Goal: Information Seeking & Learning: Learn about a topic

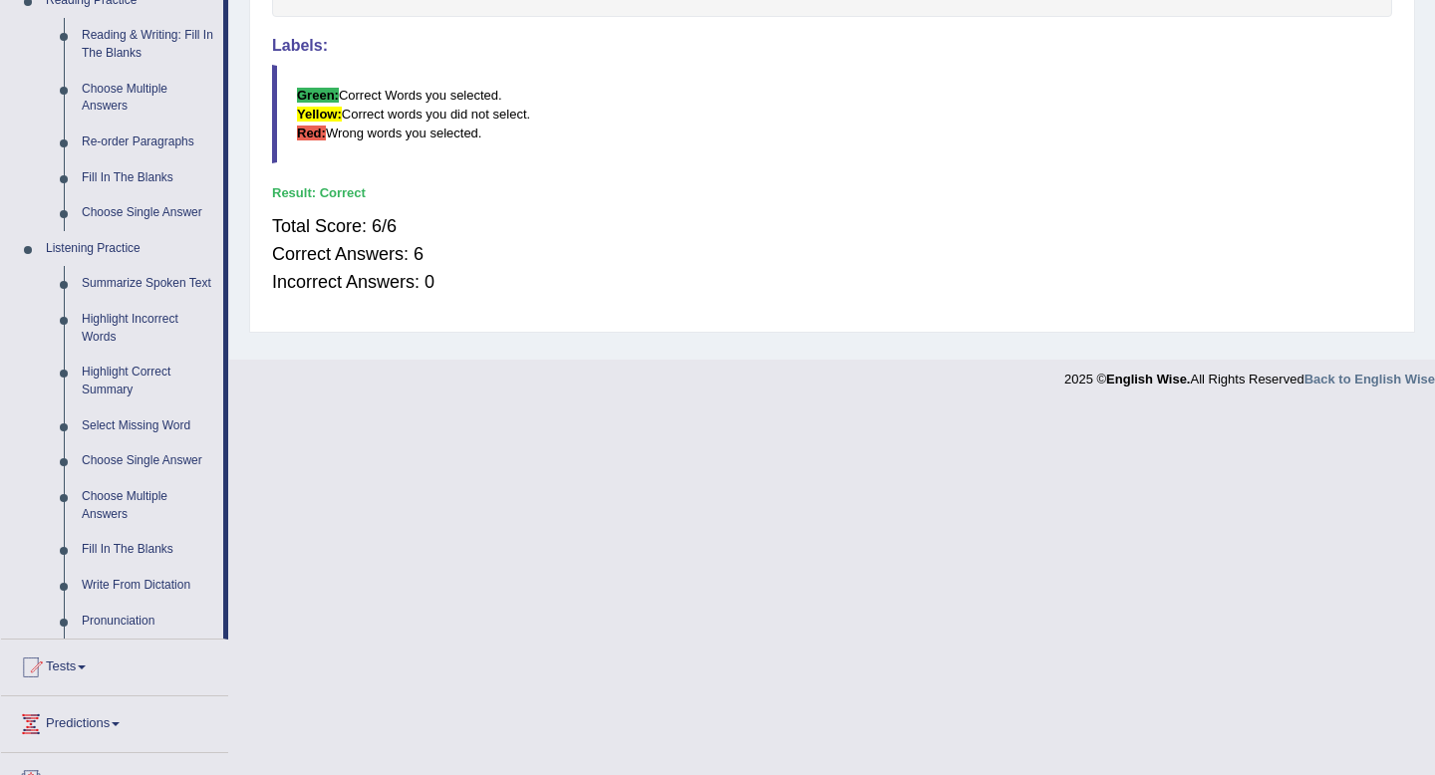
click at [848, 196] on div "Result:" at bounding box center [832, 192] width 1120 height 19
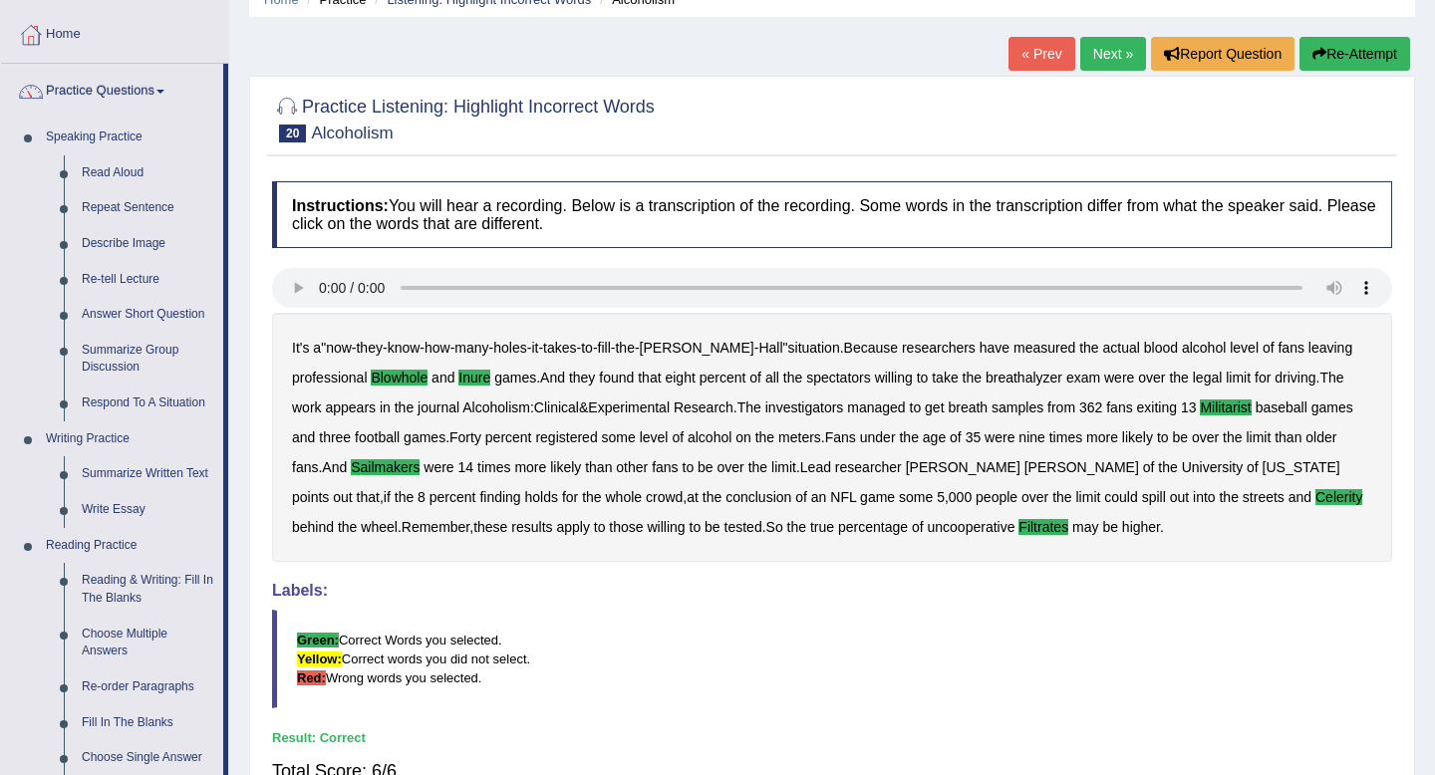
scroll to position [118, 0]
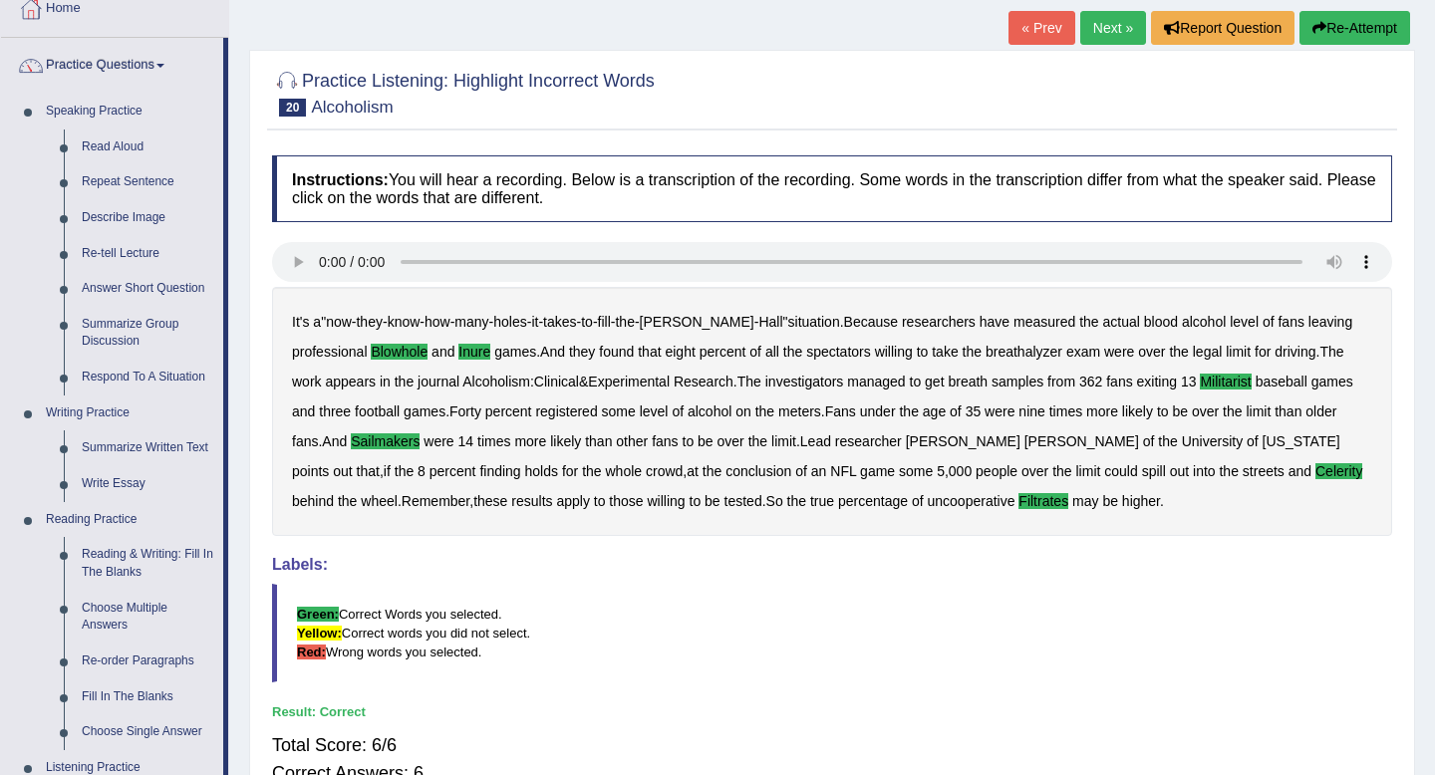
click at [1109, 22] on link "Next »" at bounding box center [1113, 28] width 66 height 34
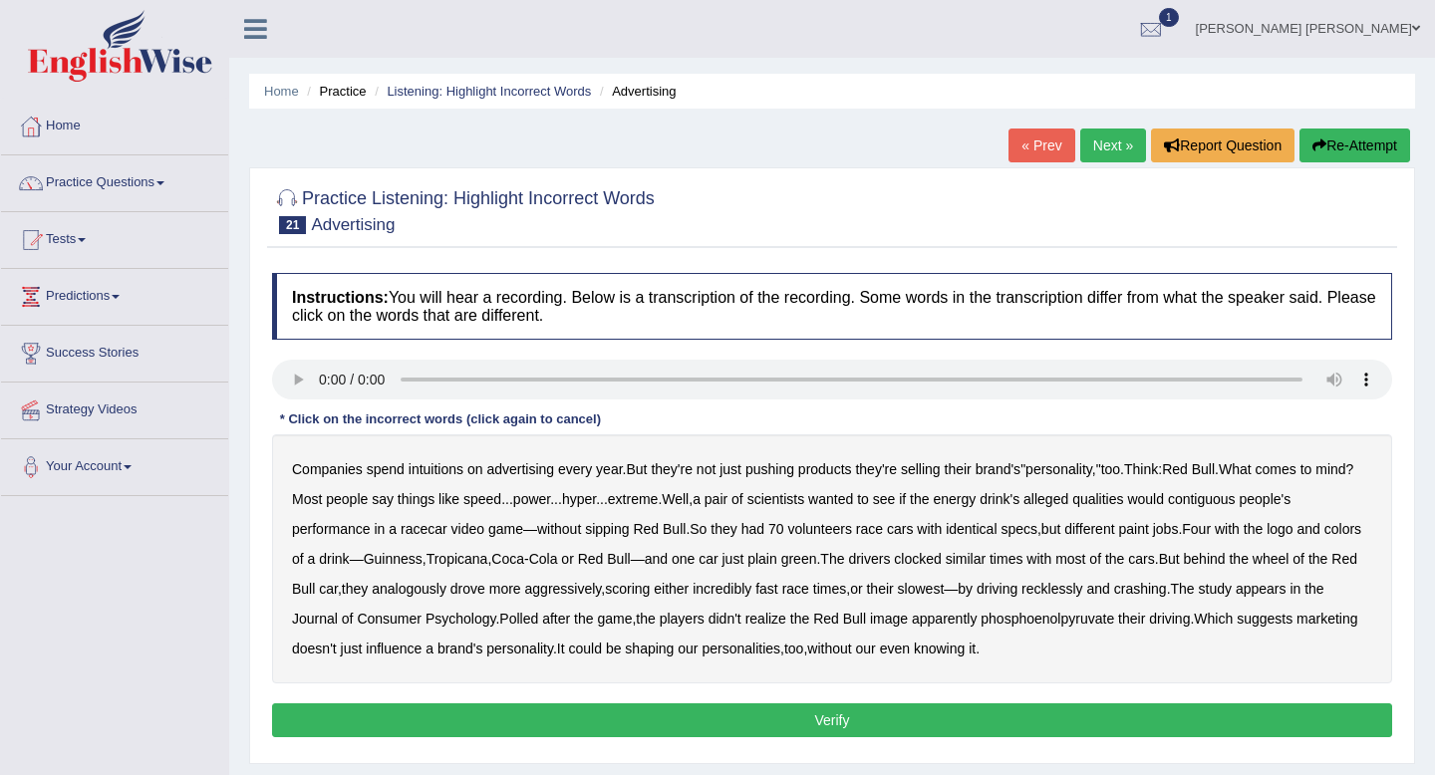
click at [427, 473] on b "intuitions" at bounding box center [436, 470] width 55 height 16
click at [1236, 500] on b "contiguous" at bounding box center [1202, 499] width 68 height 16
click at [447, 591] on b "analogously" at bounding box center [409, 589] width 75 height 16
click at [1086, 616] on b "phosphoenolpyruvate" at bounding box center [1048, 619] width 134 height 16
click at [829, 715] on button "Verify" at bounding box center [832, 721] width 1120 height 34
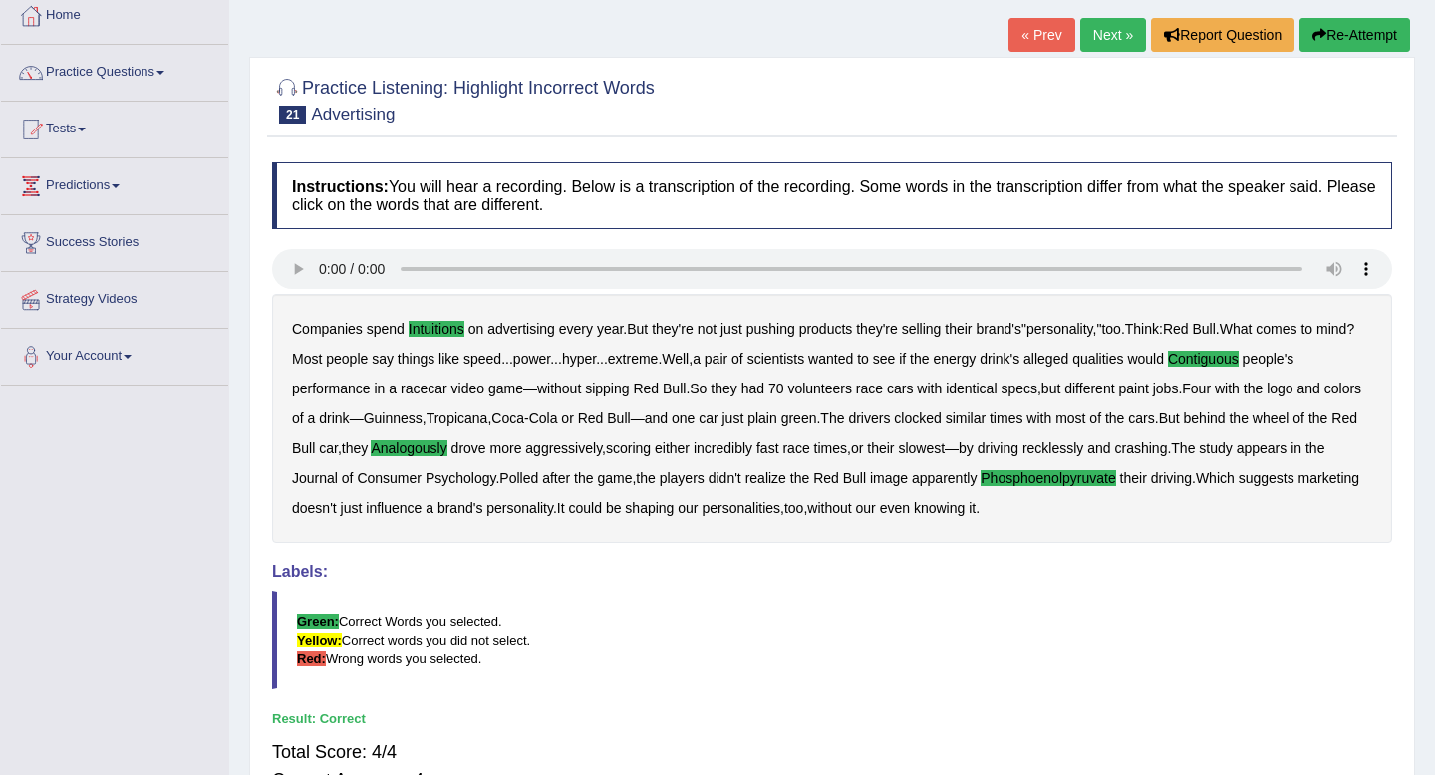
scroll to position [109, 0]
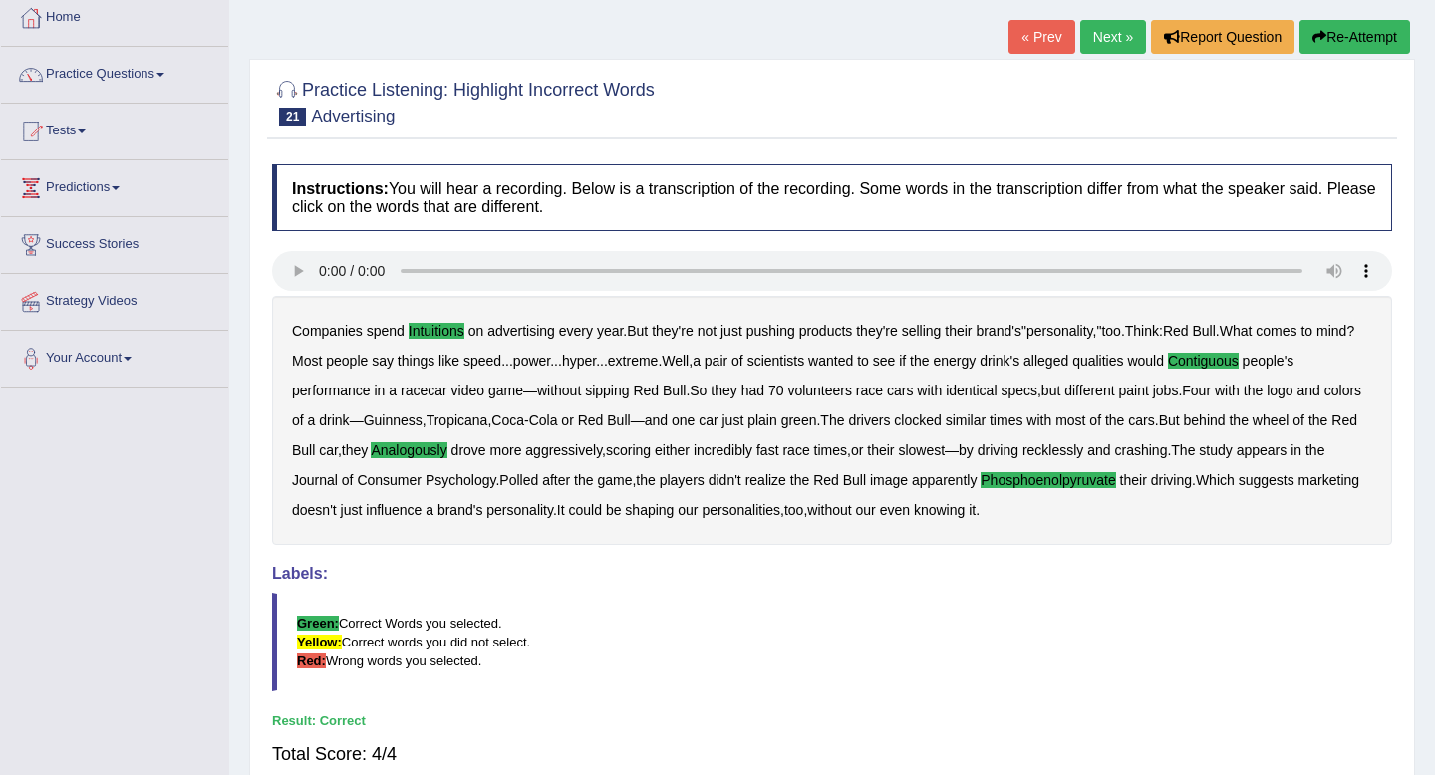
click at [1099, 34] on link "Next »" at bounding box center [1113, 37] width 66 height 34
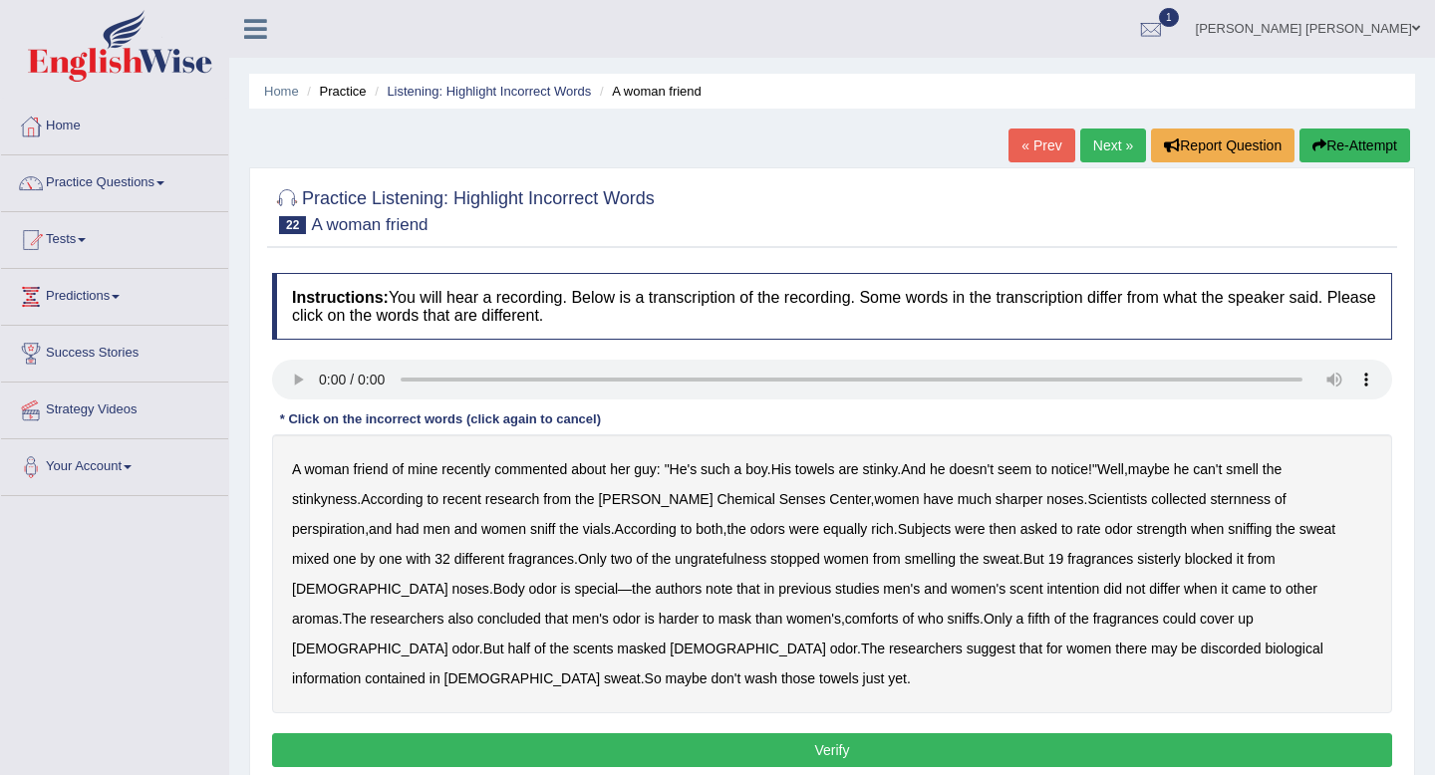
click at [1210, 503] on b "sternness" at bounding box center [1240, 499] width 61 height 16
click at [675, 563] on b "ungratefulness" at bounding box center [721, 559] width 92 height 16
click at [1137, 559] on b "sisterly" at bounding box center [1159, 559] width 44 height 16
click at [845, 620] on b "comforts" at bounding box center [872, 619] width 54 height 16
click at [1201, 653] on b "discorded" at bounding box center [1231, 649] width 61 height 16
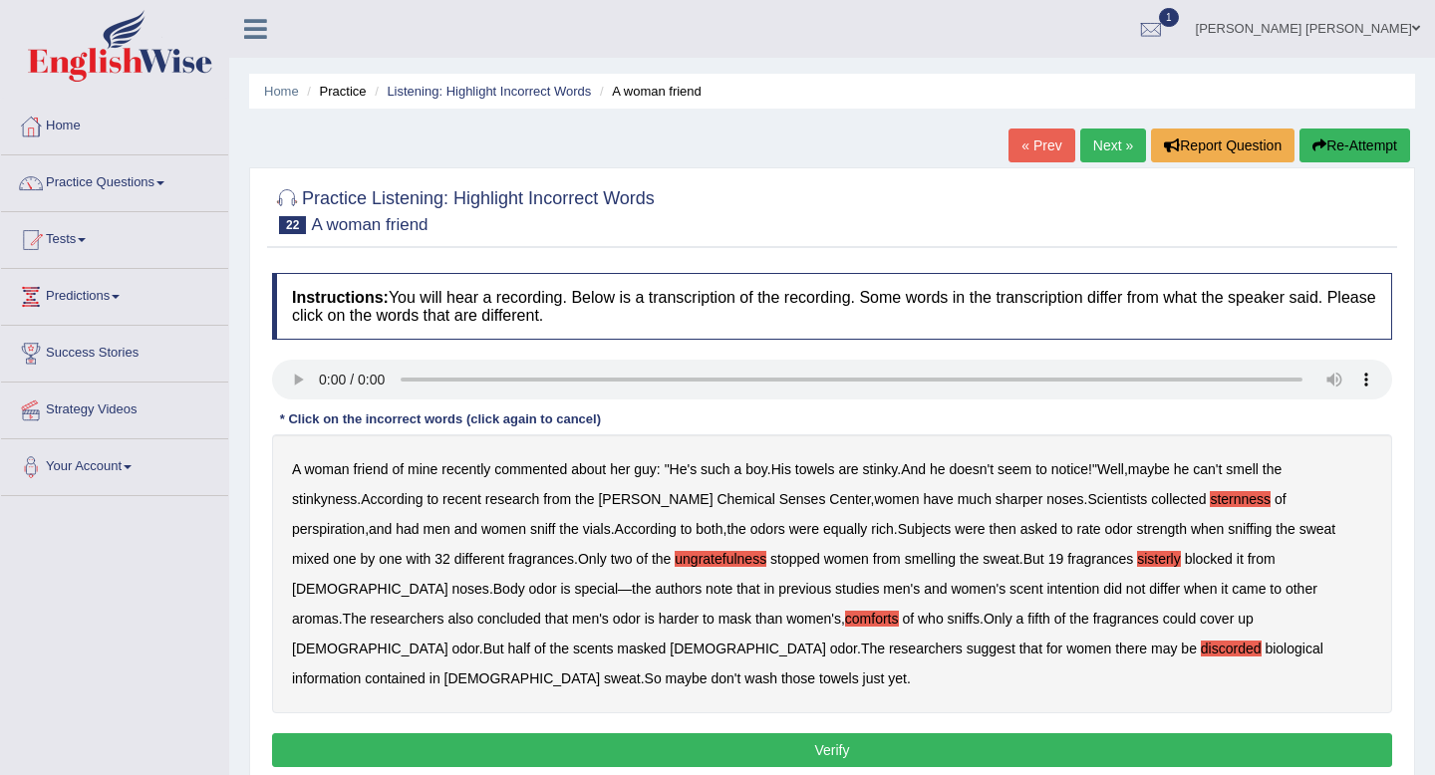
click at [845, 734] on button "Verify" at bounding box center [832, 751] width 1120 height 34
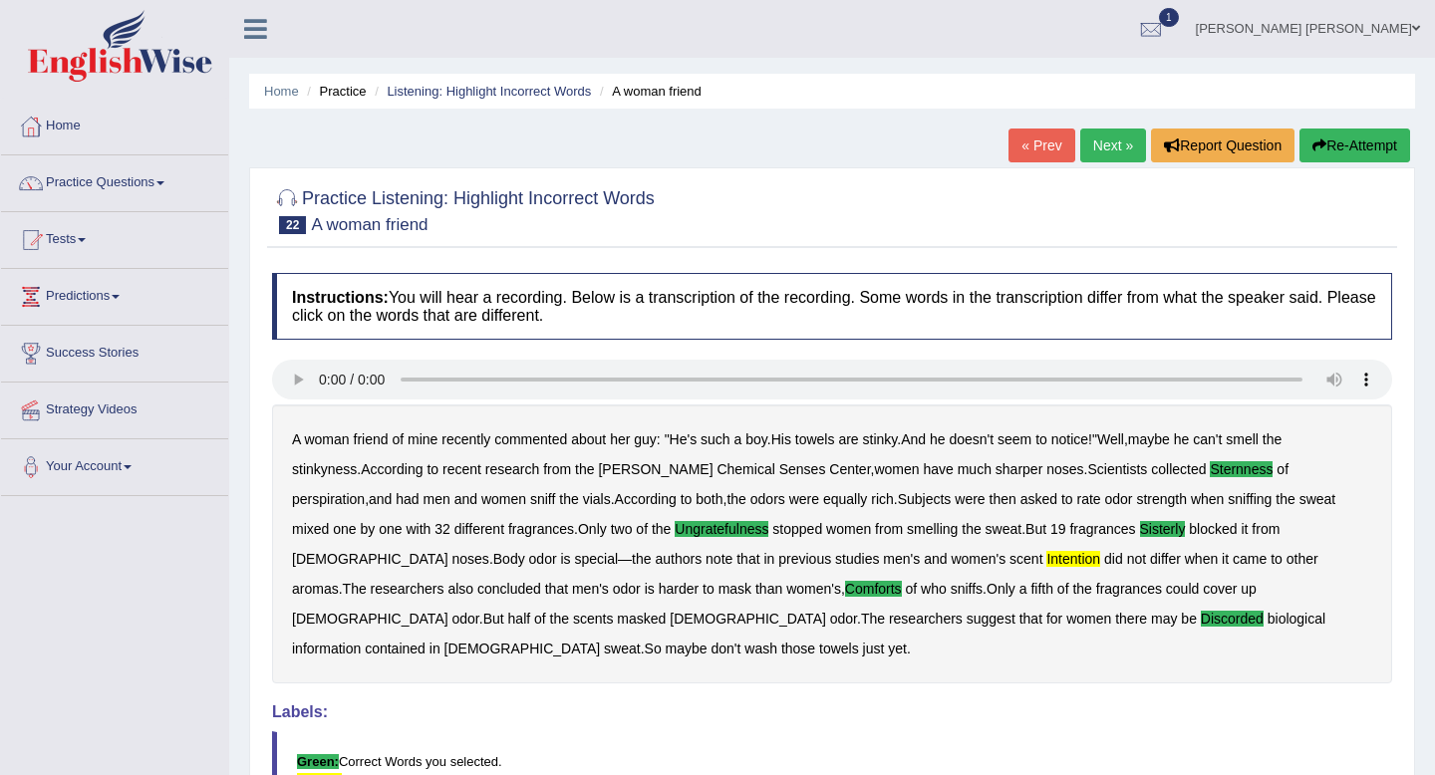
click at [1108, 156] on link "Next »" at bounding box center [1113, 146] width 66 height 34
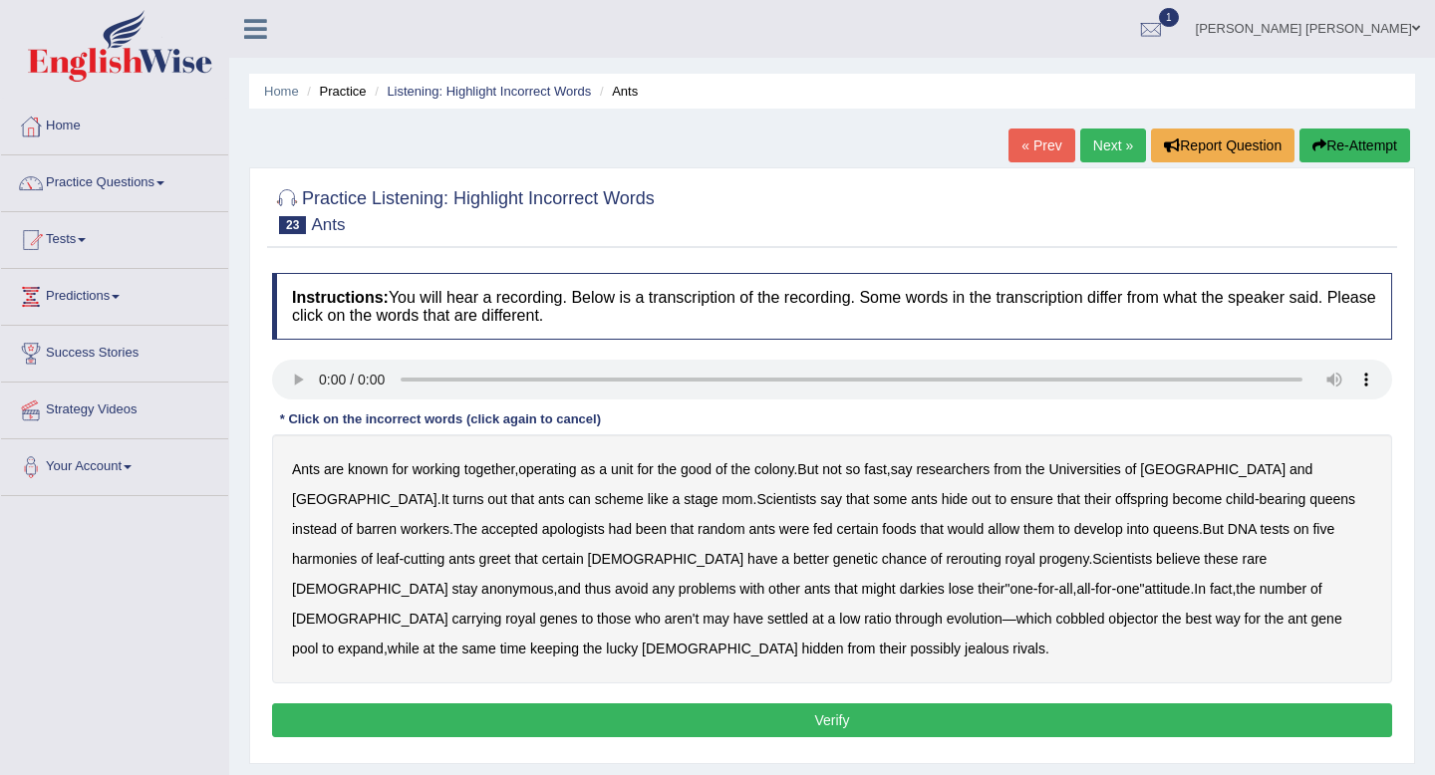
click at [542, 532] on b "apologists" at bounding box center [573, 529] width 63 height 16
click at [357, 551] on b "harmonies" at bounding box center [324, 559] width 65 height 16
click at [946, 553] on b "rerouting" at bounding box center [973, 559] width 55 height 16
click at [479, 557] on b "greet" at bounding box center [495, 559] width 32 height 16
click at [900, 589] on b "darkies" at bounding box center [922, 589] width 45 height 16
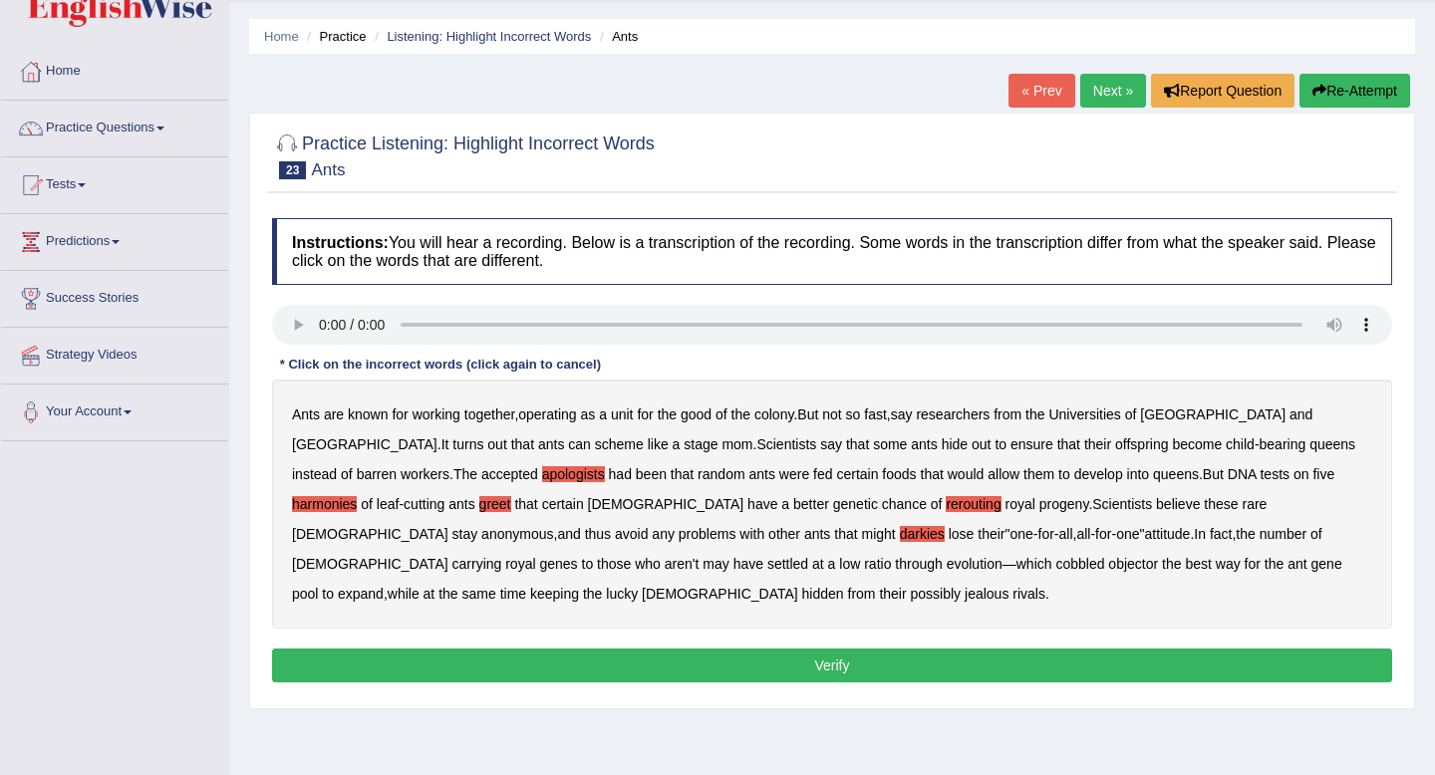
scroll to position [59, 0]
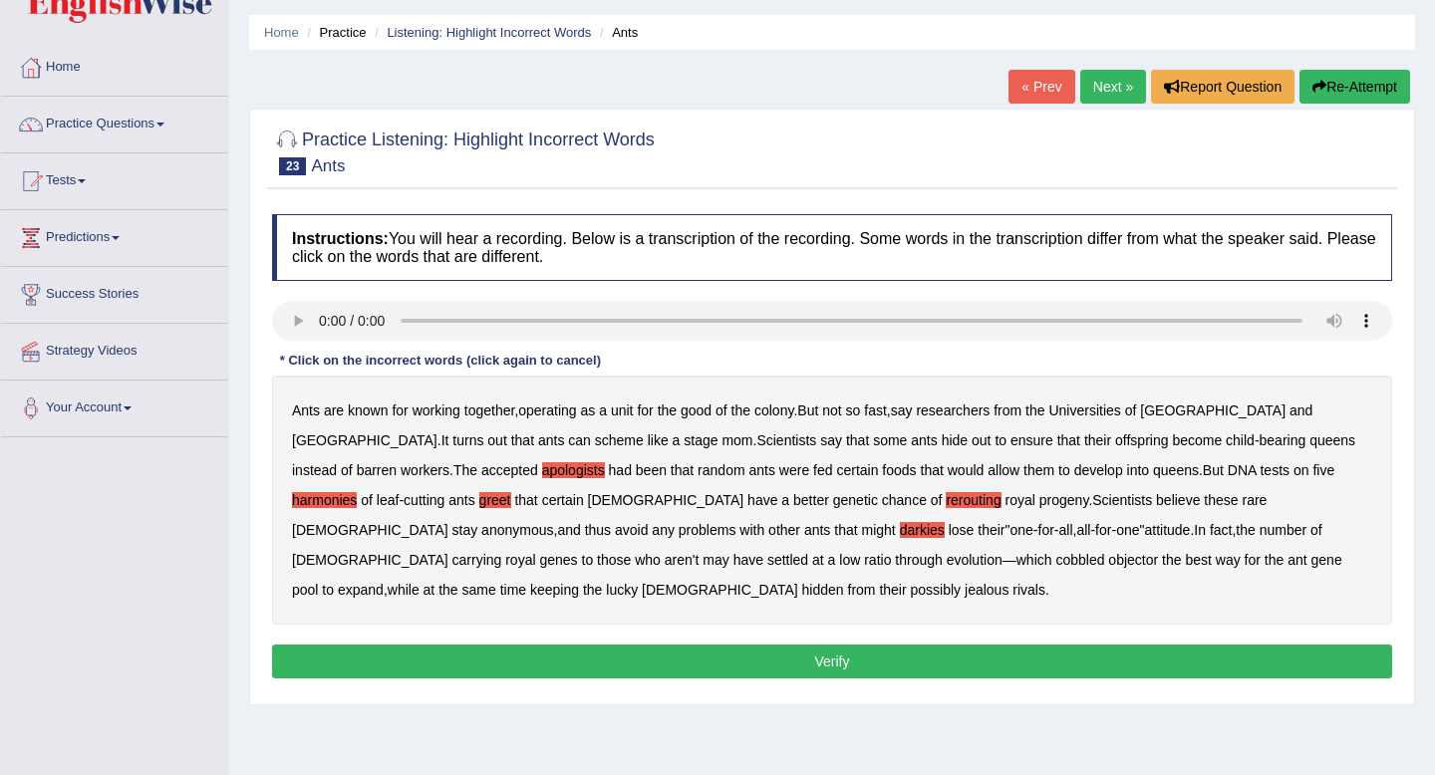
click at [1056, 558] on b "cobbled" at bounding box center [1080, 560] width 49 height 16
click at [1108, 558] on b "objector" at bounding box center [1133, 560] width 50 height 16
click at [716, 655] on button "Verify" at bounding box center [832, 662] width 1120 height 34
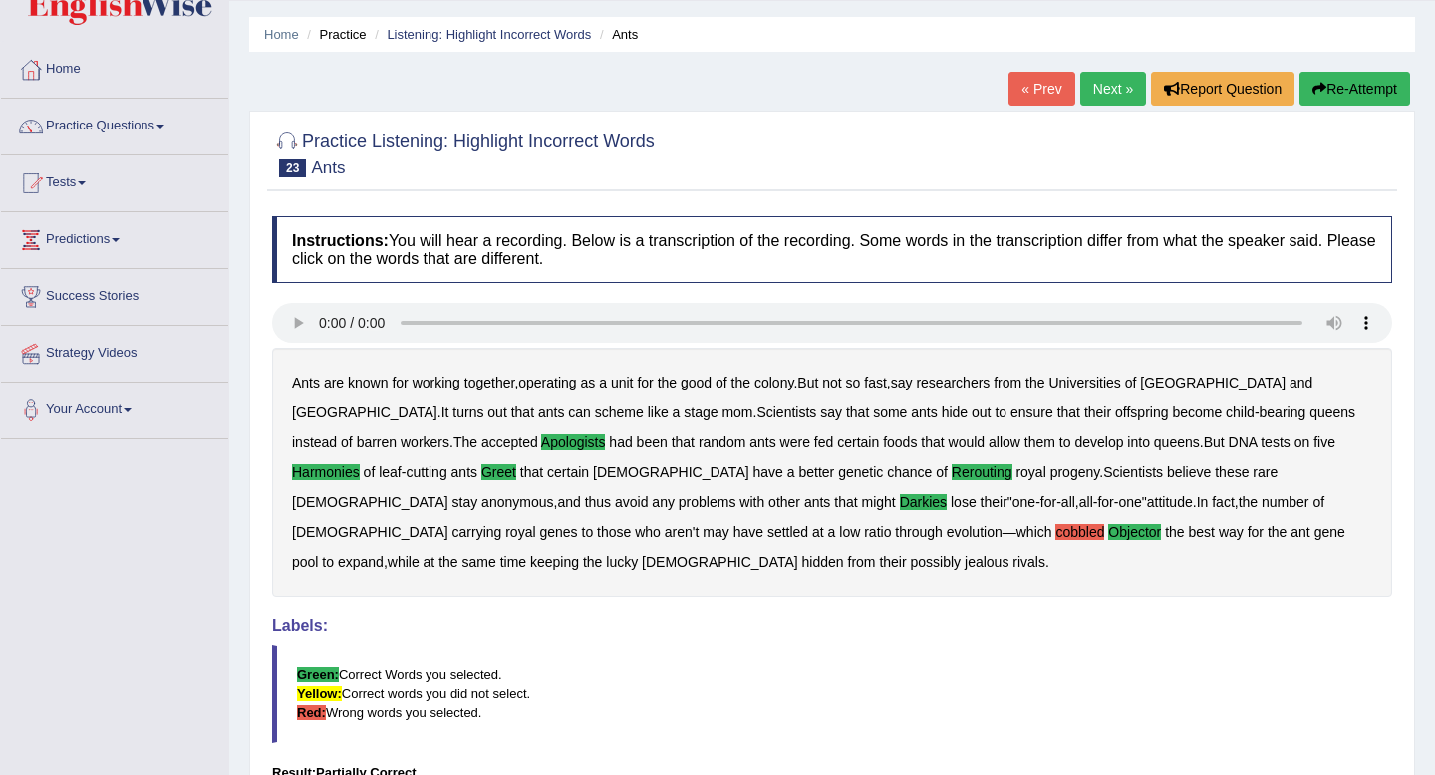
scroll to position [0, 0]
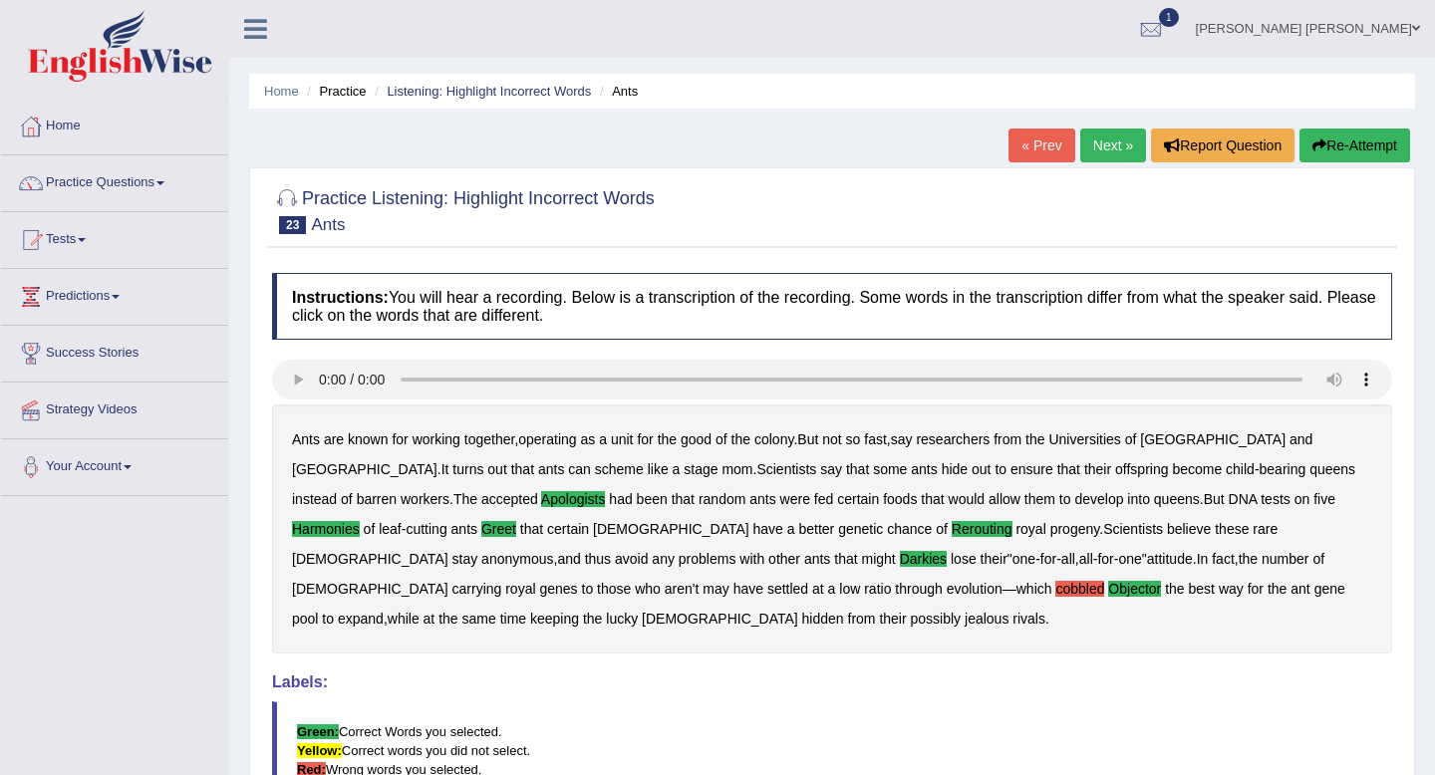
click at [1104, 143] on link "Next »" at bounding box center [1113, 146] width 66 height 34
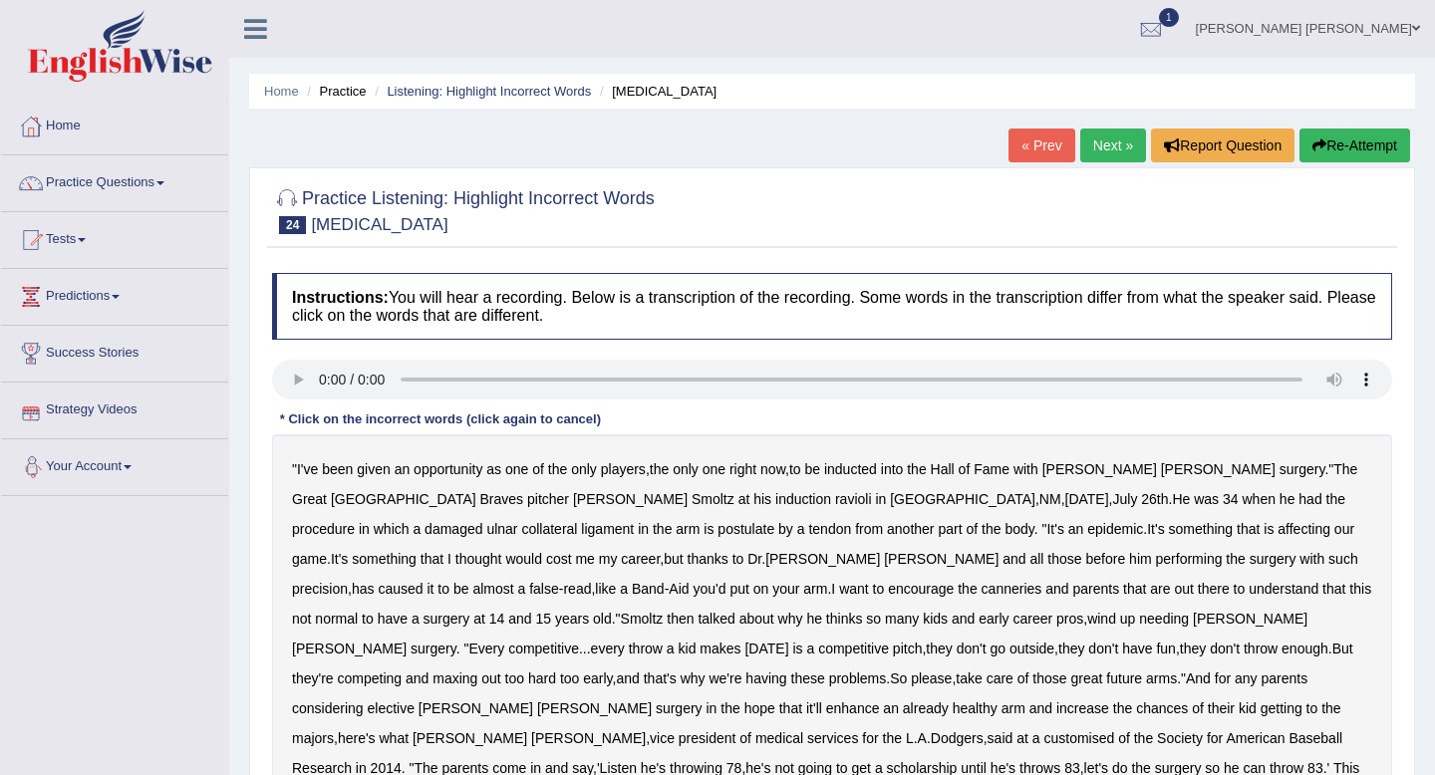
click at [106, 410] on link "Strategy Videos" at bounding box center [114, 408] width 227 height 50
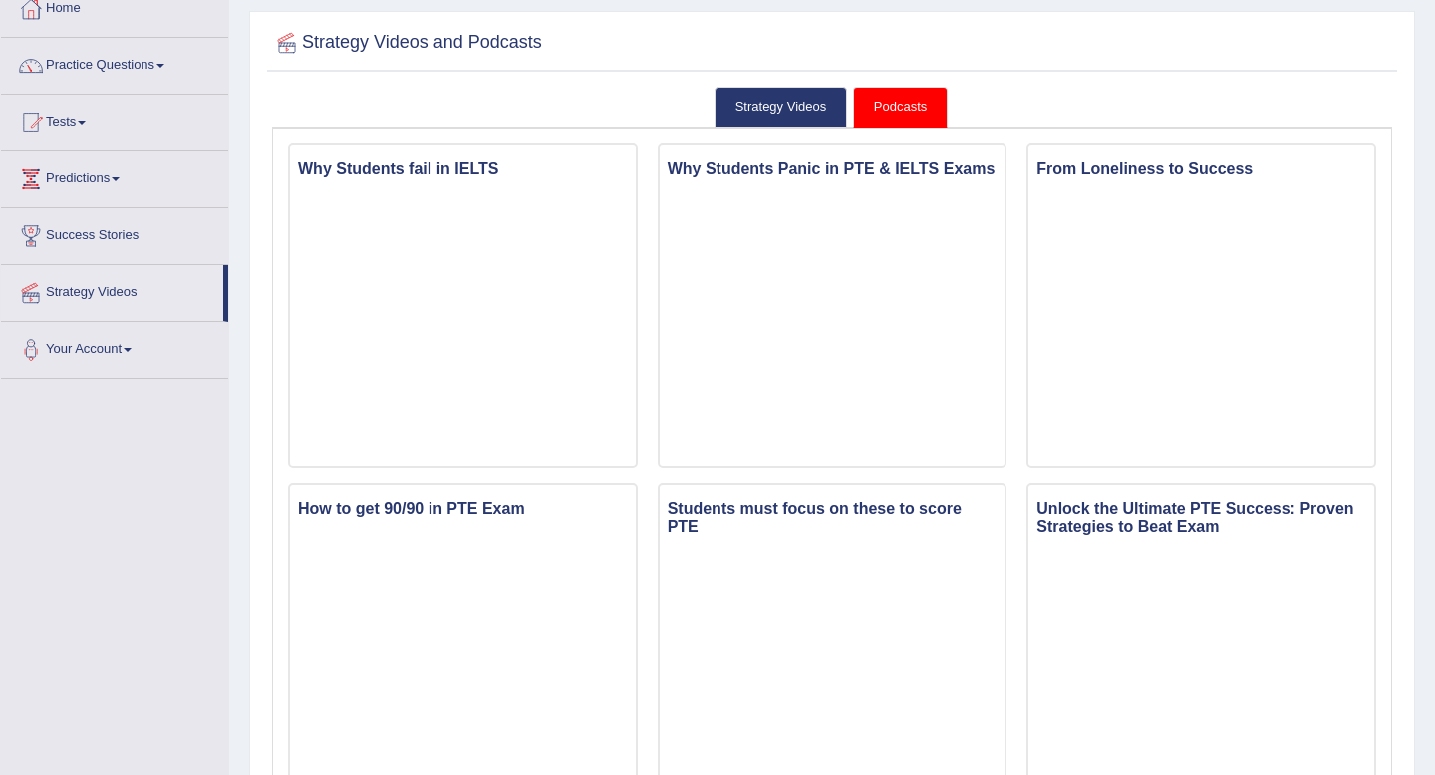
scroll to position [116, 0]
click at [86, 125] on span at bounding box center [82, 125] width 8 height 4
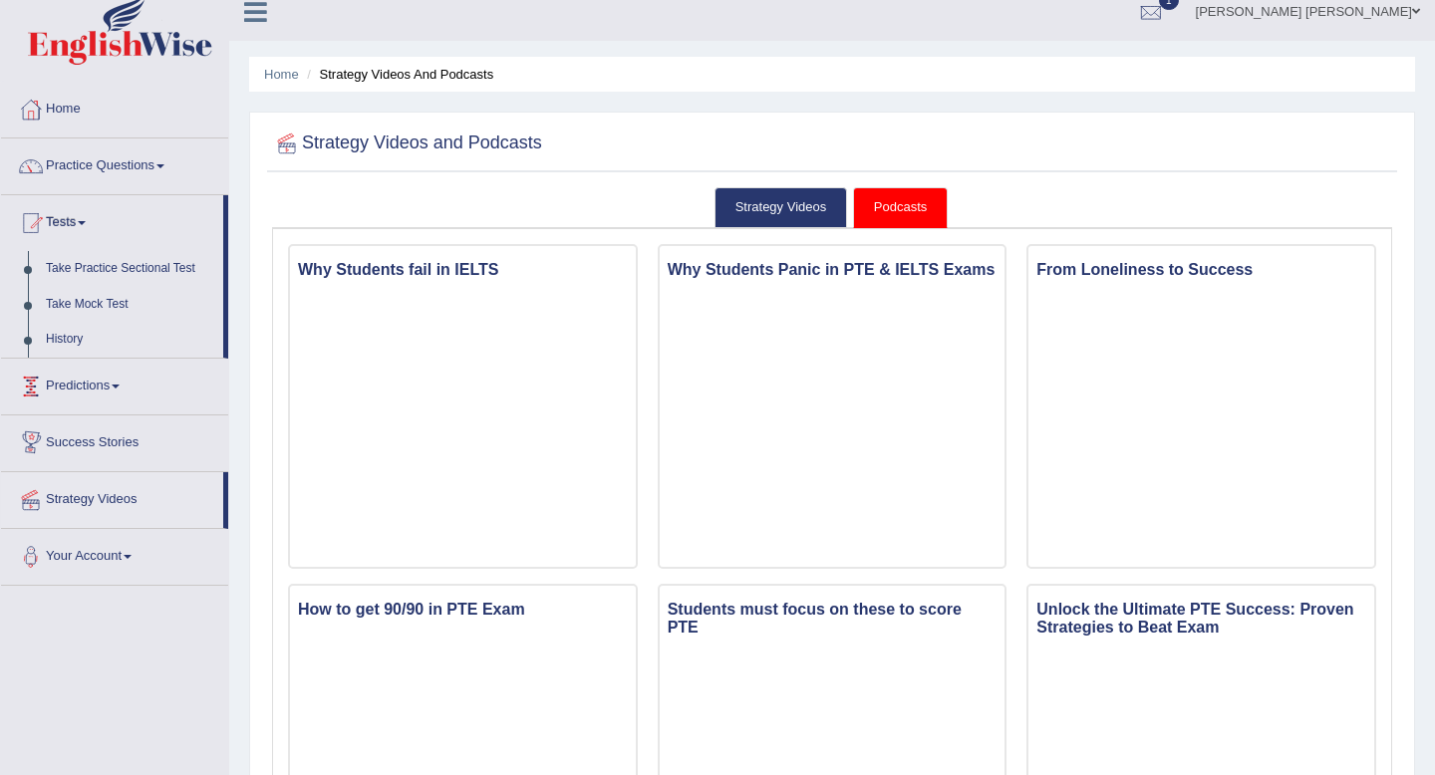
scroll to position [0, 0]
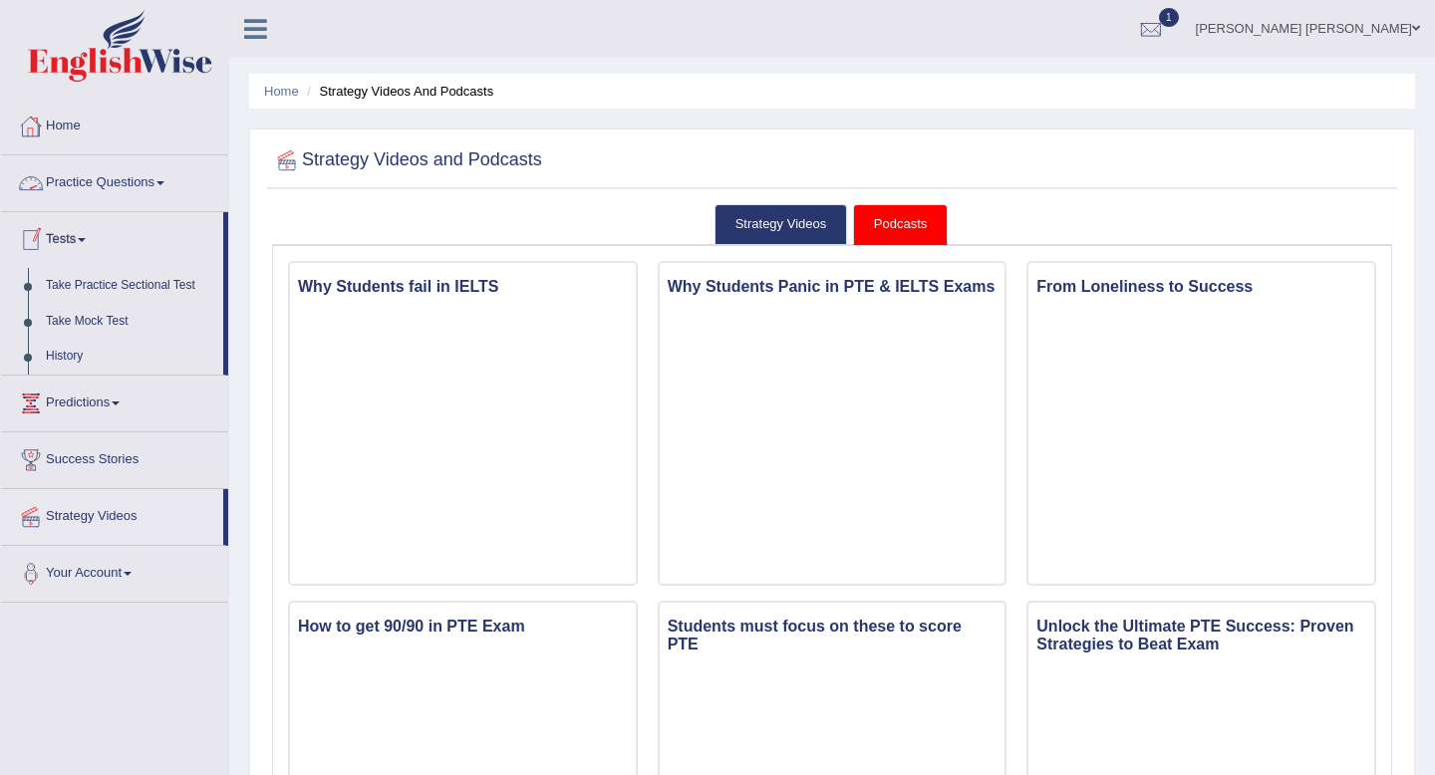
click at [62, 123] on link "Home" at bounding box center [114, 124] width 227 height 50
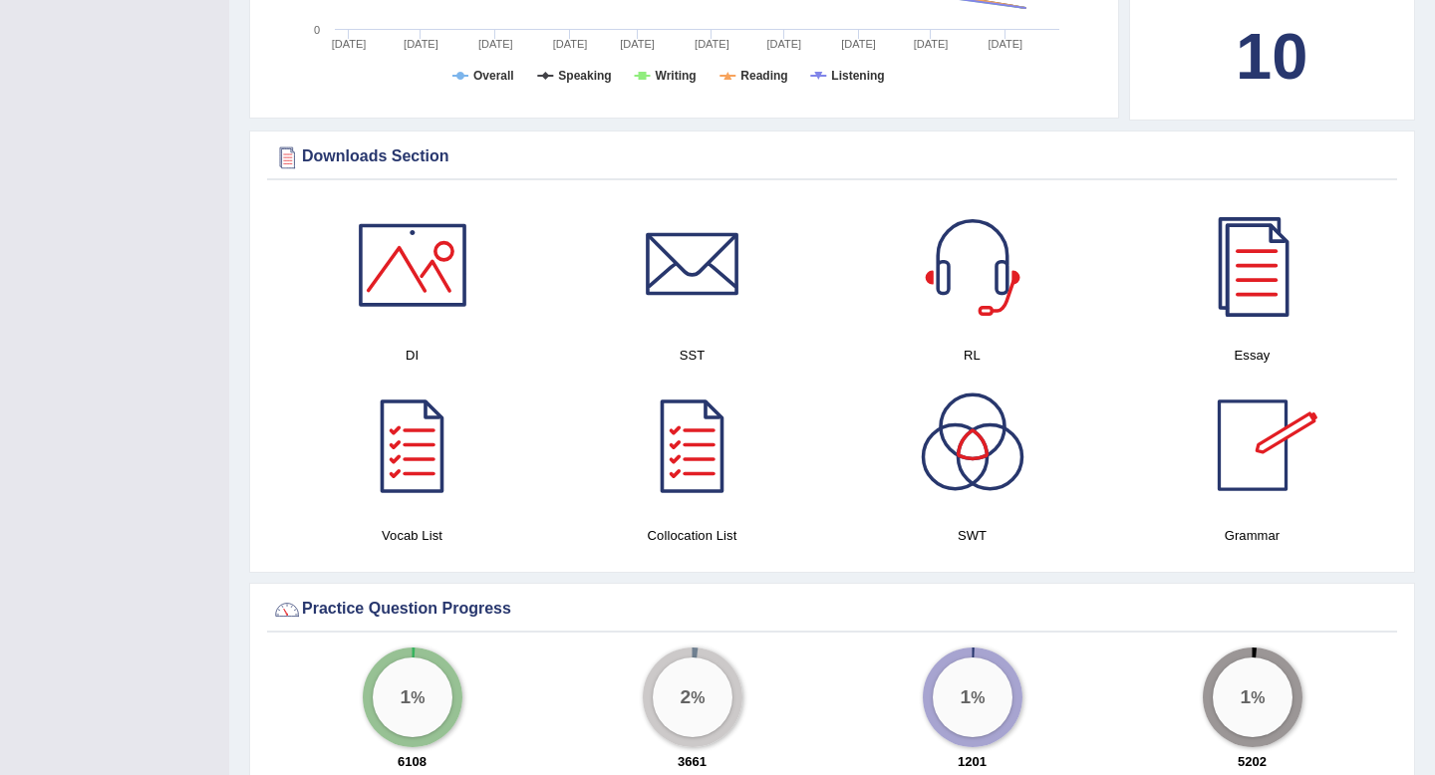
scroll to position [885, 0]
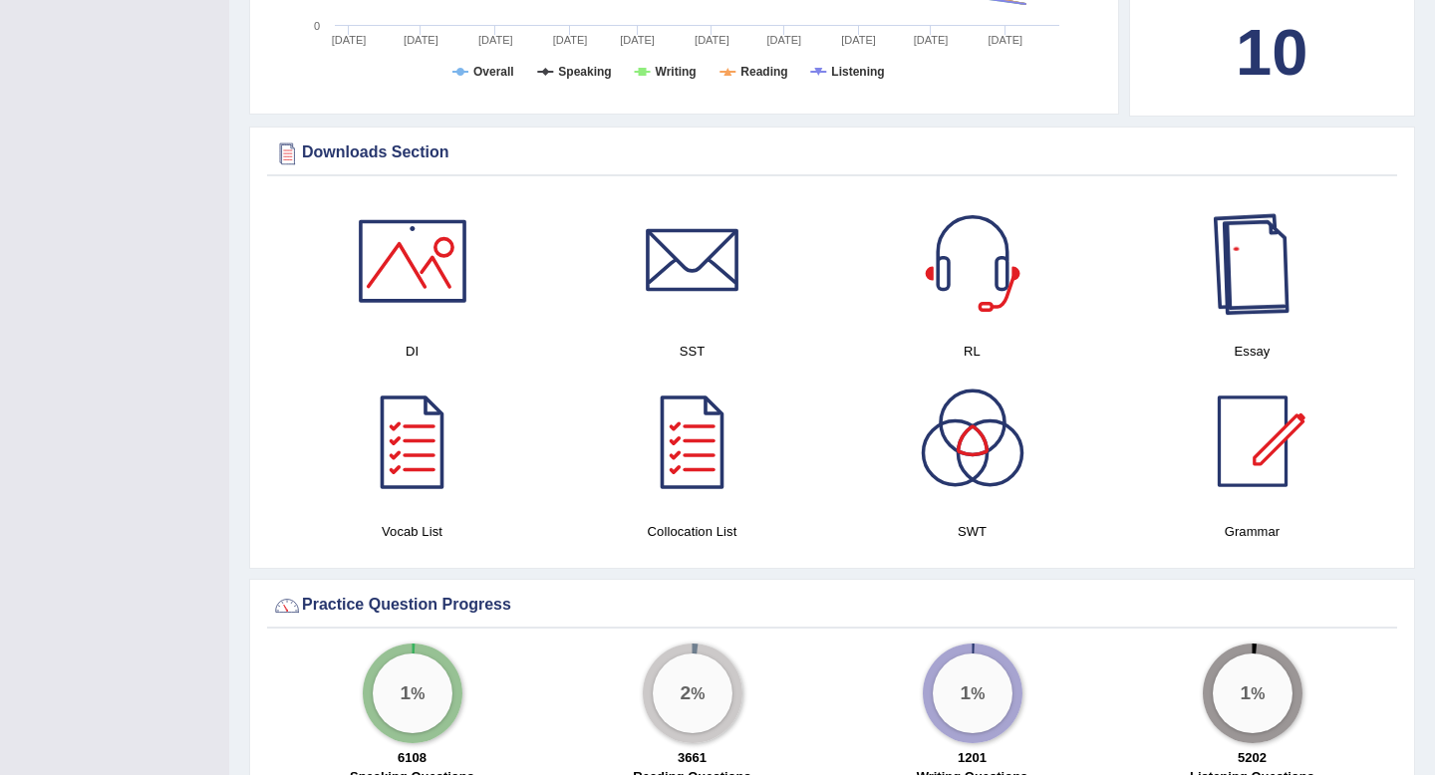
click at [1255, 265] on div at bounding box center [1253, 261] width 140 height 140
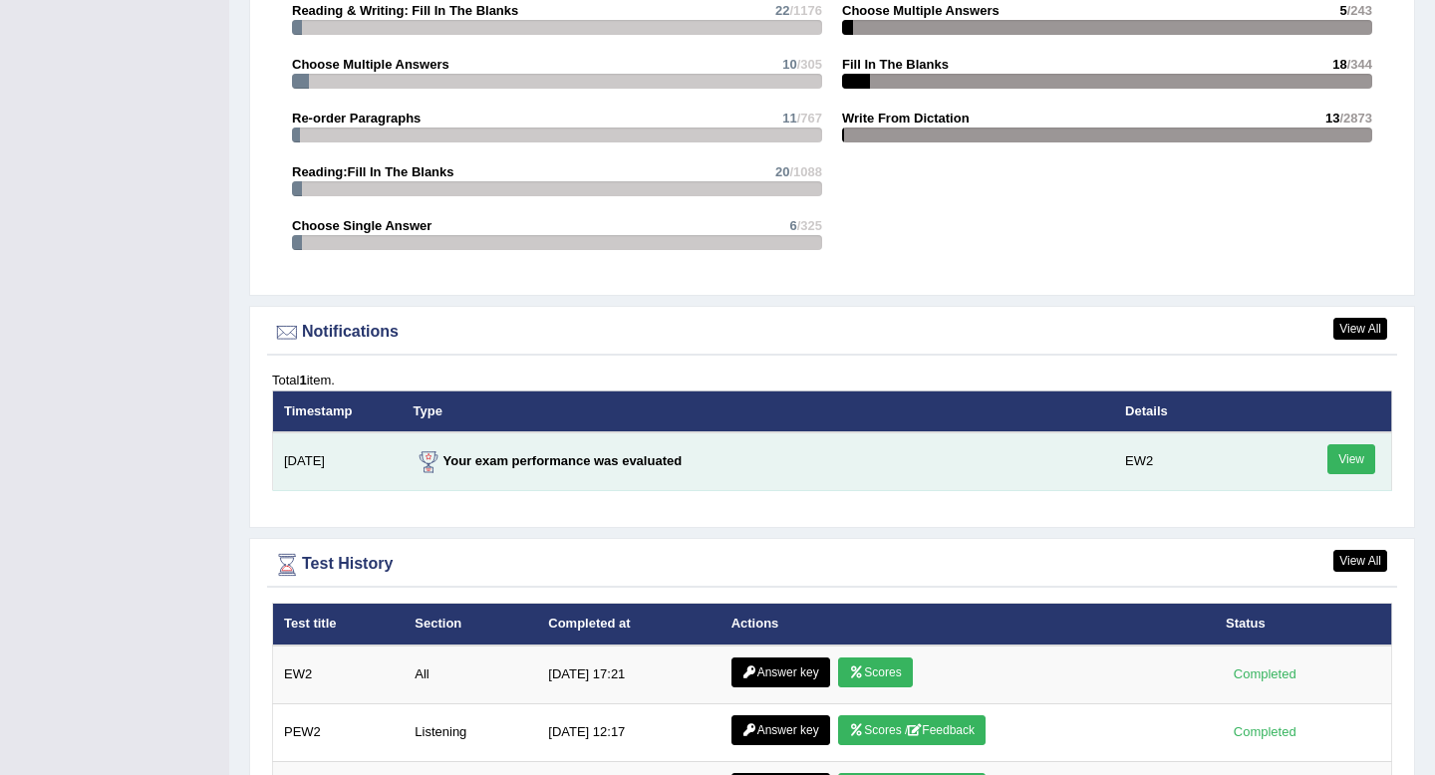
scroll to position [2127, 0]
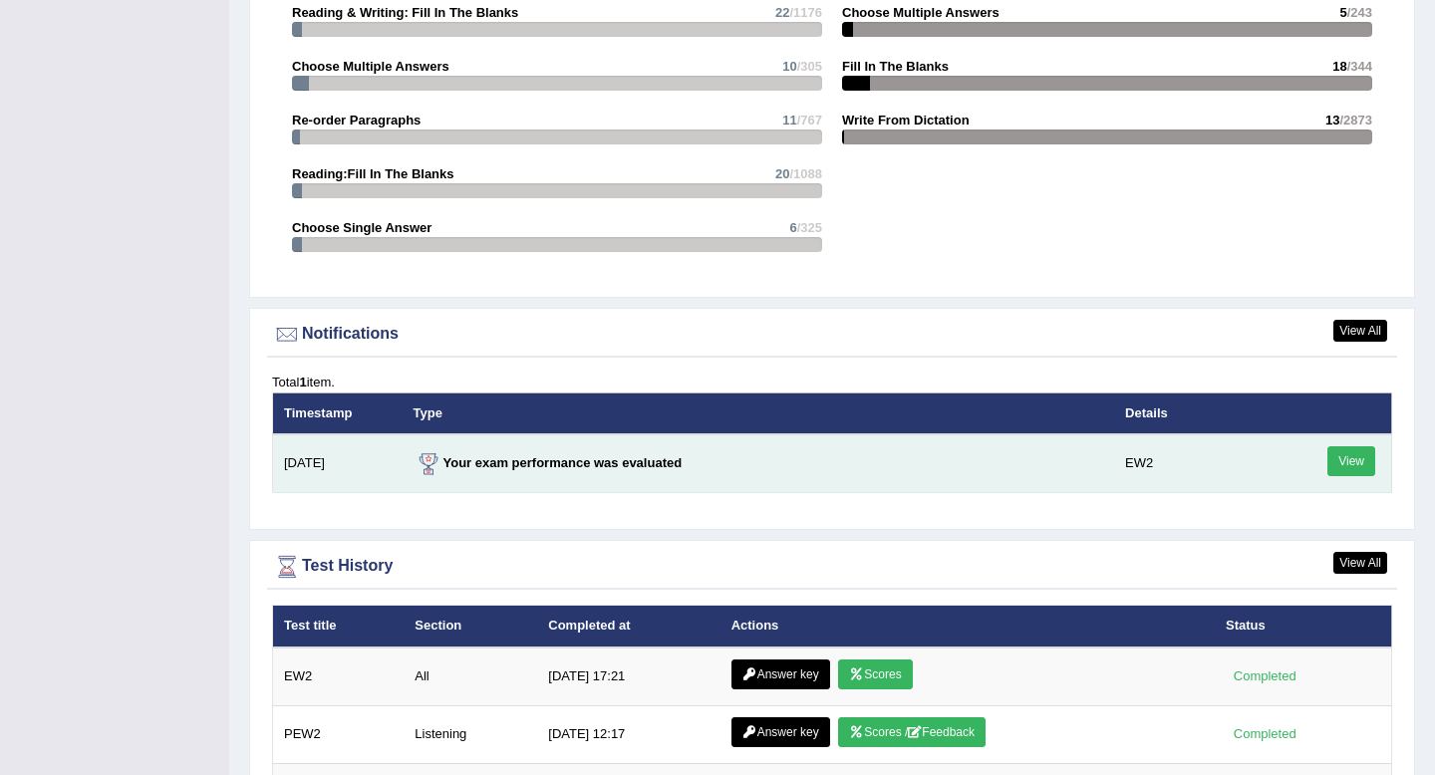
click at [1361, 456] on link "View" at bounding box center [1352, 462] width 48 height 30
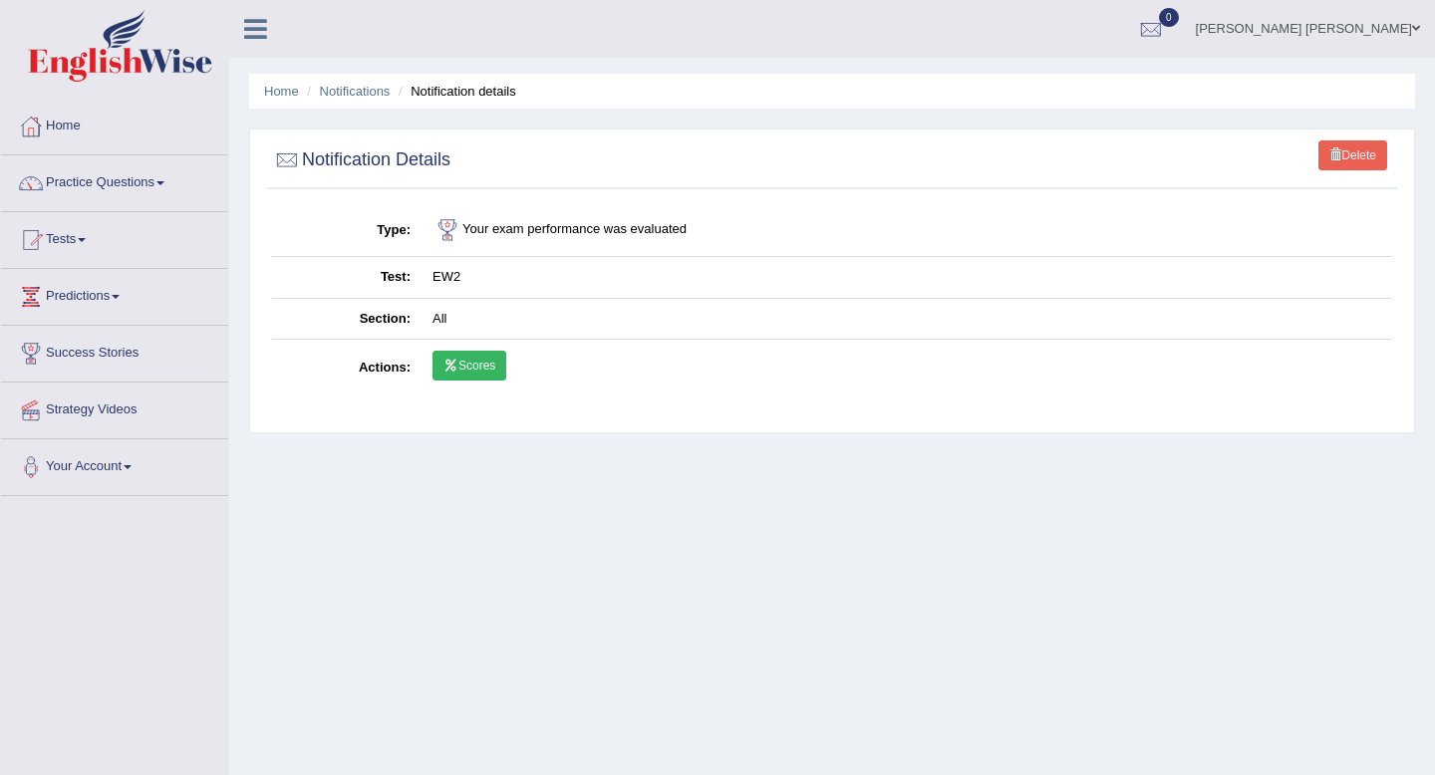
click at [461, 365] on link "Scores" at bounding box center [470, 366] width 74 height 30
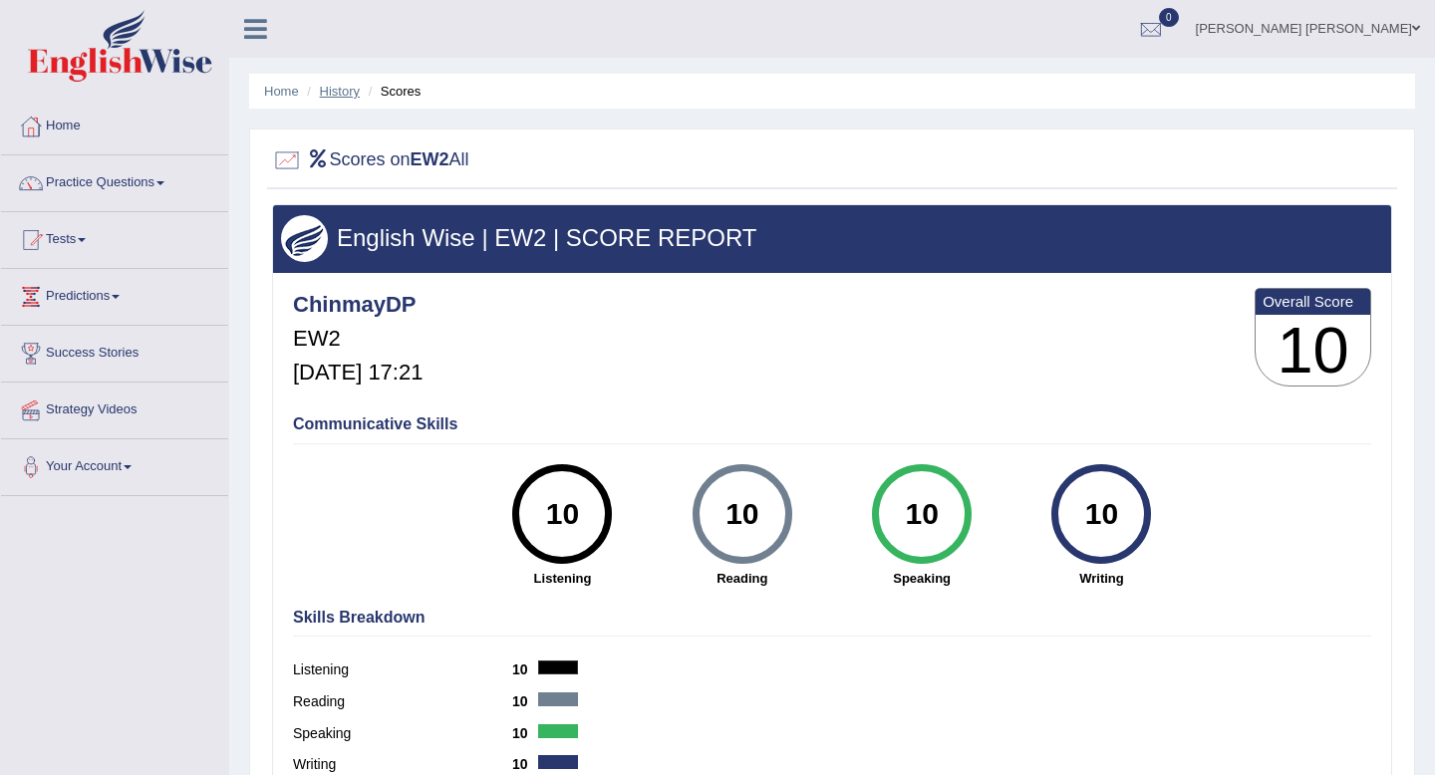
click at [325, 96] on link "History" at bounding box center [340, 91] width 40 height 15
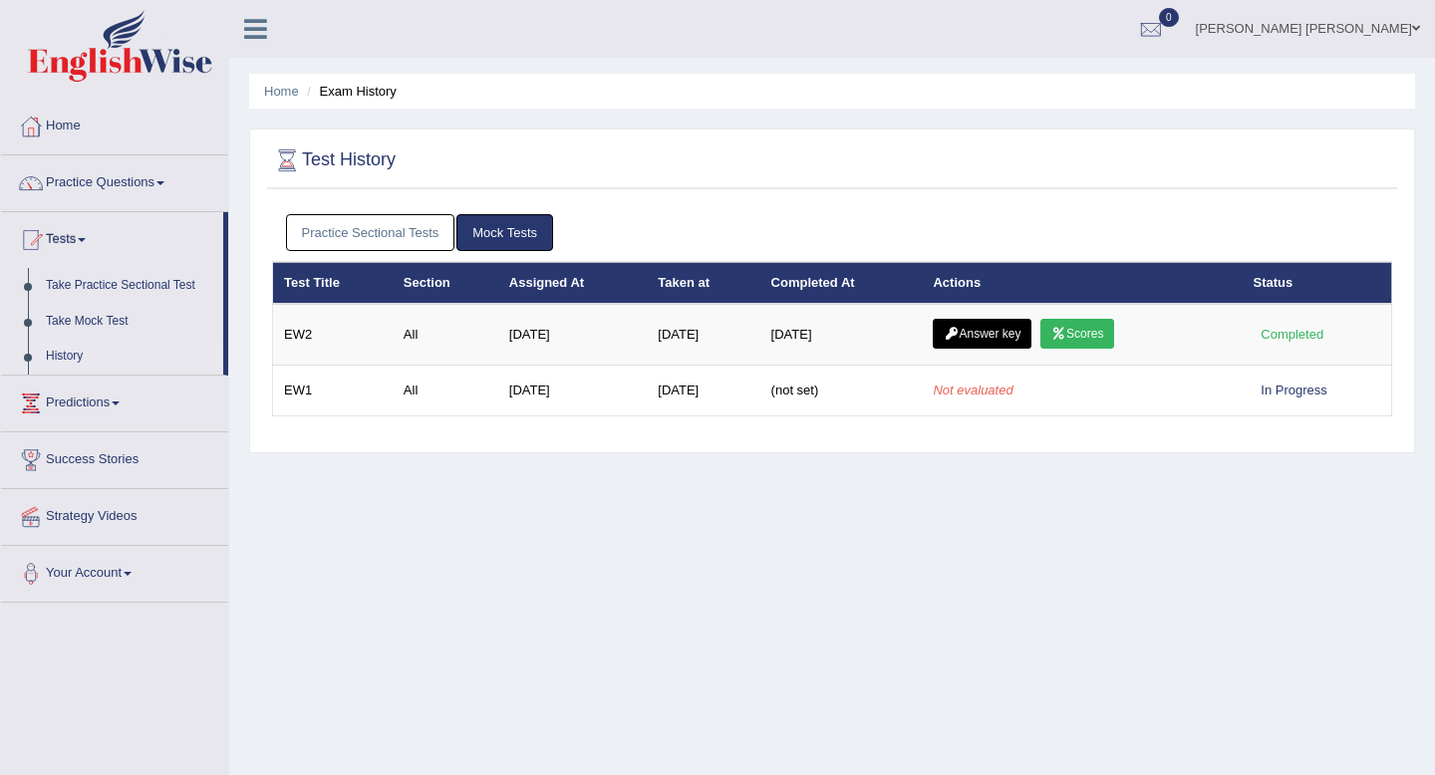
click at [288, 94] on link "Home" at bounding box center [281, 91] width 35 height 15
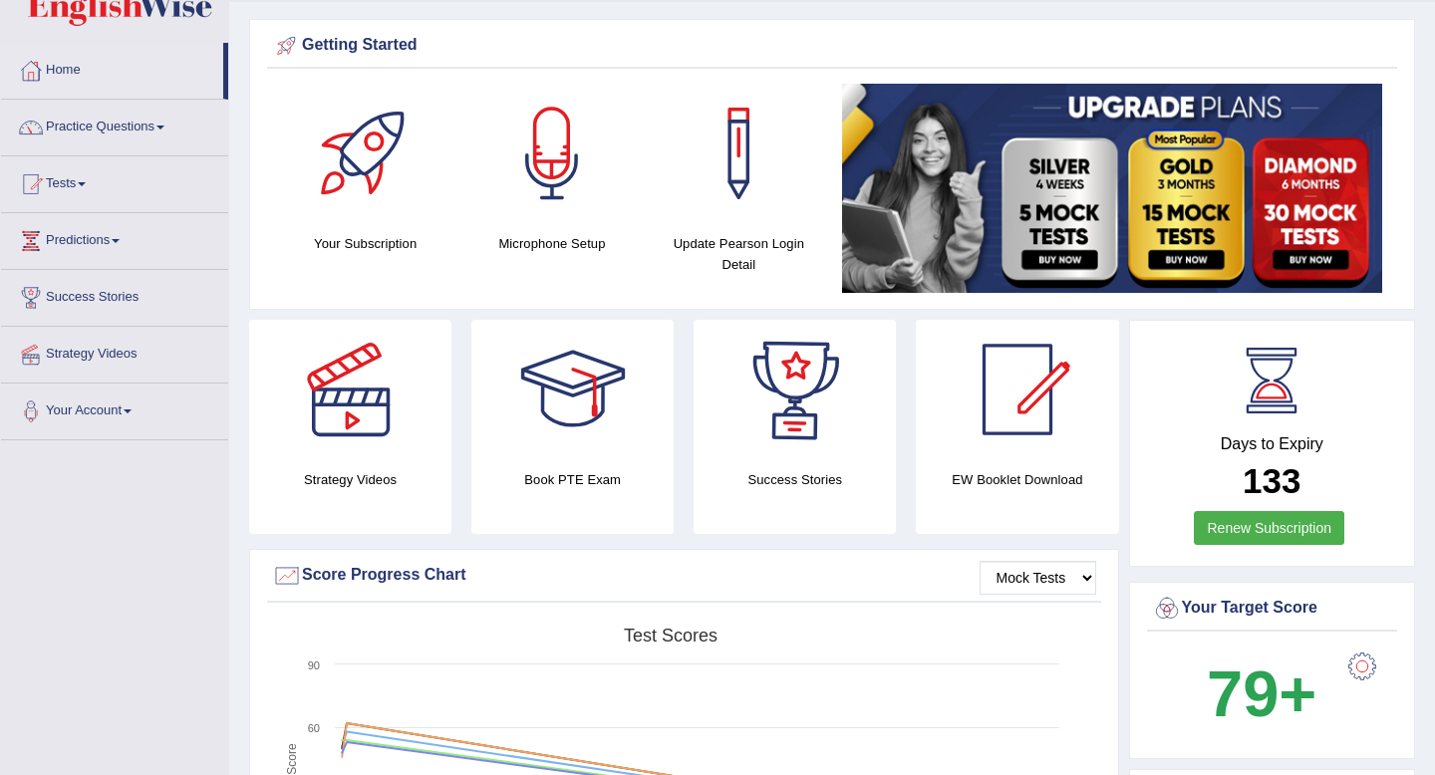
scroll to position [54, 0]
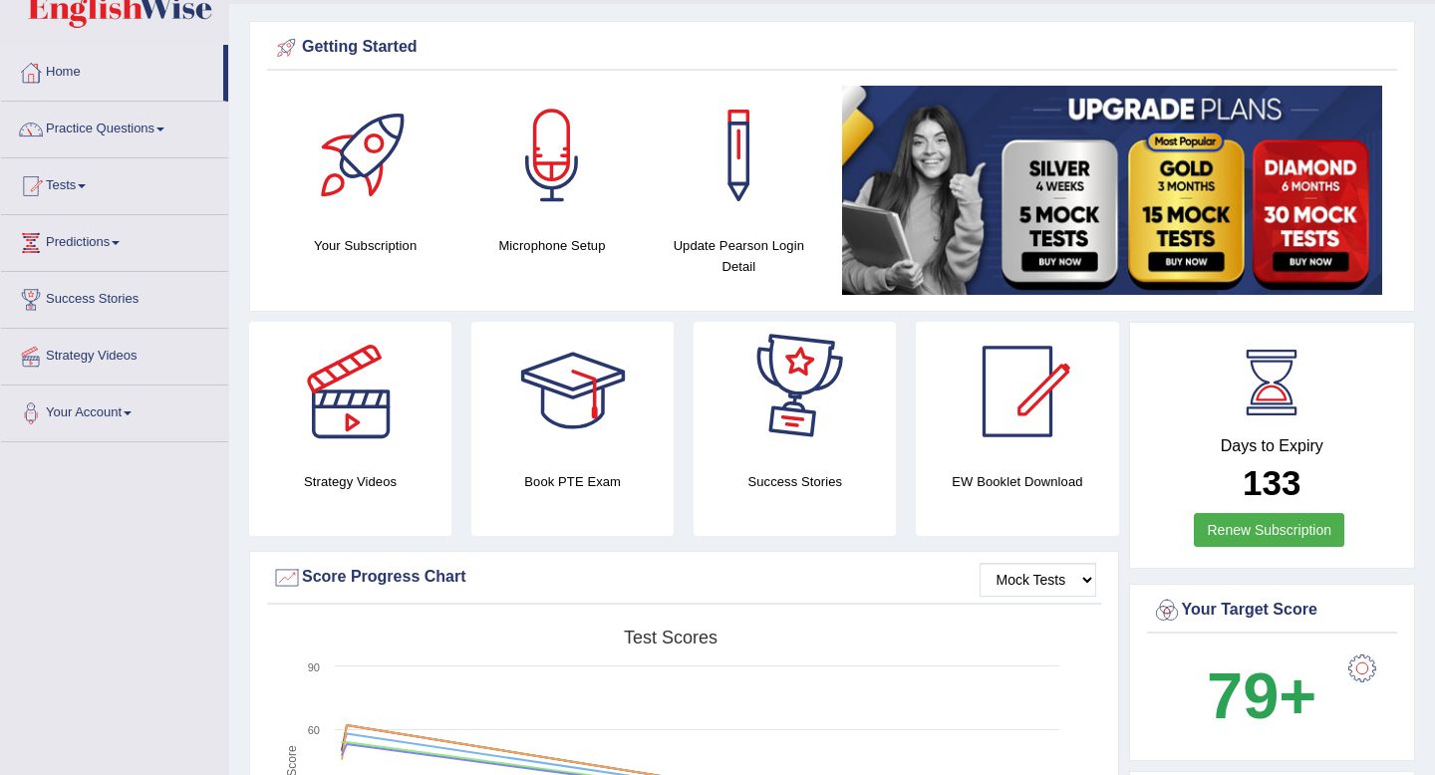
click at [798, 433] on div at bounding box center [796, 392] width 140 height 140
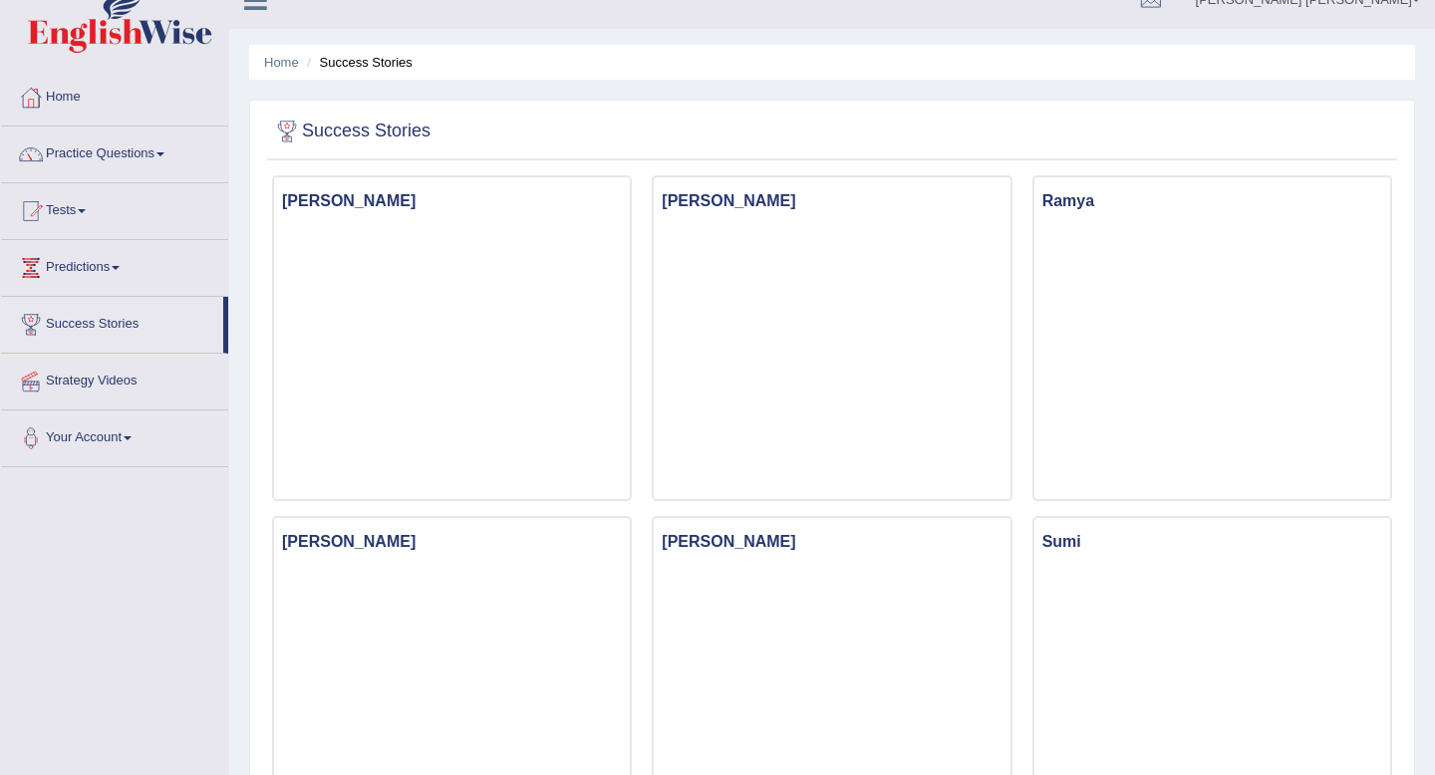
scroll to position [31, 0]
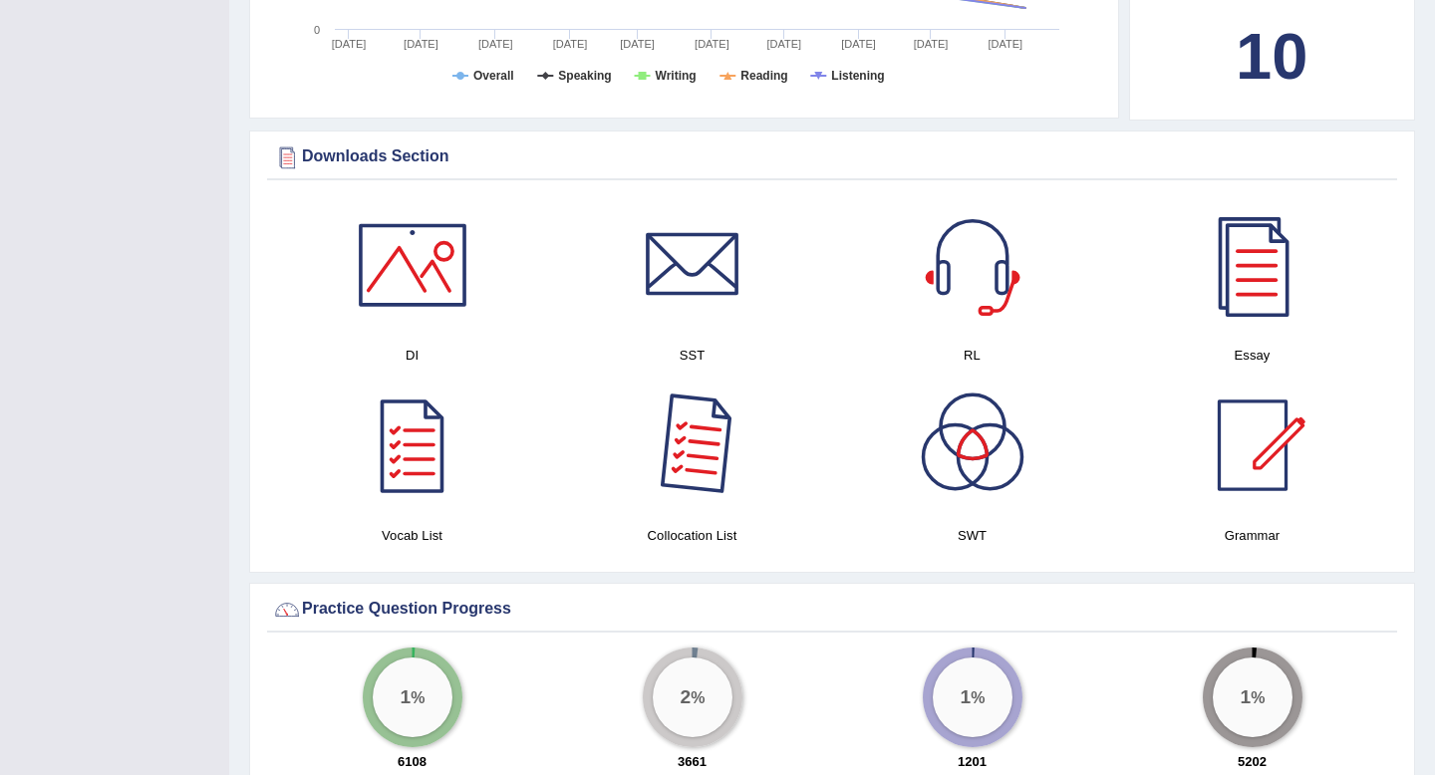
scroll to position [880, 0]
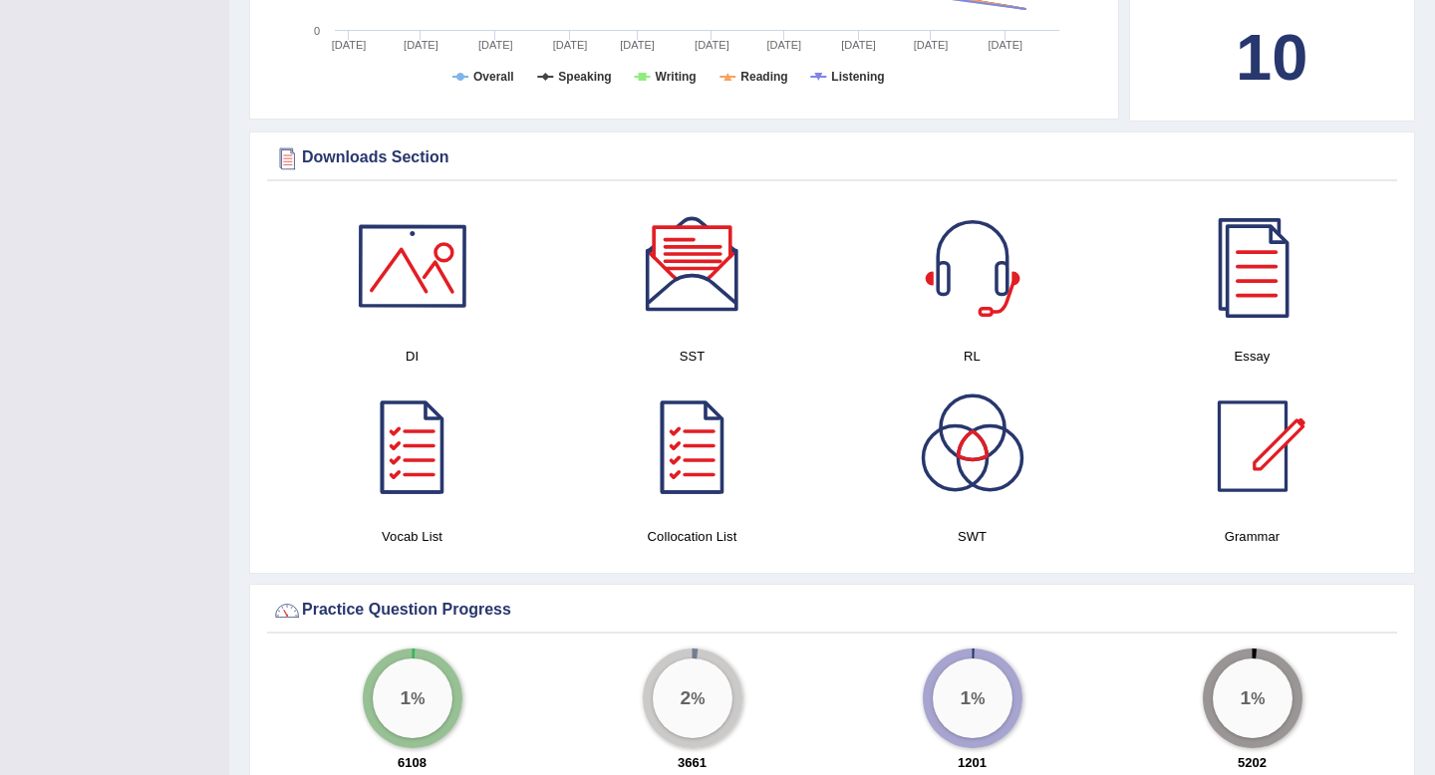
click at [441, 279] on div at bounding box center [413, 266] width 140 height 140
click at [1254, 432] on div at bounding box center [1253, 447] width 140 height 140
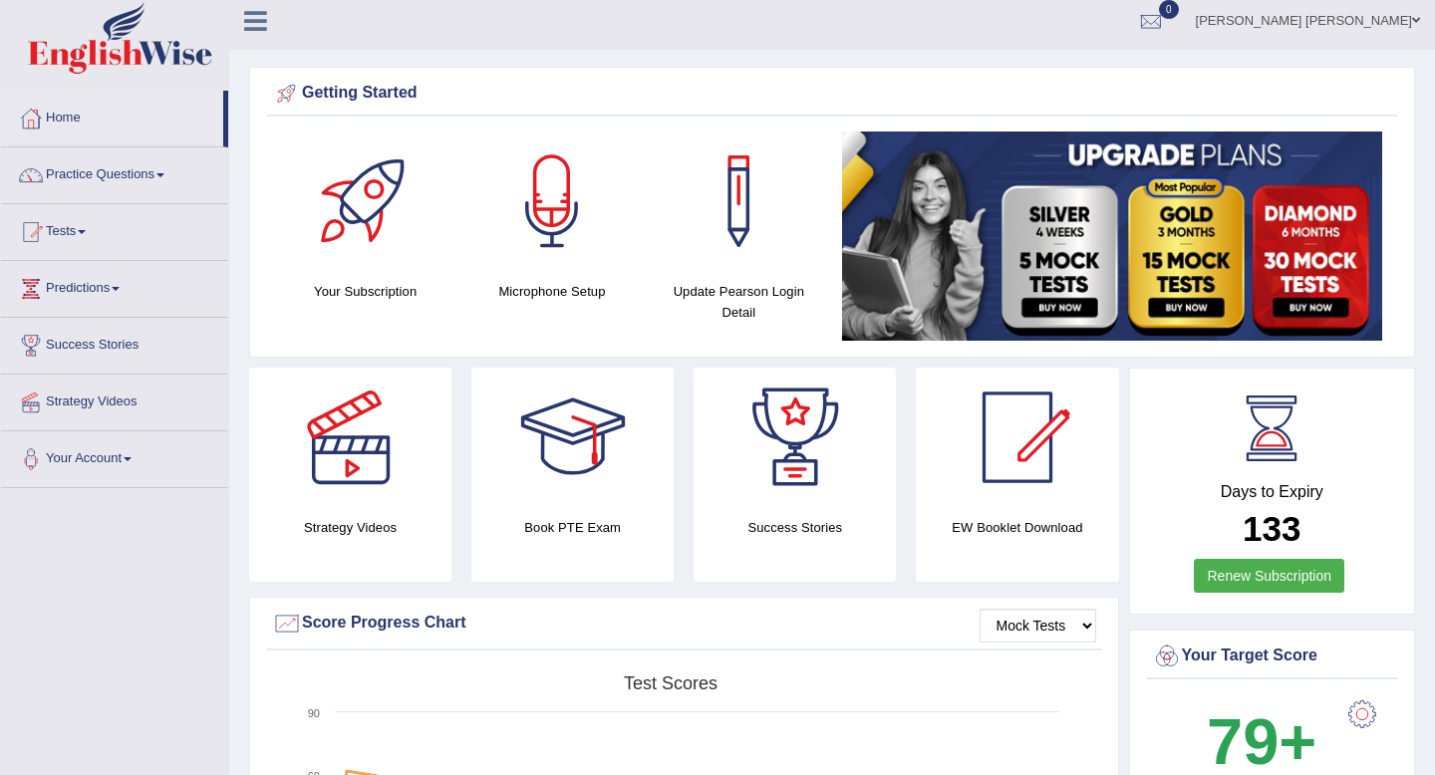
scroll to position [0, 0]
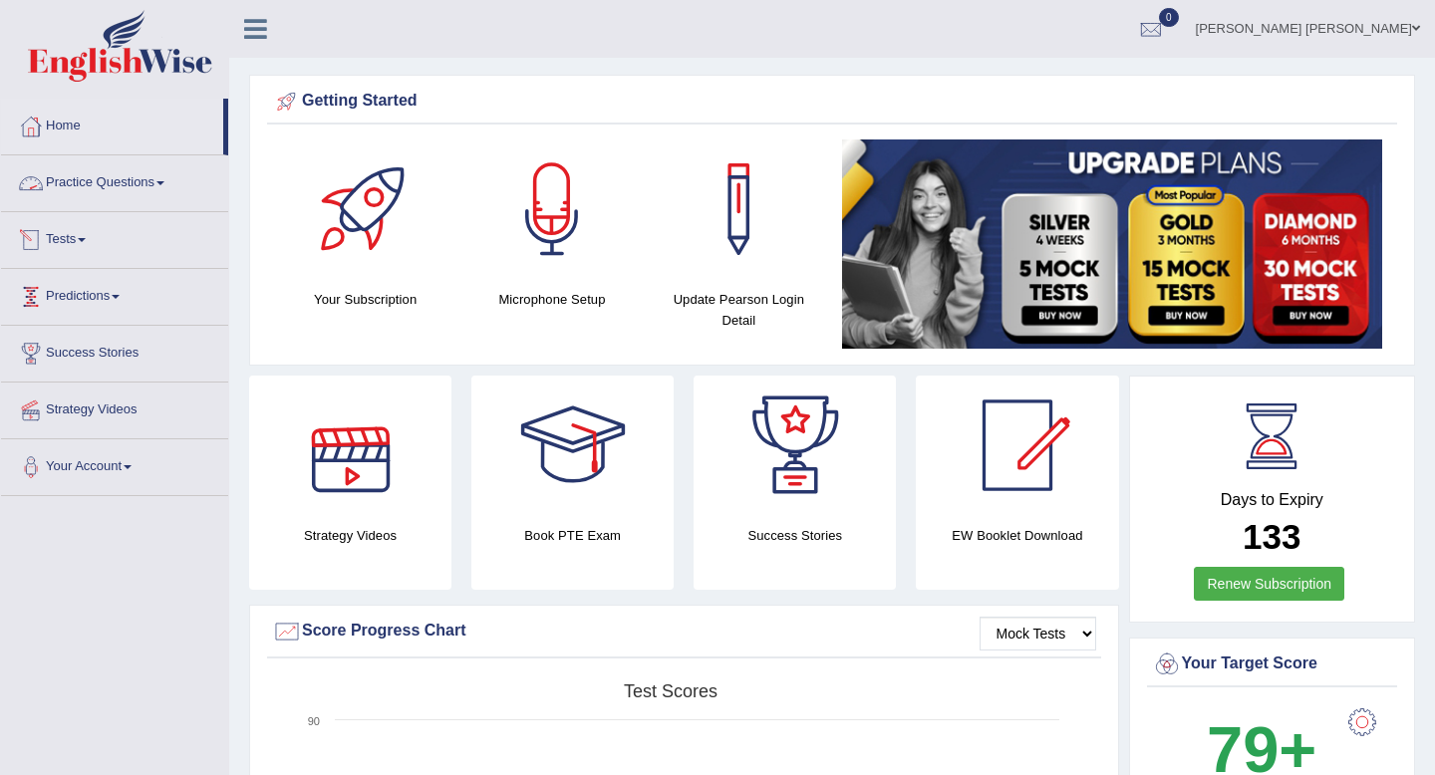
click at [118, 186] on link "Practice Questions" at bounding box center [114, 180] width 227 height 50
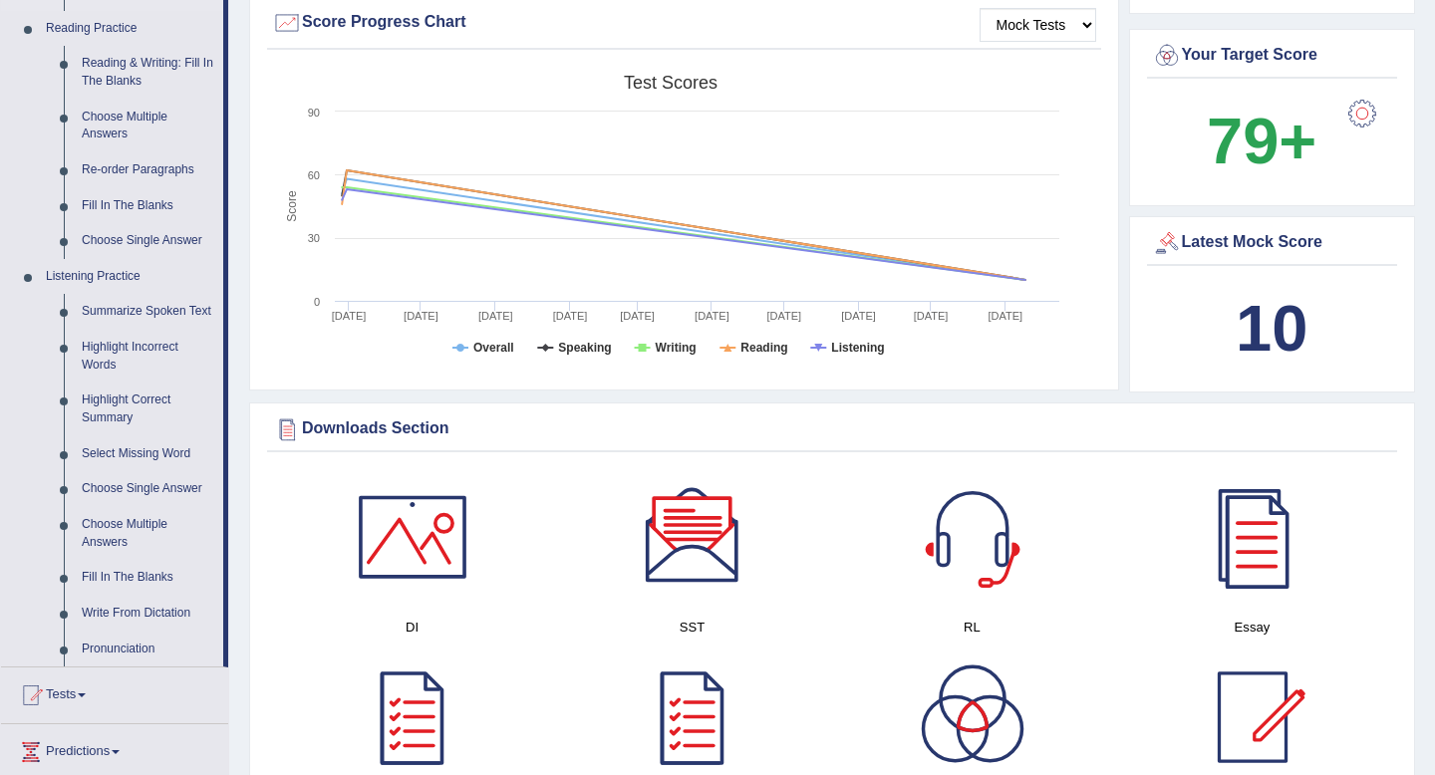
scroll to position [615, 0]
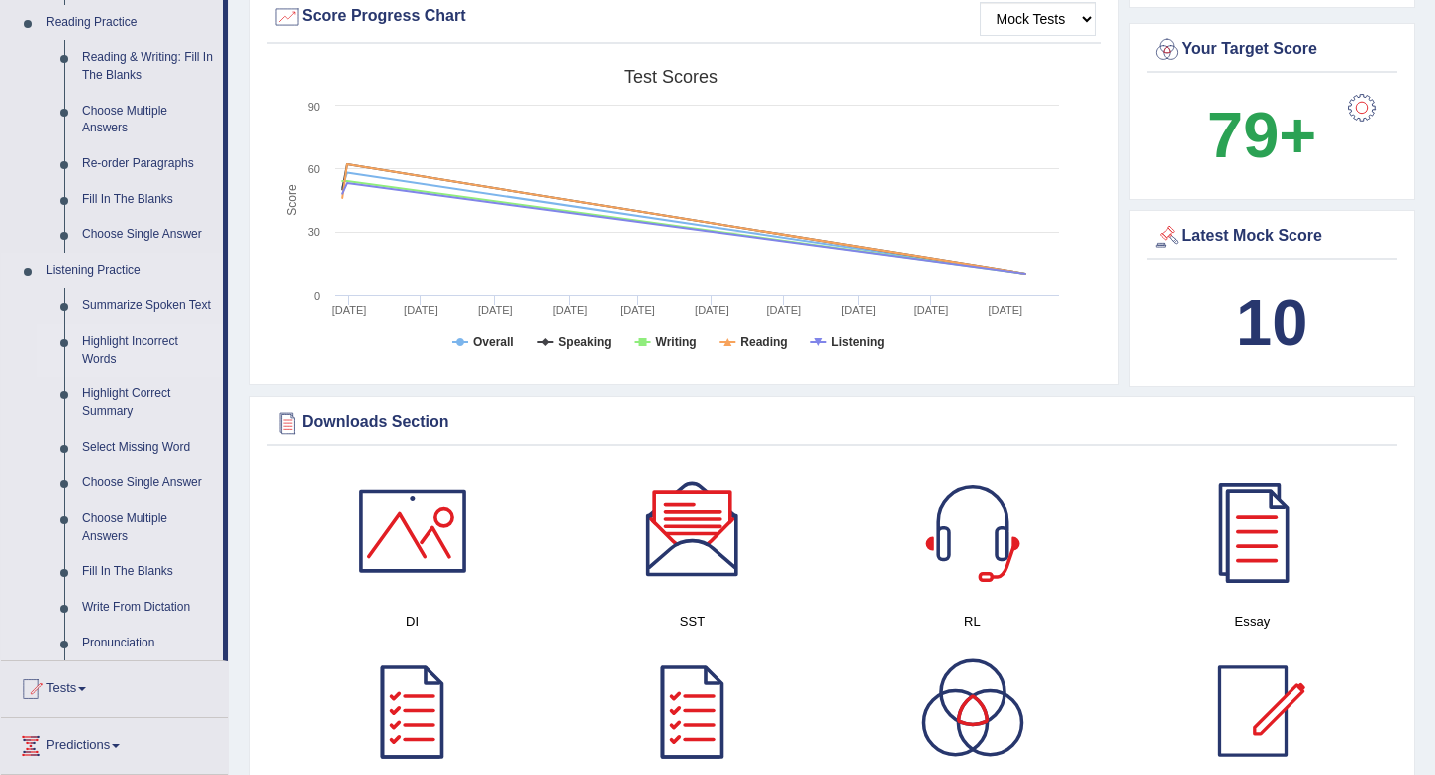
click at [97, 371] on link "Highlight Incorrect Words" at bounding box center [148, 350] width 151 height 53
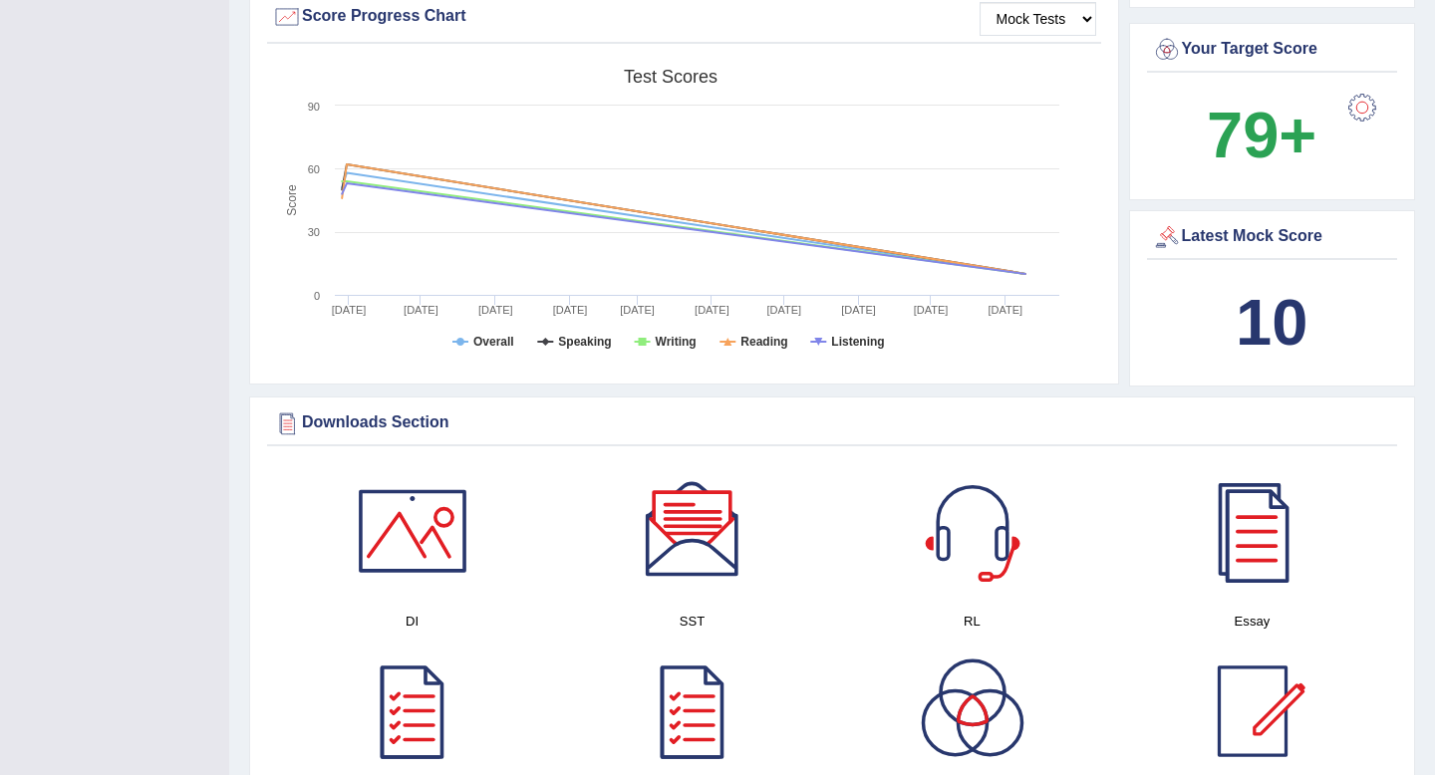
scroll to position [262, 0]
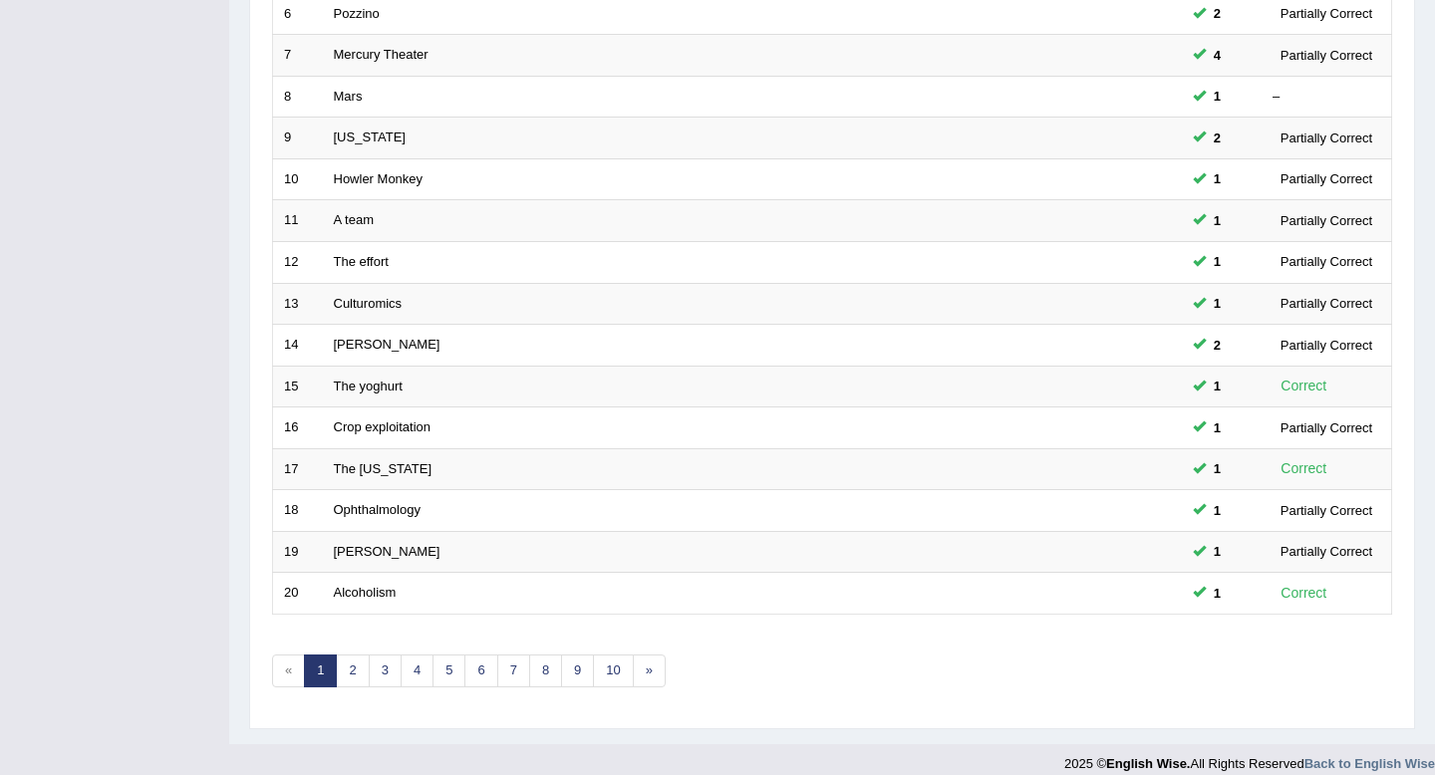
scroll to position [544, 0]
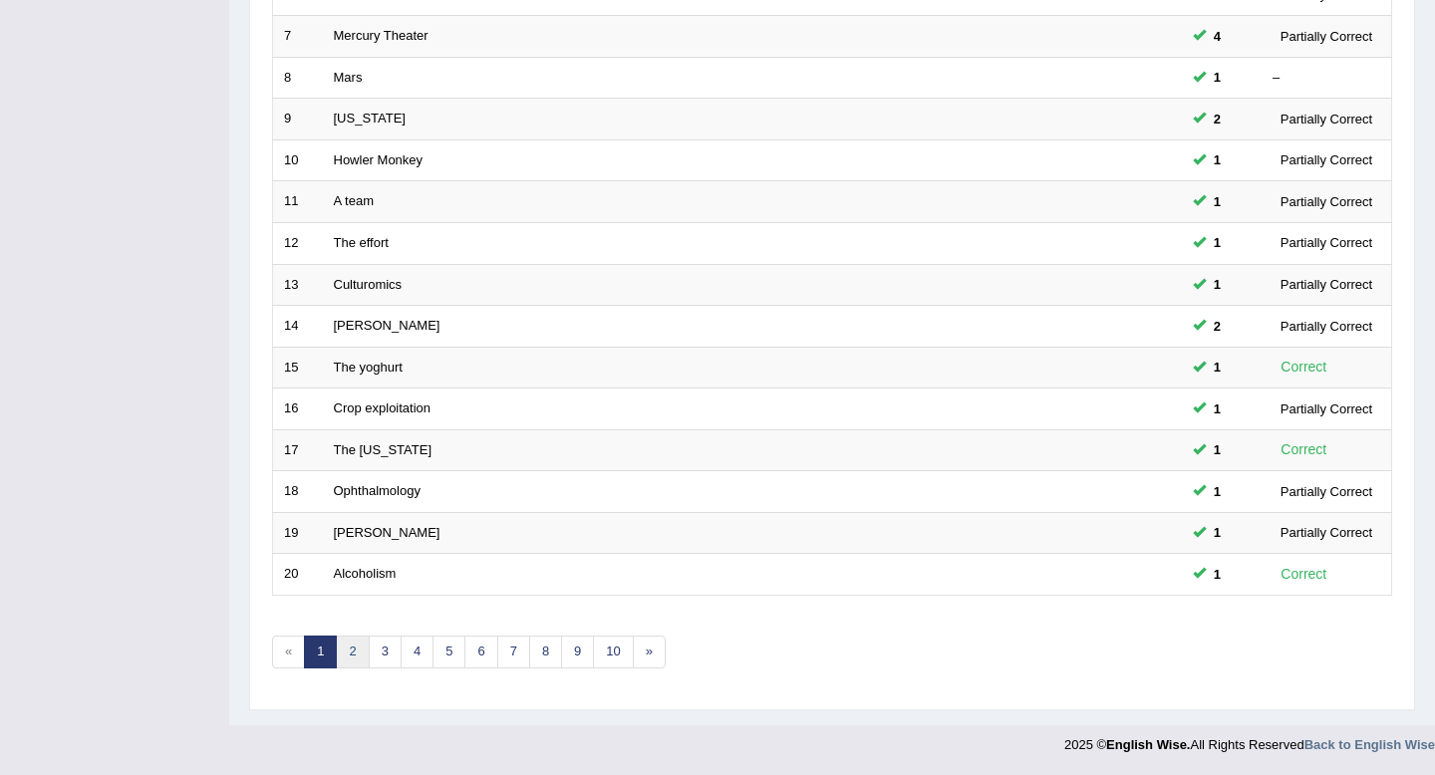
click at [353, 661] on link "2" at bounding box center [352, 652] width 33 height 33
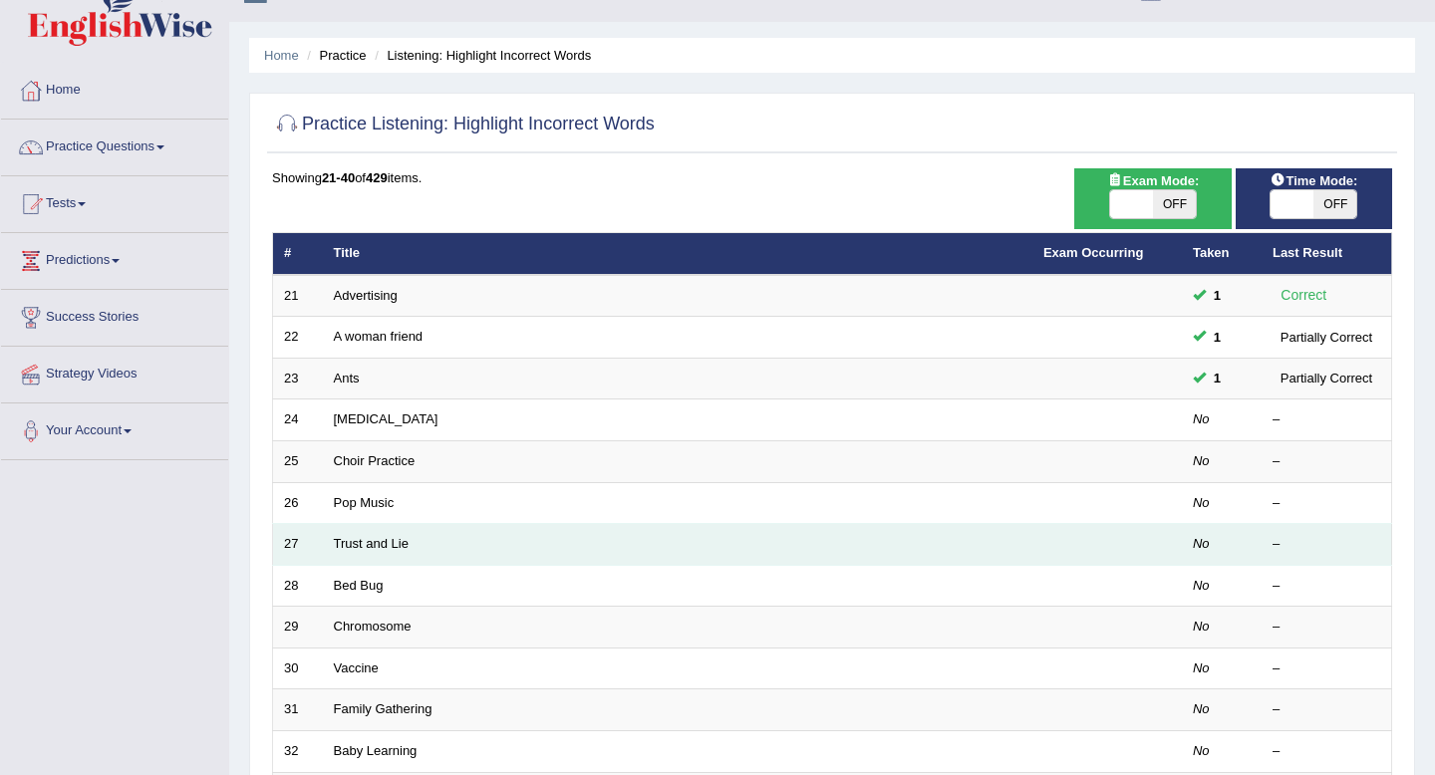
scroll to position [46, 0]
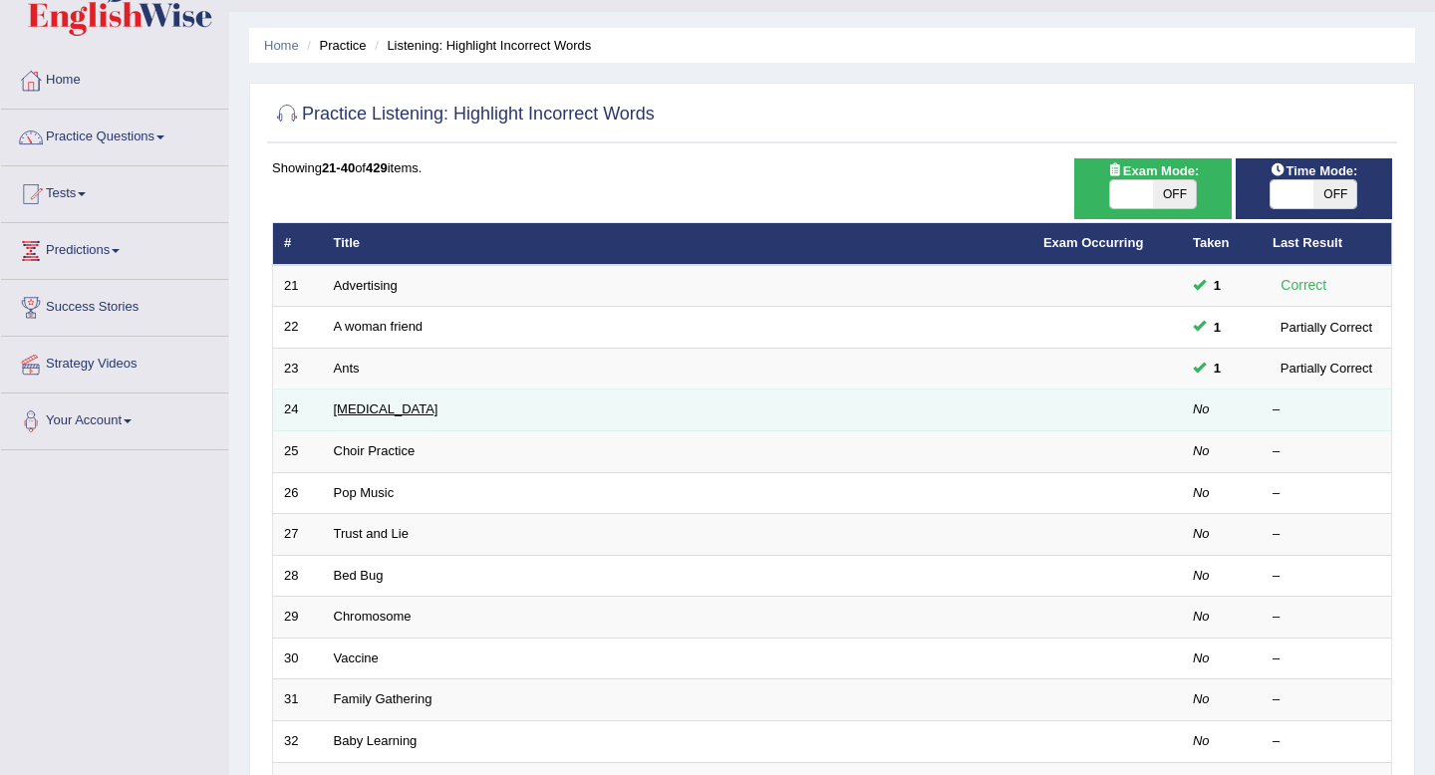
click at [381, 409] on link "[MEDICAL_DATA]" at bounding box center [386, 409] width 105 height 15
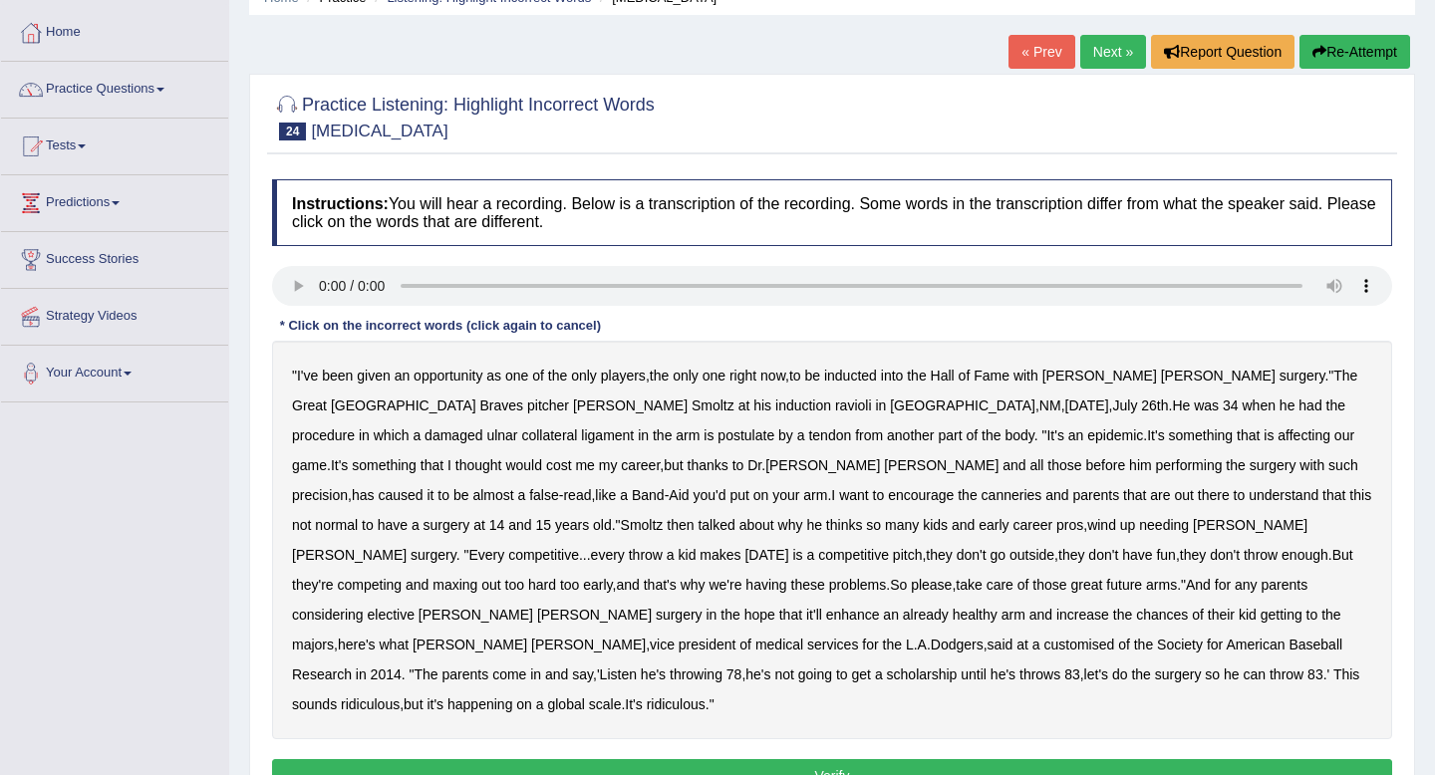
scroll to position [96, 0]
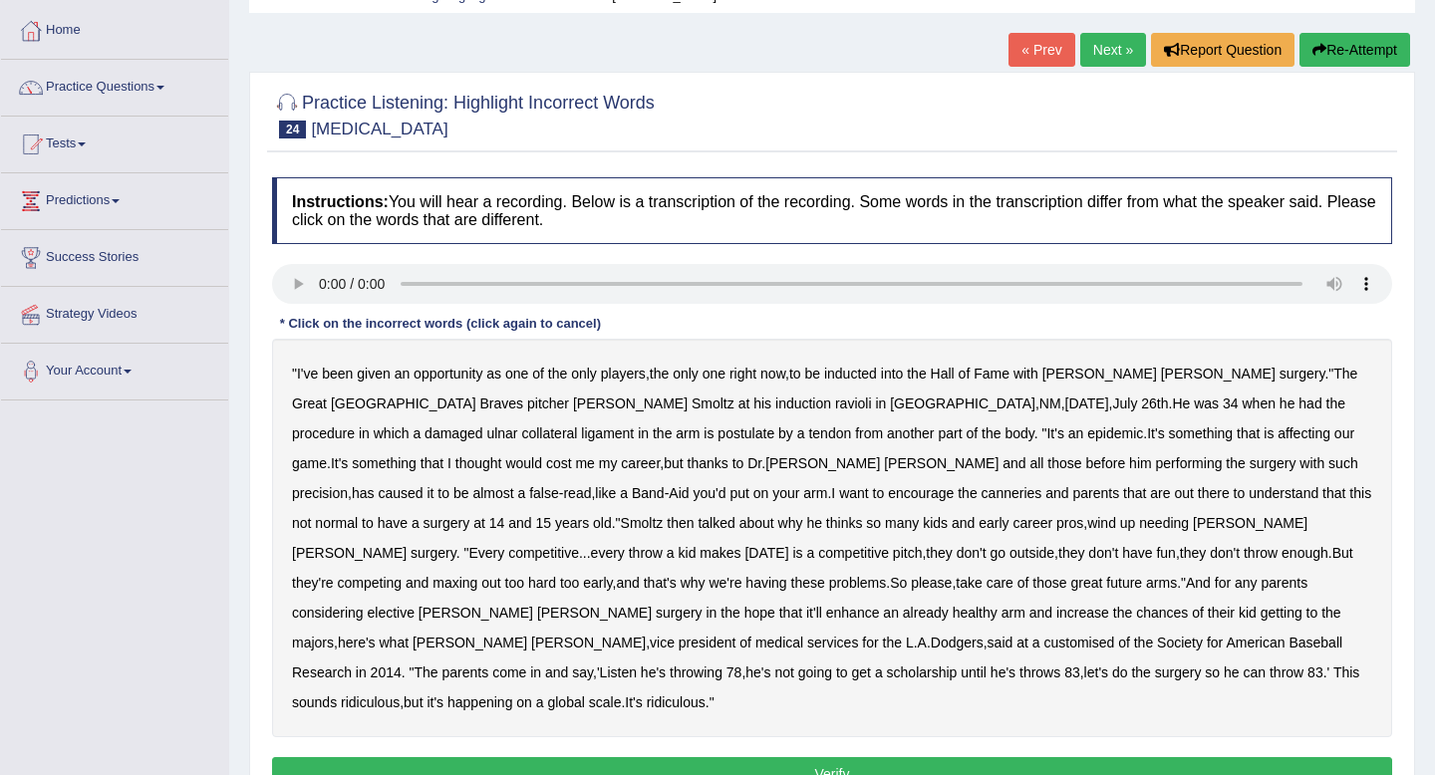
click at [835, 408] on b "ravioli" at bounding box center [853, 404] width 37 height 16
click at [577, 426] on b "collateral" at bounding box center [549, 434] width 56 height 16
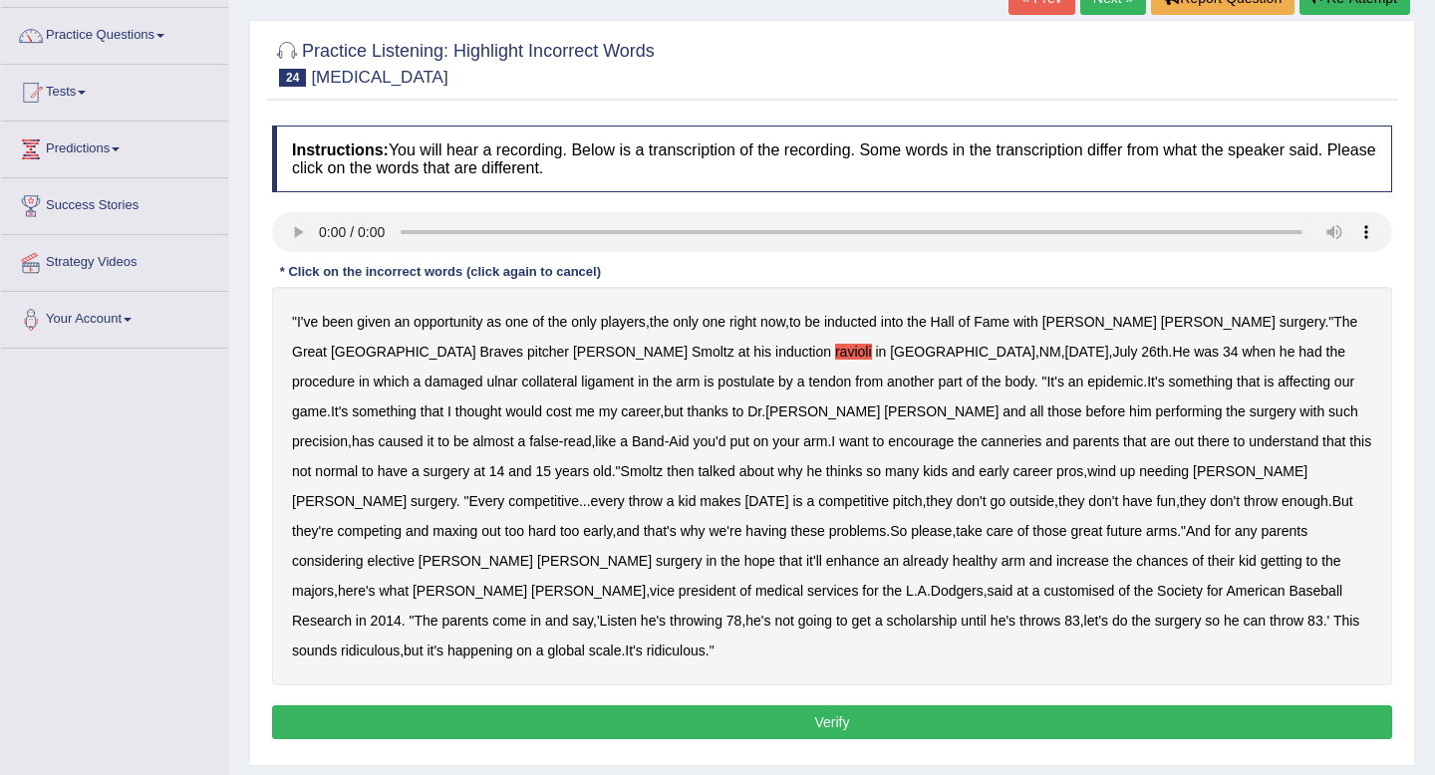
scroll to position [151, 0]
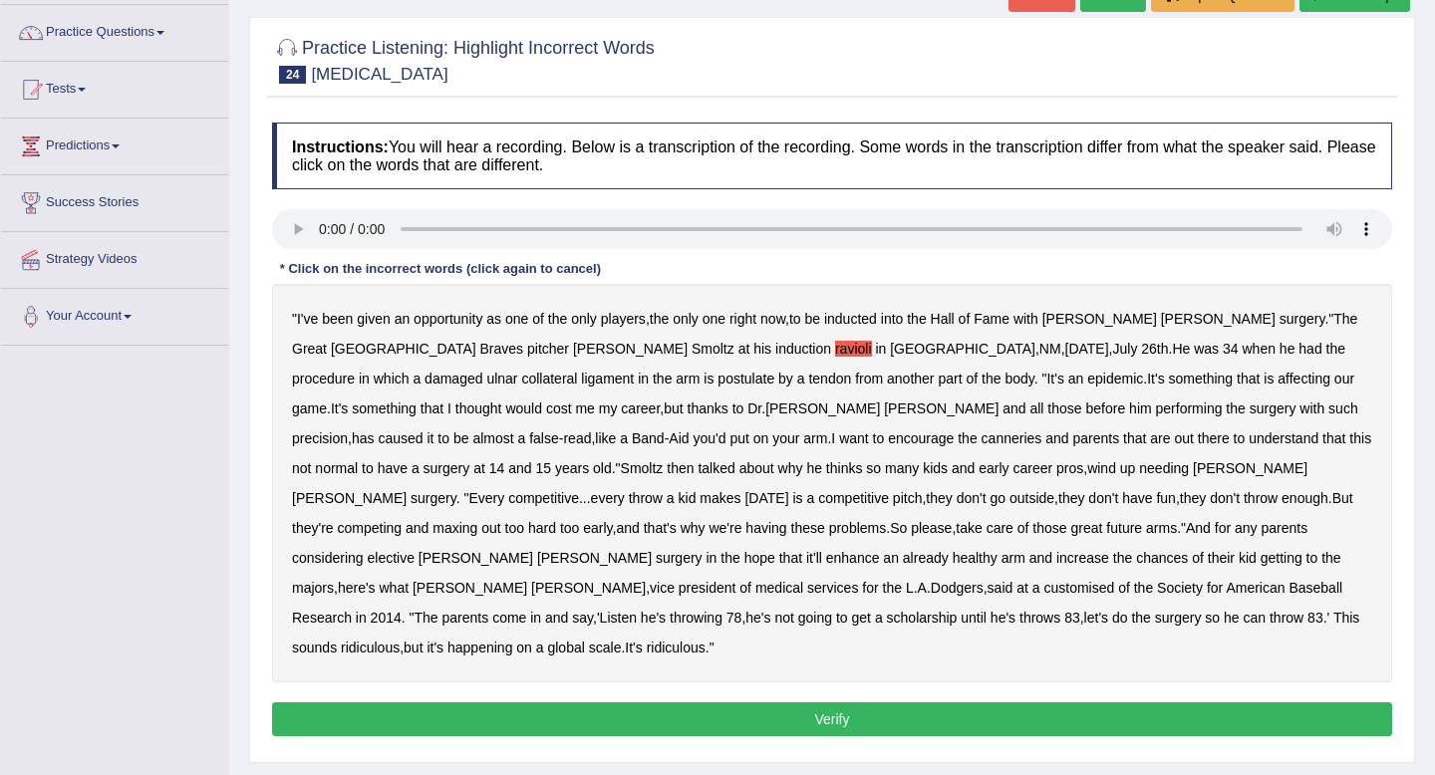
click at [982, 441] on b "canneries" at bounding box center [1012, 439] width 61 height 16
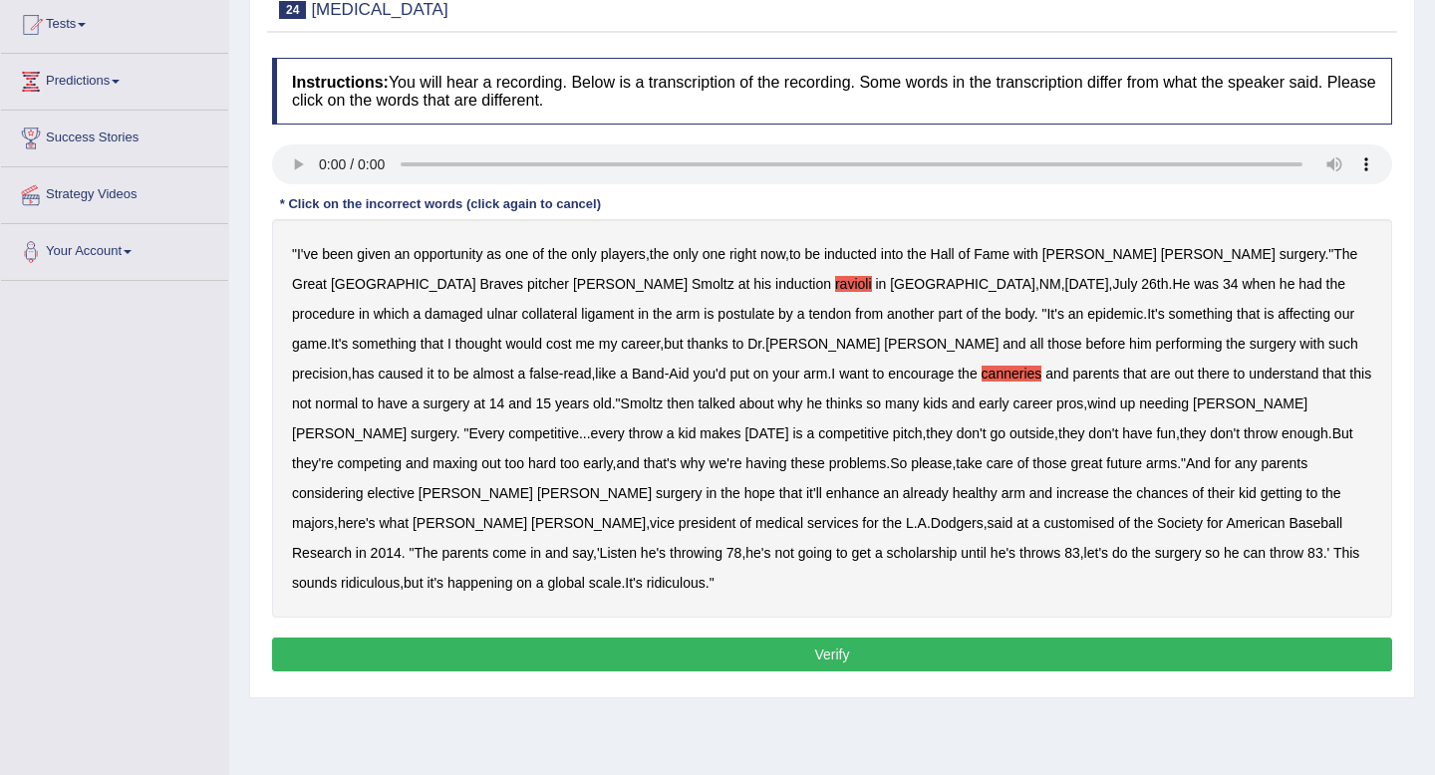
scroll to position [216, 0]
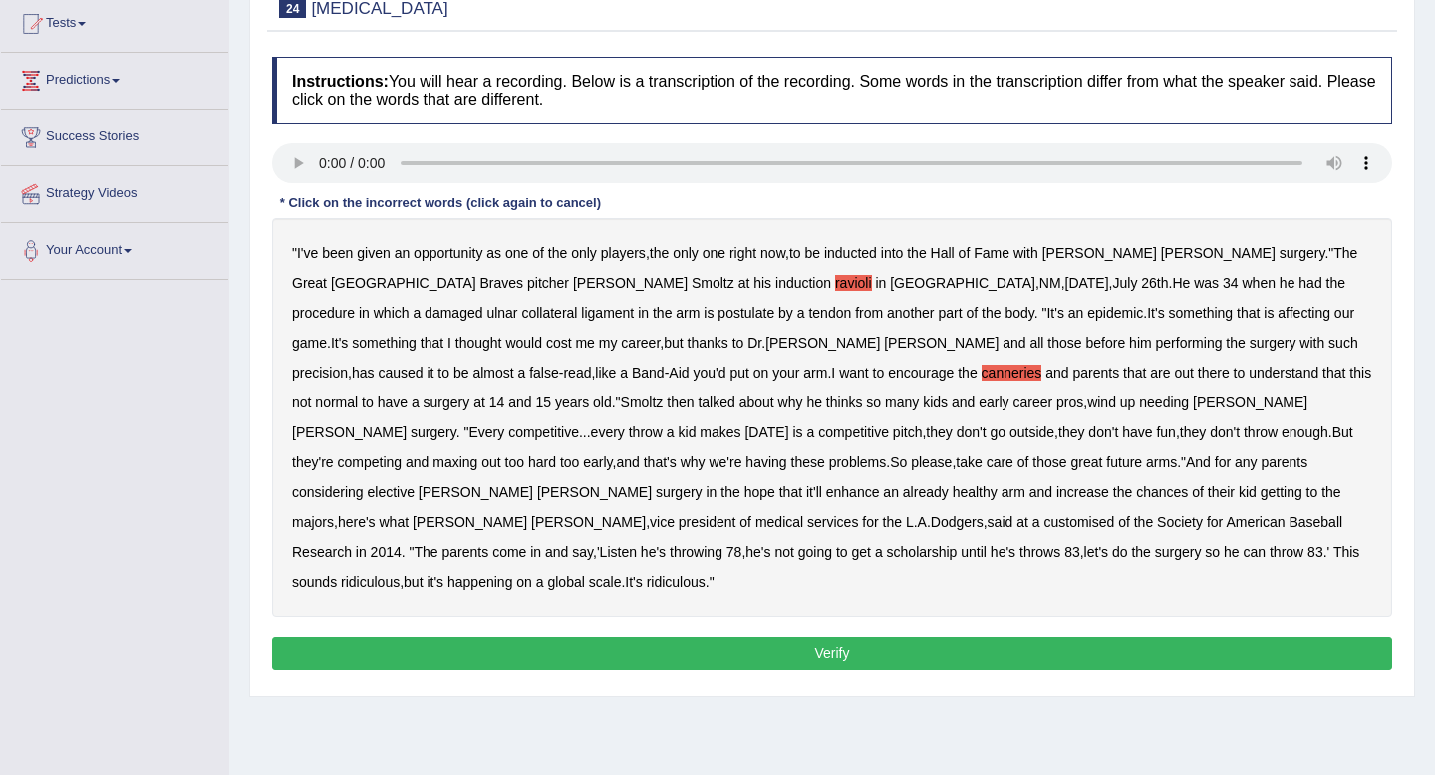
click at [1114, 514] on b "customised" at bounding box center [1079, 522] width 71 height 16
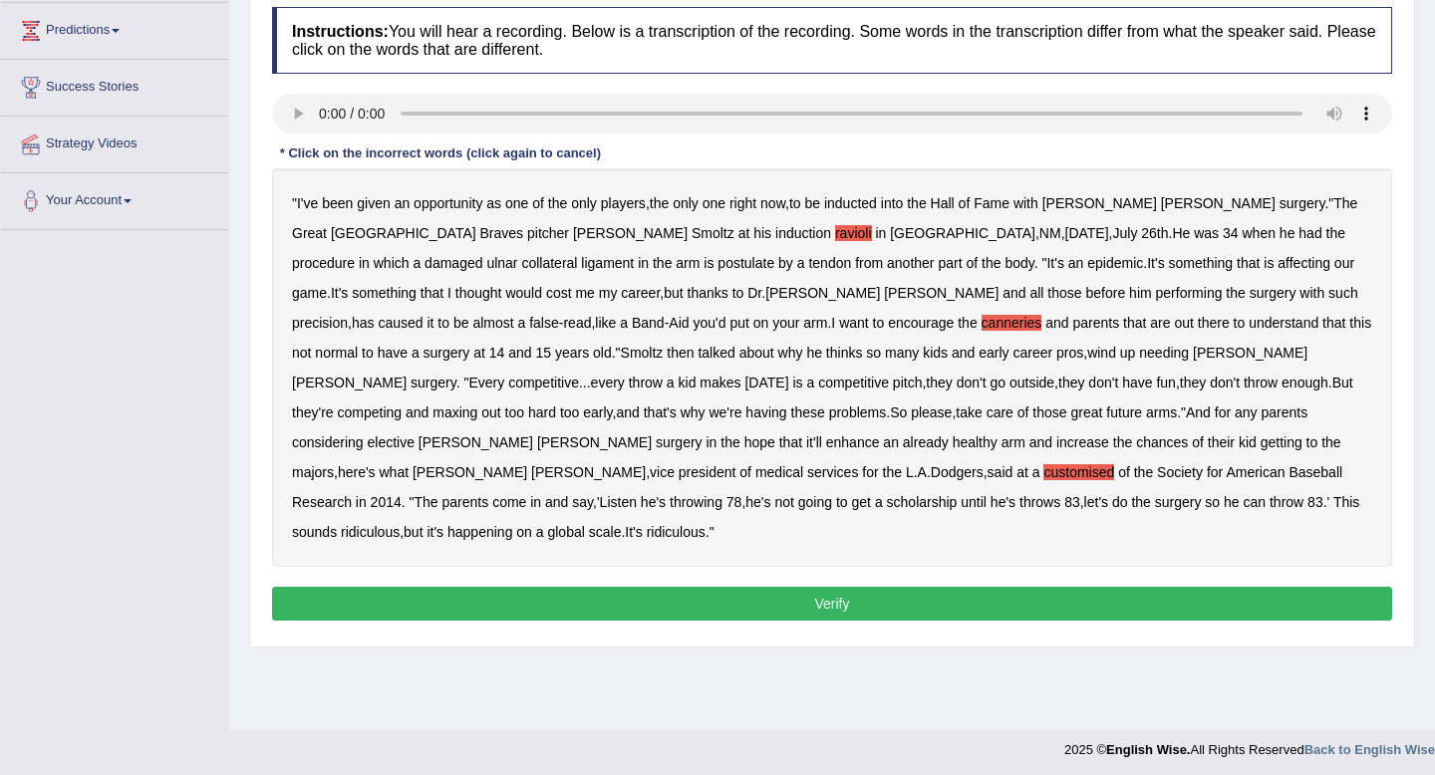
scroll to position [268, 0]
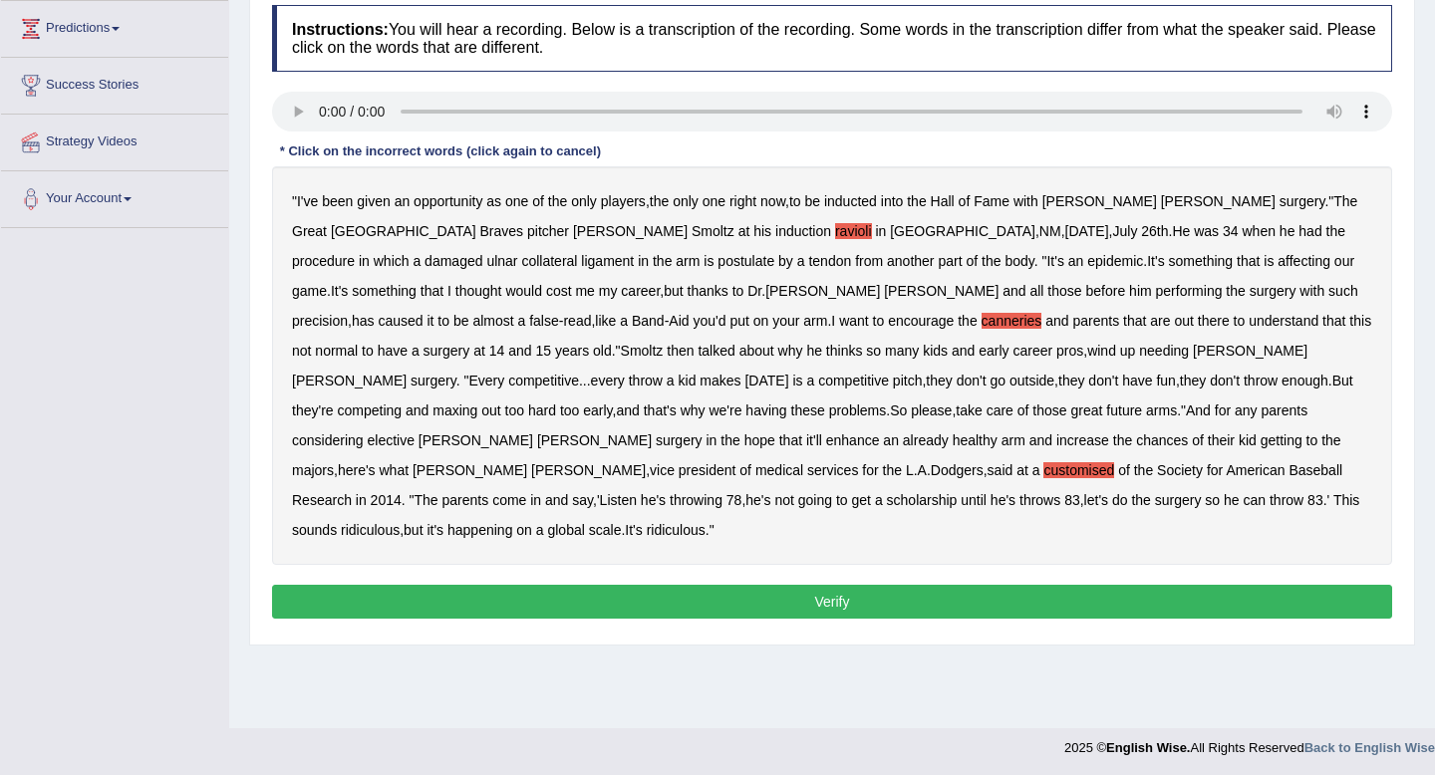
click at [776, 585] on button "Verify" at bounding box center [832, 602] width 1120 height 34
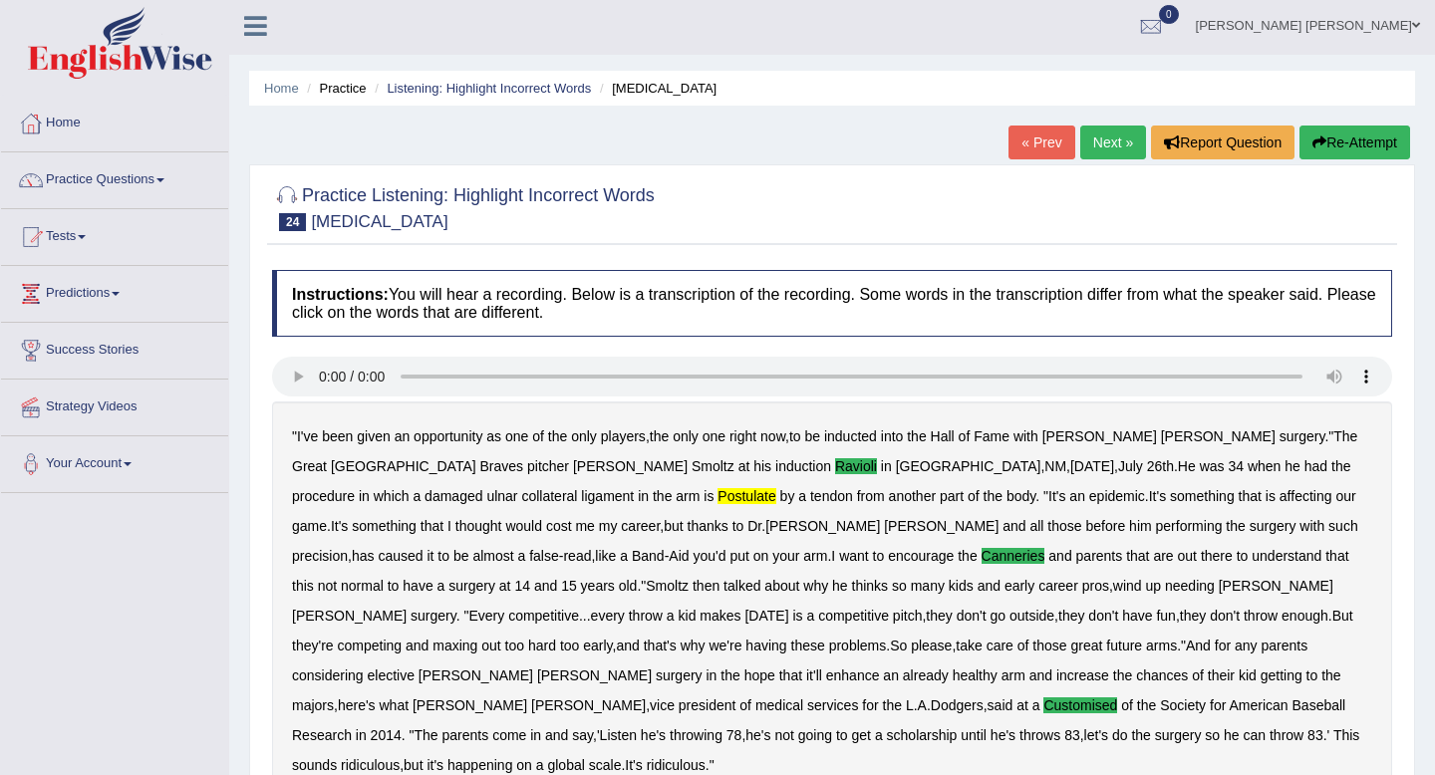
scroll to position [0, 0]
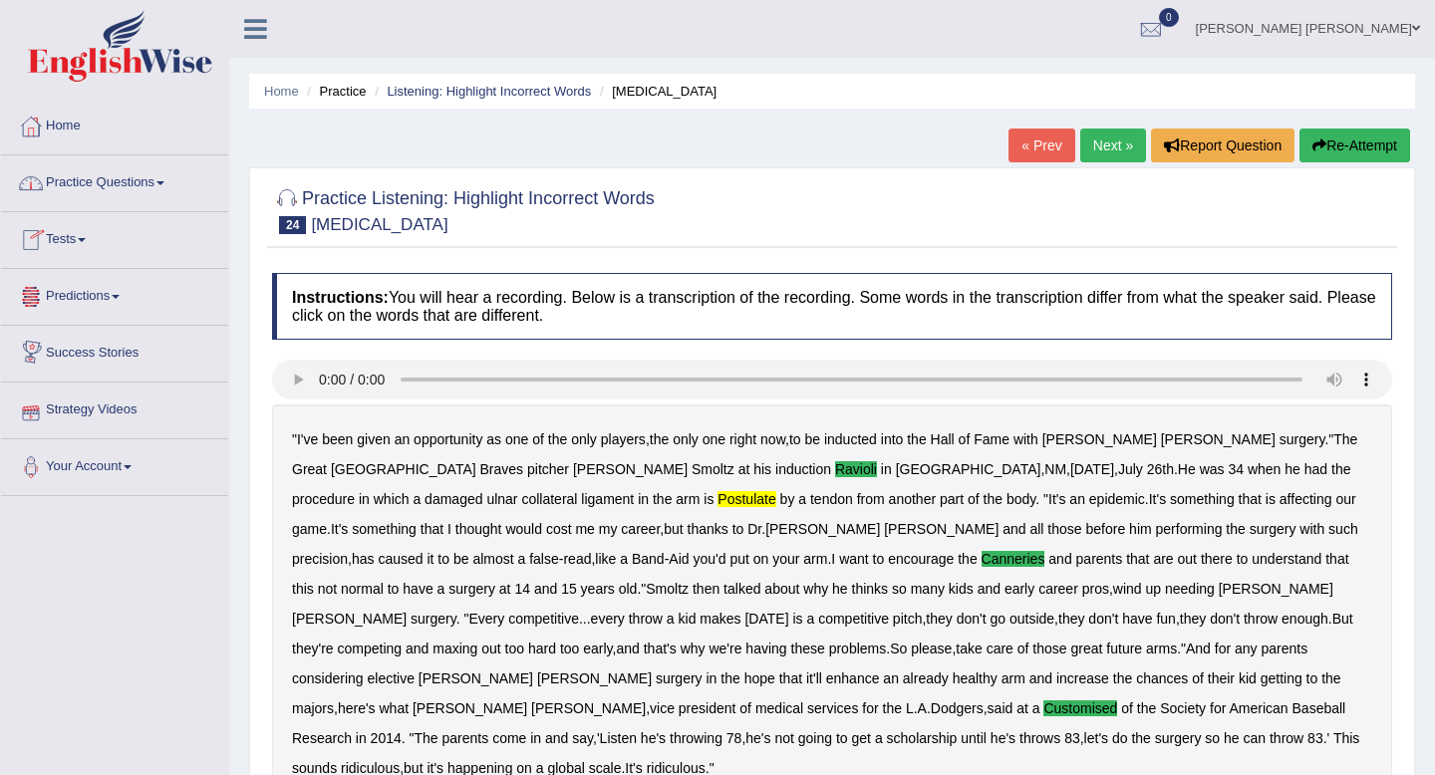
click at [97, 419] on link "Strategy Videos" at bounding box center [114, 408] width 227 height 50
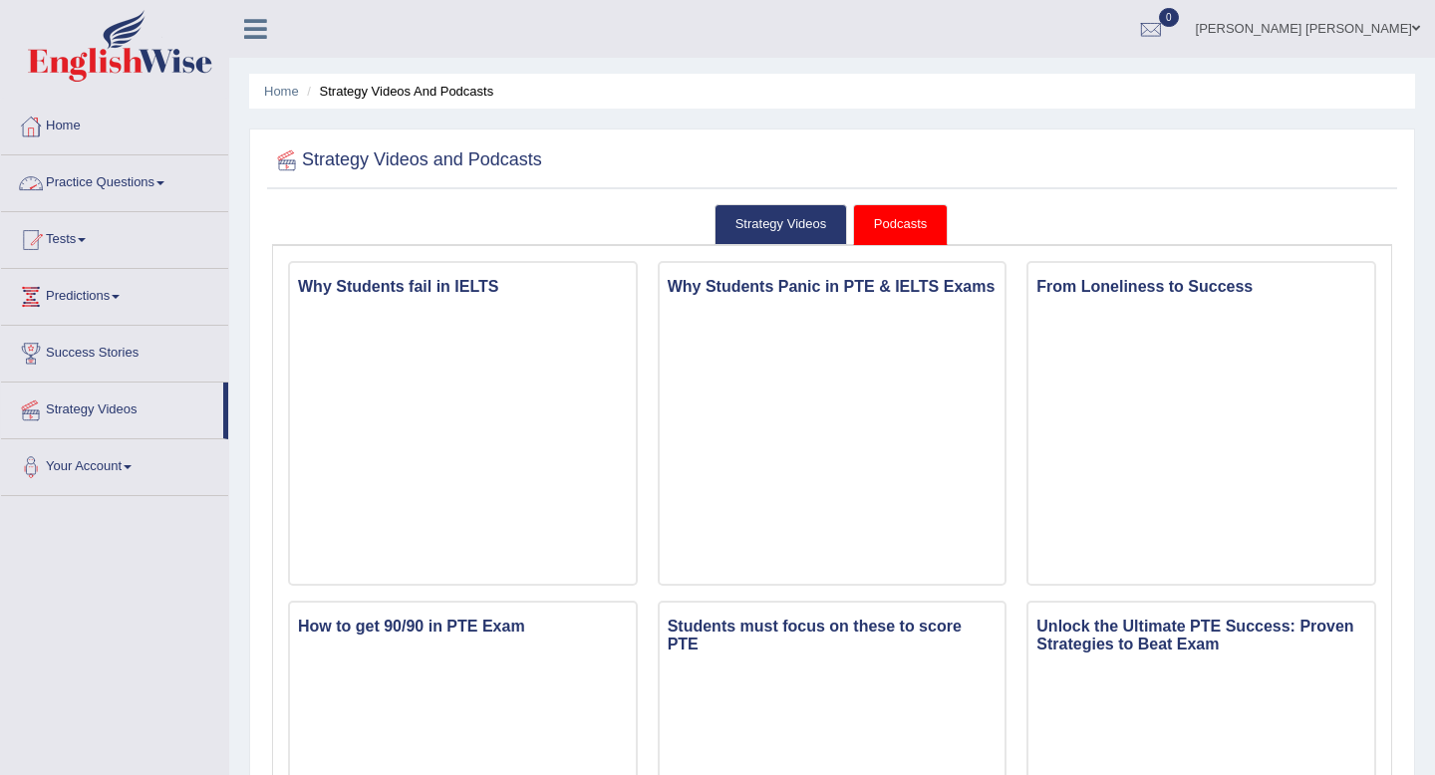
click at [106, 182] on link "Practice Questions" at bounding box center [114, 180] width 227 height 50
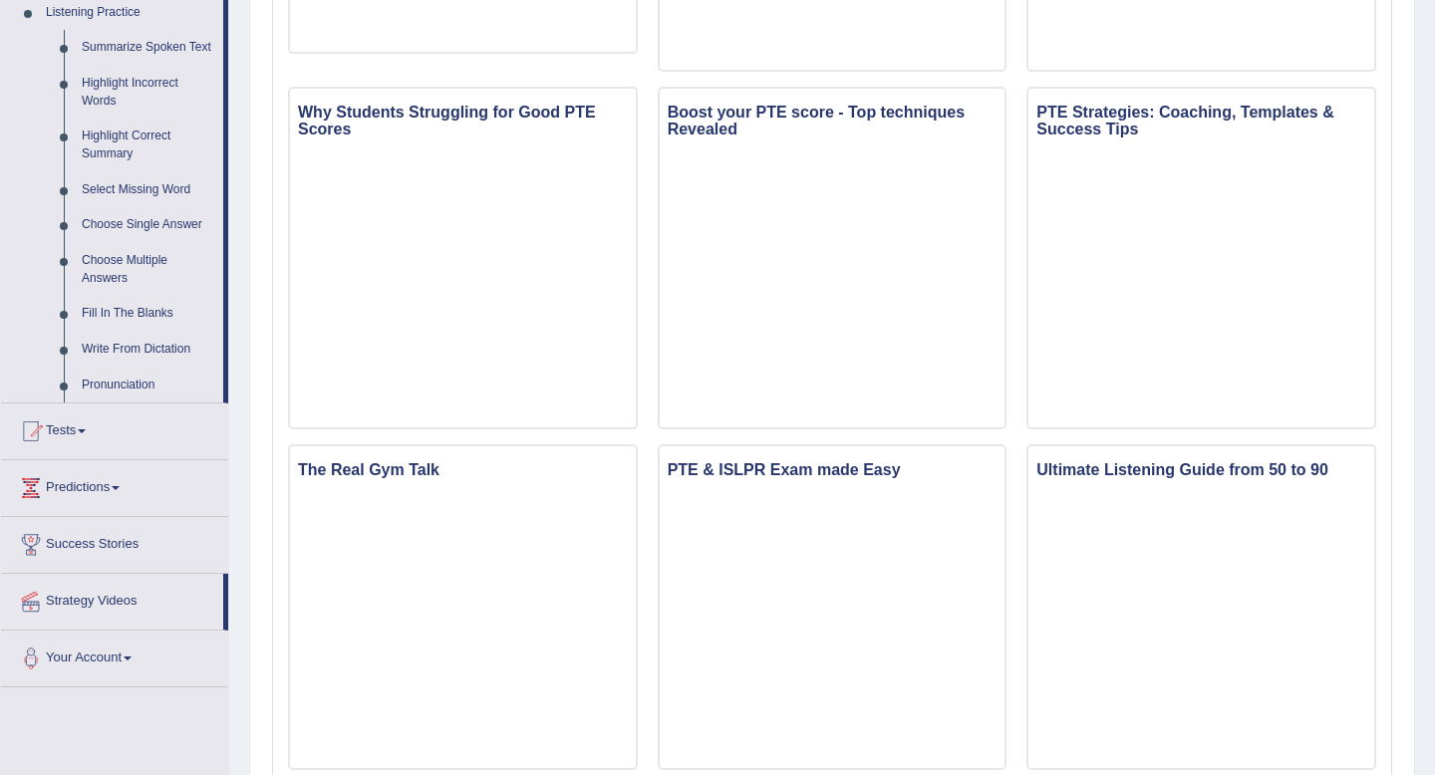
scroll to position [882, 0]
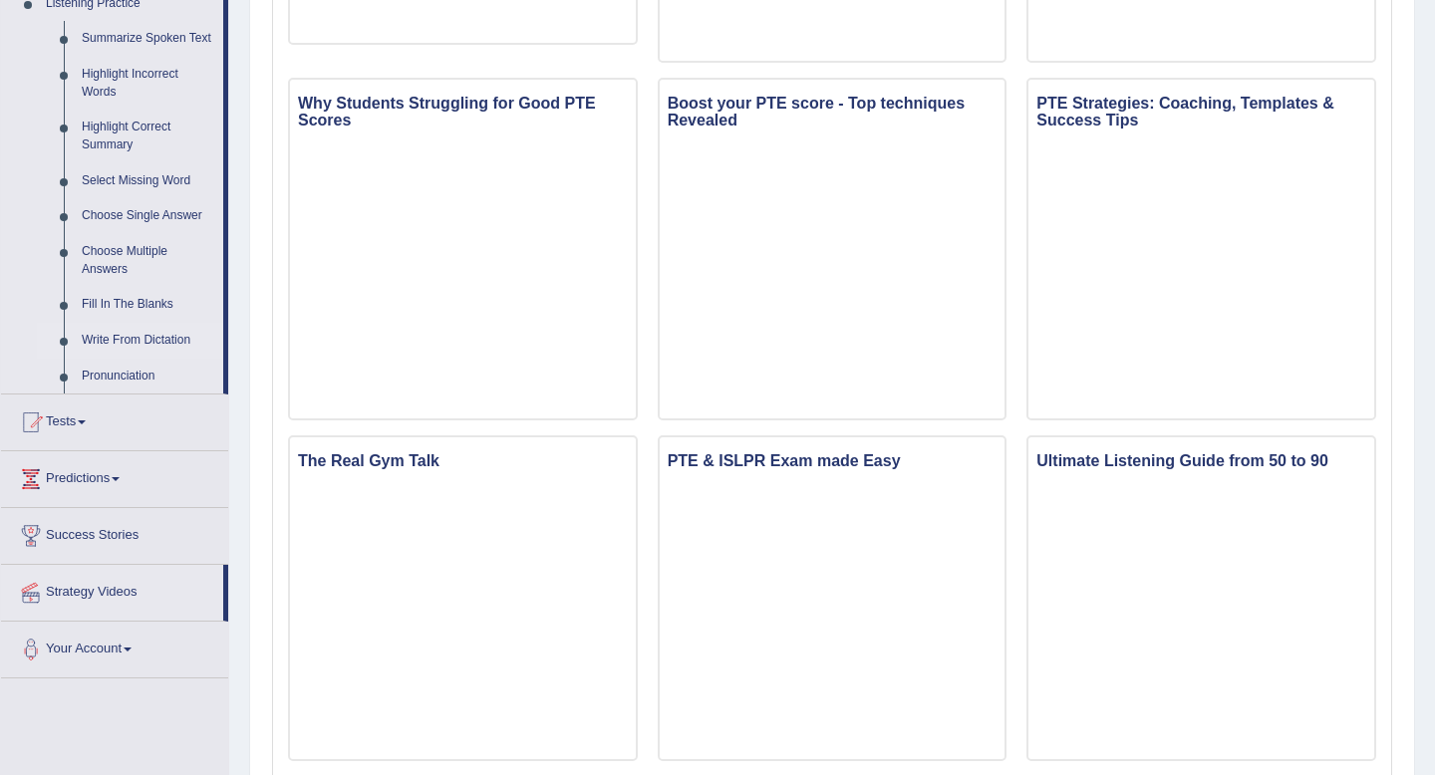
click at [119, 358] on link "Write From Dictation" at bounding box center [148, 341] width 151 height 36
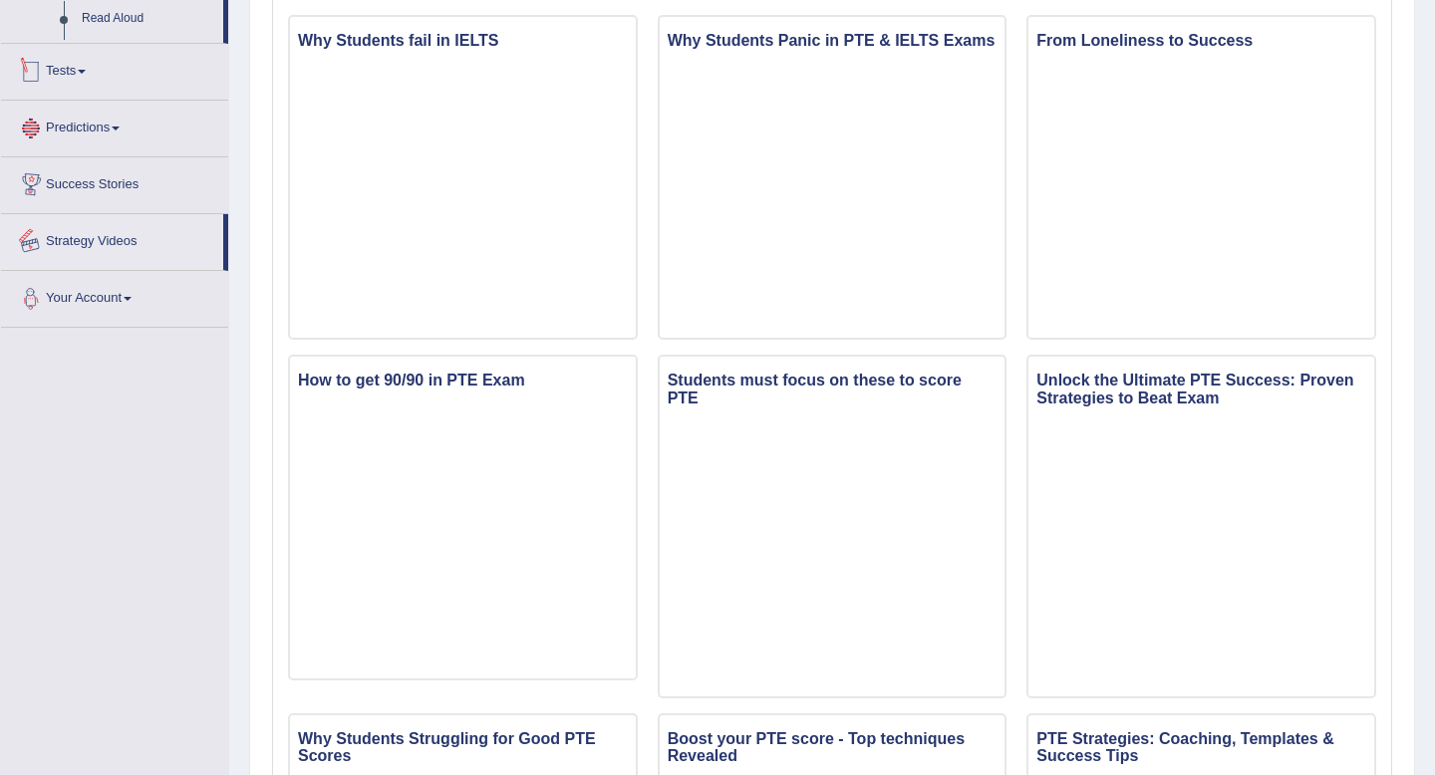
scroll to position [378, 0]
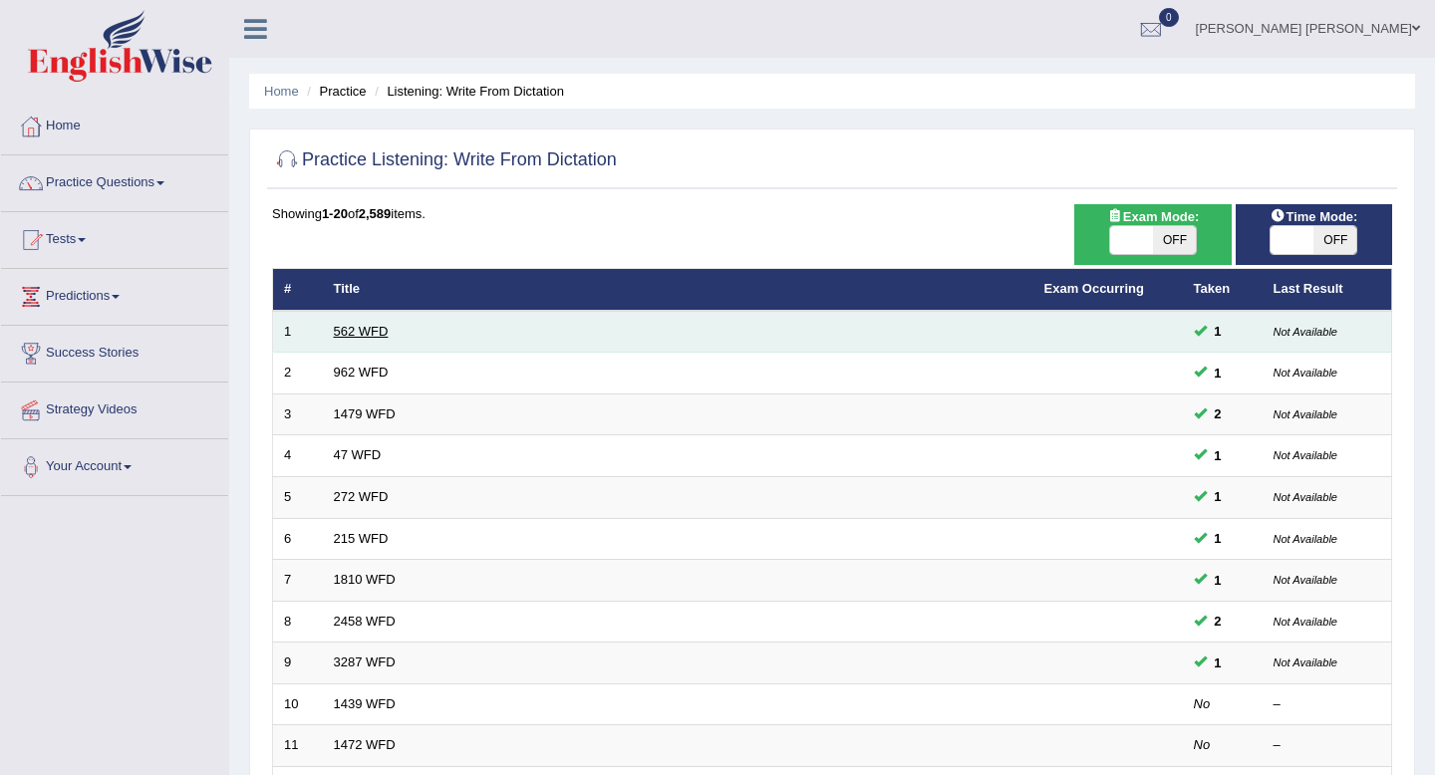
click at [344, 328] on link "562 WFD" at bounding box center [361, 331] width 55 height 15
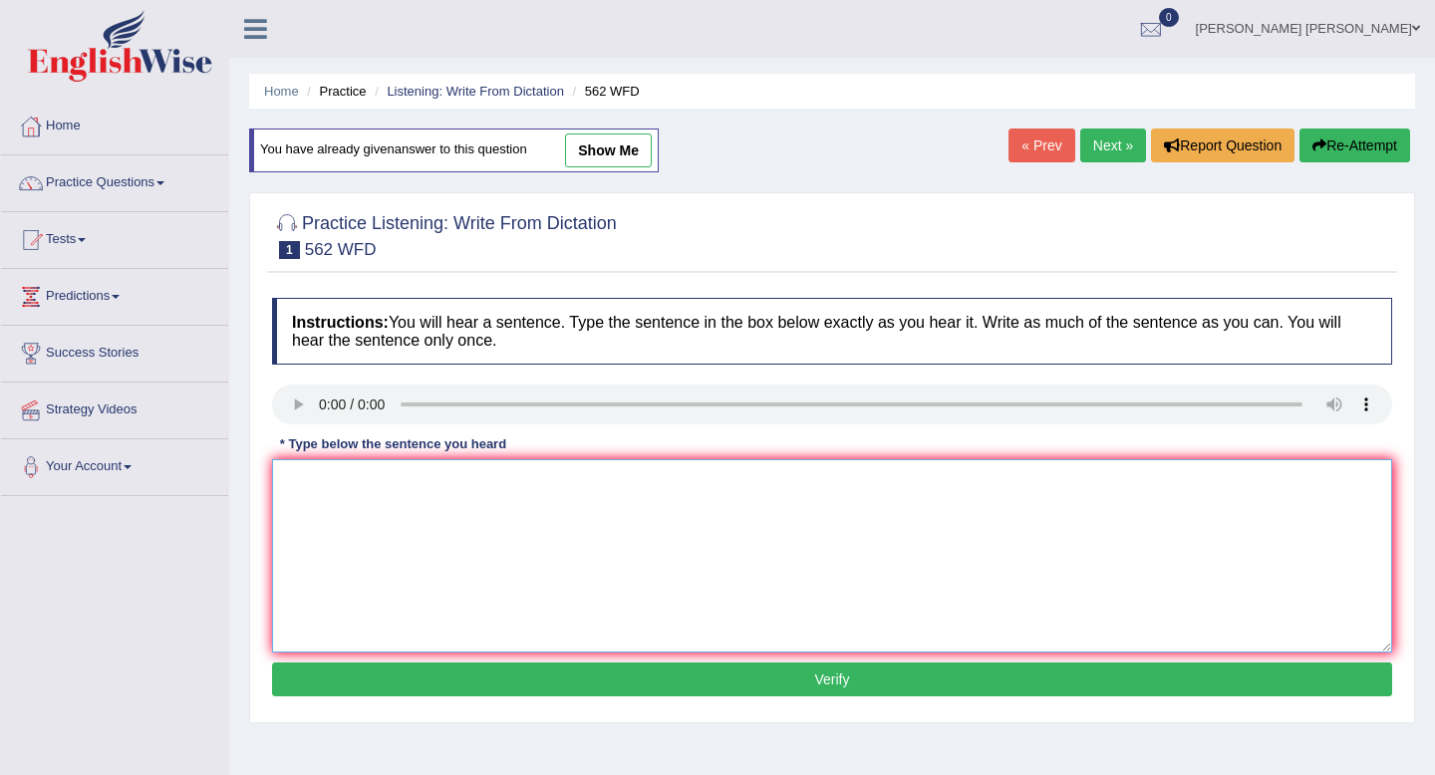
click at [437, 514] on textarea at bounding box center [832, 556] width 1120 height 193
click at [325, 480] on textarea at bounding box center [832, 556] width 1120 height 193
click at [279, 479] on textarea "the gap between rich and poor will not decrease" at bounding box center [832, 556] width 1120 height 193
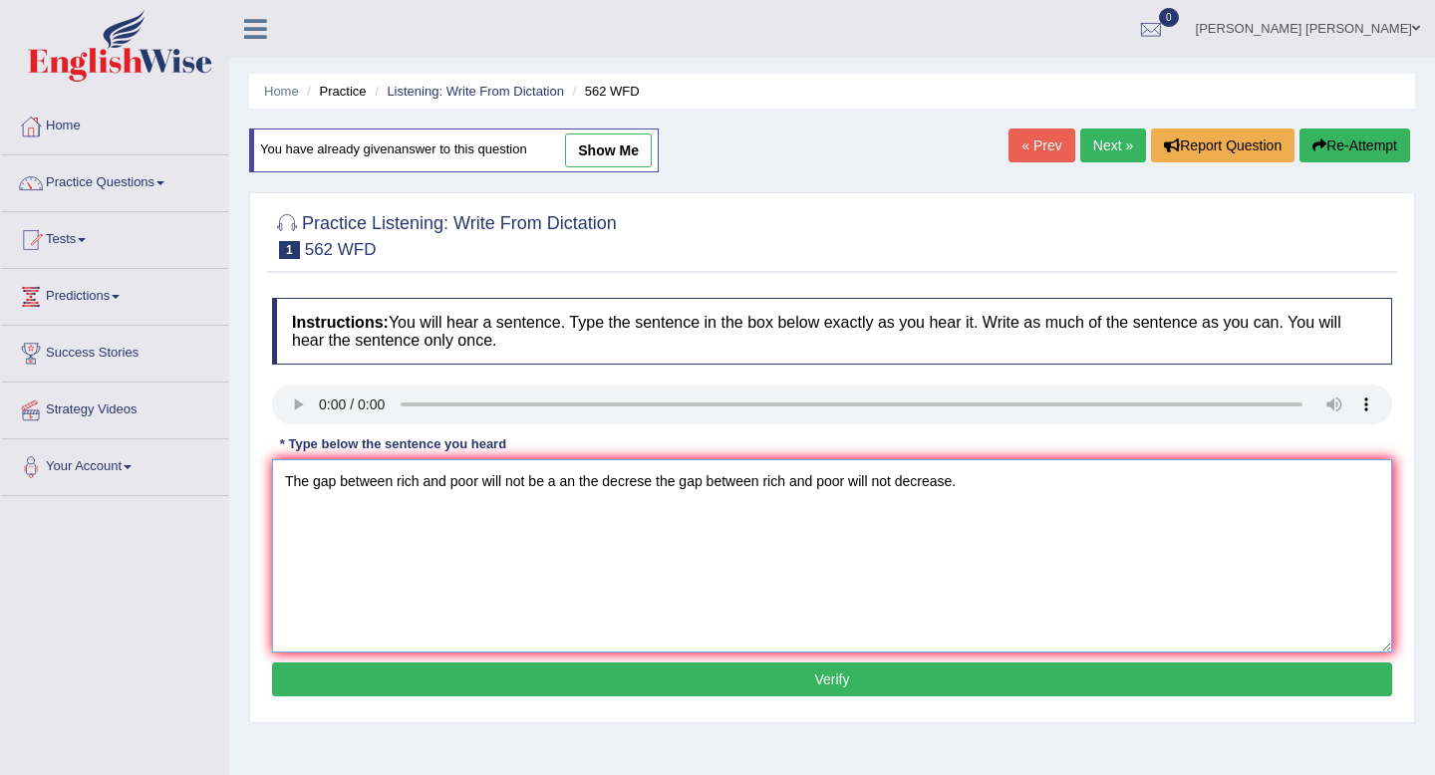
type textarea "The gap between rich and poor will not be a an the decrese the gap between rich…"
click at [495, 684] on button "Verify" at bounding box center [832, 680] width 1120 height 34
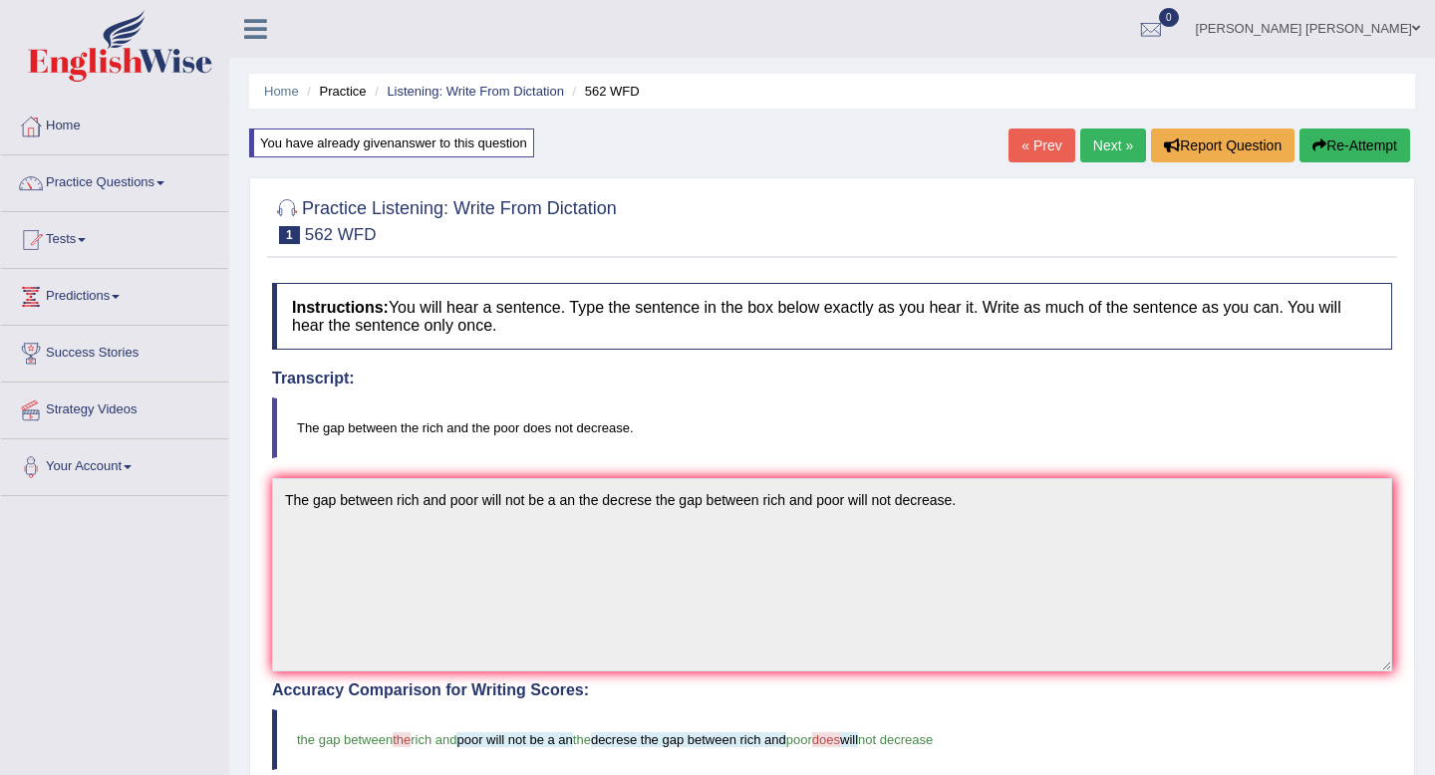
click at [1327, 151] on button "Re-Attempt" at bounding box center [1355, 146] width 111 height 34
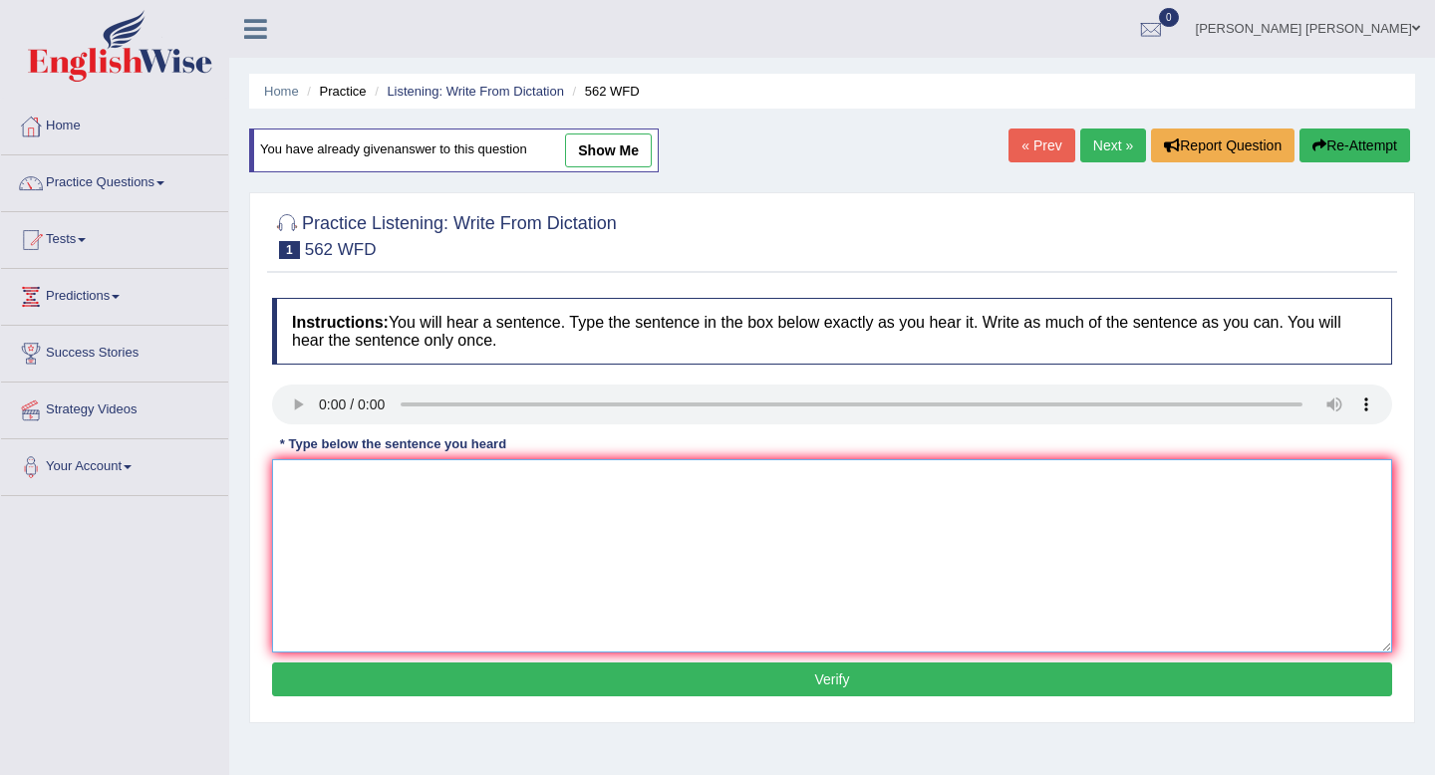
click at [584, 509] on textarea at bounding box center [832, 556] width 1120 height 193
click at [360, 475] on textarea "The" at bounding box center [832, 556] width 1120 height 193
click at [609, 486] on textarea "The gap between rich and poor the will not be decrese." at bounding box center [832, 556] width 1120 height 193
type textarea "The gap between rich and poor the will not be decrease."
click at [813, 694] on button "Verify" at bounding box center [832, 680] width 1120 height 34
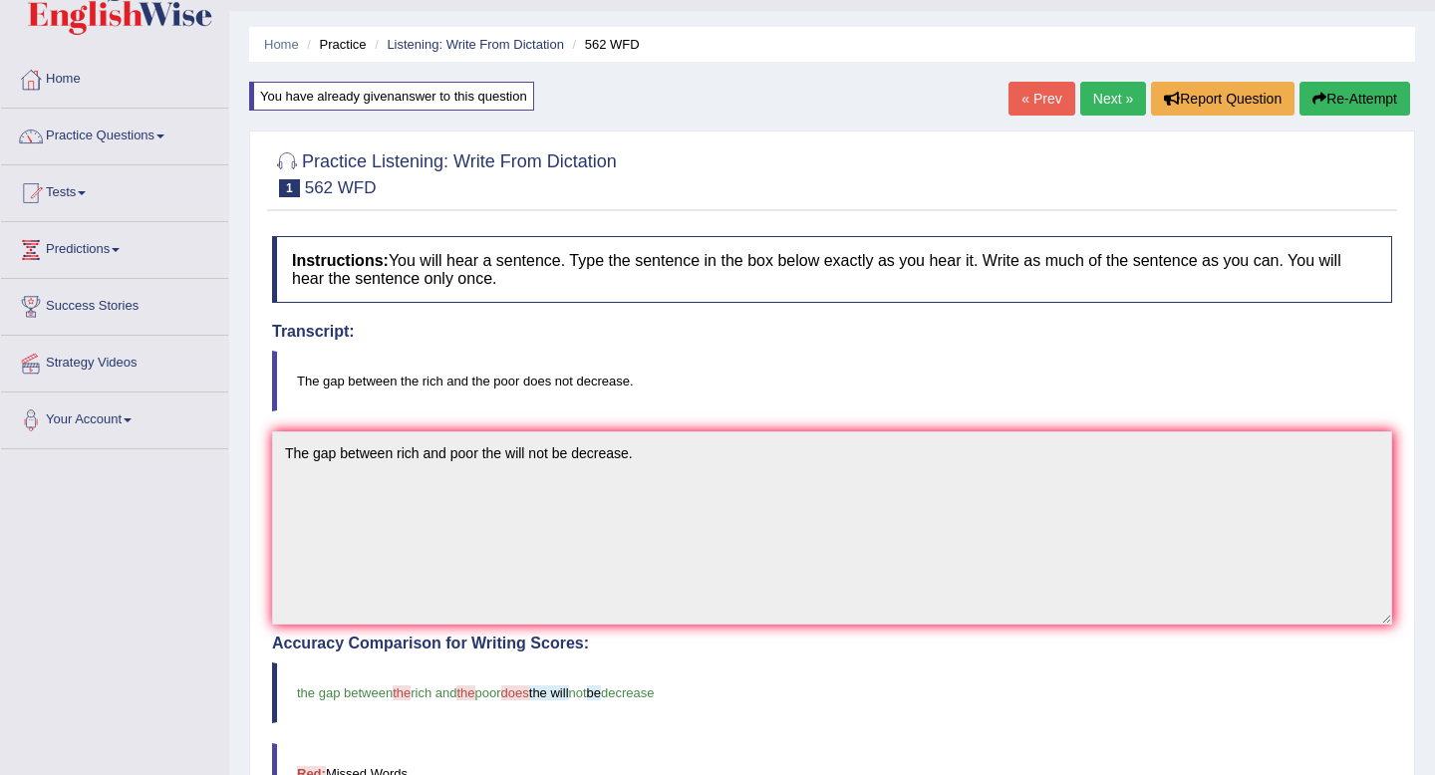
scroll to position [51, 0]
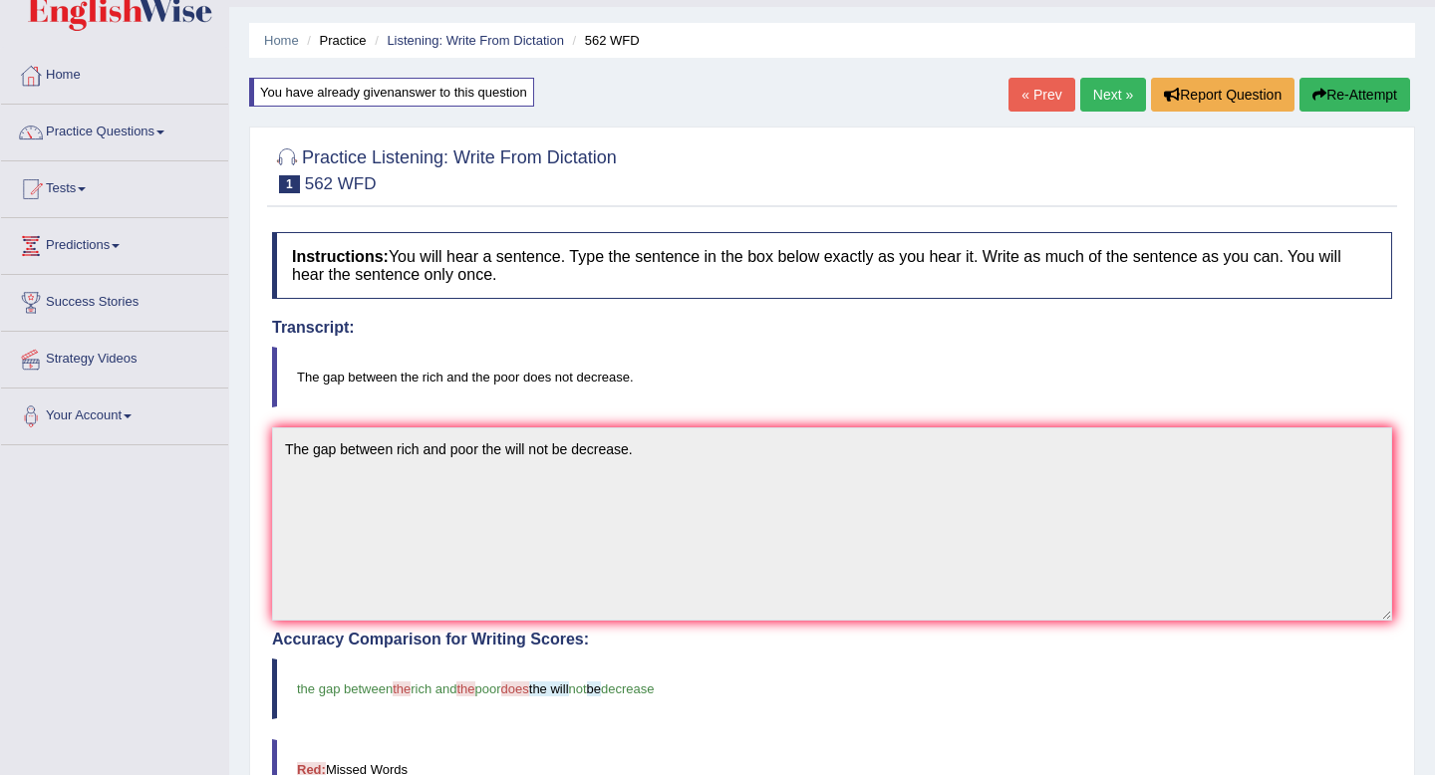
click at [1103, 97] on link "Next »" at bounding box center [1113, 95] width 66 height 34
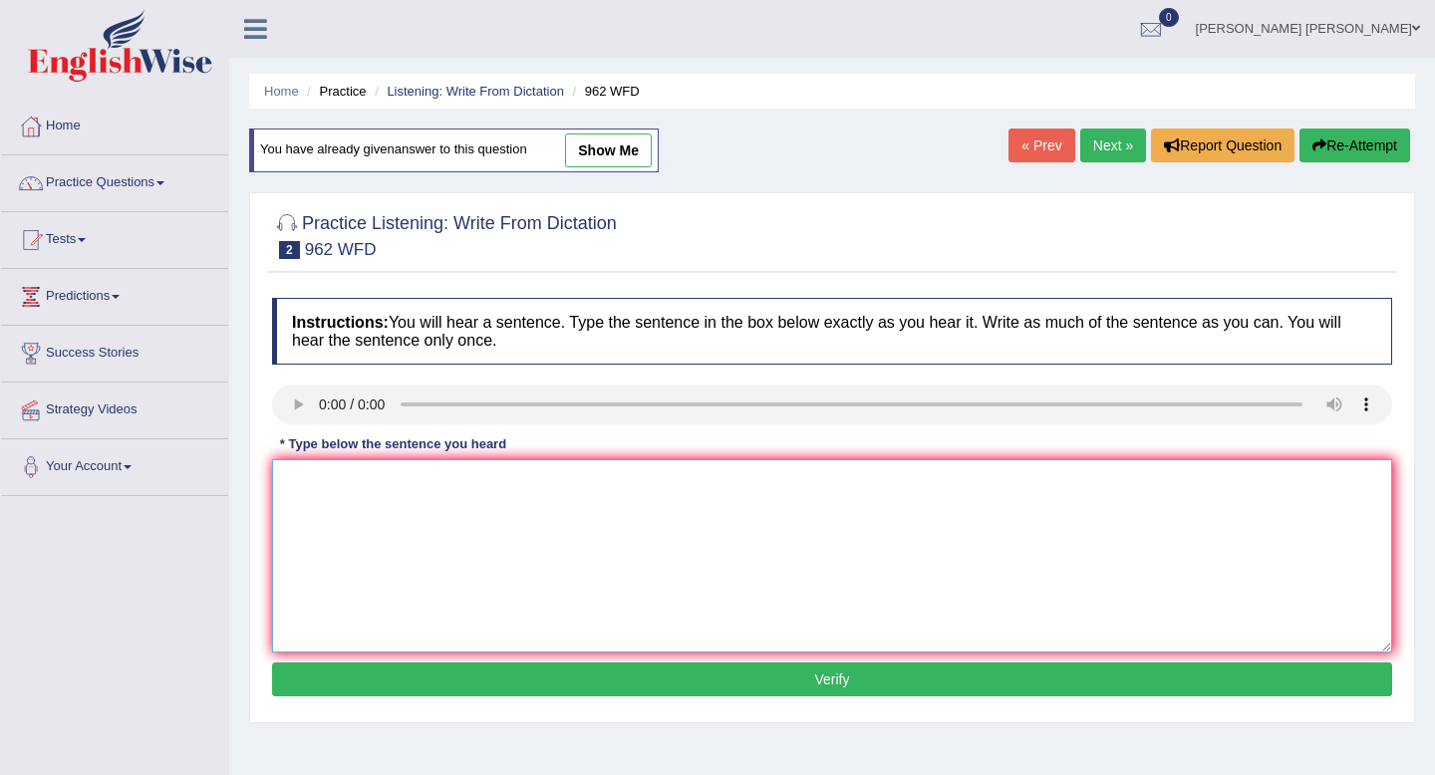
click at [458, 465] on textarea at bounding box center [832, 556] width 1120 height 193
click at [336, 510] on textarea at bounding box center [832, 556] width 1120 height 193
click at [283, 484] on textarea "if you ahve any question about your exam please raise you hand." at bounding box center [832, 556] width 1120 height 193
click at [330, 478] on textarea "If if you ahve any question about your exam please raise you hand." at bounding box center [832, 556] width 1120 height 193
click at [399, 484] on textarea "If if you have ahve any question about your exam please raise you hand." at bounding box center [832, 556] width 1120 height 193
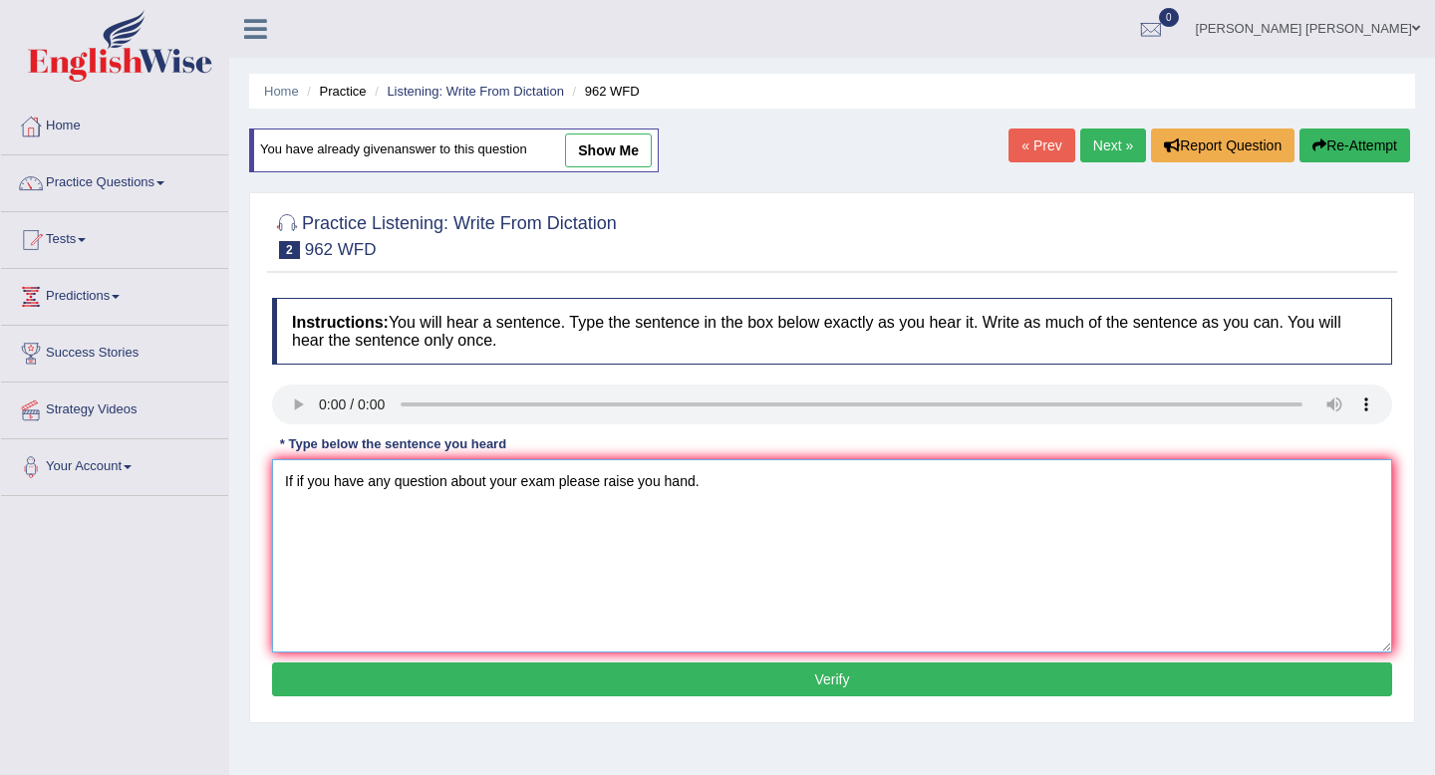
type textarea "If if you have any question about your exam please raise you hand."
click at [711, 689] on button "Verify" at bounding box center [832, 680] width 1120 height 34
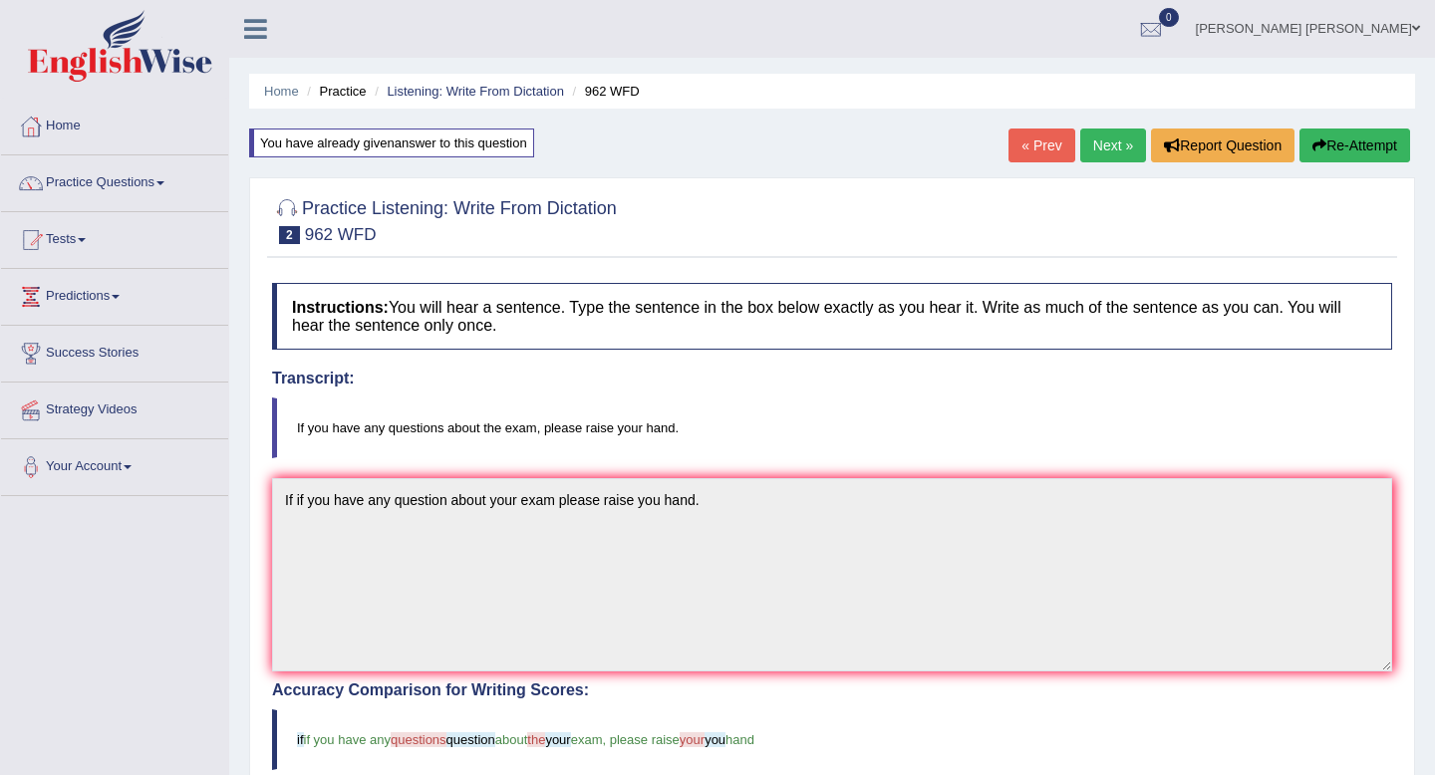
click at [1101, 137] on link "Next »" at bounding box center [1113, 146] width 66 height 34
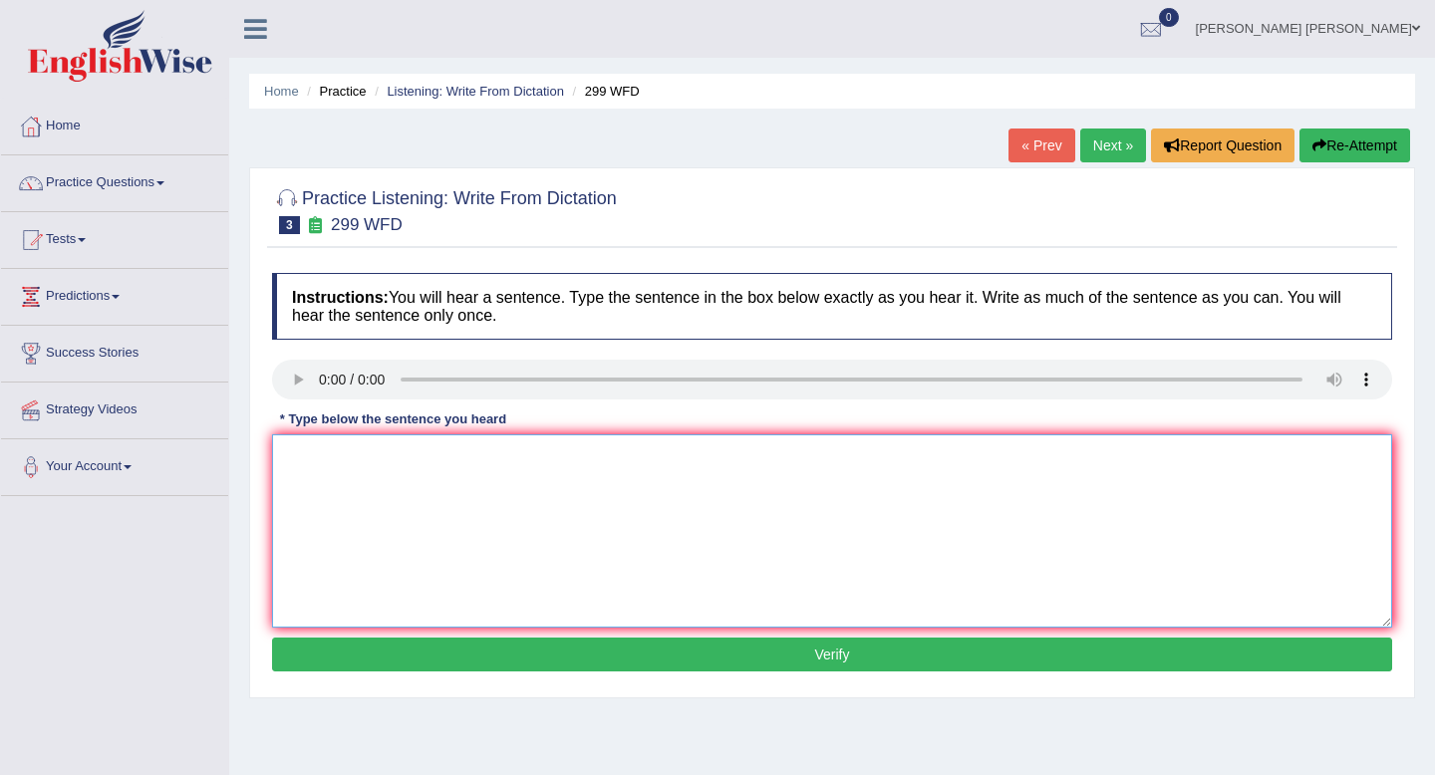
click at [353, 452] on textarea at bounding box center [832, 531] width 1120 height 193
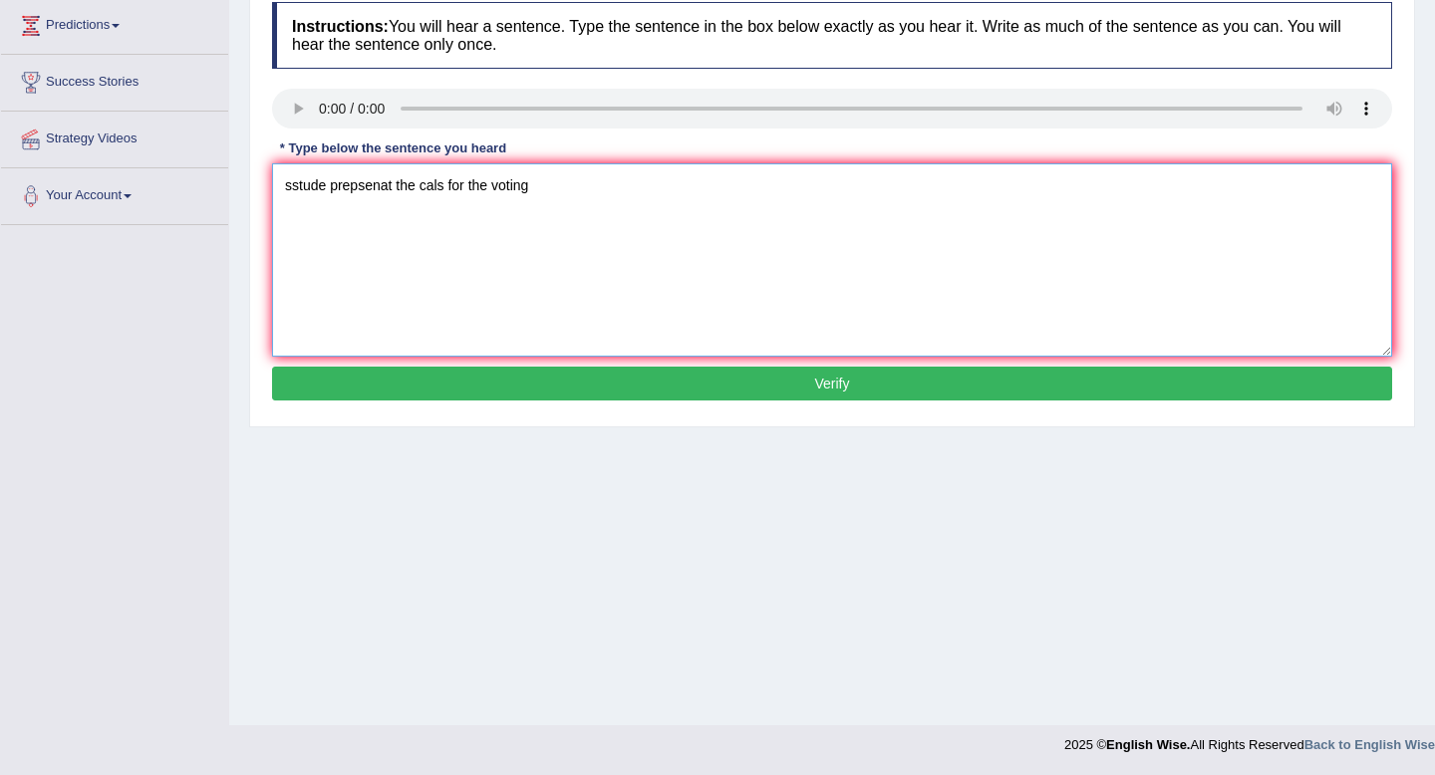
type textarea "sstude prepsenat the cals for the voting"
click at [601, 374] on button "Verify" at bounding box center [832, 384] width 1120 height 34
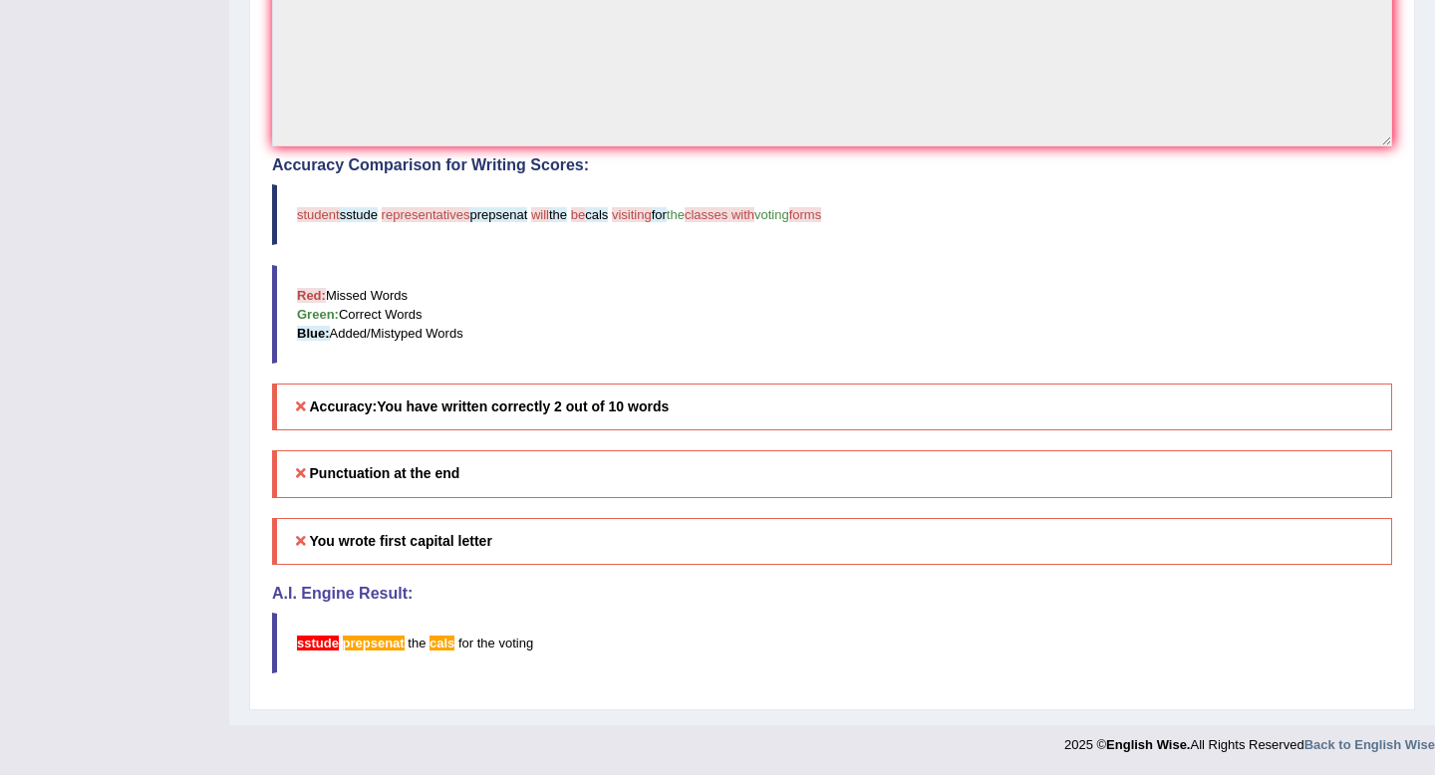
scroll to position [0, 0]
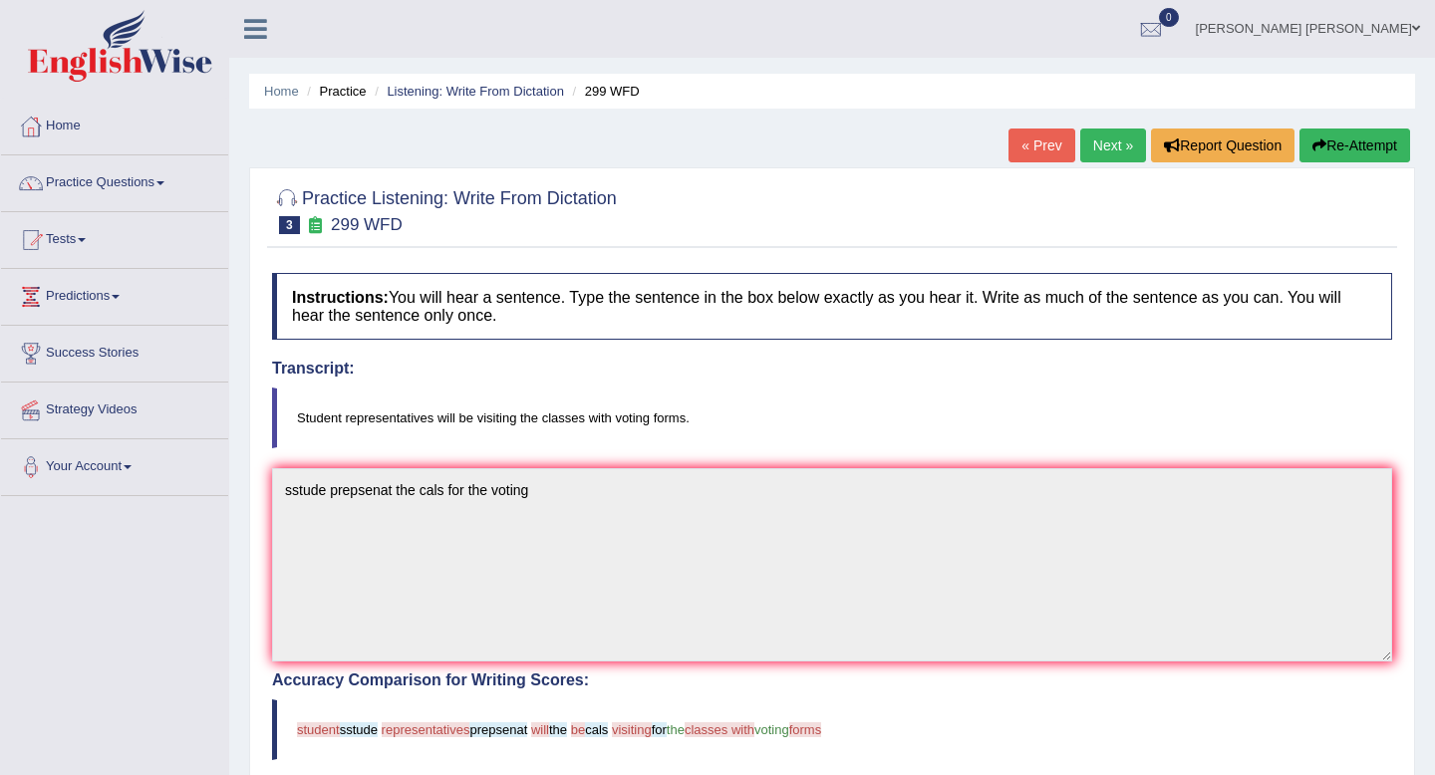
click at [1110, 153] on link "Next »" at bounding box center [1113, 146] width 66 height 34
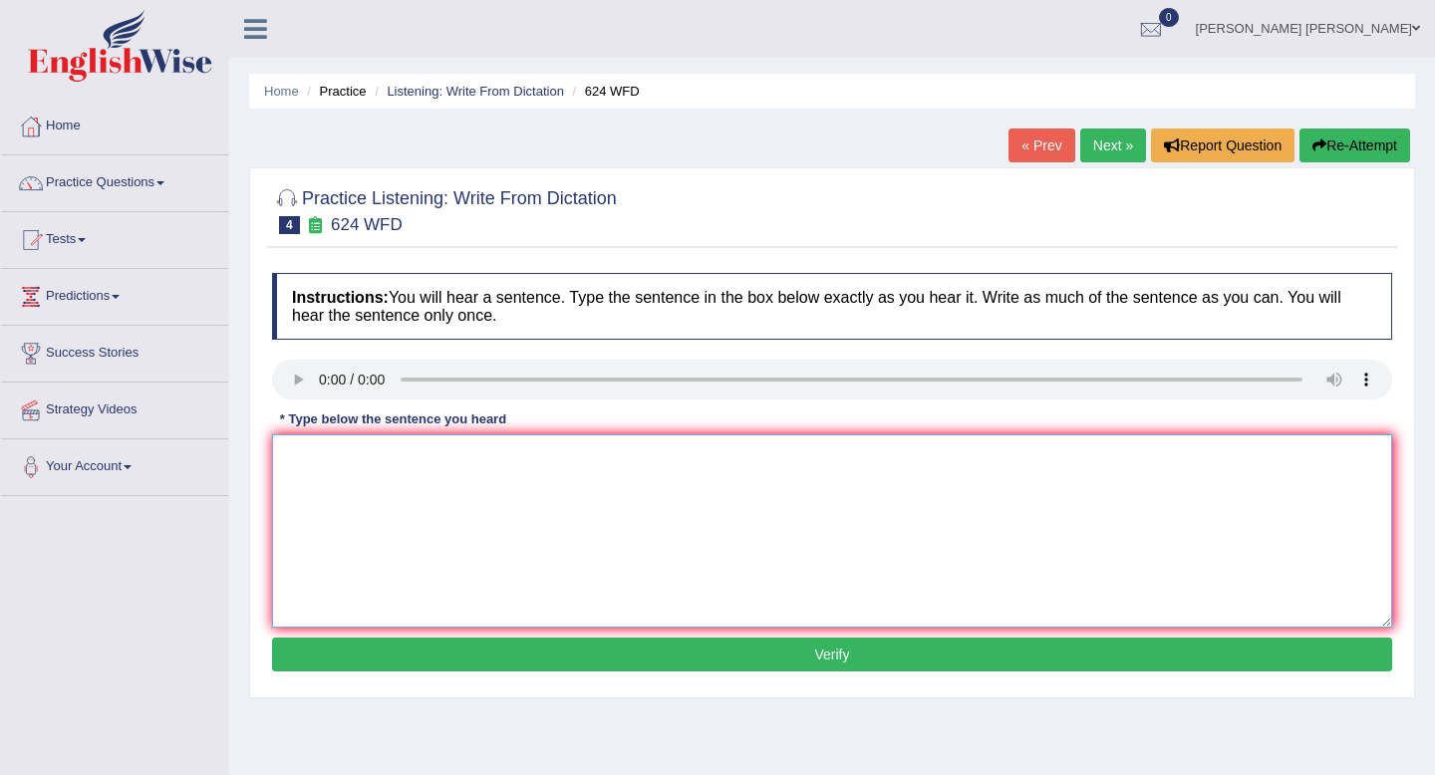
click at [484, 440] on textarea at bounding box center [832, 531] width 1120 height 193
click at [317, 436] on textarea at bounding box center [832, 531] width 1120 height 193
click at [330, 479] on textarea "our course help to crtical and thiking and indepenet courese" at bounding box center [832, 531] width 1120 height 193
click at [288, 459] on textarea "our course help to crtical and thiking and indepenet courese" at bounding box center [832, 531] width 1120 height 193
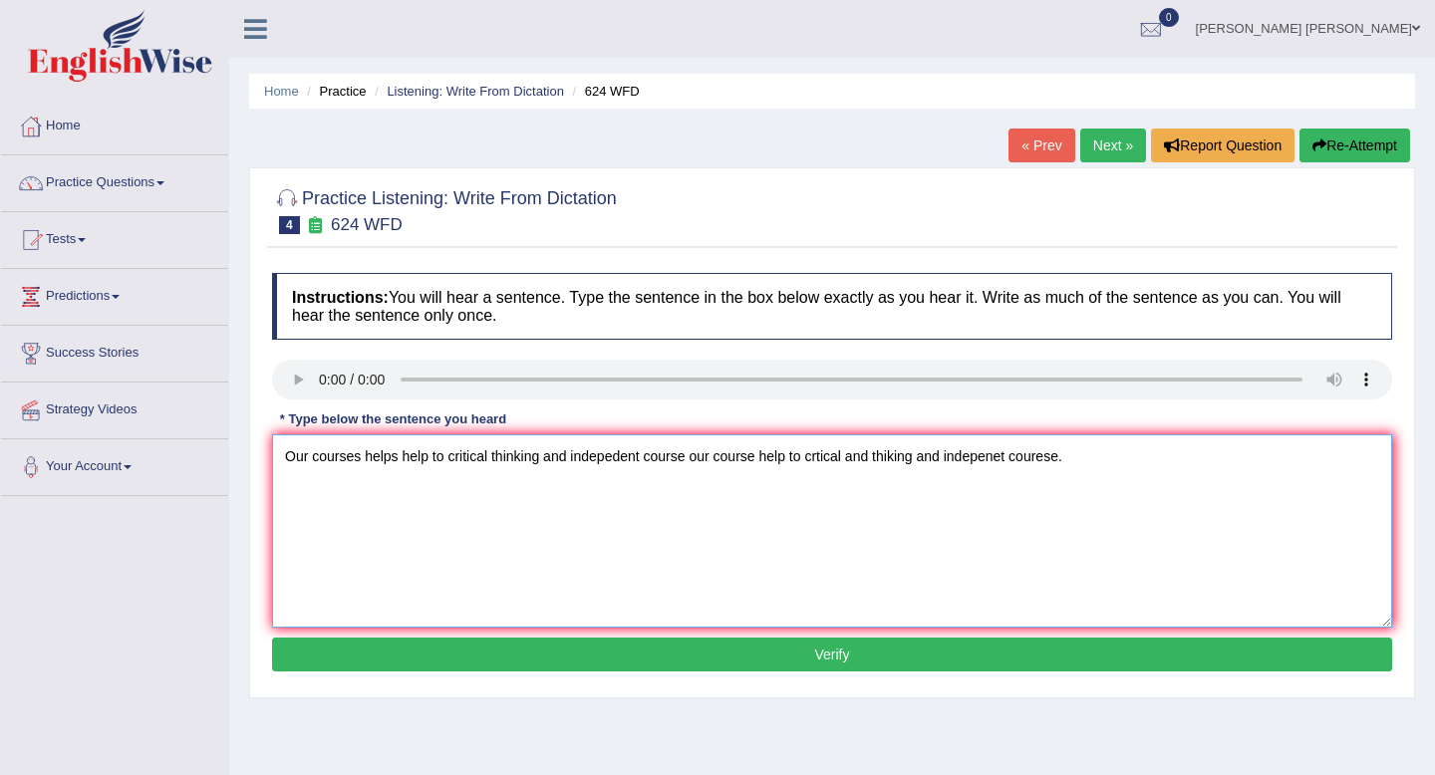
scroll to position [46, 0]
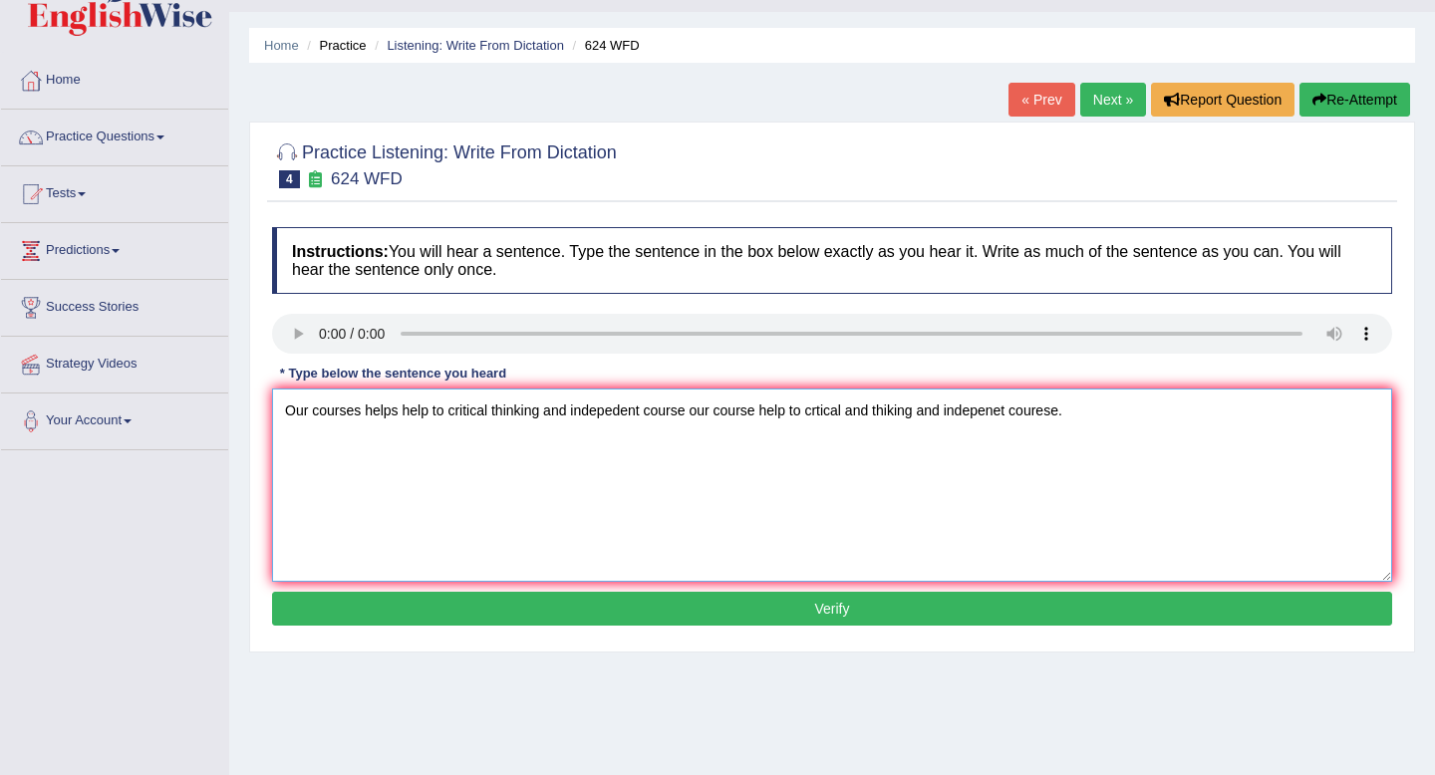
type textarea "Our courses helps help to critical thinking and indepedent course our course he…"
click at [535, 593] on button "Verify" at bounding box center [832, 609] width 1120 height 34
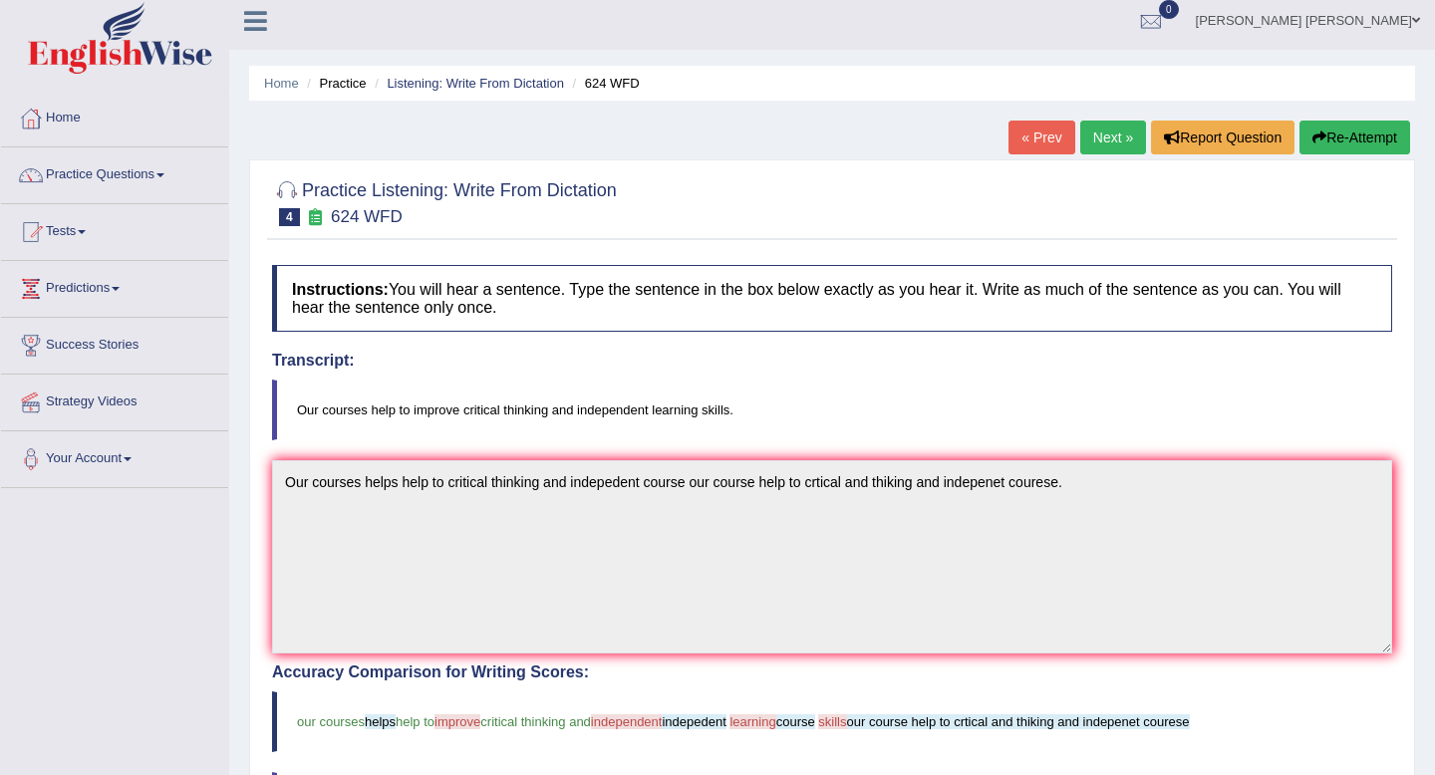
scroll to position [0, 0]
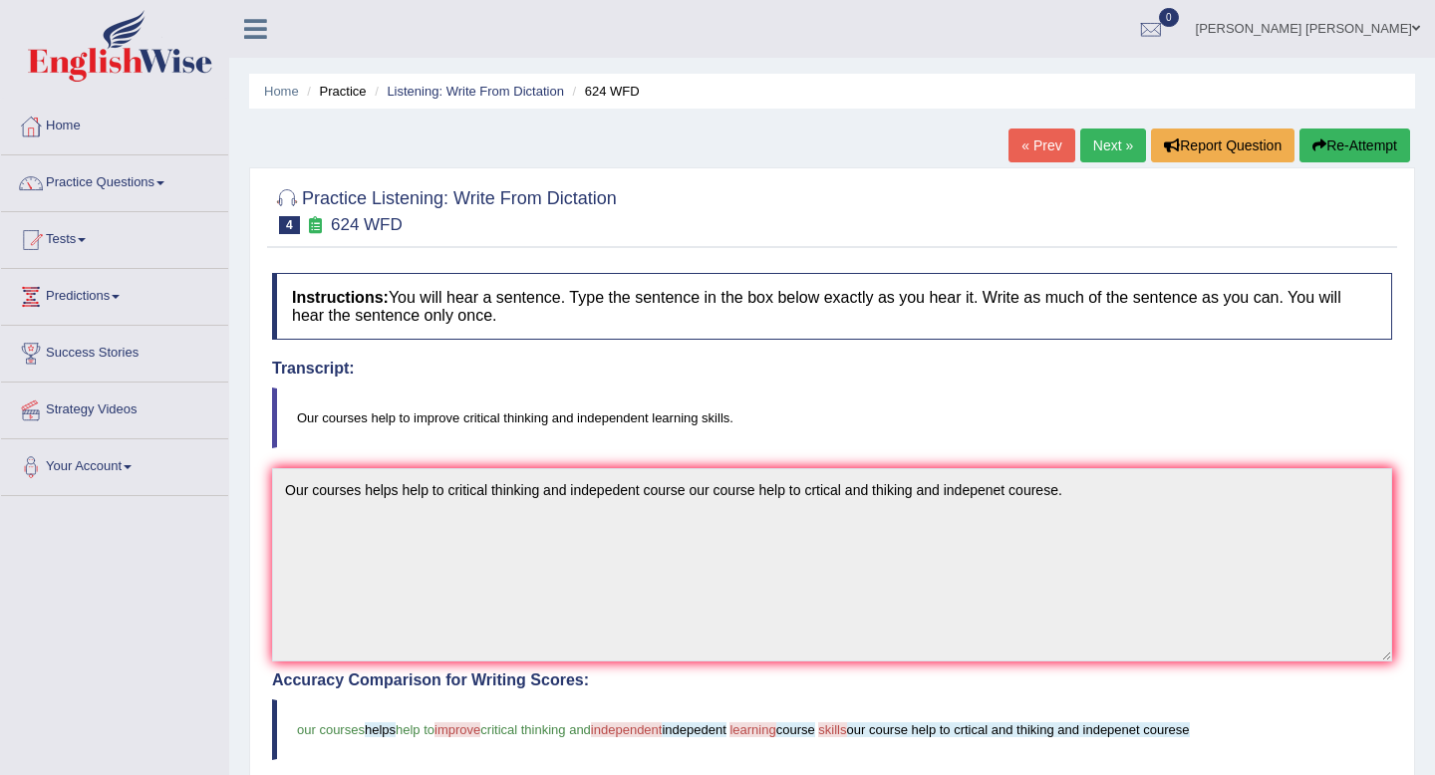
click at [1321, 142] on button "Re-Attempt" at bounding box center [1355, 146] width 111 height 34
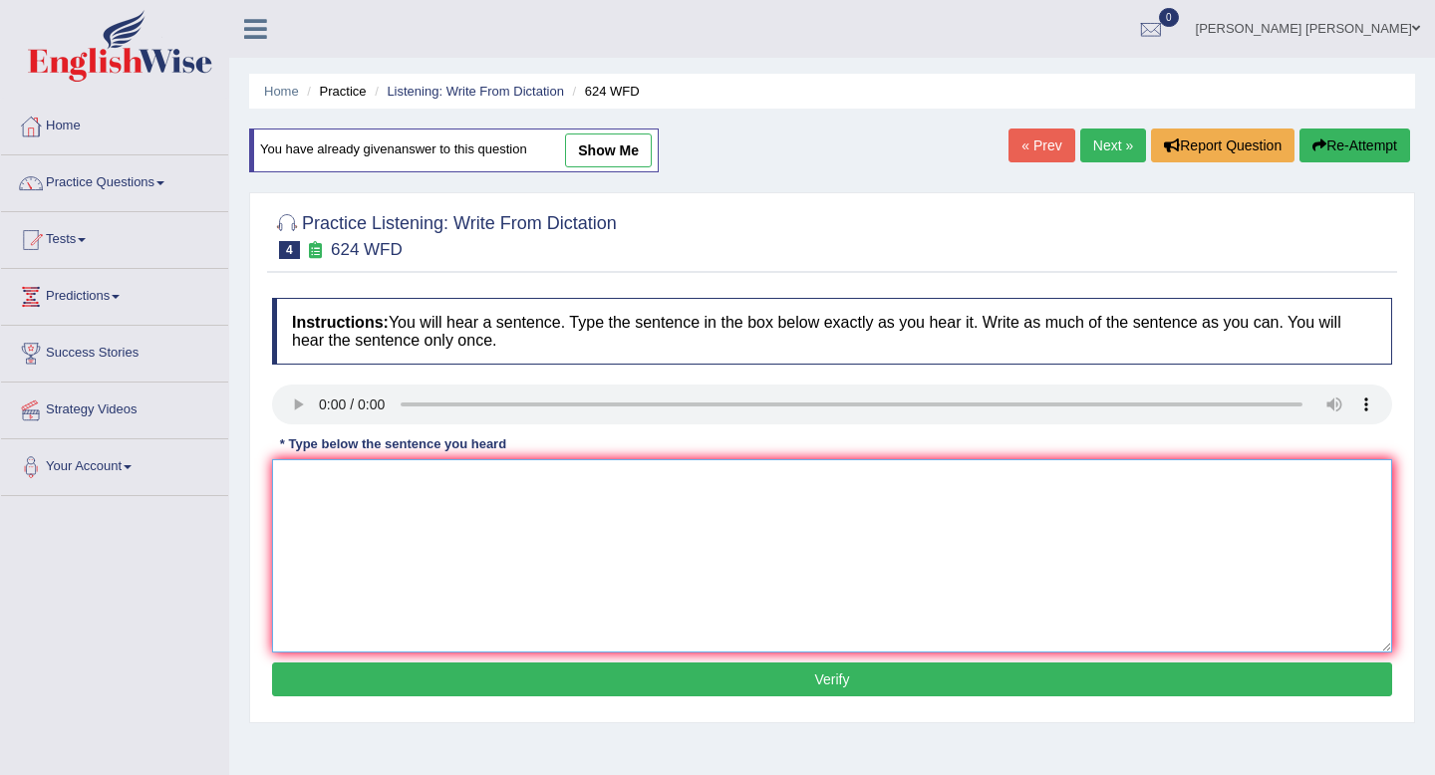
click at [481, 497] on textarea at bounding box center [832, 556] width 1120 height 193
click at [383, 466] on textarea "Our courses" at bounding box center [832, 556] width 1120 height 193
click at [373, 491] on textarea "Our courses" at bounding box center [832, 556] width 1120 height 193
type textarea "Our courses help to improve critical thinking and indepedent skills"
click at [730, 684] on button "Verify" at bounding box center [832, 680] width 1120 height 34
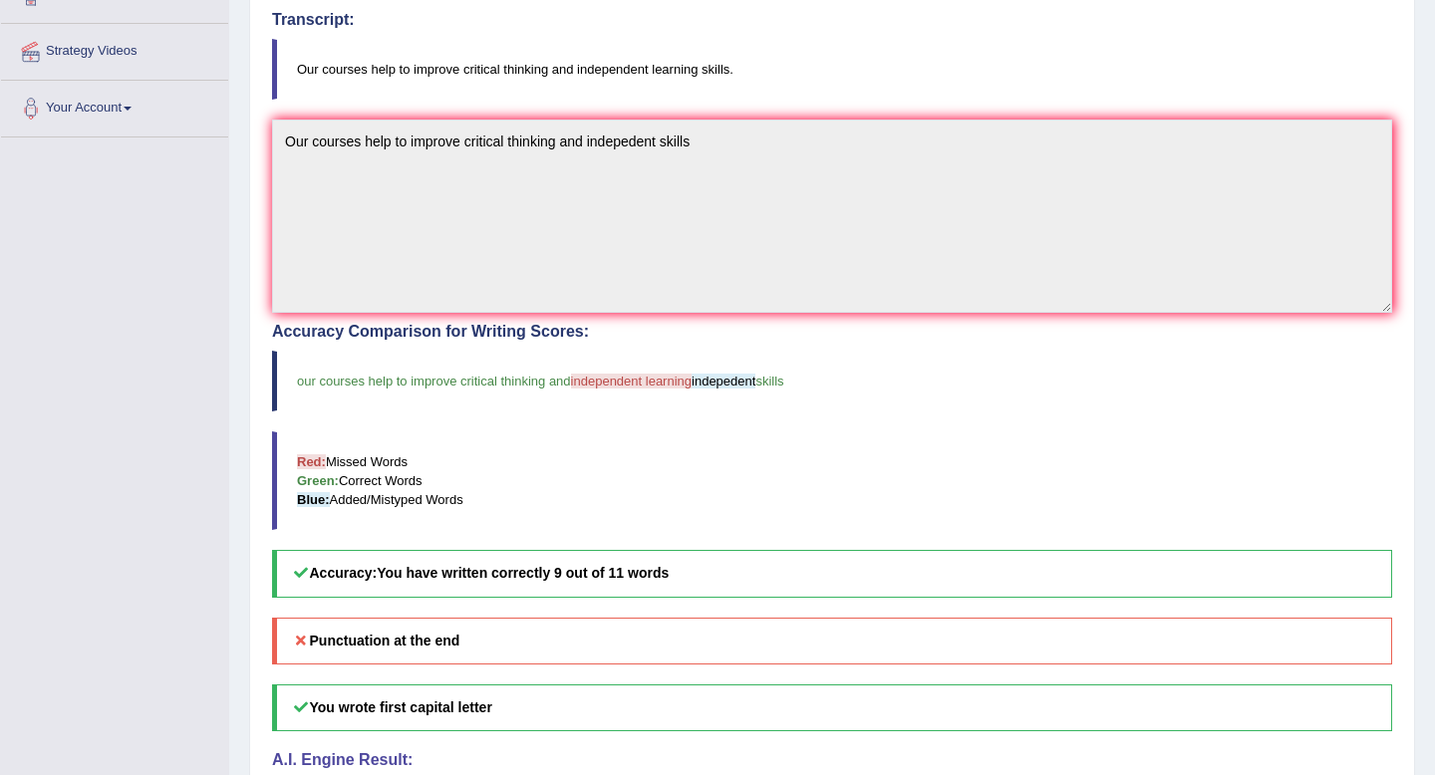
scroll to position [402, 0]
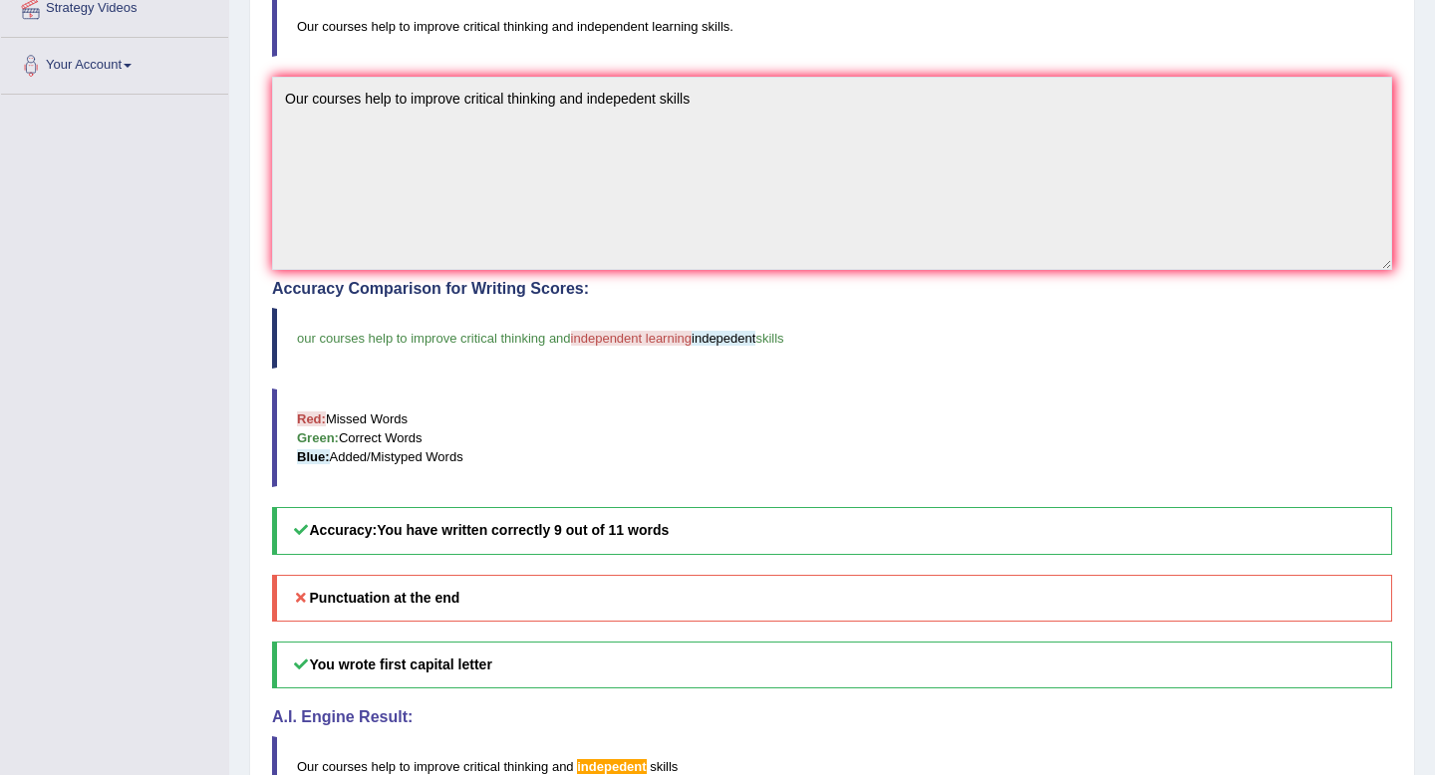
click at [496, 576] on h5 "Punctuation at the end" at bounding box center [832, 598] width 1120 height 47
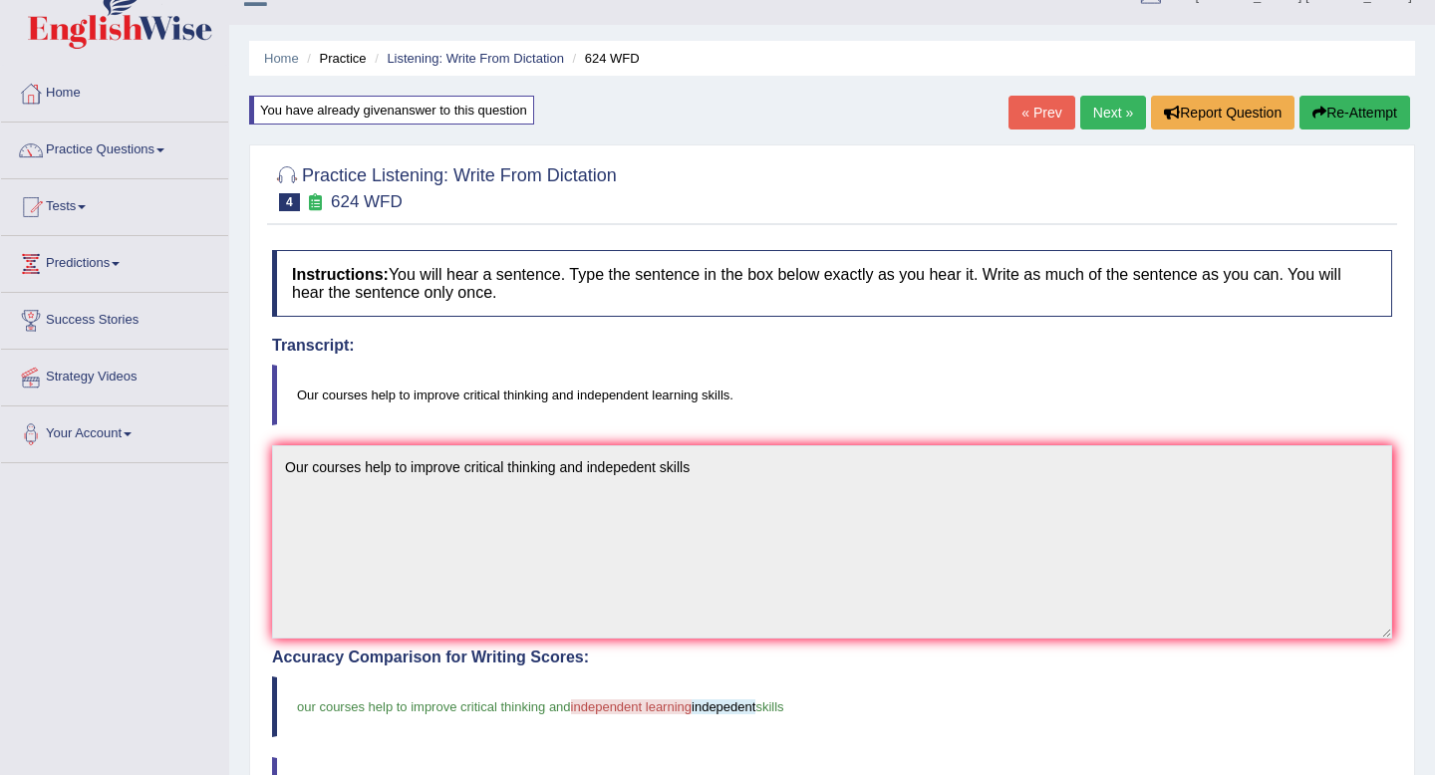
scroll to position [10, 0]
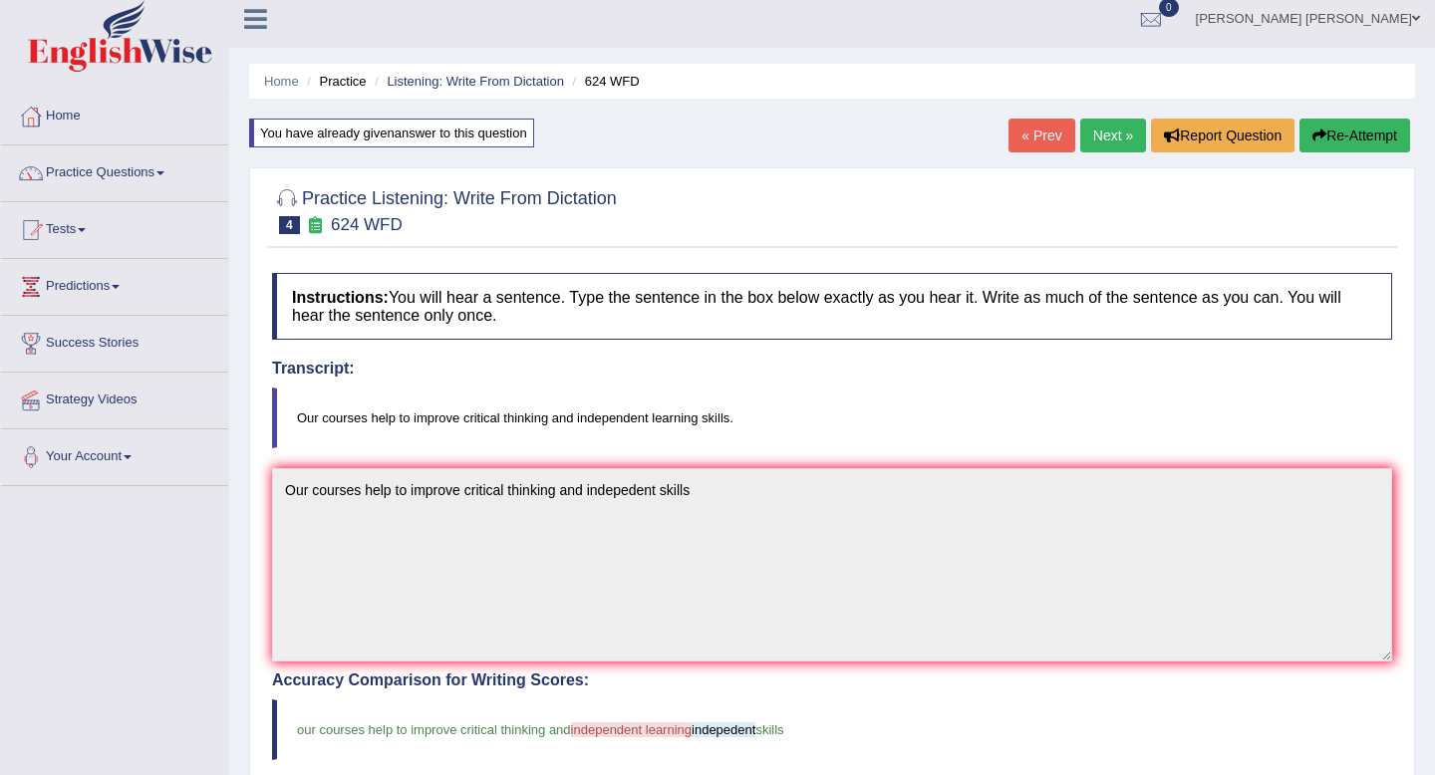
click at [1355, 138] on button "Re-Attempt" at bounding box center [1355, 136] width 111 height 34
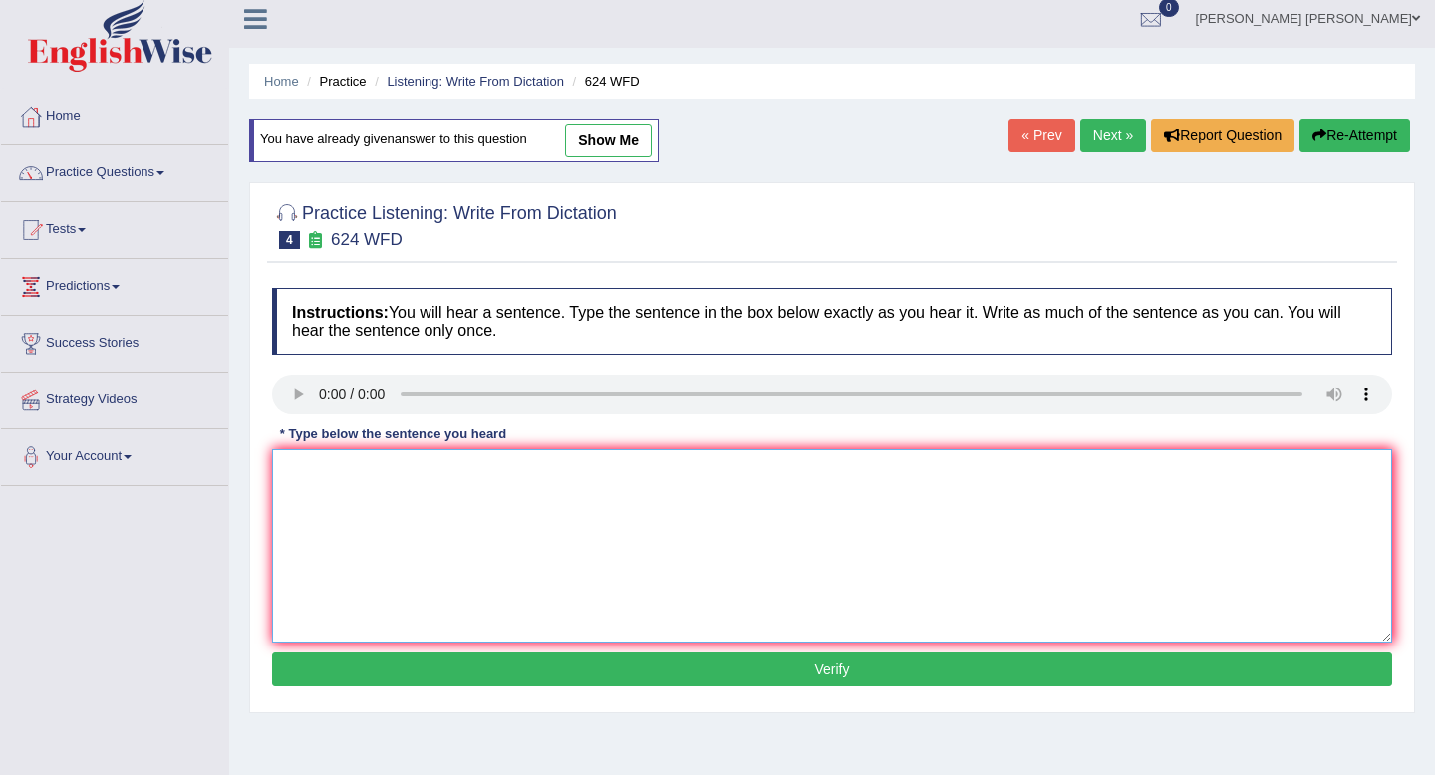
click at [354, 478] on textarea at bounding box center [832, 546] width 1120 height 193
paste textarea "Our courses help to improve critical thinking and indepedent skills"
type textarea "Our courses help to improve critical thinking and indepedent skills."
click at [531, 664] on button "Verify" at bounding box center [832, 670] width 1120 height 34
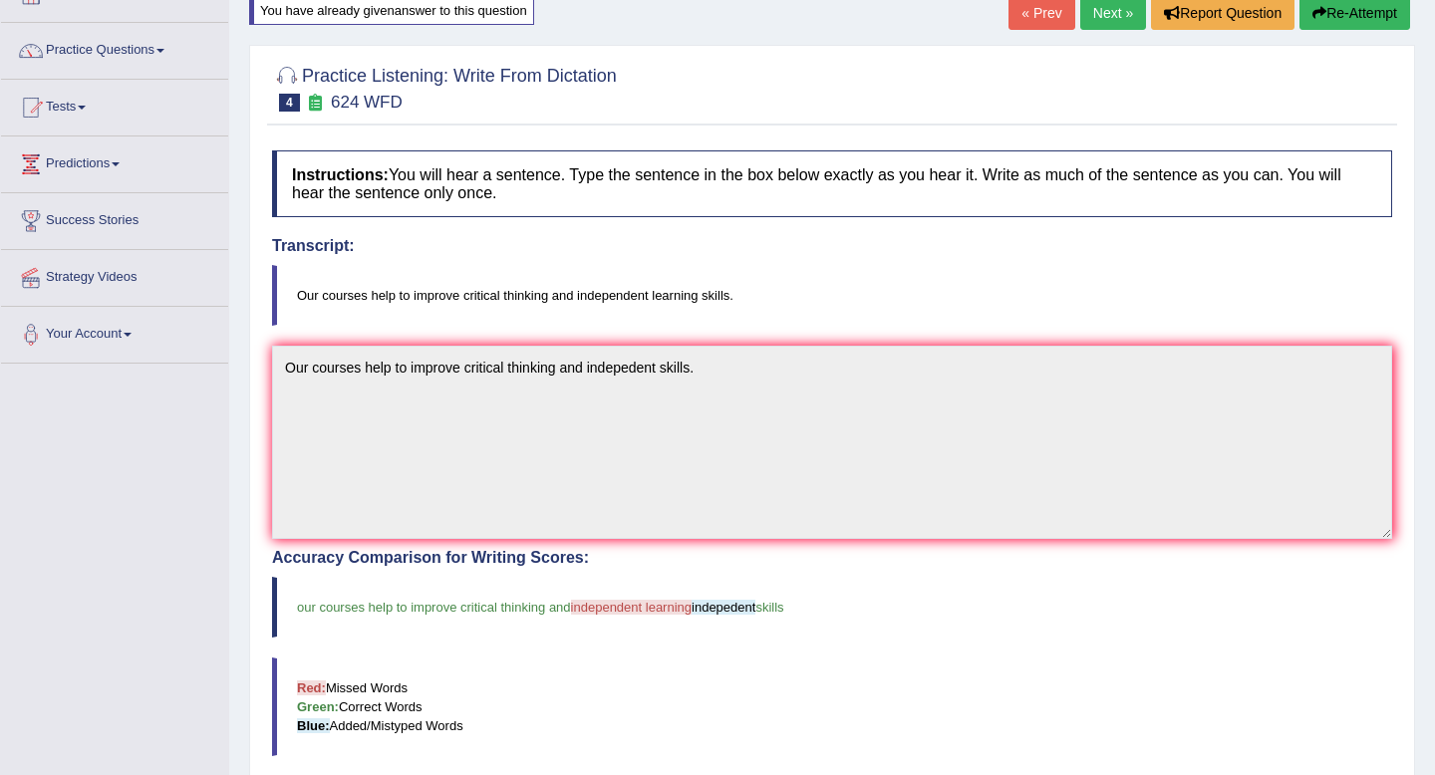
scroll to position [47, 0]
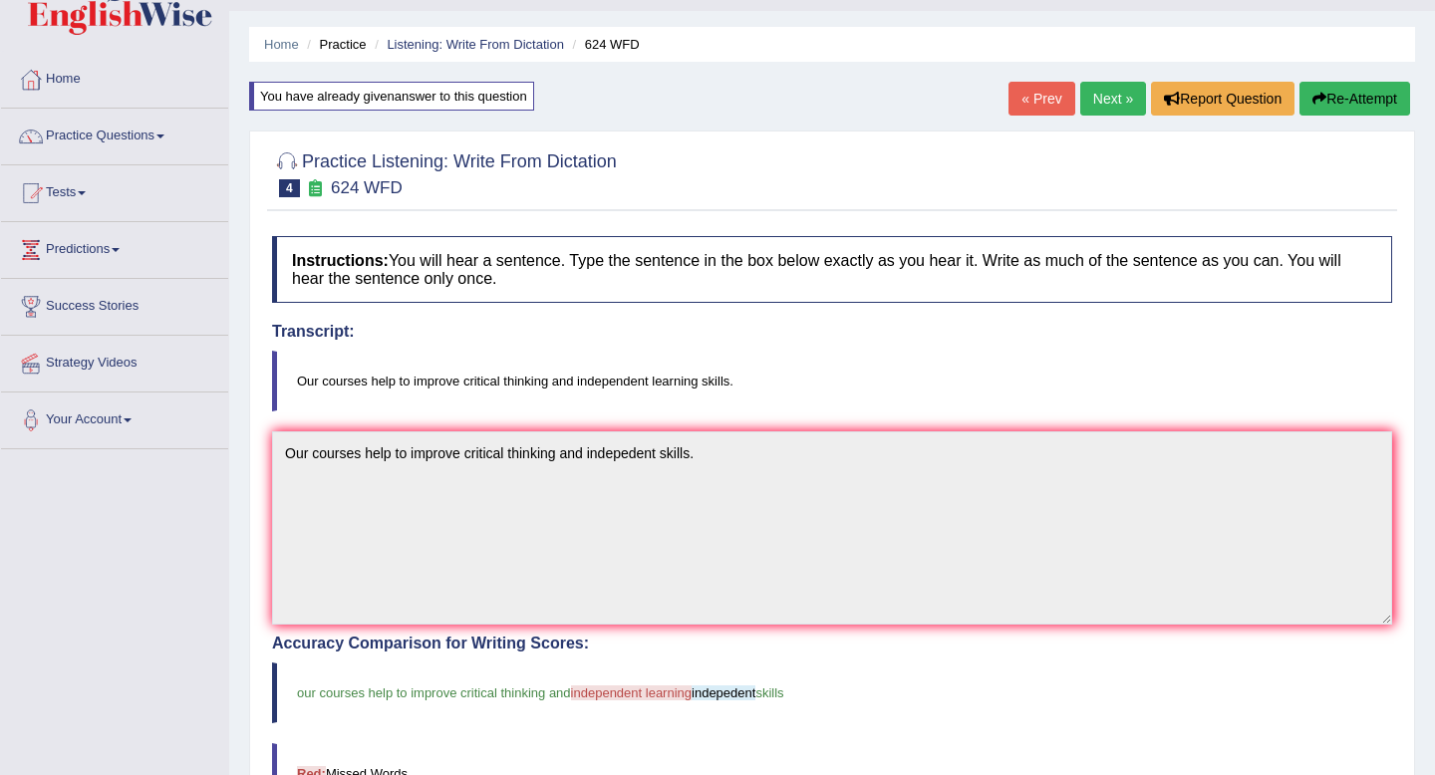
click at [1329, 106] on button "Re-Attempt" at bounding box center [1355, 99] width 111 height 34
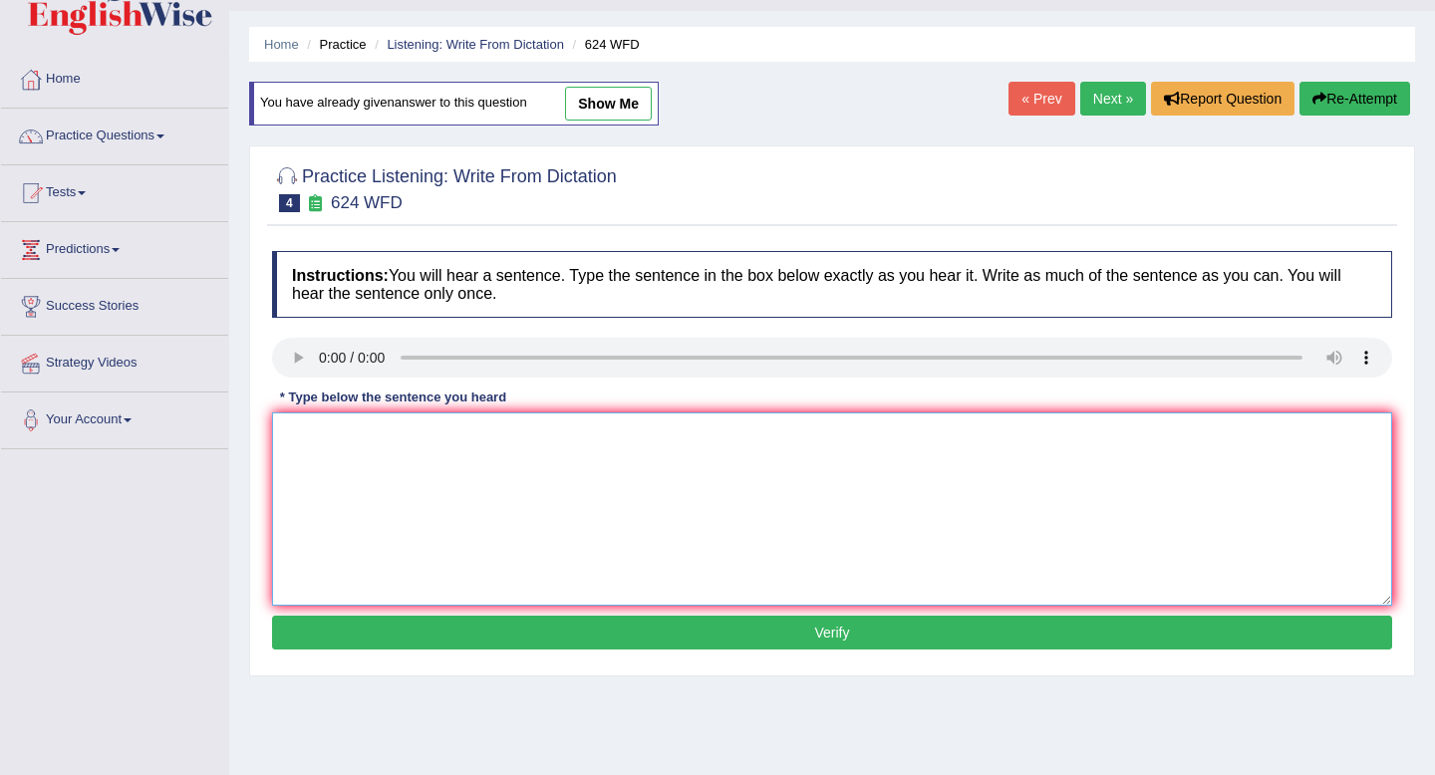
click at [759, 480] on textarea at bounding box center [832, 509] width 1120 height 193
paste textarea "Our courses help to improve critical thinking and indepedent skills"
click at [664, 441] on textarea "Our courses help to improve critical thinking and indepedent skills" at bounding box center [832, 509] width 1120 height 193
type textarea "Our courses help to improve critical thinking and indepedent learning skills."
click at [632, 630] on button "Verify" at bounding box center [832, 633] width 1120 height 34
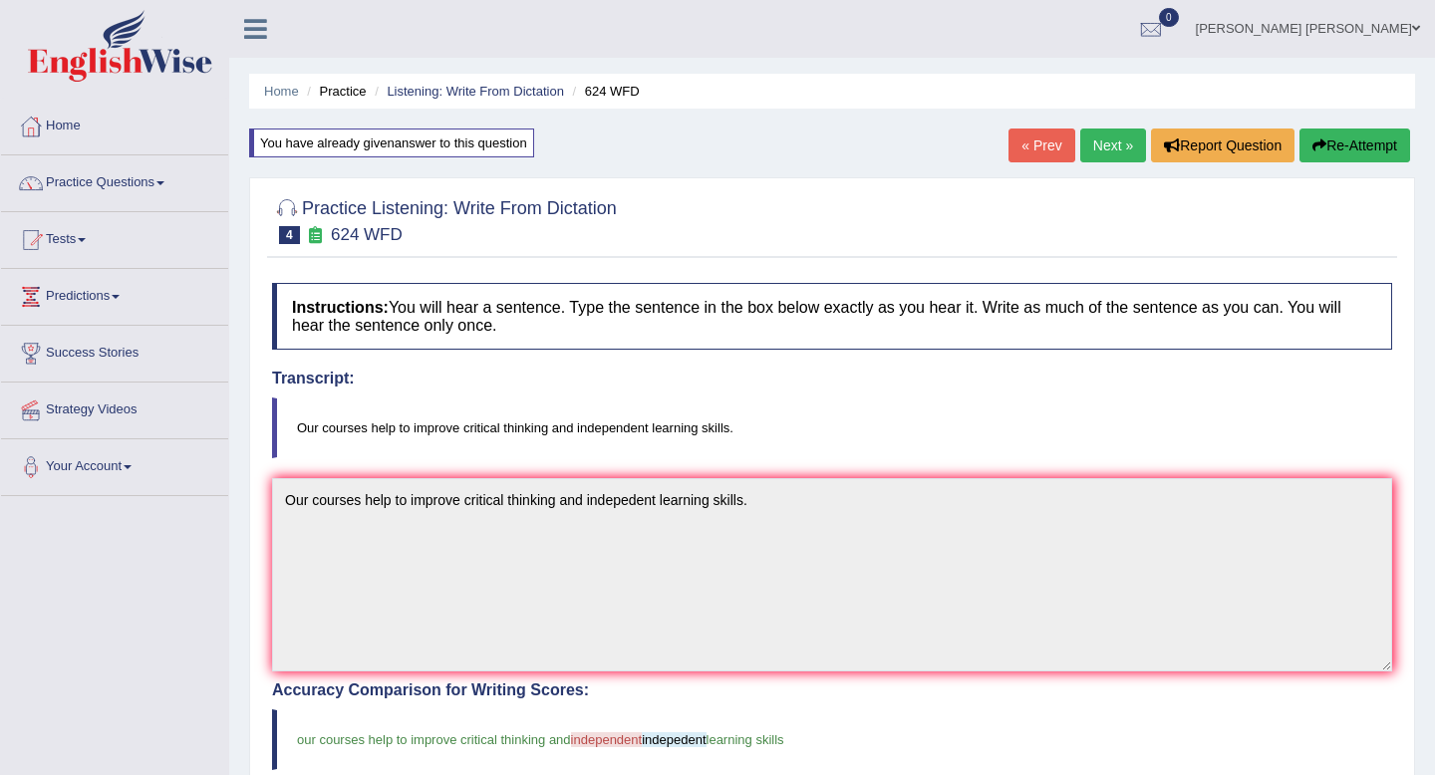
click at [1098, 148] on link "Next »" at bounding box center [1113, 146] width 66 height 34
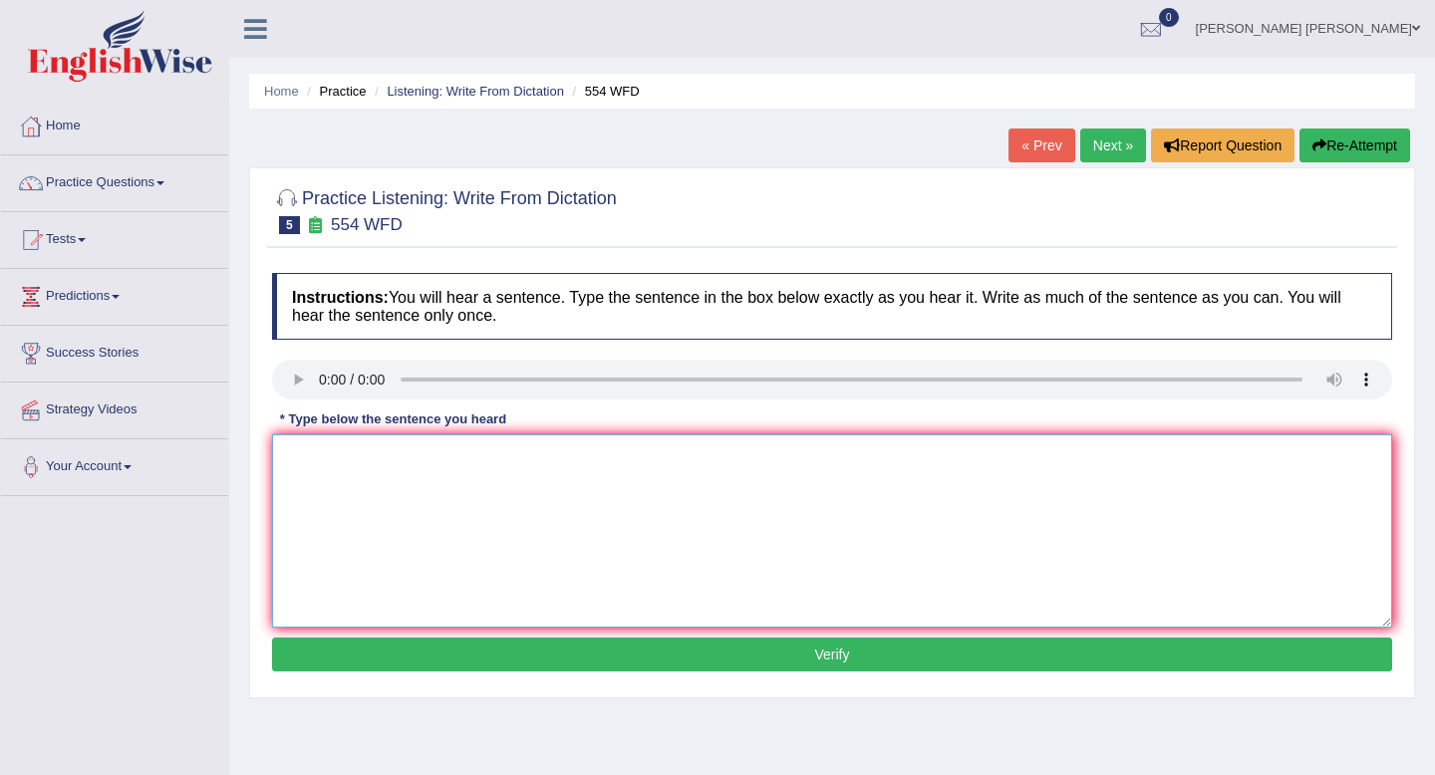
click at [687, 464] on textarea at bounding box center [832, 531] width 1120 height 193
click at [357, 451] on textarea at bounding box center [832, 531] width 1120 height 193
type textarea "We are able to work in team."
click at [498, 657] on button "Verify" at bounding box center [832, 655] width 1120 height 34
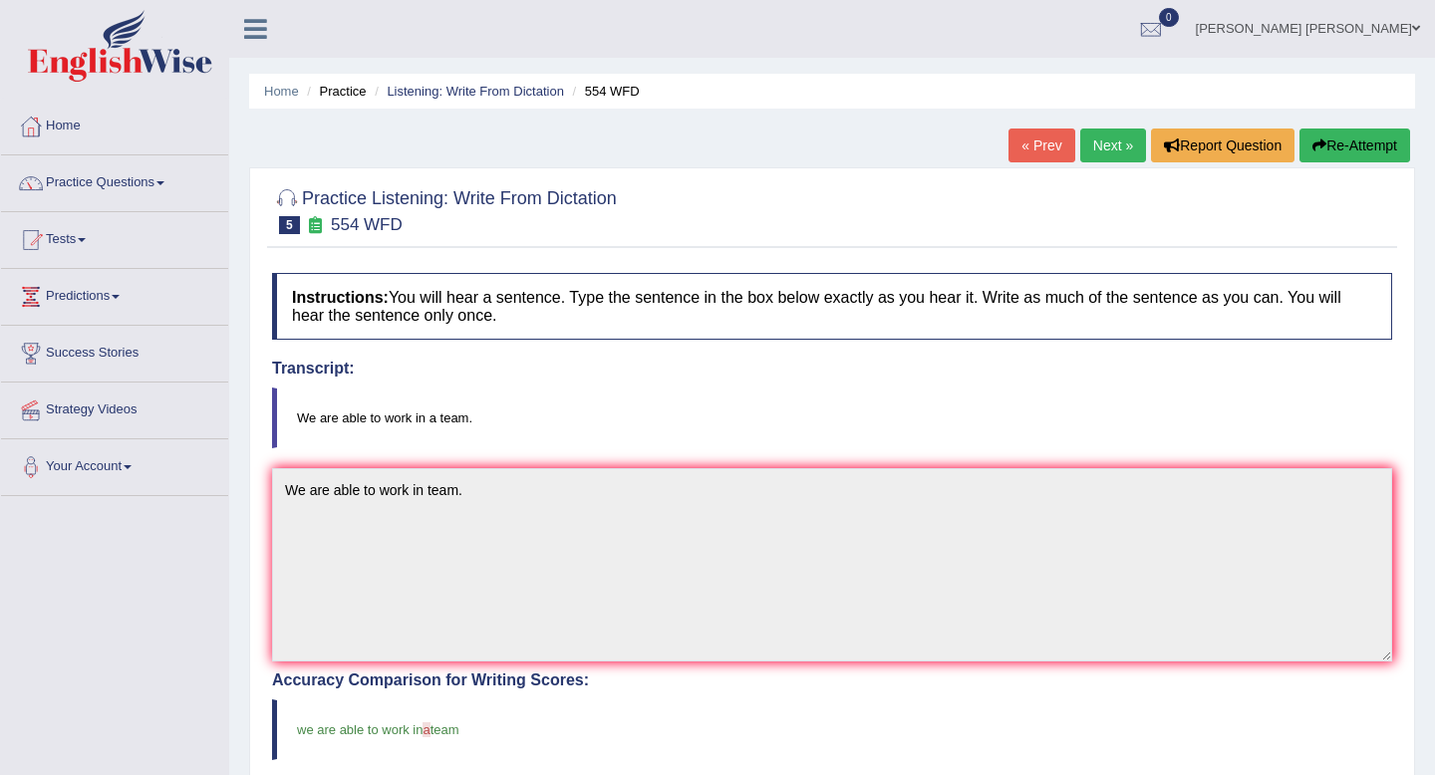
click at [1115, 135] on link "Next »" at bounding box center [1113, 146] width 66 height 34
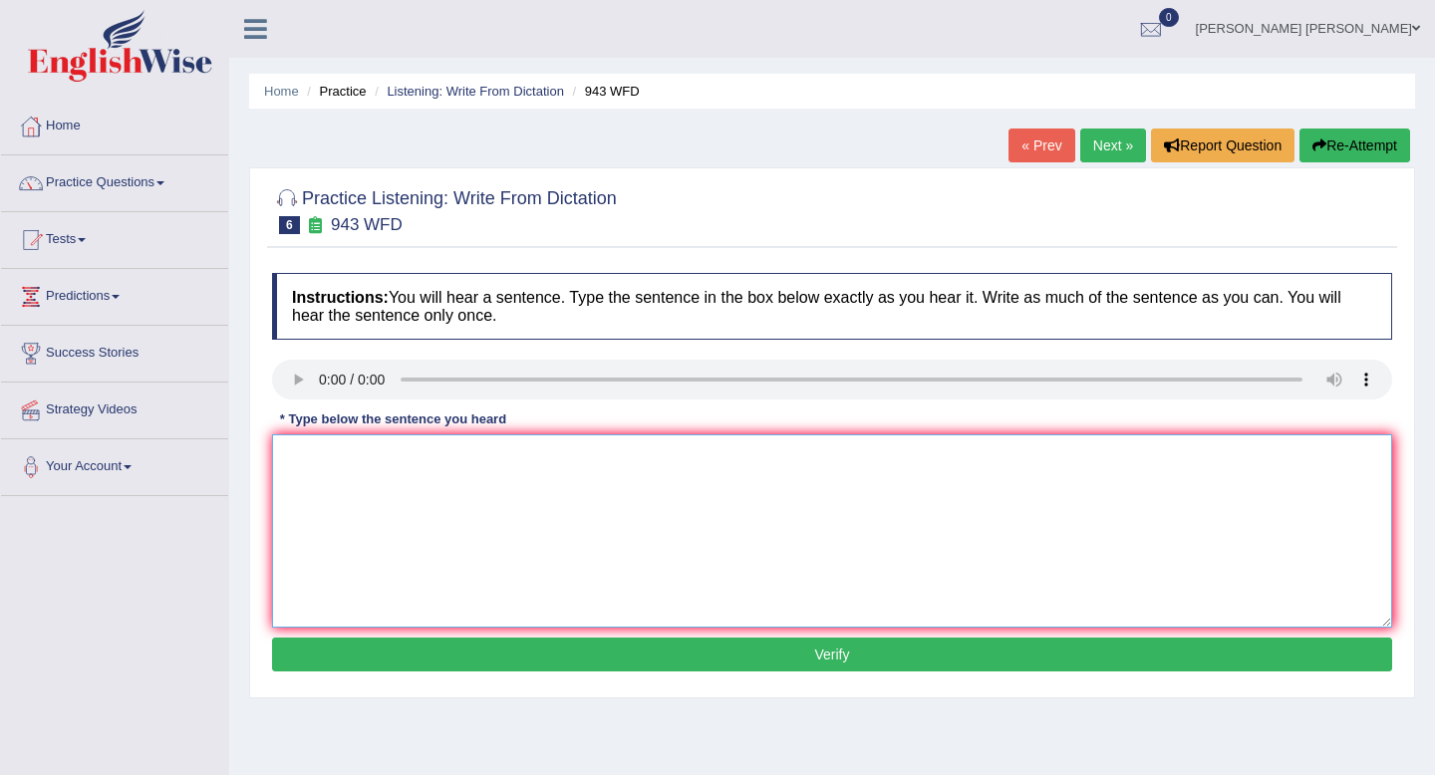
click at [442, 506] on textarea at bounding box center [832, 531] width 1120 height 193
click at [348, 457] on textarea at bounding box center [832, 531] width 1120 height 193
click at [274, 459] on textarea "farmib method across the word develoemd recently" at bounding box center [832, 531] width 1120 height 193
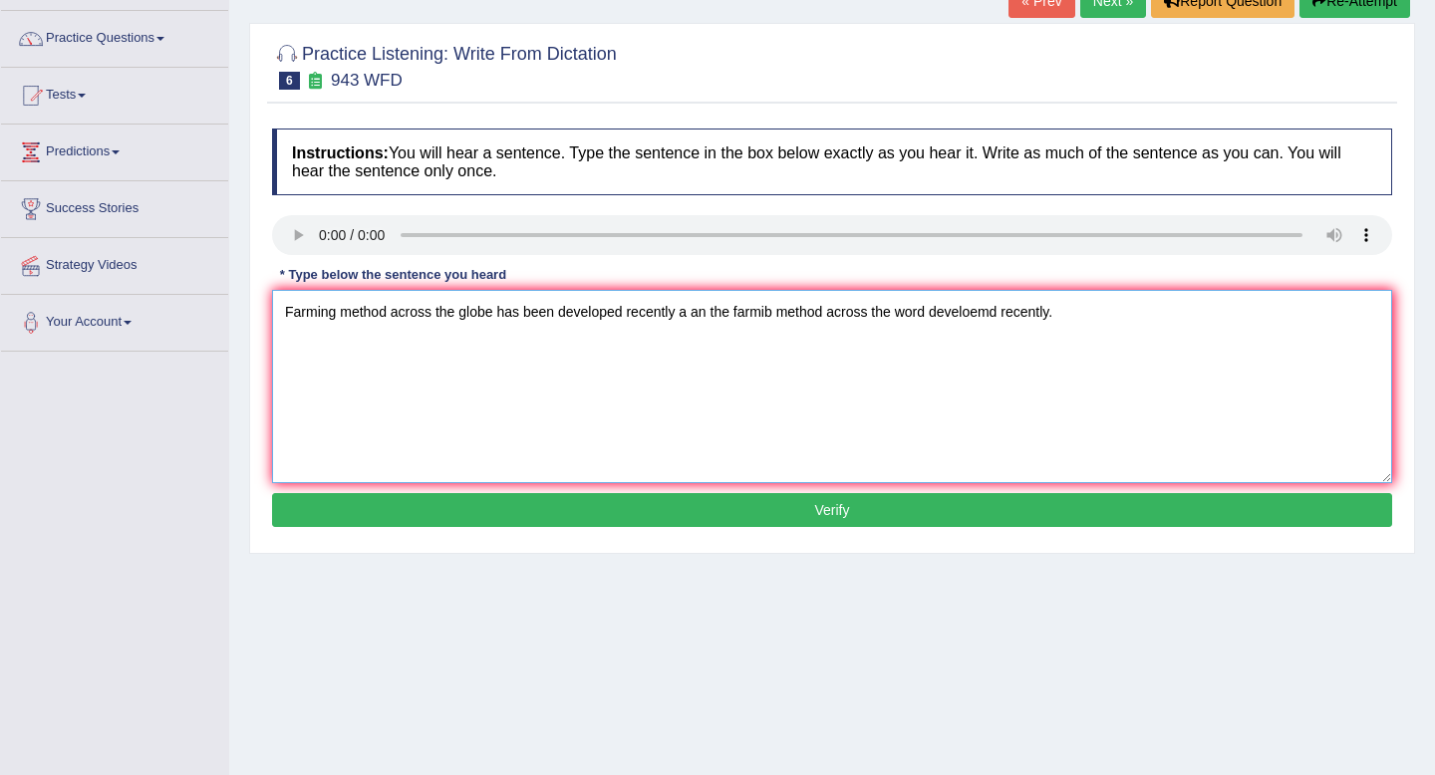
scroll to position [157, 0]
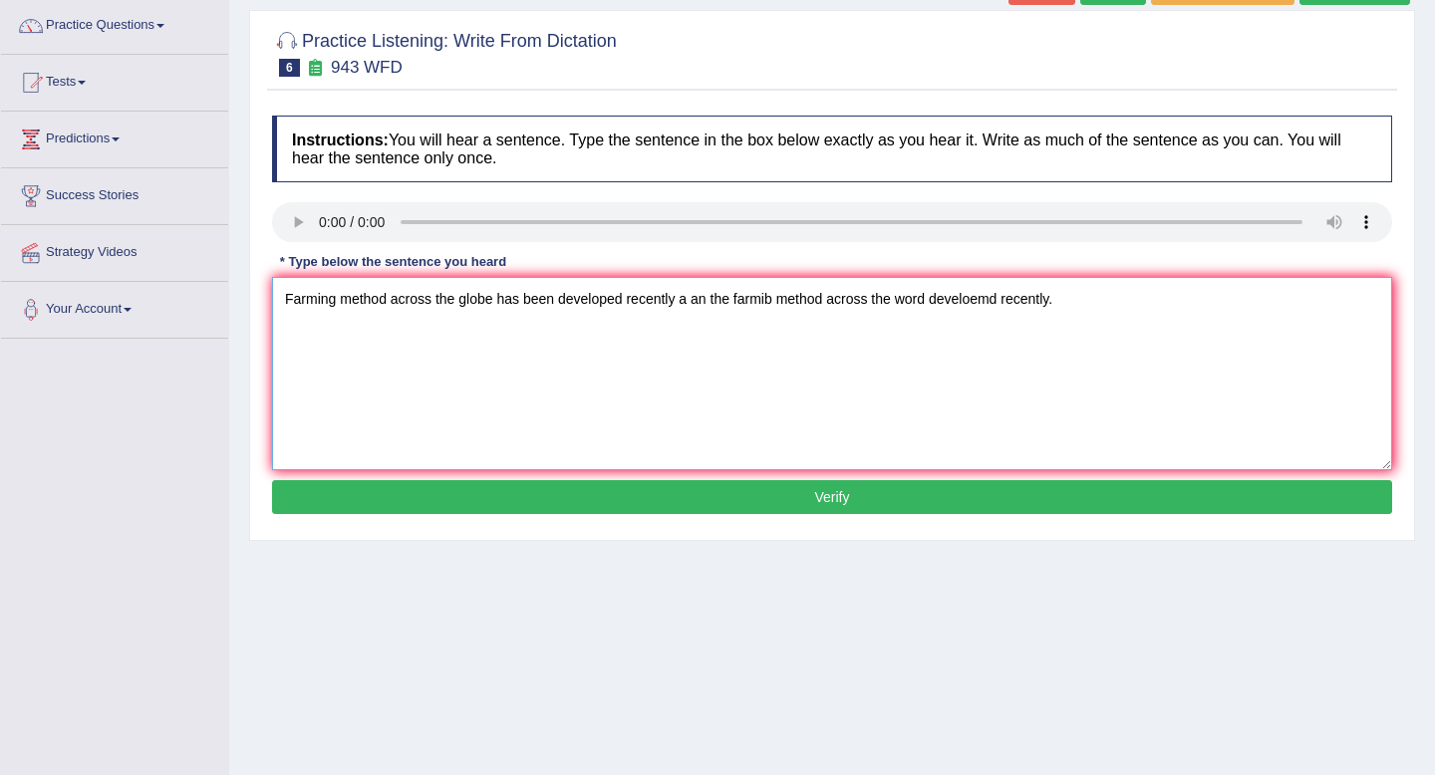
type textarea "Farming method across the globe has been developed recently a an the farmib met…"
click at [448, 513] on button "Verify" at bounding box center [832, 497] width 1120 height 34
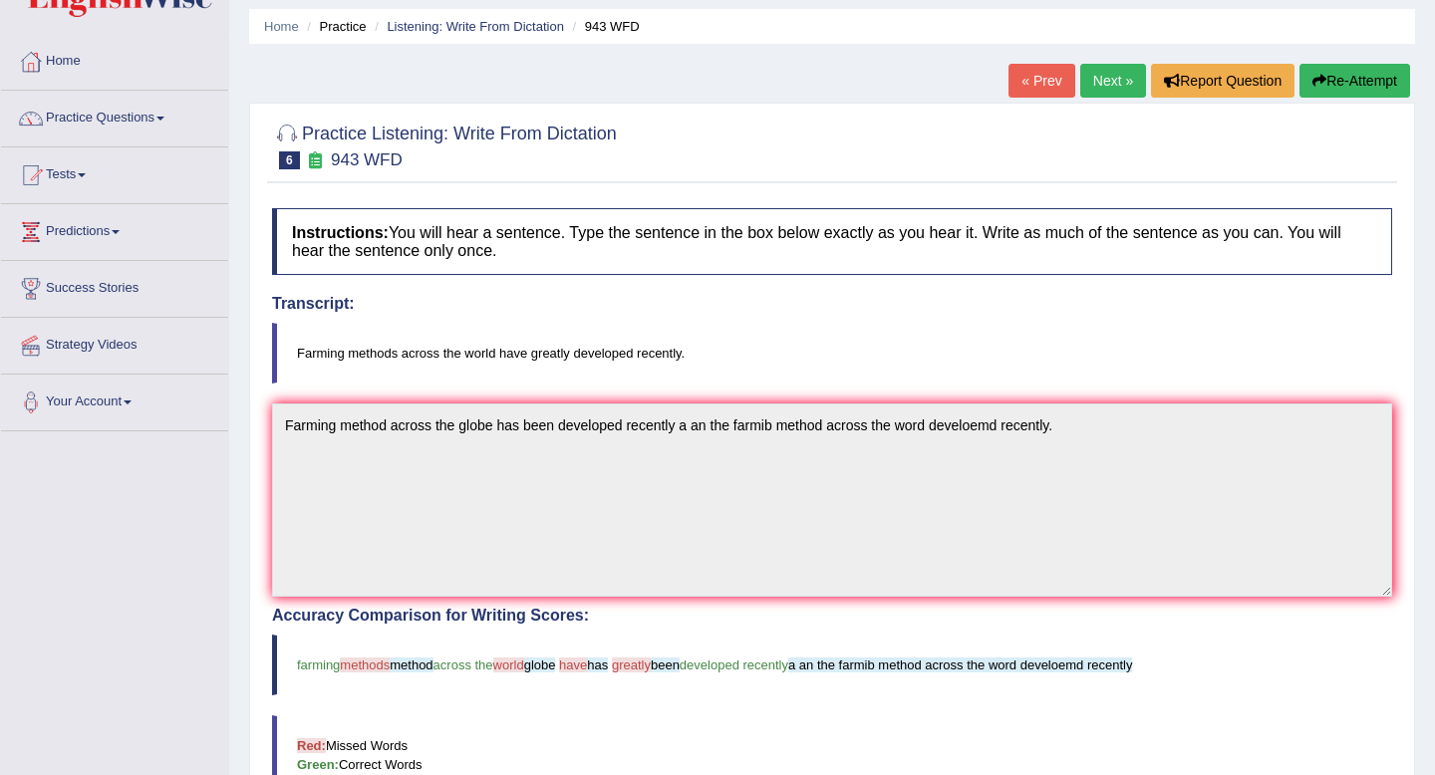
scroll to position [34, 0]
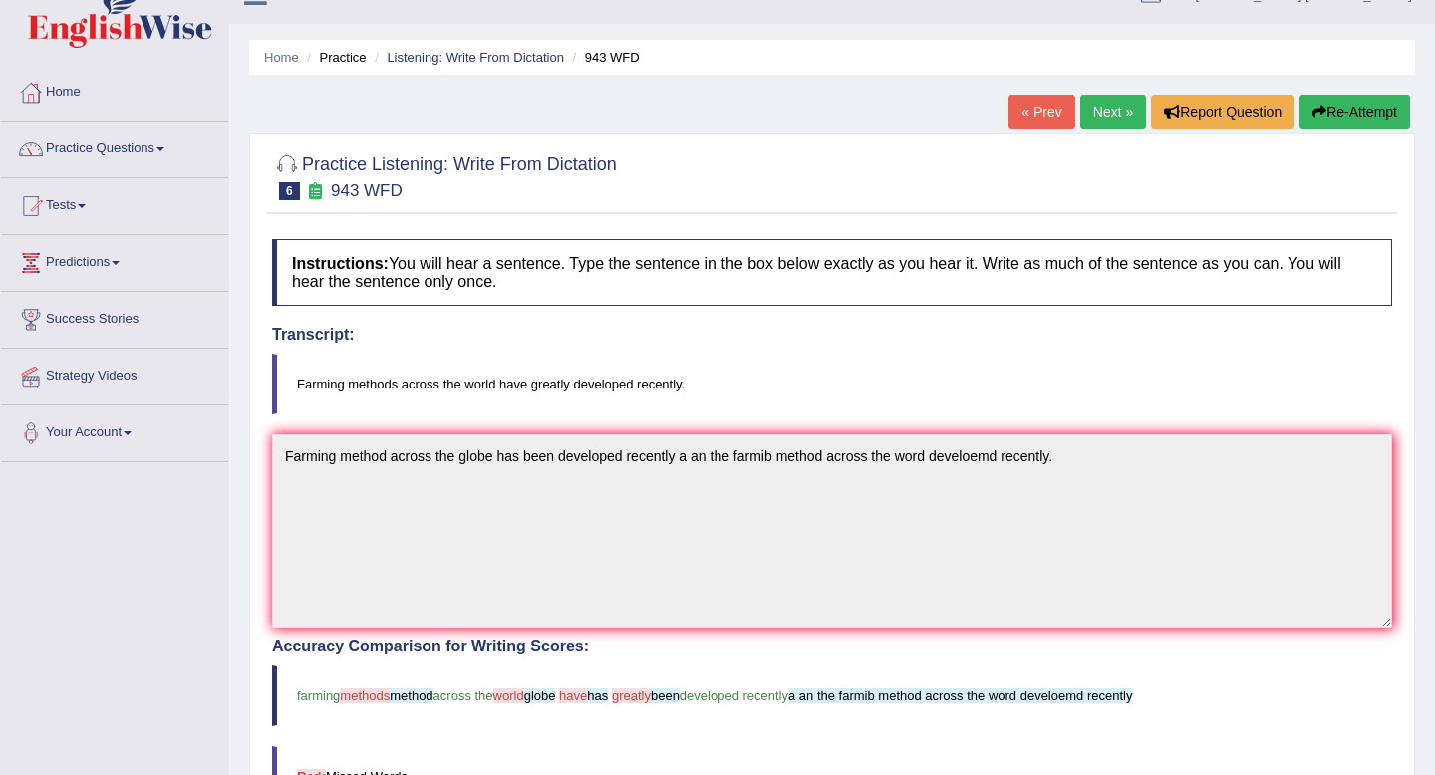
click at [1339, 112] on button "Re-Attempt" at bounding box center [1355, 112] width 111 height 34
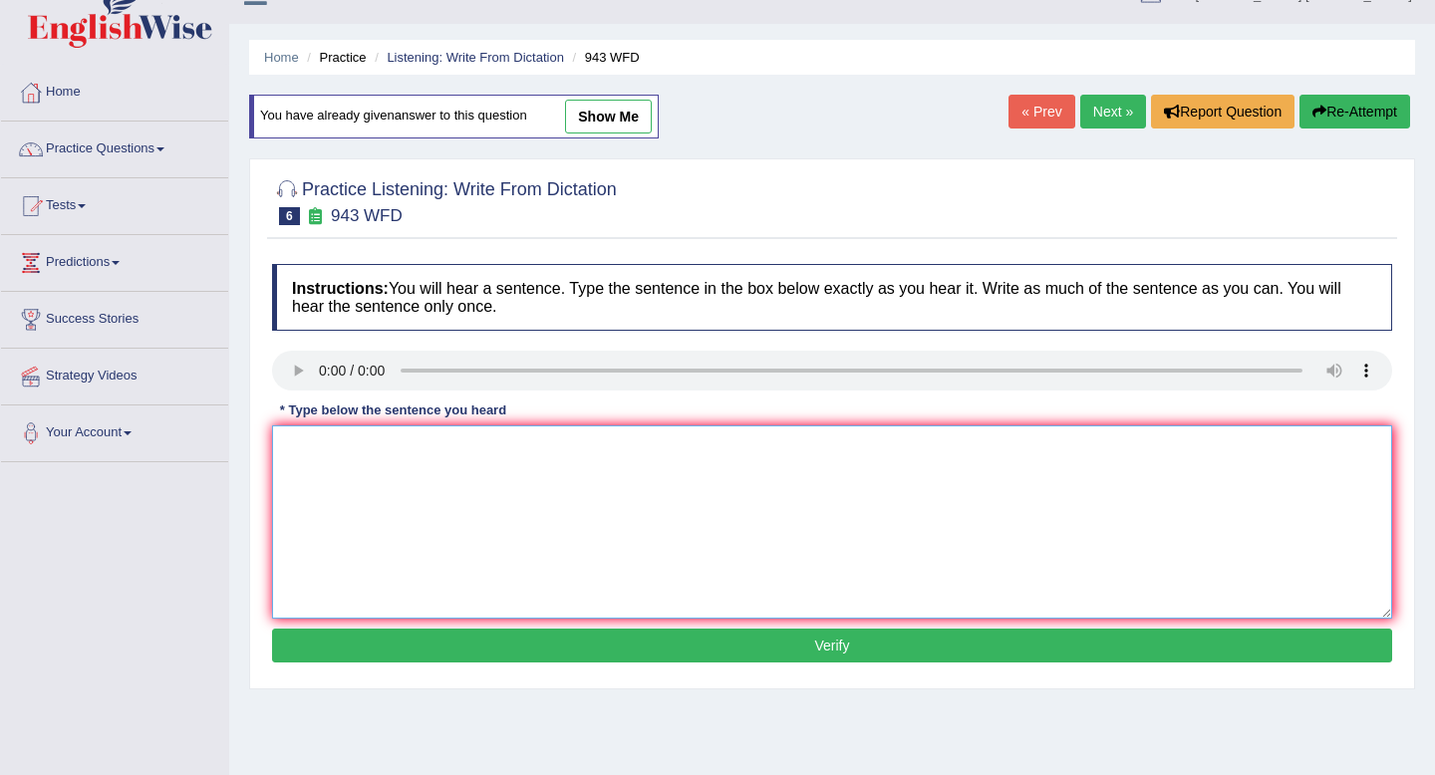
click at [679, 484] on textarea at bounding box center [832, 522] width 1120 height 193
click at [362, 450] on textarea at bounding box center [832, 522] width 1120 height 193
type textarea "farmin mentho"
click at [1346, 112] on button "Re-Attempt" at bounding box center [1355, 112] width 111 height 34
click at [298, 421] on div "Instructions: You will hear a sentence. Type the sentence in the box below exac…" at bounding box center [832, 466] width 1130 height 425
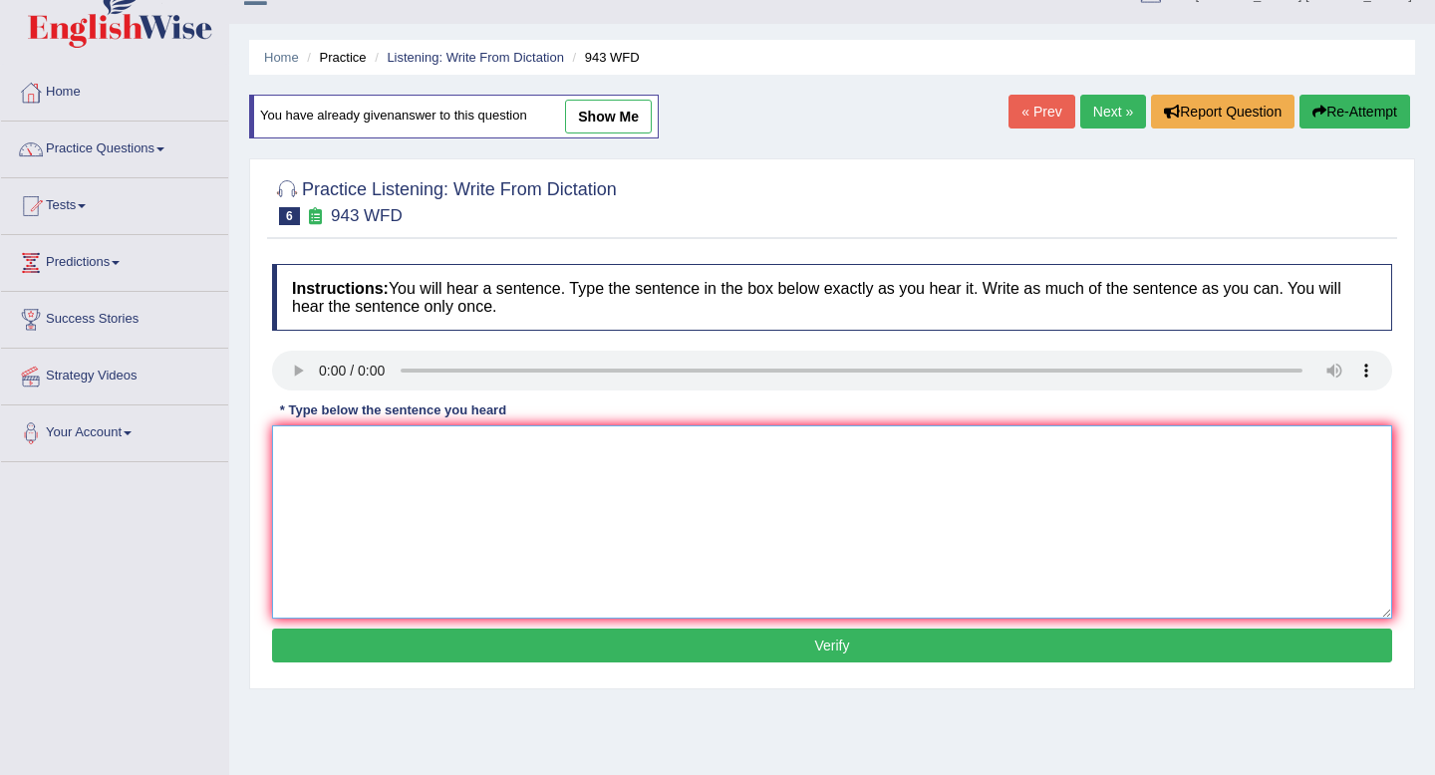
click at [309, 452] on textarea at bounding box center [832, 522] width 1120 height 193
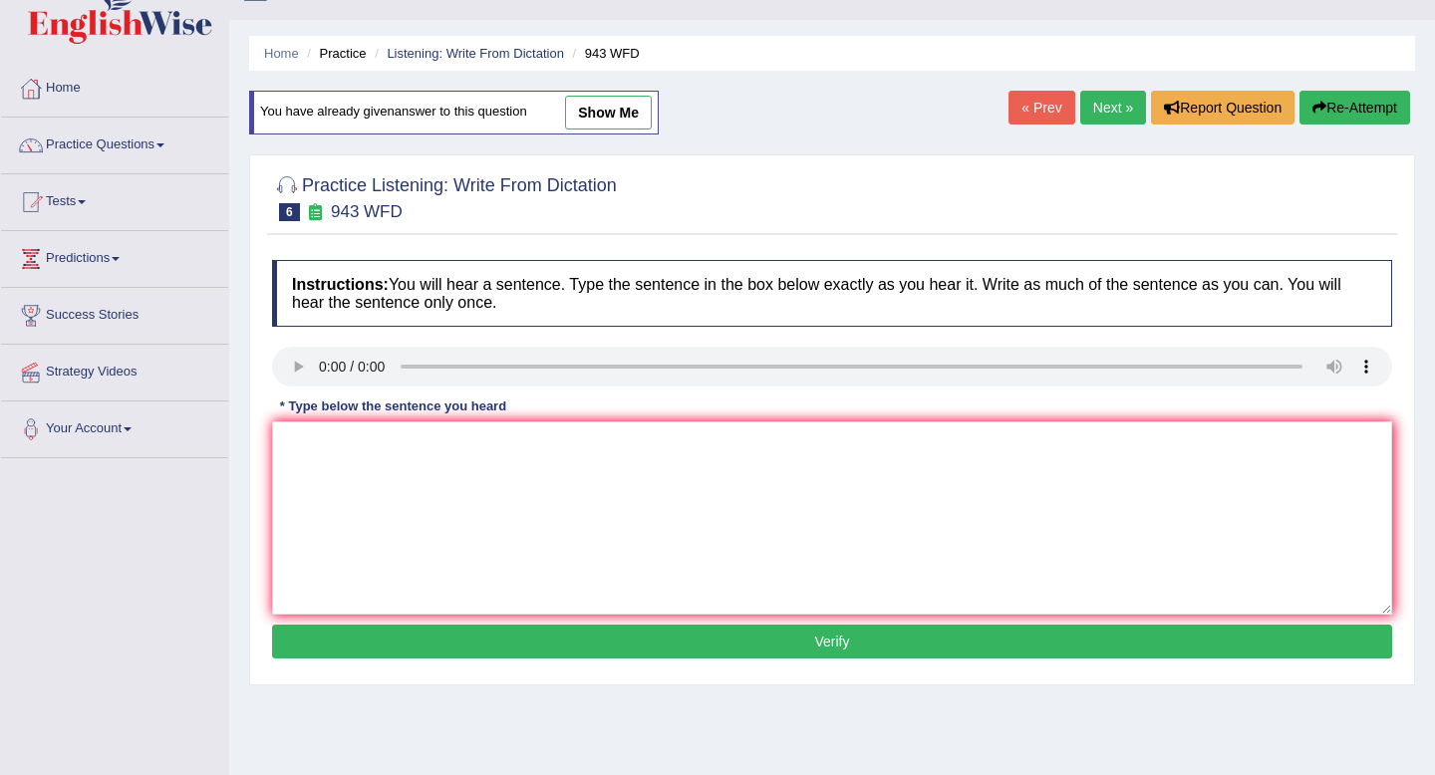
click at [1374, 113] on button "Re-Attempt" at bounding box center [1355, 108] width 111 height 34
click at [385, 470] on textarea at bounding box center [832, 518] width 1120 height 193
click at [282, 443] on textarea "farm meth across the world has beed recently" at bounding box center [832, 518] width 1120 height 193
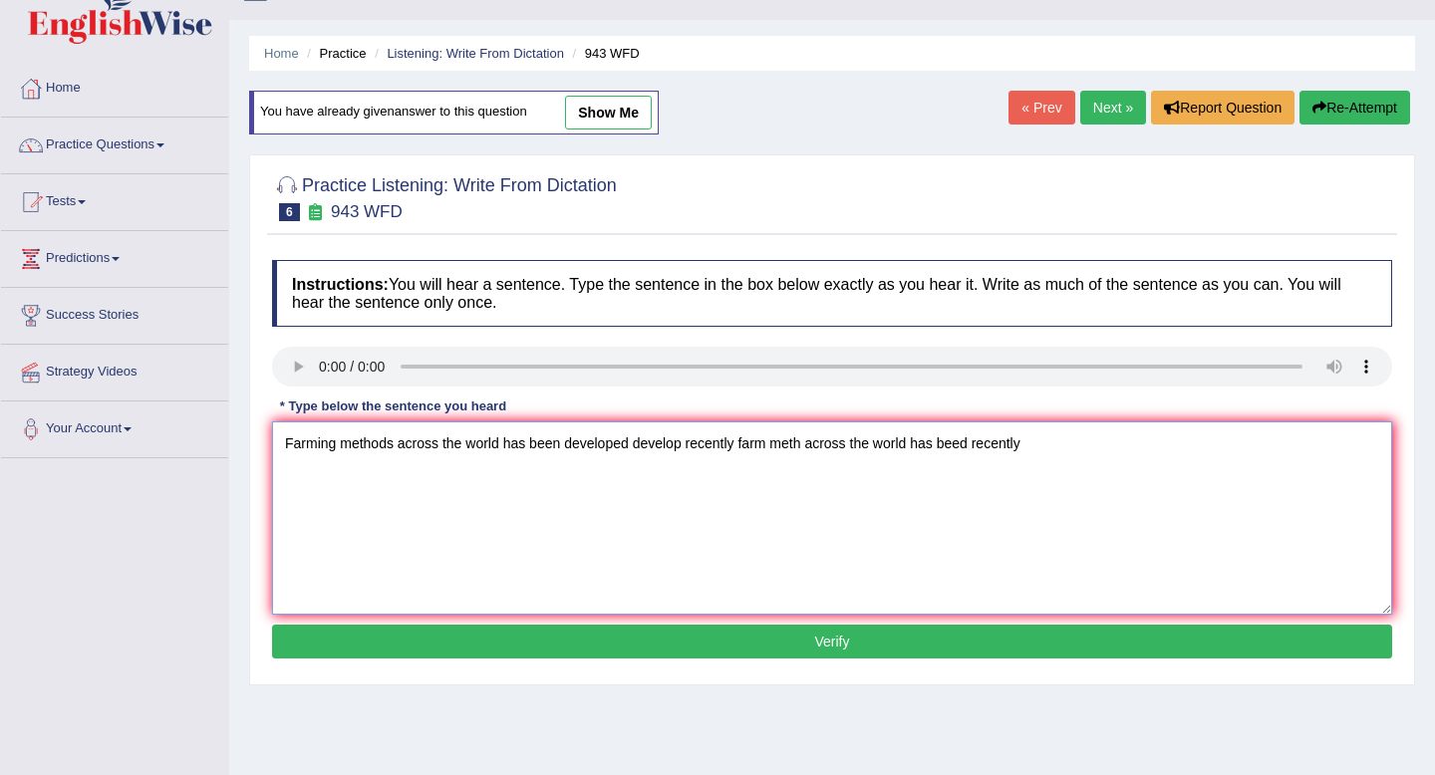
click at [282, 443] on textarea "Farming methods across the world has been developed develop recently farm meth …" at bounding box center [832, 518] width 1120 height 193
type textarea "Farming methods across the world has been developed develop recently farm meth …"
click at [597, 631] on button "Verify" at bounding box center [832, 642] width 1120 height 34
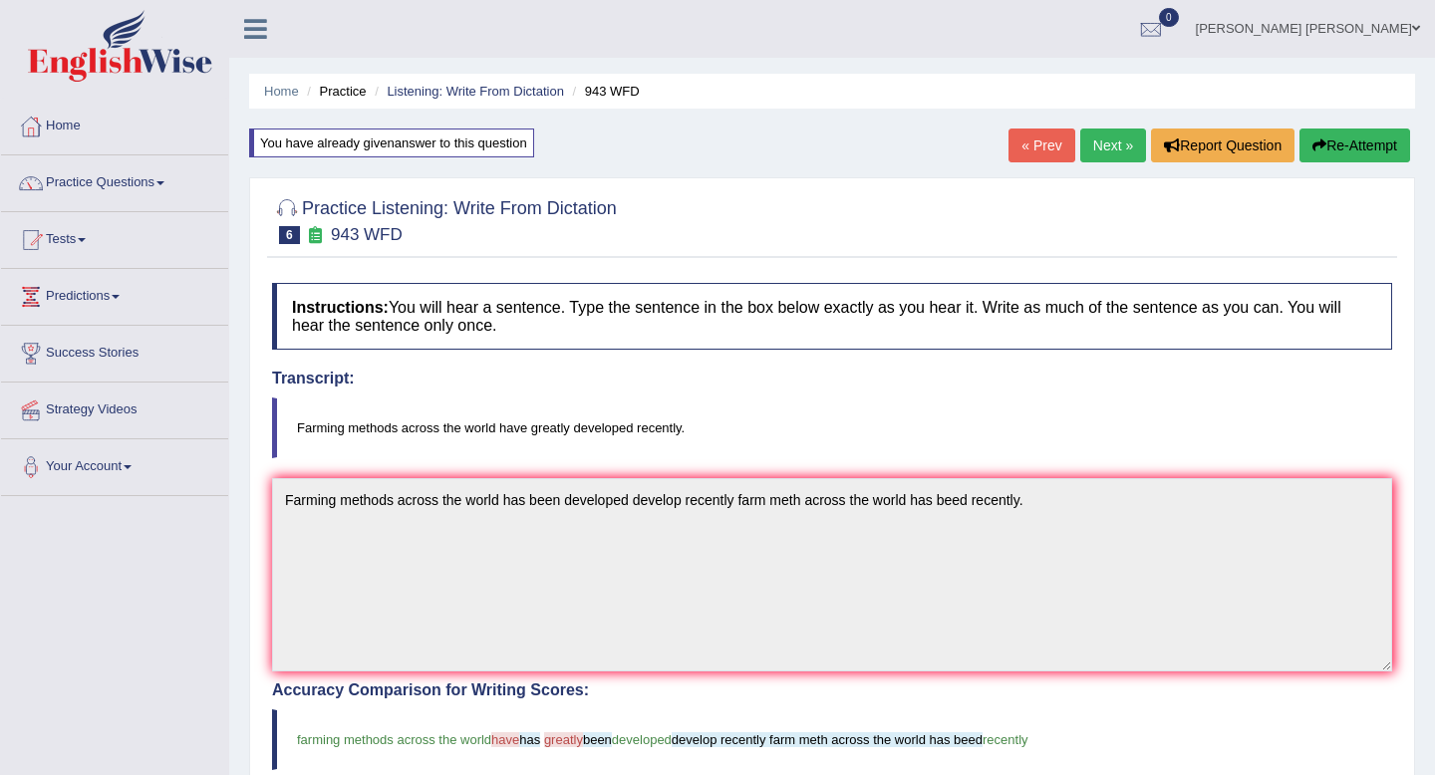
click at [1111, 154] on link "Next »" at bounding box center [1113, 146] width 66 height 34
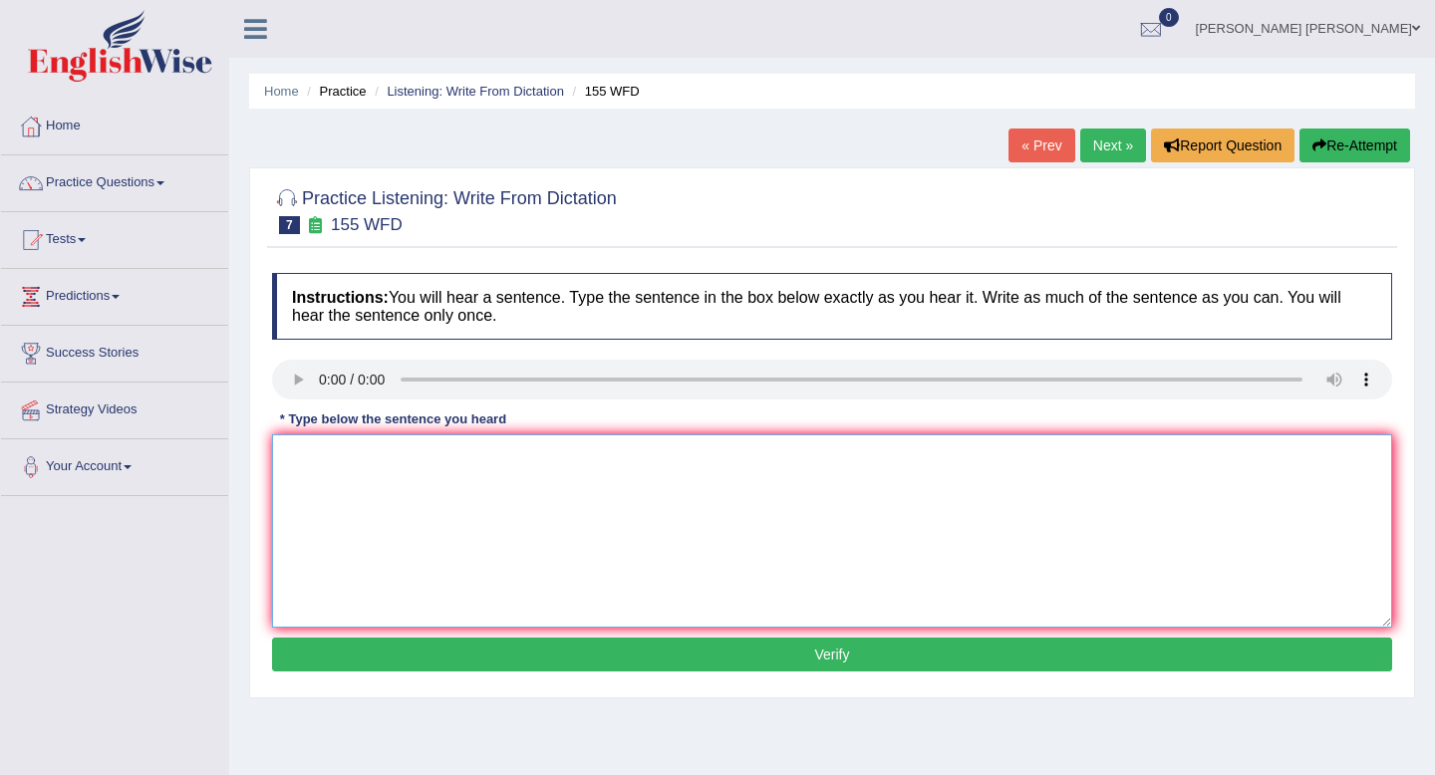
click at [343, 490] on textarea at bounding box center [832, 531] width 1120 height 193
click at [280, 455] on textarea "impo det of the arugument is missingfrom the summary" at bounding box center [832, 531] width 1120 height 193
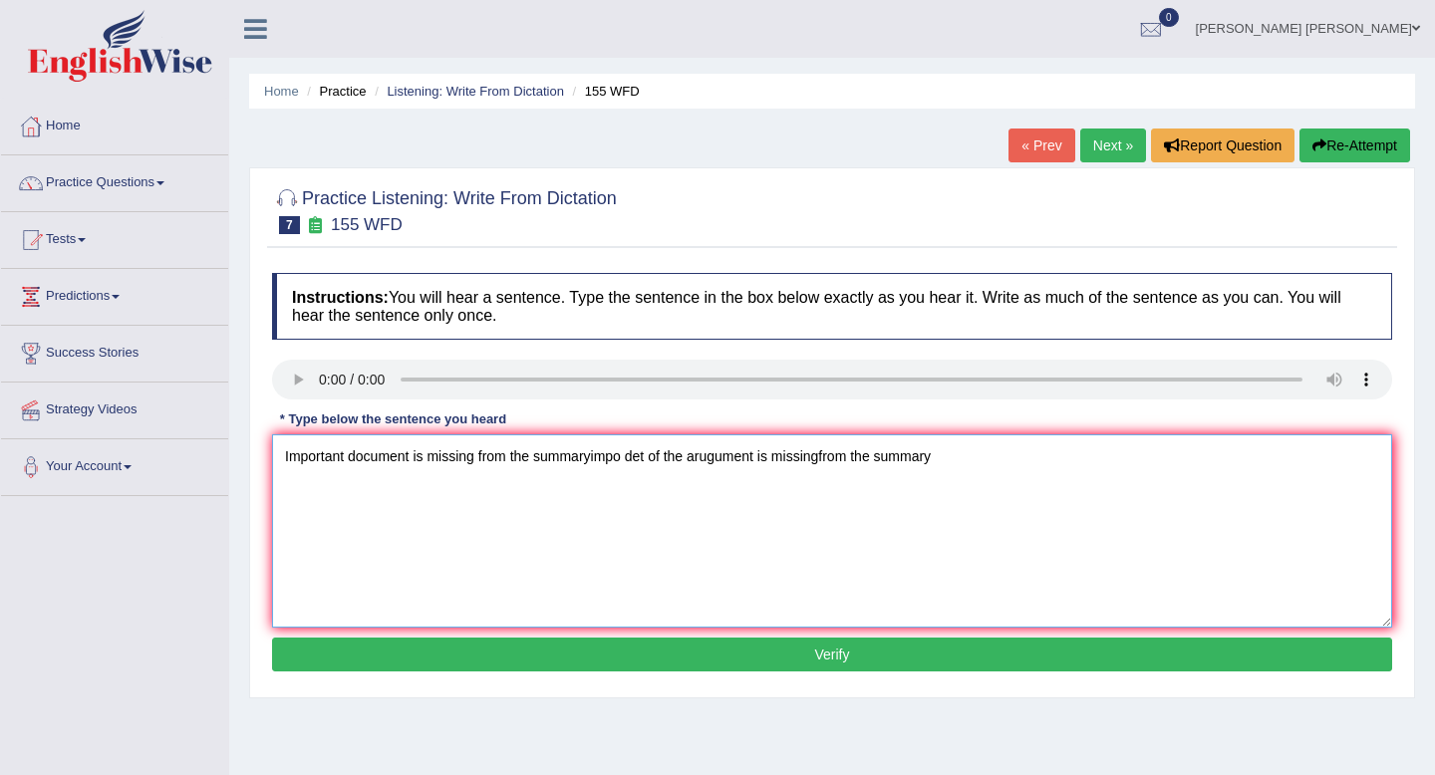
click at [572, 462] on textarea "Important document is missing from the summaryimpo det of the arugument is miss…" at bounding box center [832, 531] width 1120 height 193
type textarea "Important document is missing from the sum aryimpo det of the arugument is miss…"
click at [656, 654] on button "Verify" at bounding box center [832, 655] width 1120 height 34
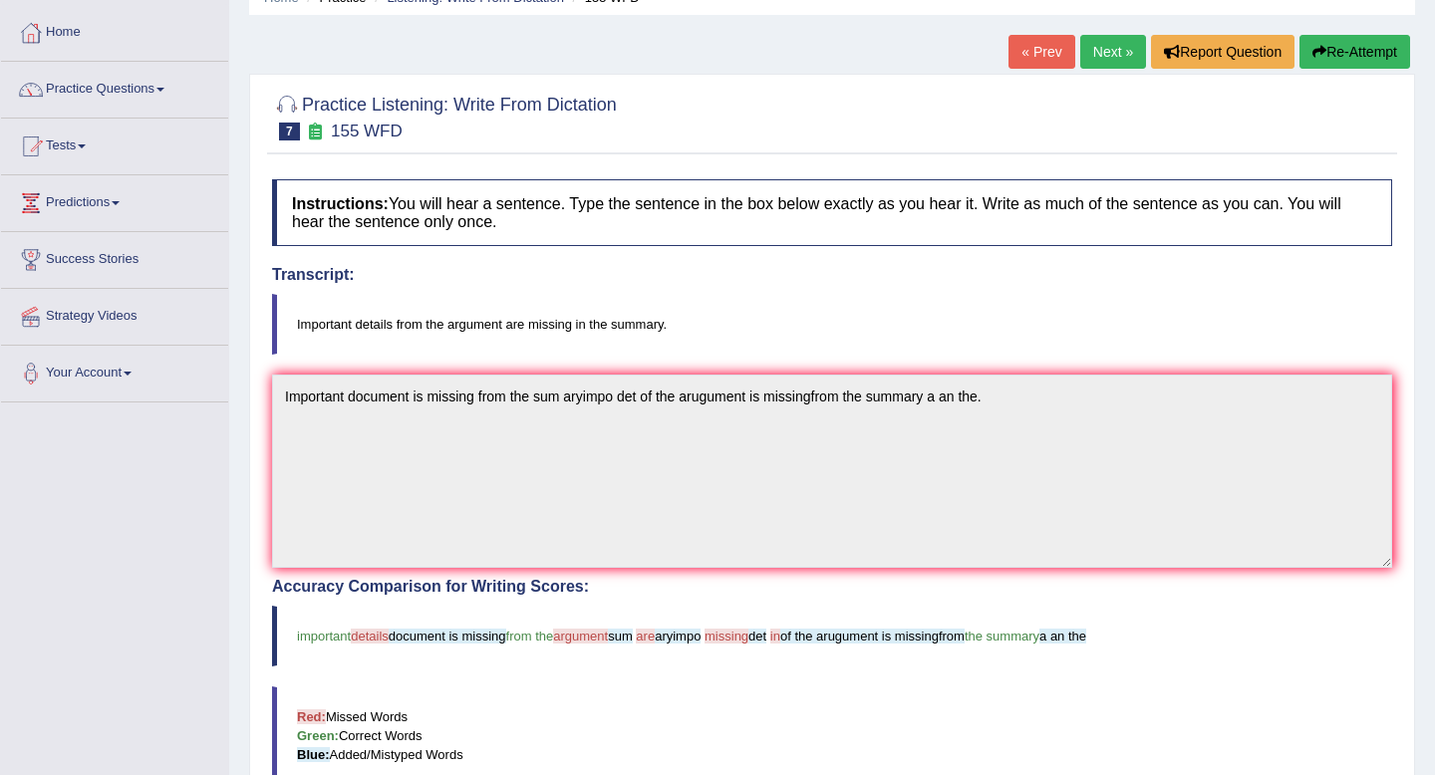
scroll to position [85, 0]
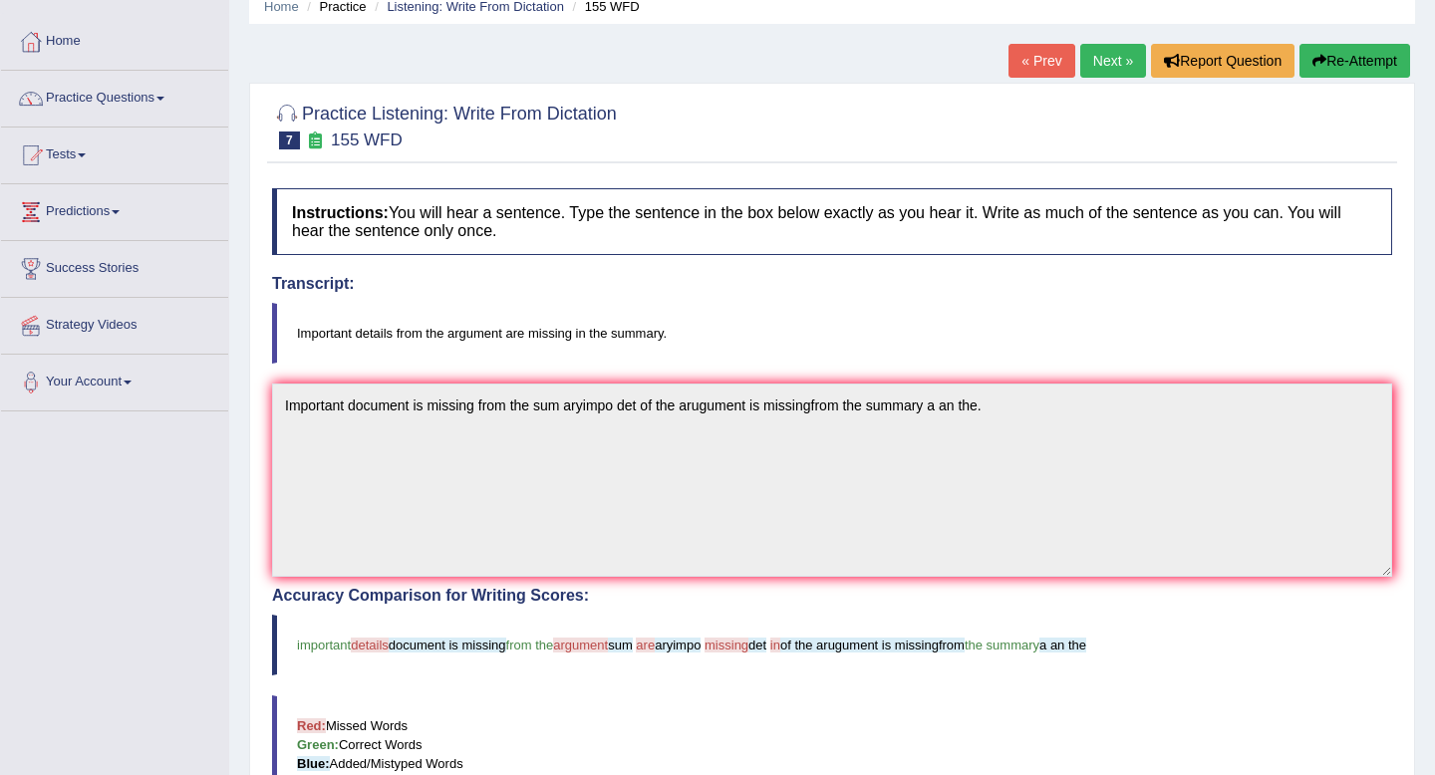
click at [1371, 59] on button "Re-Attempt" at bounding box center [1355, 61] width 111 height 34
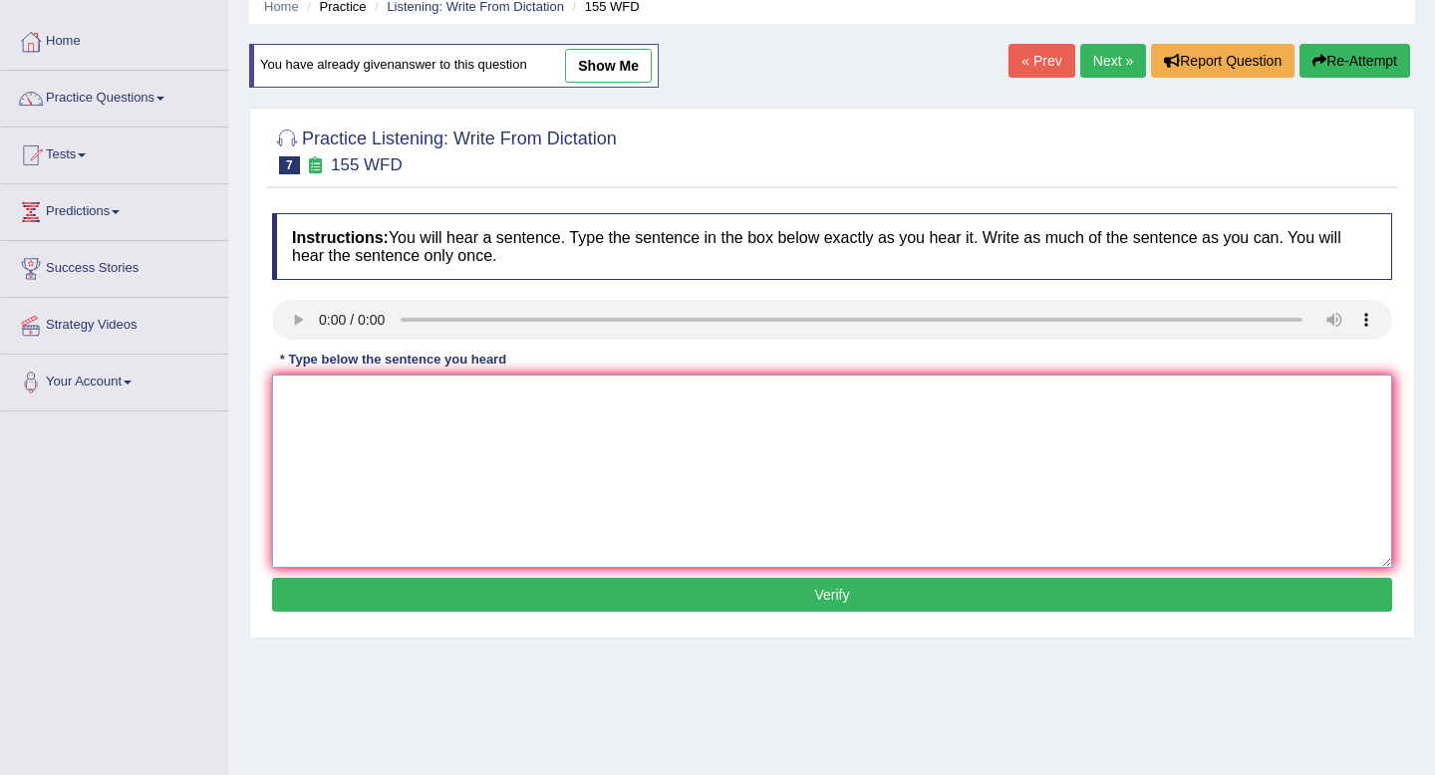
click at [522, 432] on textarea at bounding box center [832, 471] width 1120 height 193
click at [371, 385] on textarea "Important" at bounding box center [832, 471] width 1120 height 193
click at [287, 400] on textarea "Important details from the arug are the missing from the sumary" at bounding box center [832, 471] width 1120 height 193
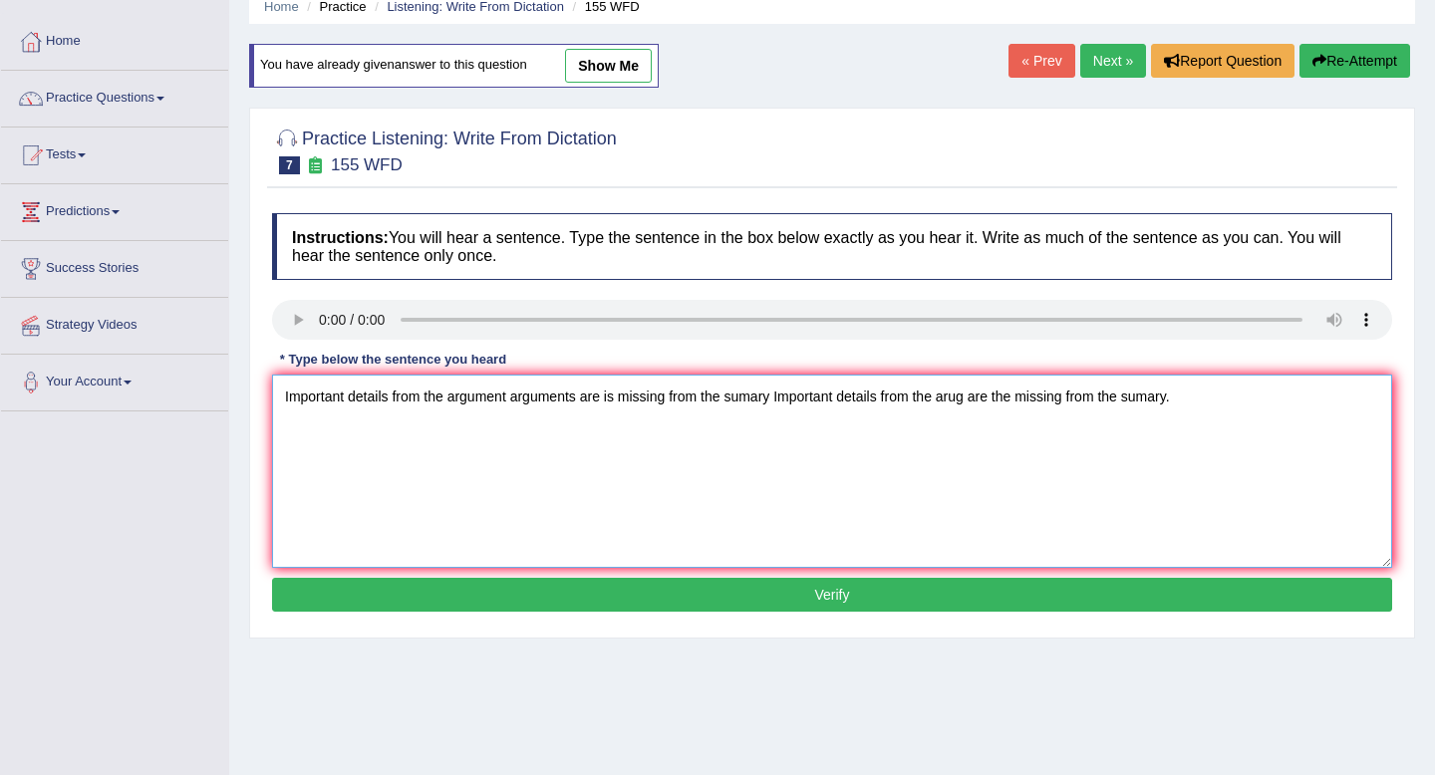
click at [785, 401] on textarea "Important details from the argument arguments are is missing from the sumary Im…" at bounding box center [832, 471] width 1120 height 193
type textarea "Important details from the argument arguments are is missing from the sumary su…"
click at [1048, 596] on button "Verify" at bounding box center [832, 595] width 1120 height 34
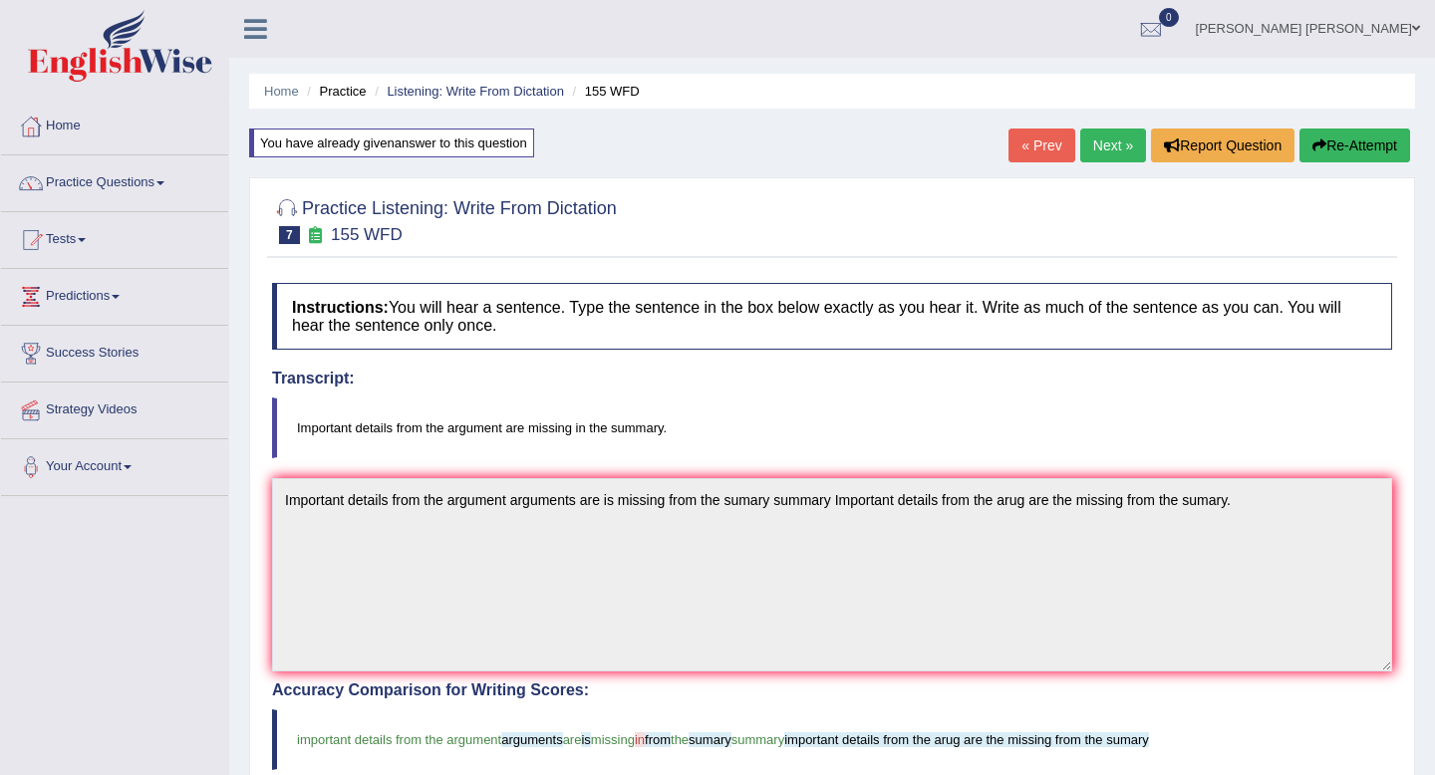
click at [1125, 142] on link "Next »" at bounding box center [1113, 146] width 66 height 34
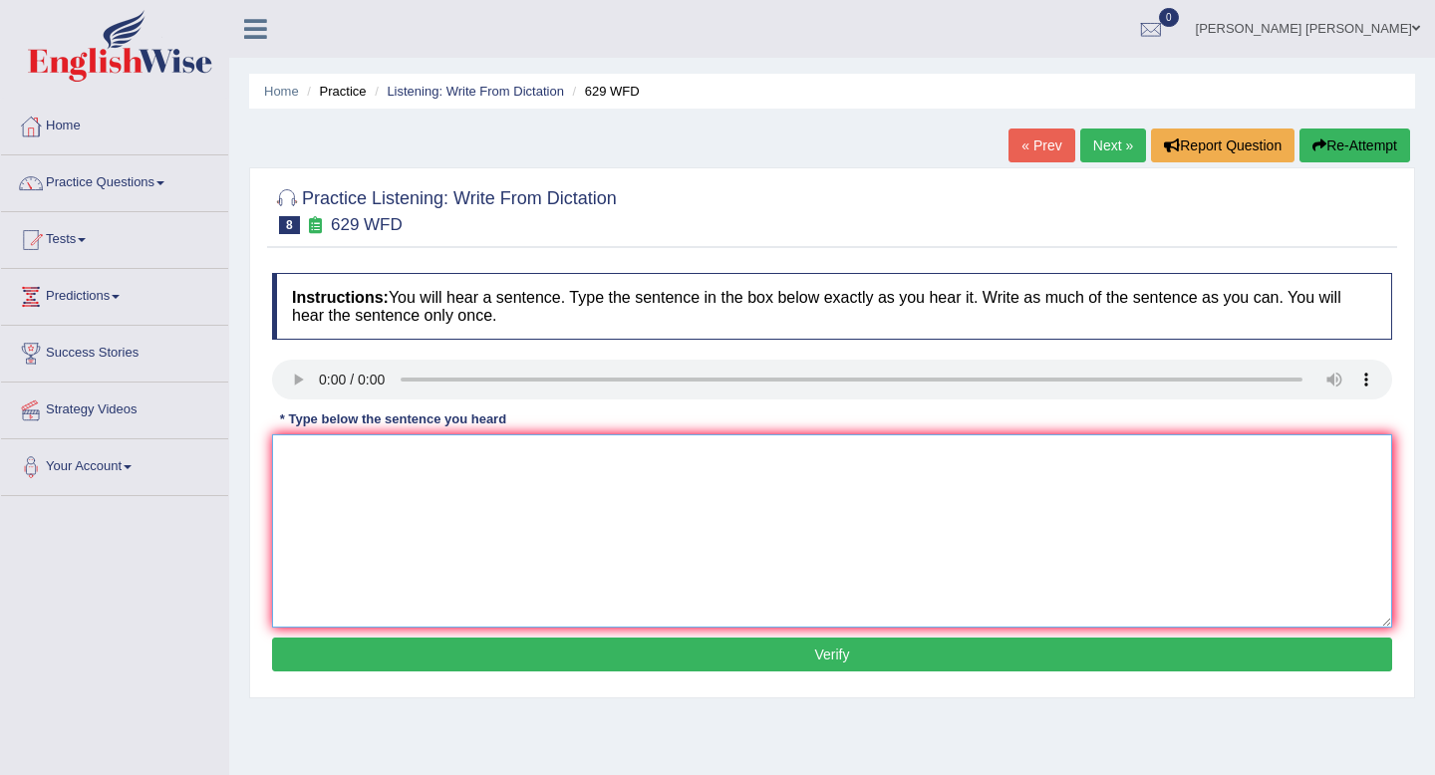
click at [518, 439] on textarea at bounding box center [832, 531] width 1120 height 193
click at [314, 448] on textarea at bounding box center [832, 531] width 1120 height 193
click at [288, 463] on textarea "polic prv suppr ir iead evience" at bounding box center [832, 531] width 1120 height 193
type textarea "Police provide their idea to support the idead and evidence.polic prv suppr ir …"
click at [410, 649] on button "Verify" at bounding box center [832, 655] width 1120 height 34
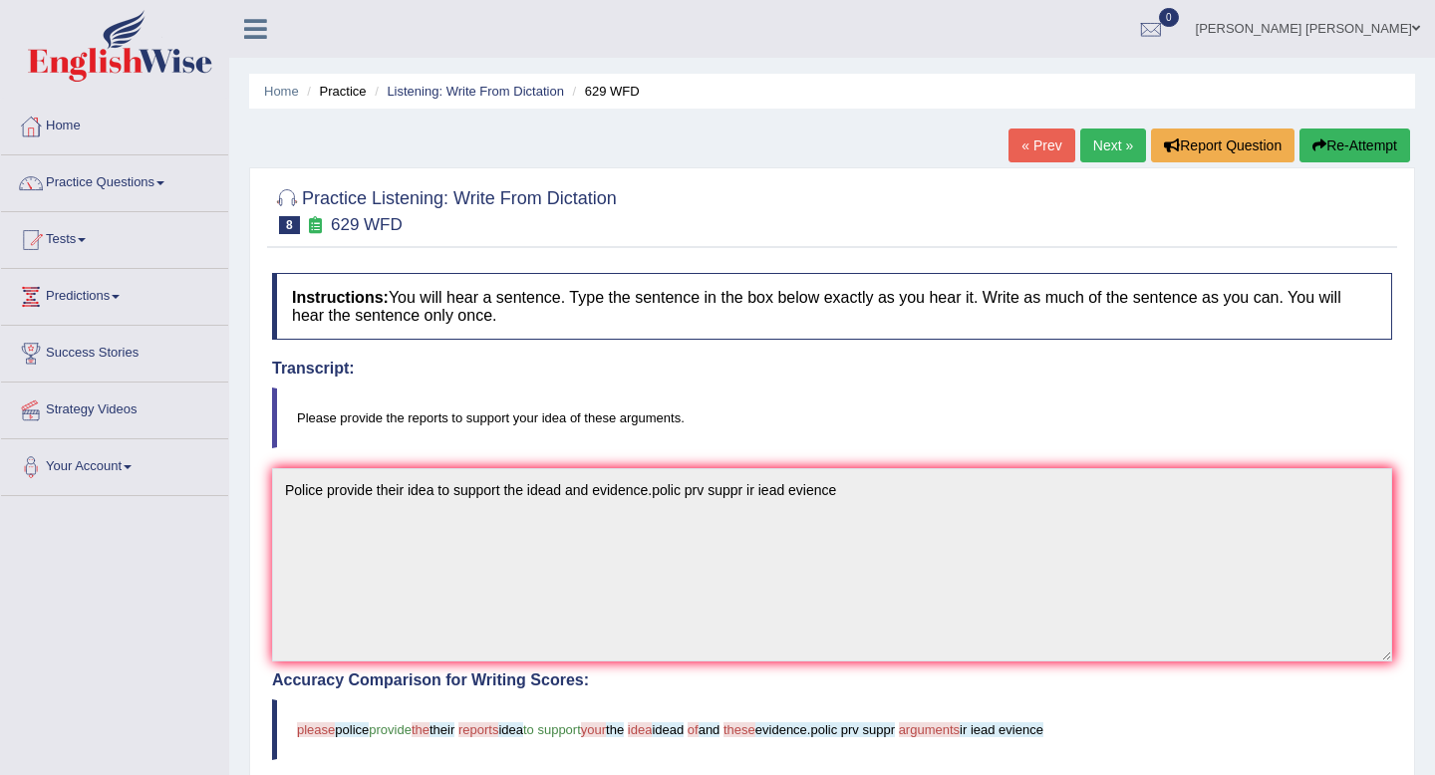
click at [1314, 141] on icon "button" at bounding box center [1320, 146] width 14 height 14
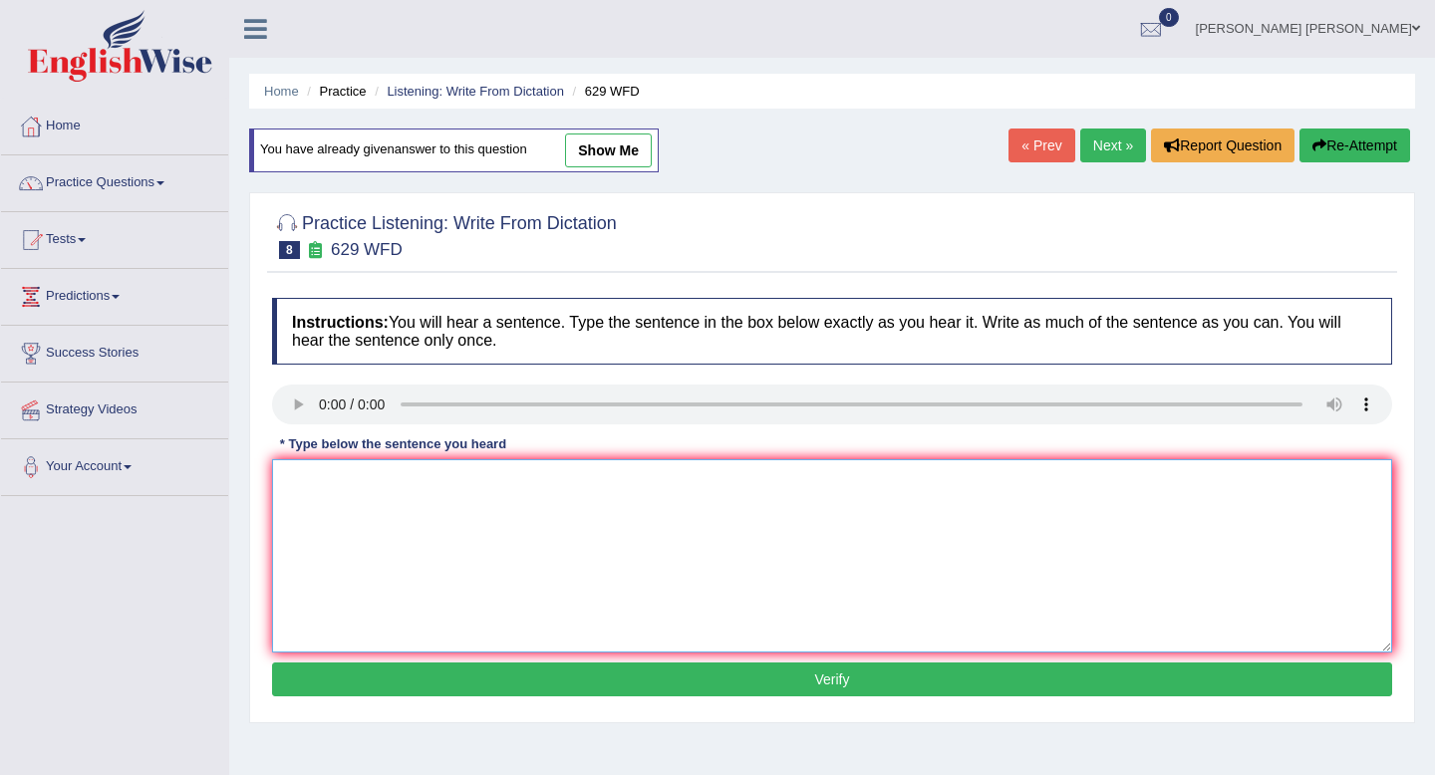
click at [527, 482] on textarea at bounding box center [832, 556] width 1120 height 193
click at [364, 472] on textarea "Please" at bounding box center [832, 556] width 1120 height 193
click at [283, 484] on textarea "Please provide your report to supoort these arguments" at bounding box center [832, 556] width 1120 height 193
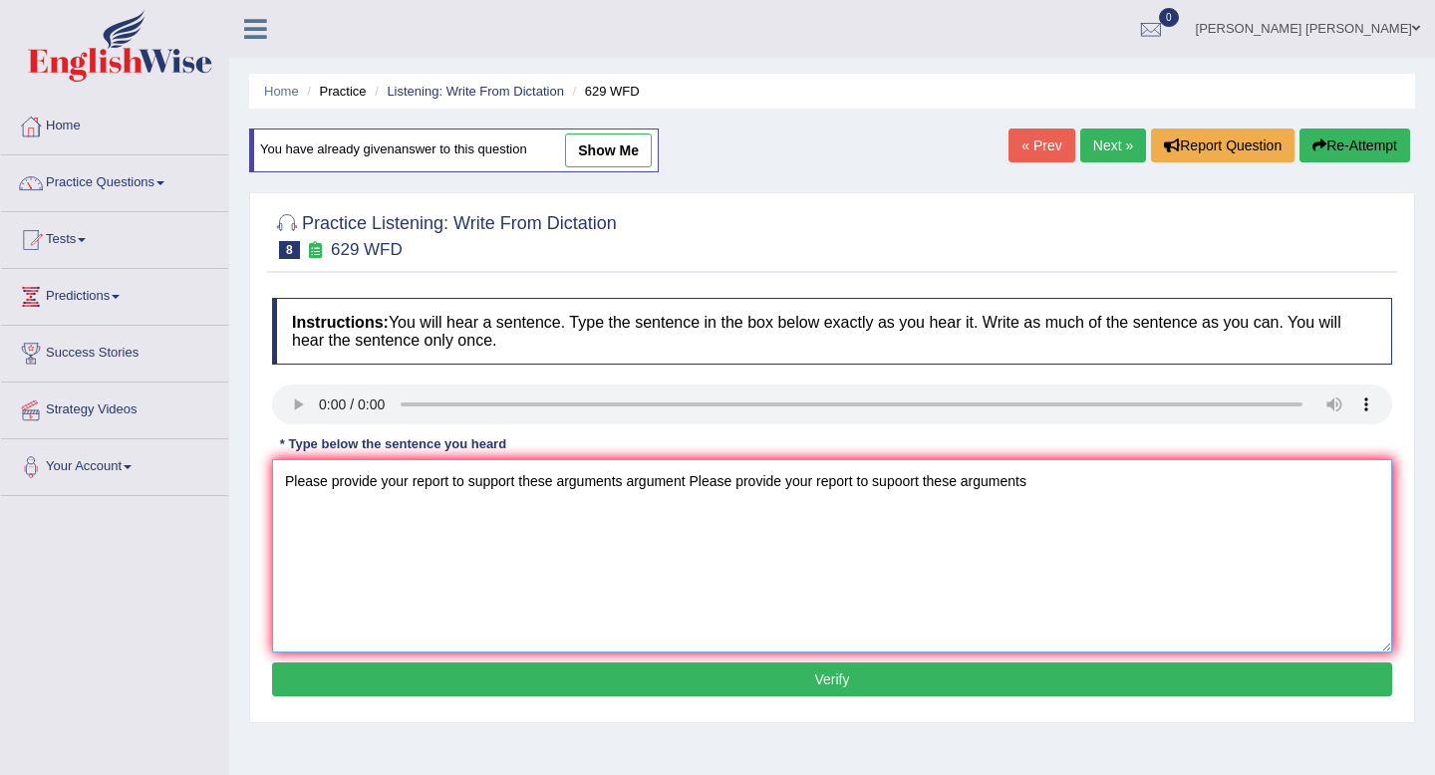
click at [414, 482] on textarea "Please provide your report to support these arguments argument Please provide y…" at bounding box center [832, 556] width 1120 height 193
click at [523, 484] on textarea "Please provide your report to support these arguments argument Please provide y…" at bounding box center [832, 556] width 1120 height 193
type textarea "Please provide your report to support these arguments argument Please provide y…"
click at [628, 673] on button "Verify" at bounding box center [832, 680] width 1120 height 34
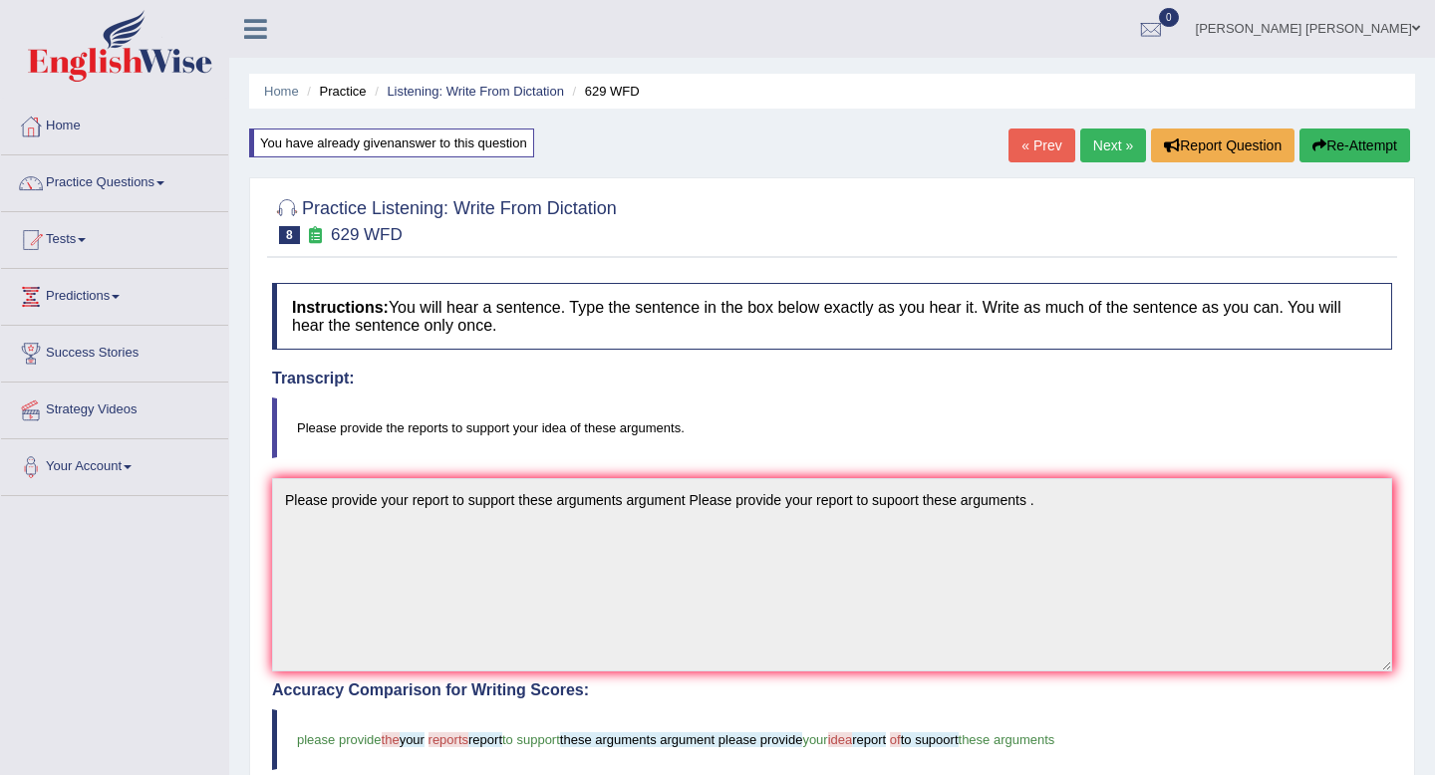
click at [1107, 147] on link "Next »" at bounding box center [1113, 146] width 66 height 34
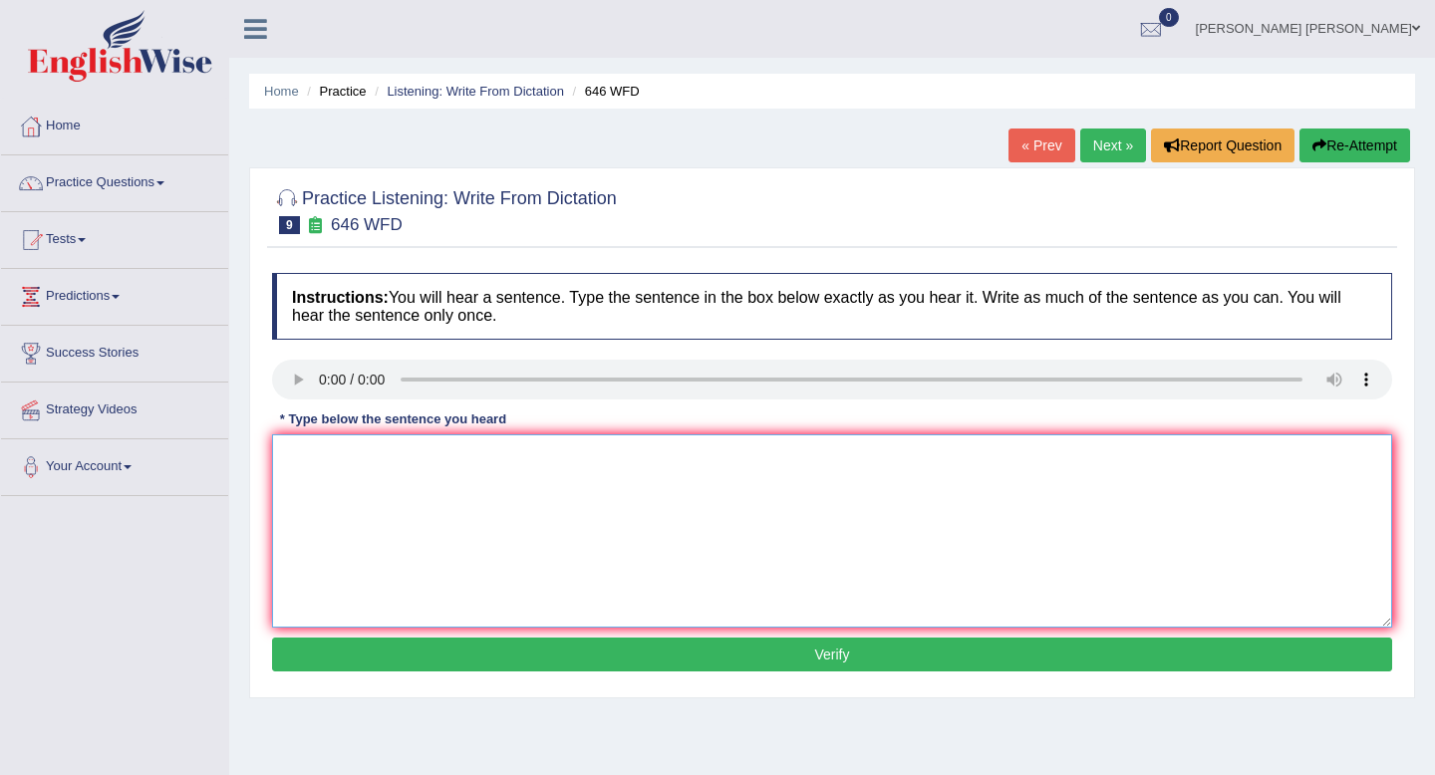
click at [510, 480] on textarea at bounding box center [832, 531] width 1120 height 193
click at [378, 467] on textarea at bounding box center [832, 531] width 1120 height 193
click at [289, 457] on textarea "the ind revolityio is driven by steme technoligies" at bounding box center [832, 531] width 1120 height 193
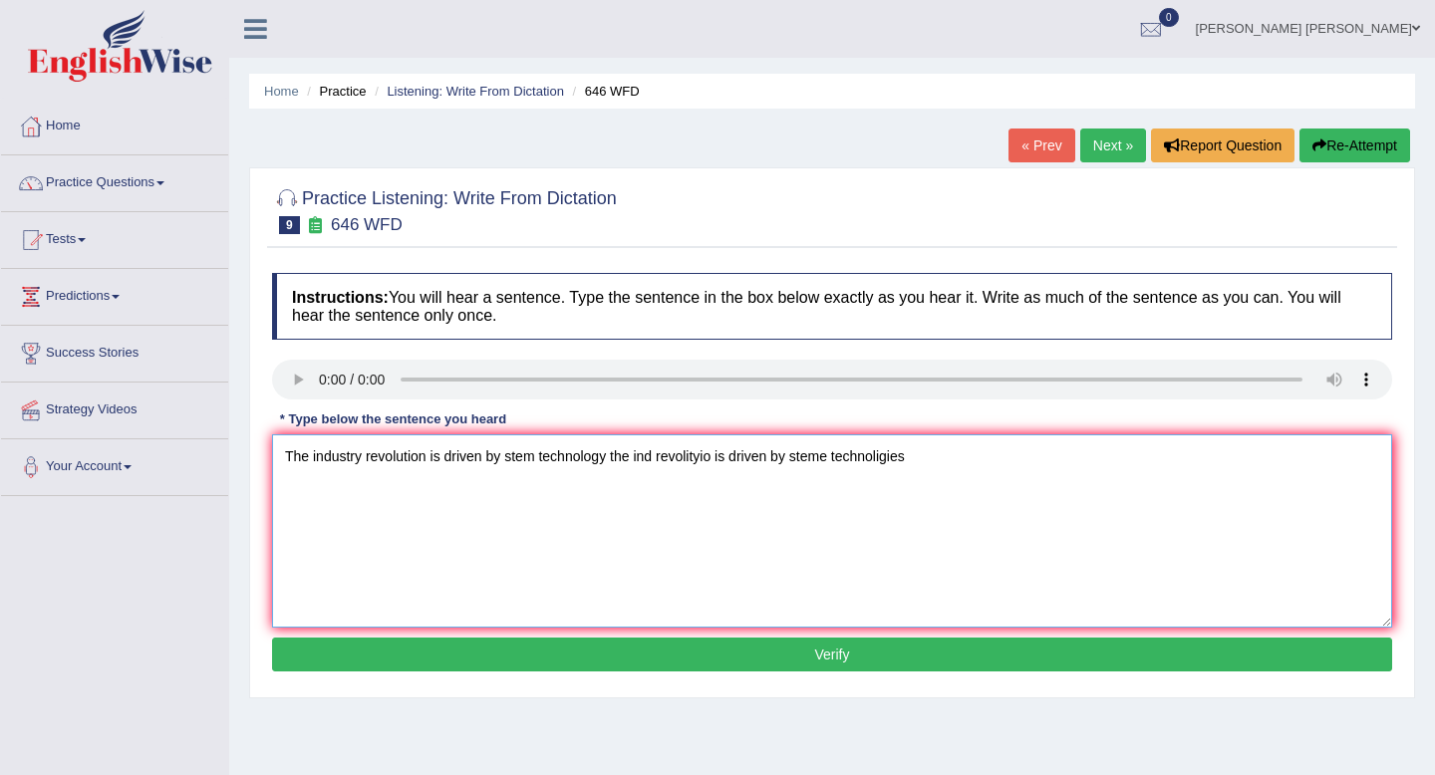
click at [506, 463] on textarea "The industry revolution is driven by stem technology the ind revolityio is driv…" at bounding box center [832, 531] width 1120 height 193
type textarea "The industry revolution is driven by stem technology the ind revolityio is driv…"
click at [658, 649] on button "Verify" at bounding box center [832, 655] width 1120 height 34
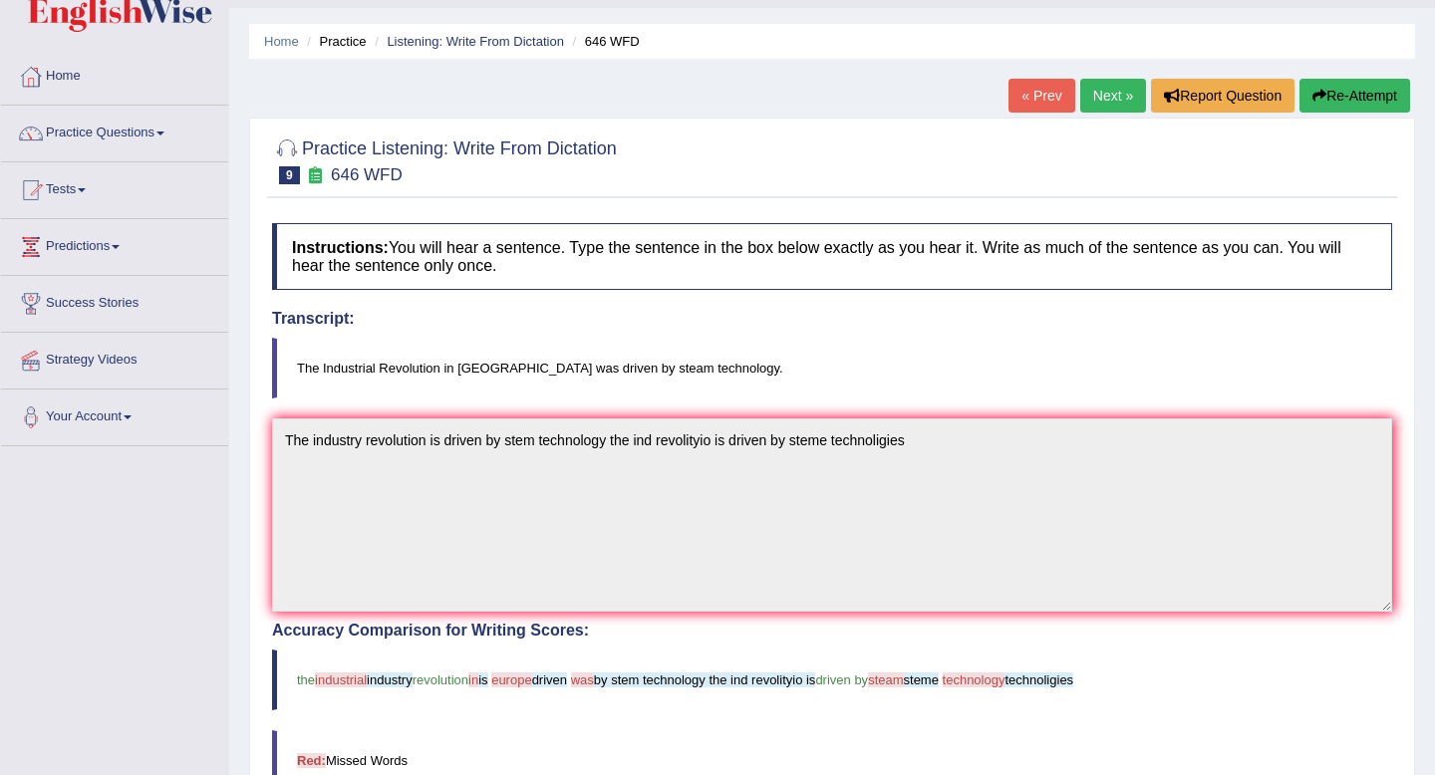
scroll to position [35, 0]
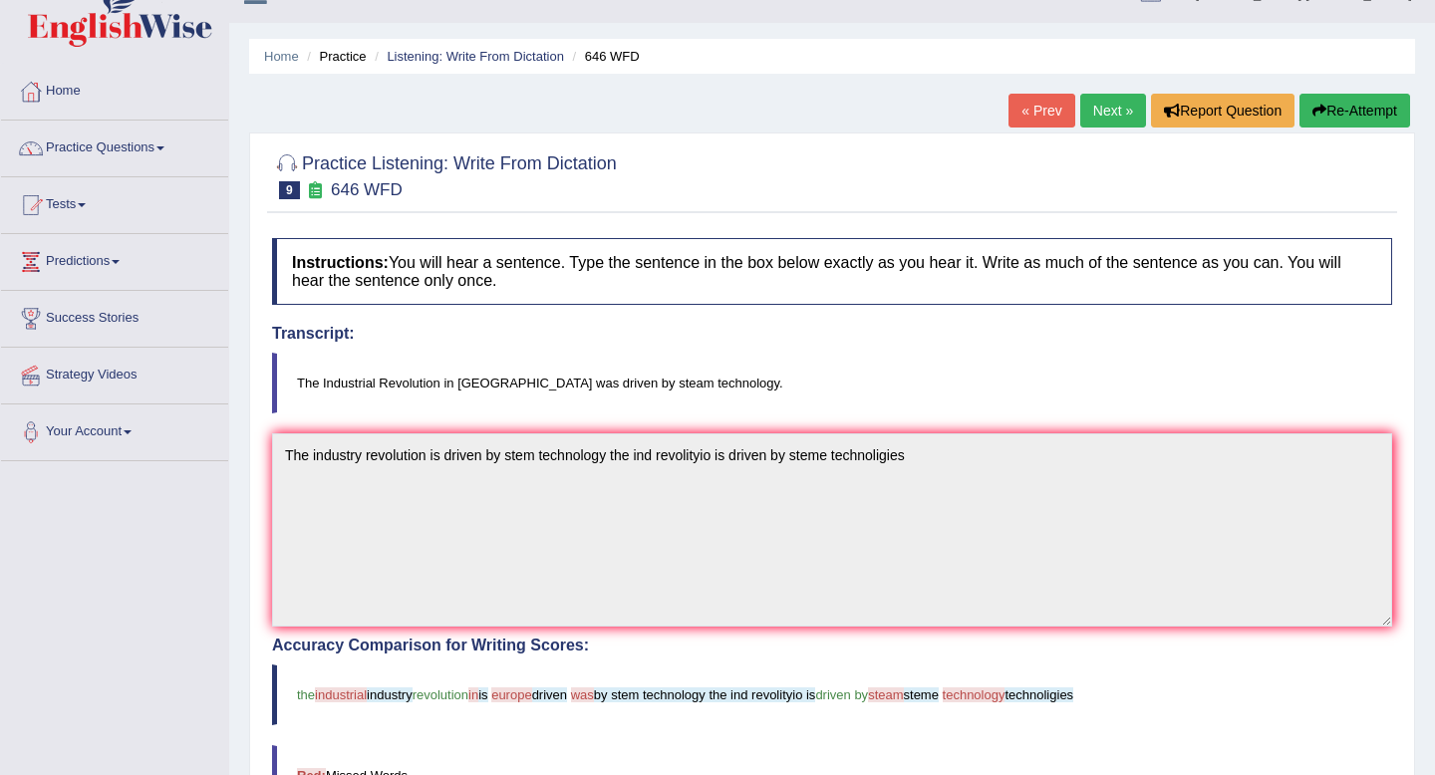
click at [1367, 113] on button "Re-Attempt" at bounding box center [1355, 111] width 111 height 34
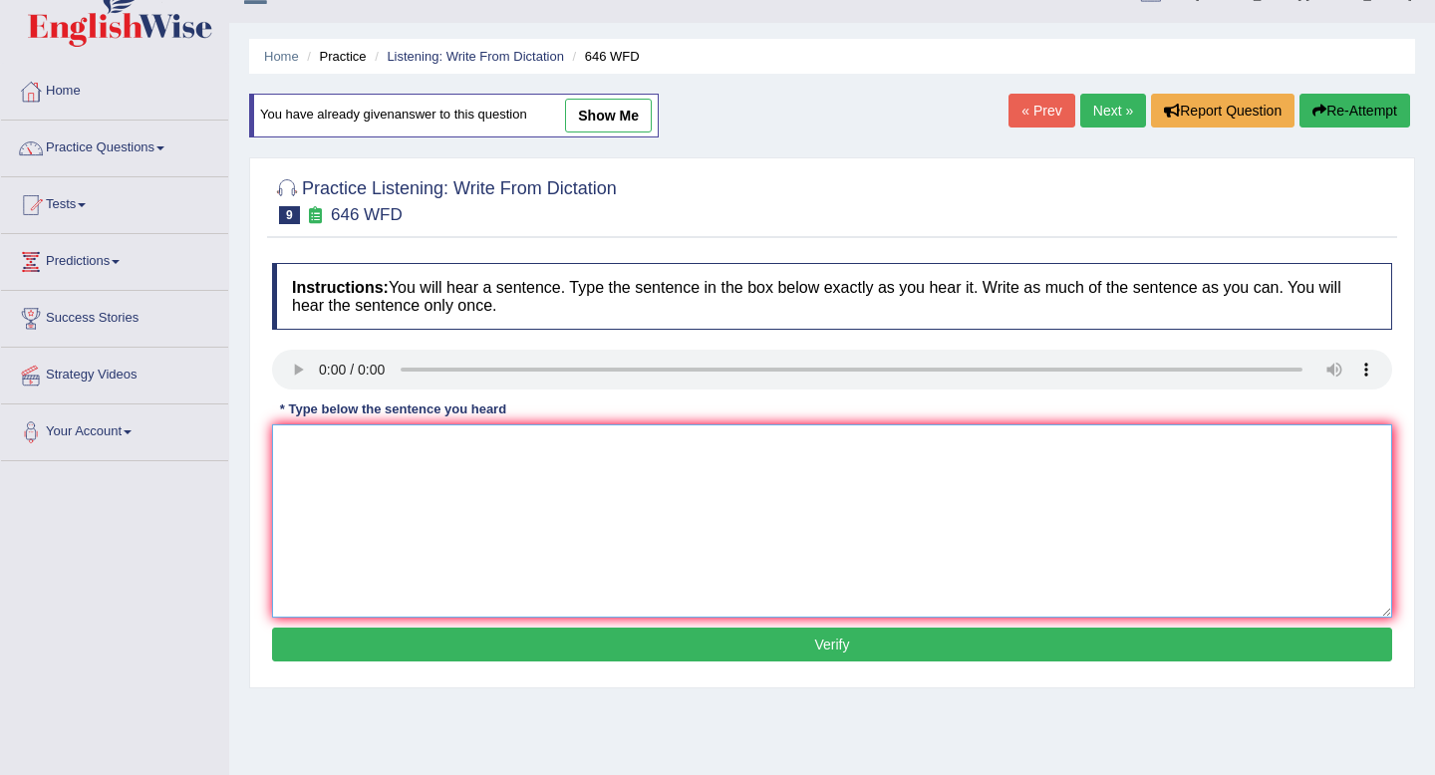
click at [567, 462] on textarea at bounding box center [832, 521] width 1120 height 193
click at [406, 443] on textarea "The industrial" at bounding box center [832, 521] width 1120 height 193
click at [292, 457] on textarea "The industrial revolution in europ driven by steme technology technologies." at bounding box center [832, 521] width 1120 height 193
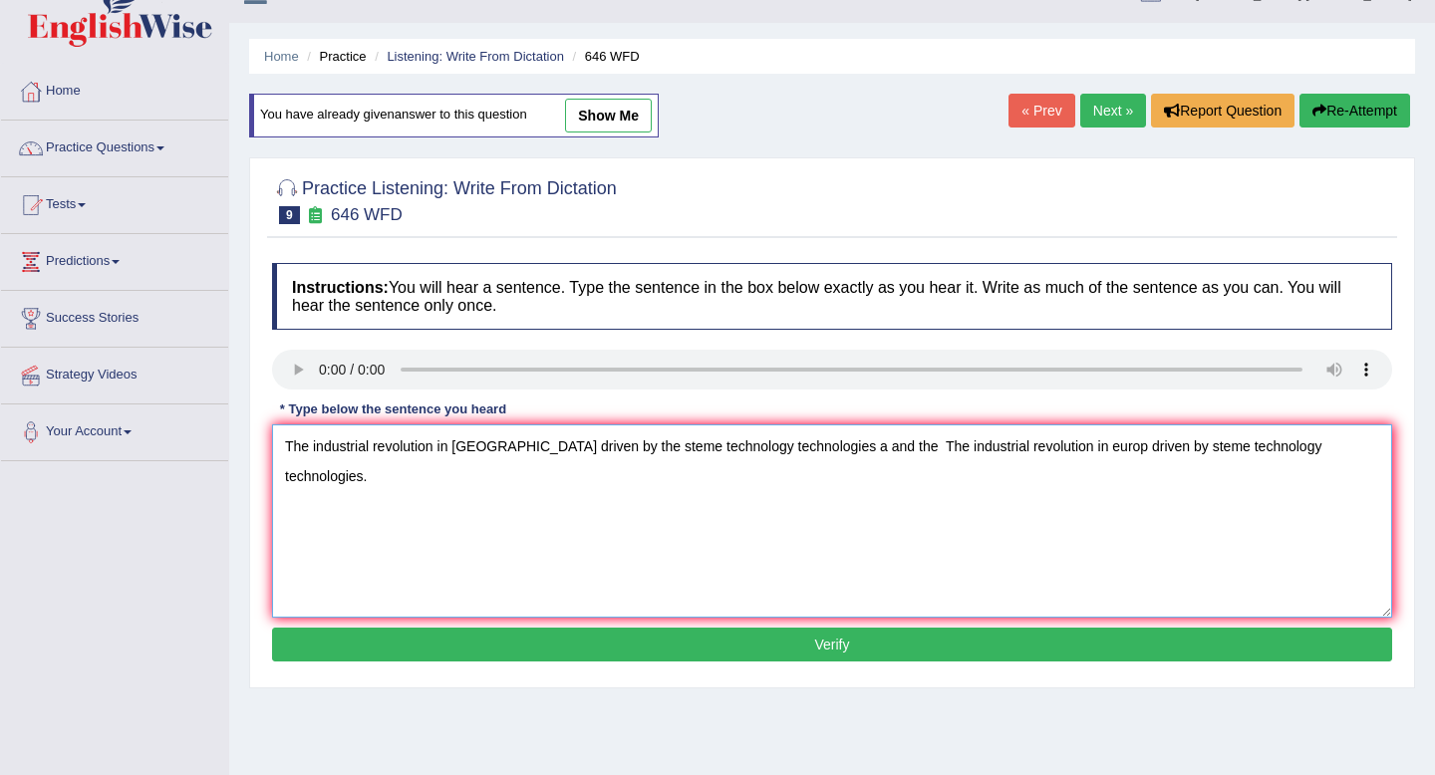
type textarea "The industrial revolution in [GEOGRAPHIC_DATA] driven by the steme technology t…"
click at [802, 653] on button "Verify" at bounding box center [832, 645] width 1120 height 34
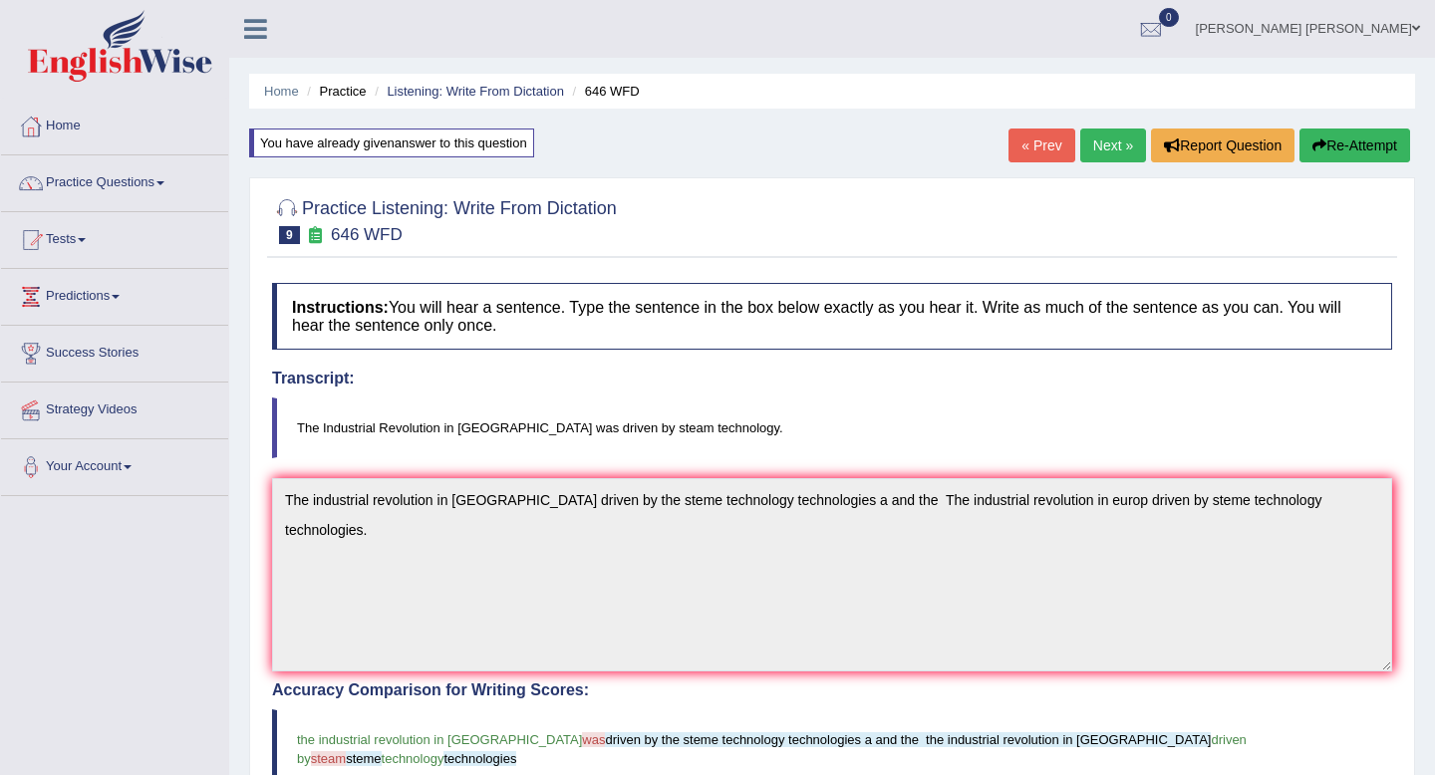
click at [1101, 146] on link "Next »" at bounding box center [1113, 146] width 66 height 34
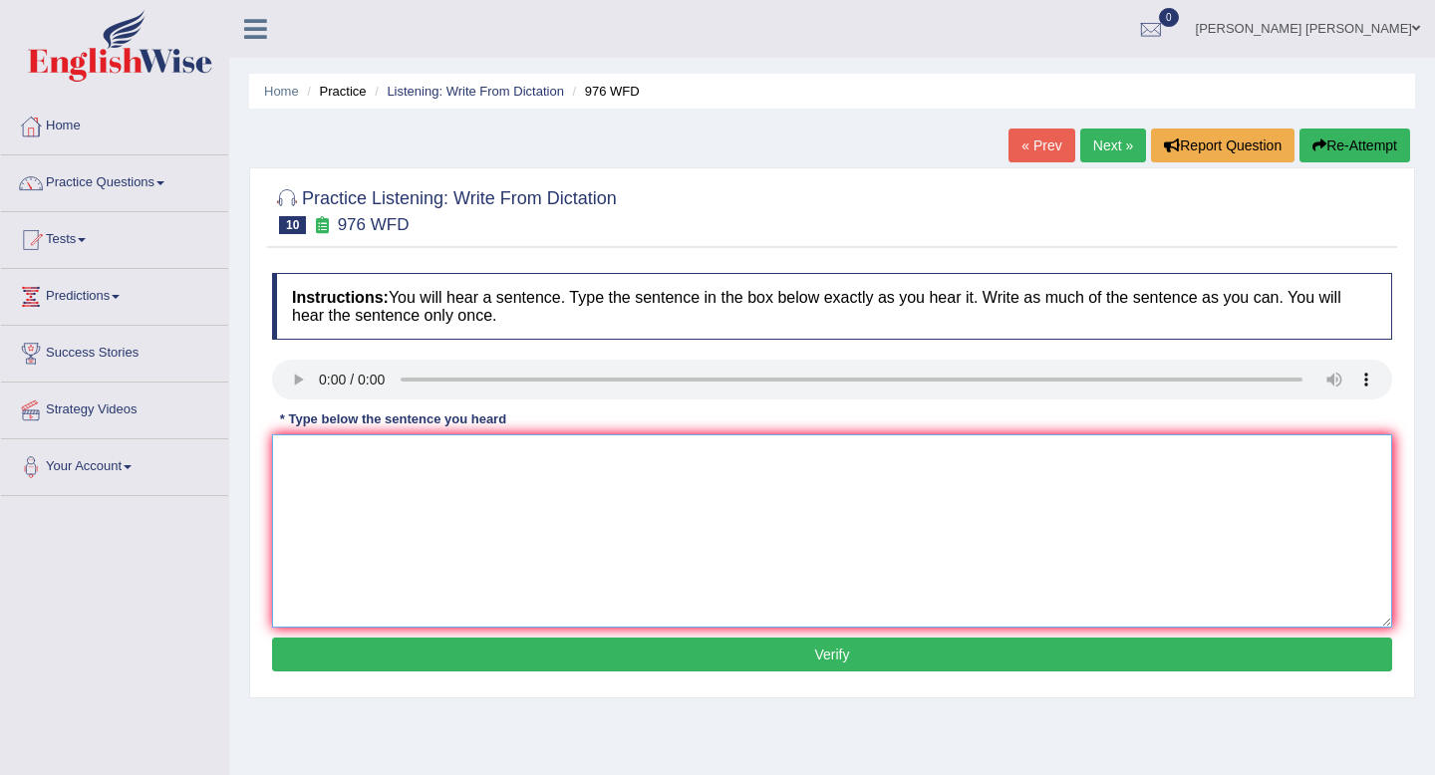
click at [447, 470] on textarea at bounding box center [832, 531] width 1120 height 193
click at [1243, 409] on div "Instructions: You will hear a sentence. Type the sentence in the box below exac…" at bounding box center [832, 475] width 1130 height 425
click at [339, 463] on textarea at bounding box center [832, 531] width 1120 height 193
click at [283, 462] on textarea "the syd econo of is tricky subjet for the reseacrh" at bounding box center [832, 531] width 1120 height 193
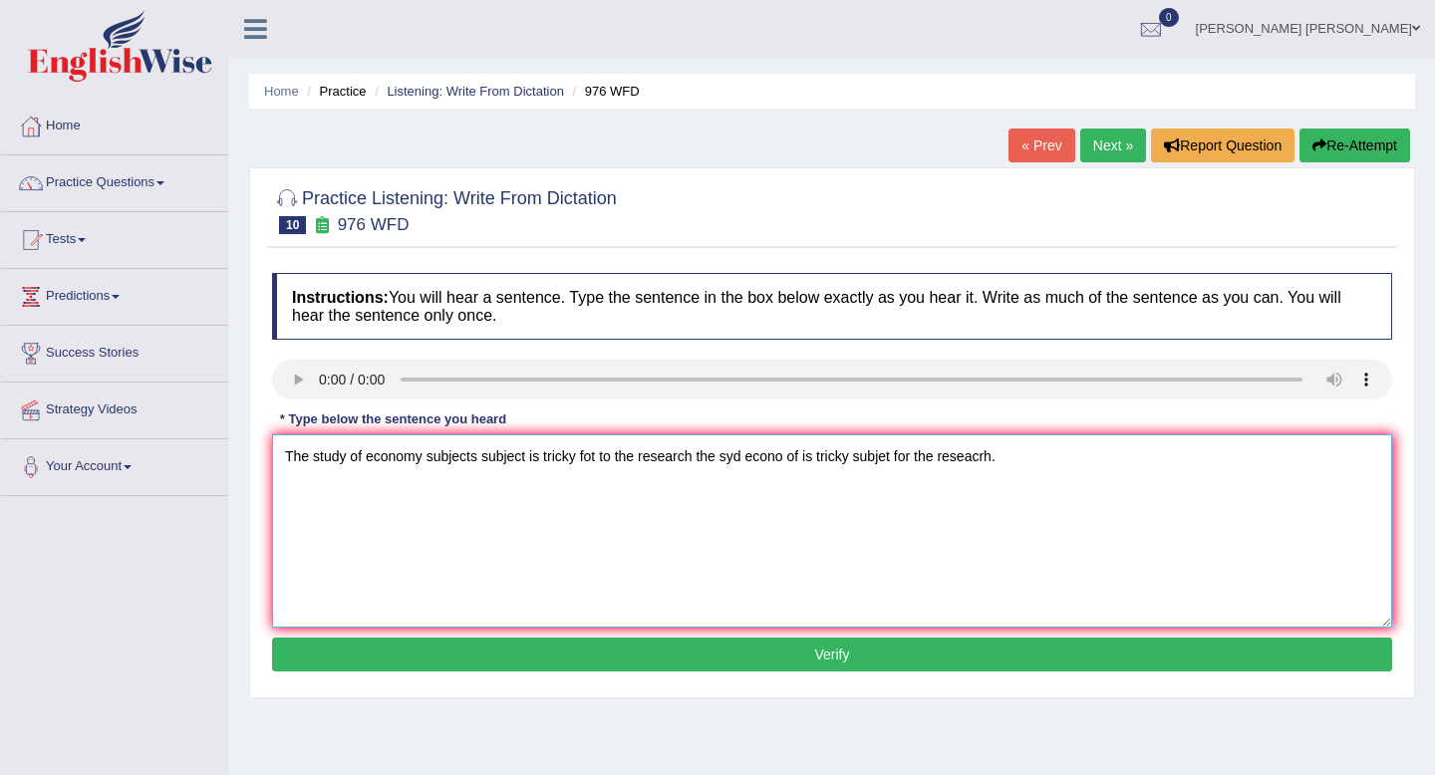
click at [609, 466] on textarea "The study of economy subjects subject is tricky fot to the research the syd eco…" at bounding box center [832, 531] width 1120 height 193
type textarea "The study of economy subjects subject is tricky fot for to the research the syd…"
click at [884, 650] on button "Verify" at bounding box center [832, 655] width 1120 height 34
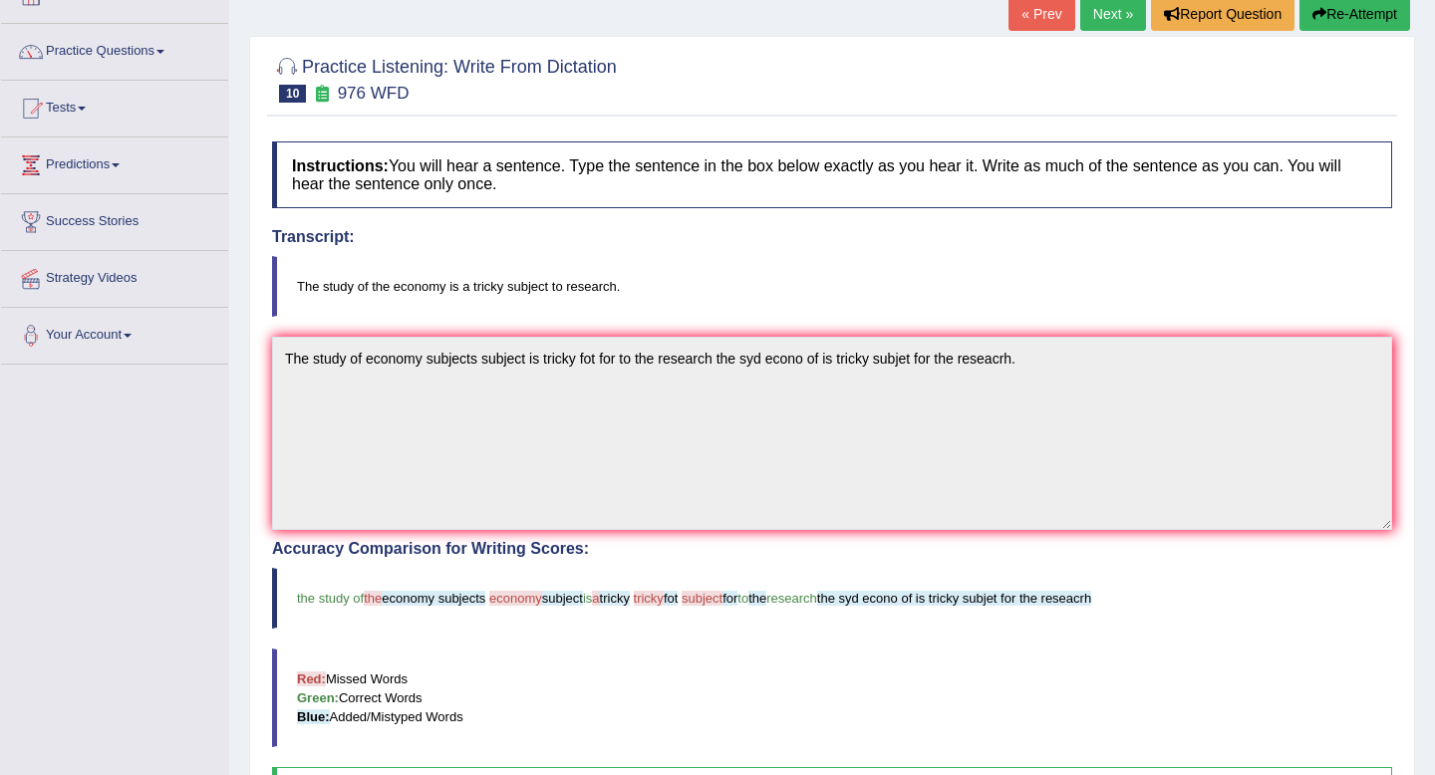
scroll to position [76, 0]
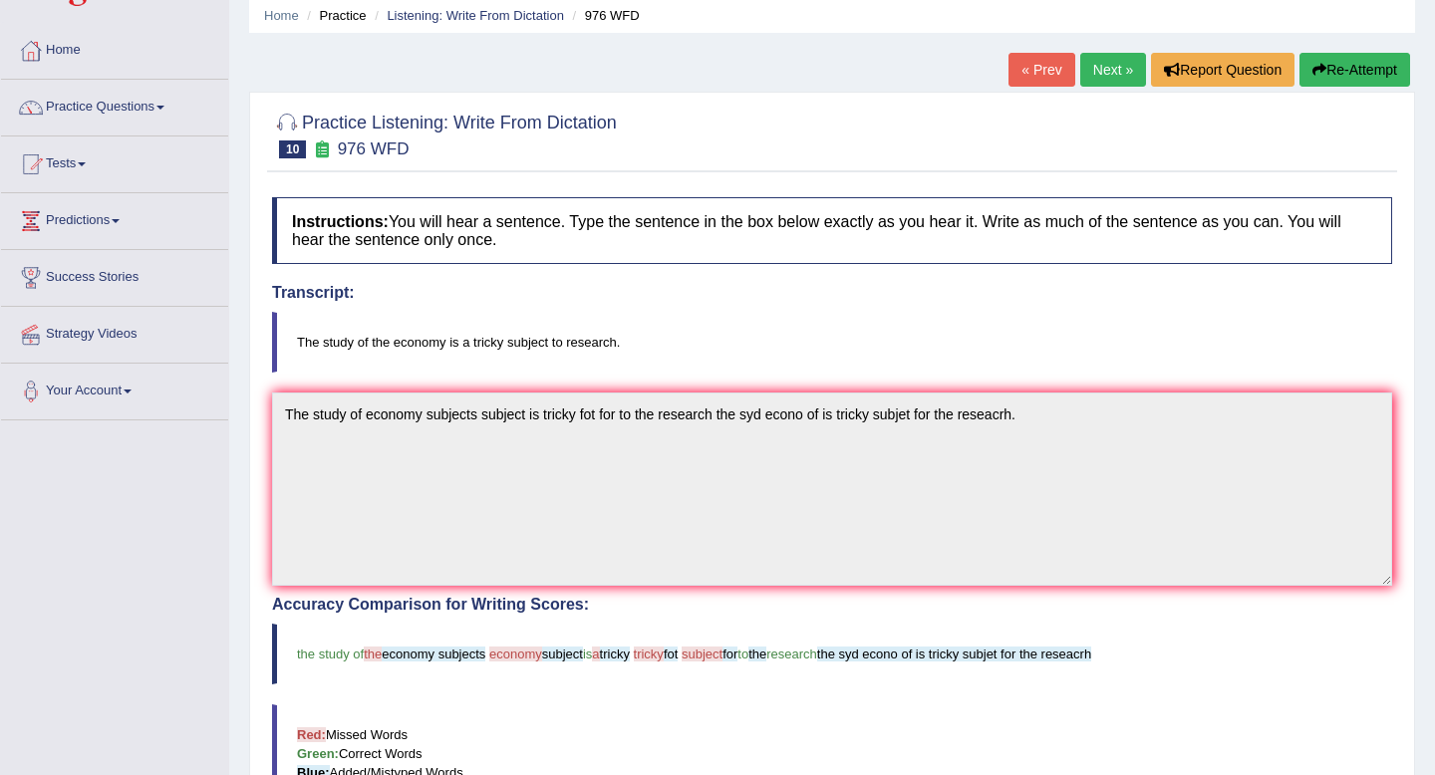
click at [1338, 67] on button "Re-Attempt" at bounding box center [1355, 70] width 111 height 34
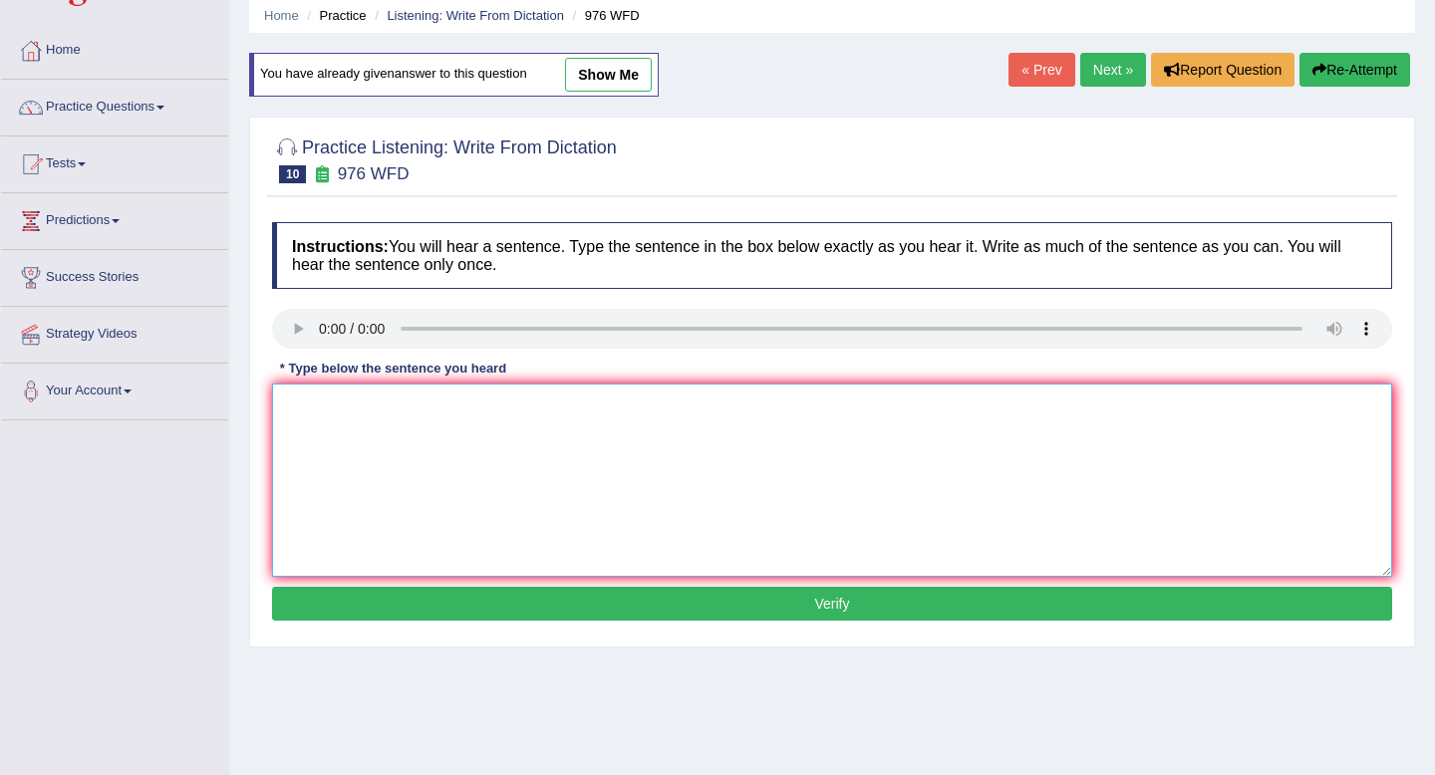
click at [650, 397] on textarea at bounding box center [832, 480] width 1120 height 193
click at [376, 413] on textarea "The study" at bounding box center [832, 480] width 1120 height 193
click at [438, 408] on textarea "The study of economy" at bounding box center [832, 480] width 1120 height 193
click at [466, 413] on textarea "The study of economy is a tricy subject for the research in the the a an." at bounding box center [832, 480] width 1120 height 193
type textarea "The study of economy is a tricky subject for the research in the the a an."
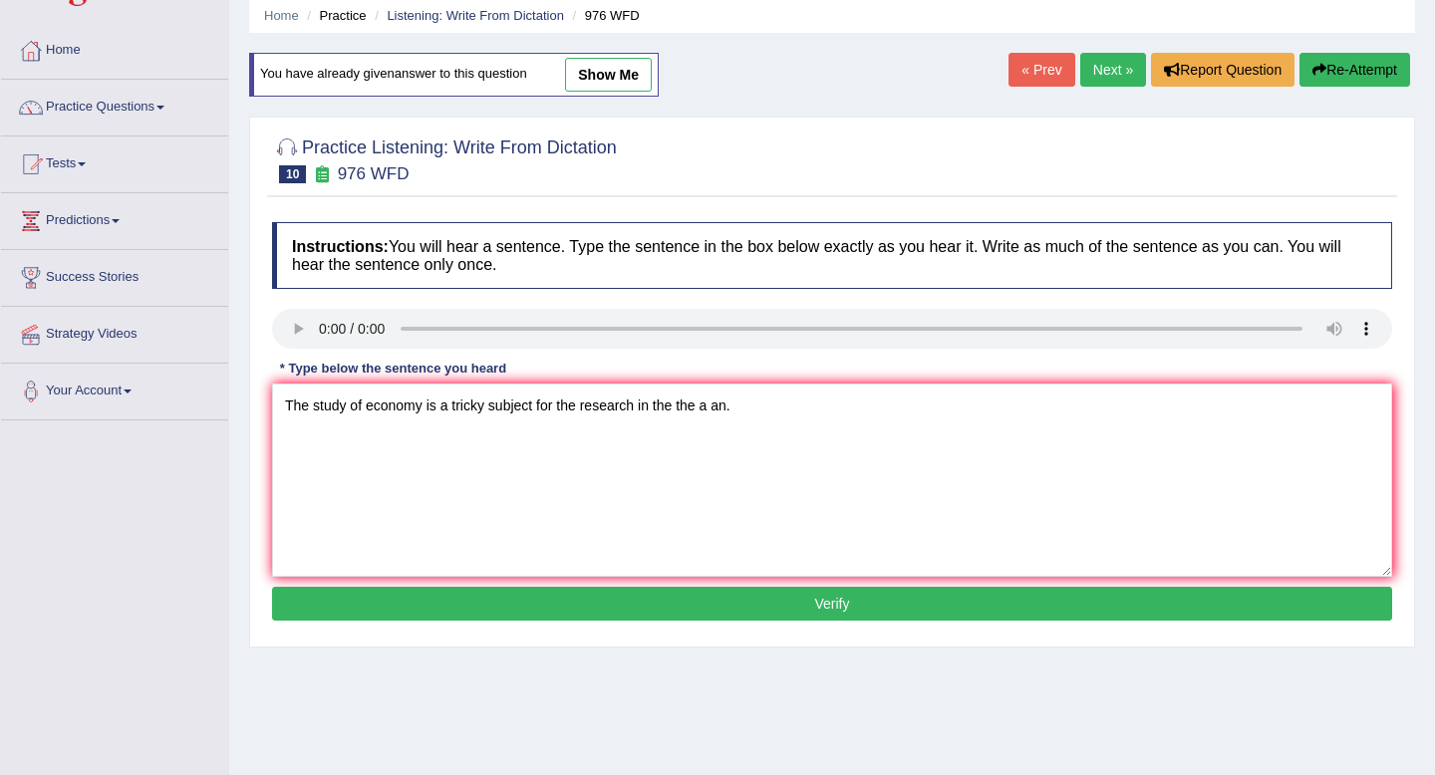
click at [653, 612] on button "Verify" at bounding box center [832, 604] width 1120 height 34
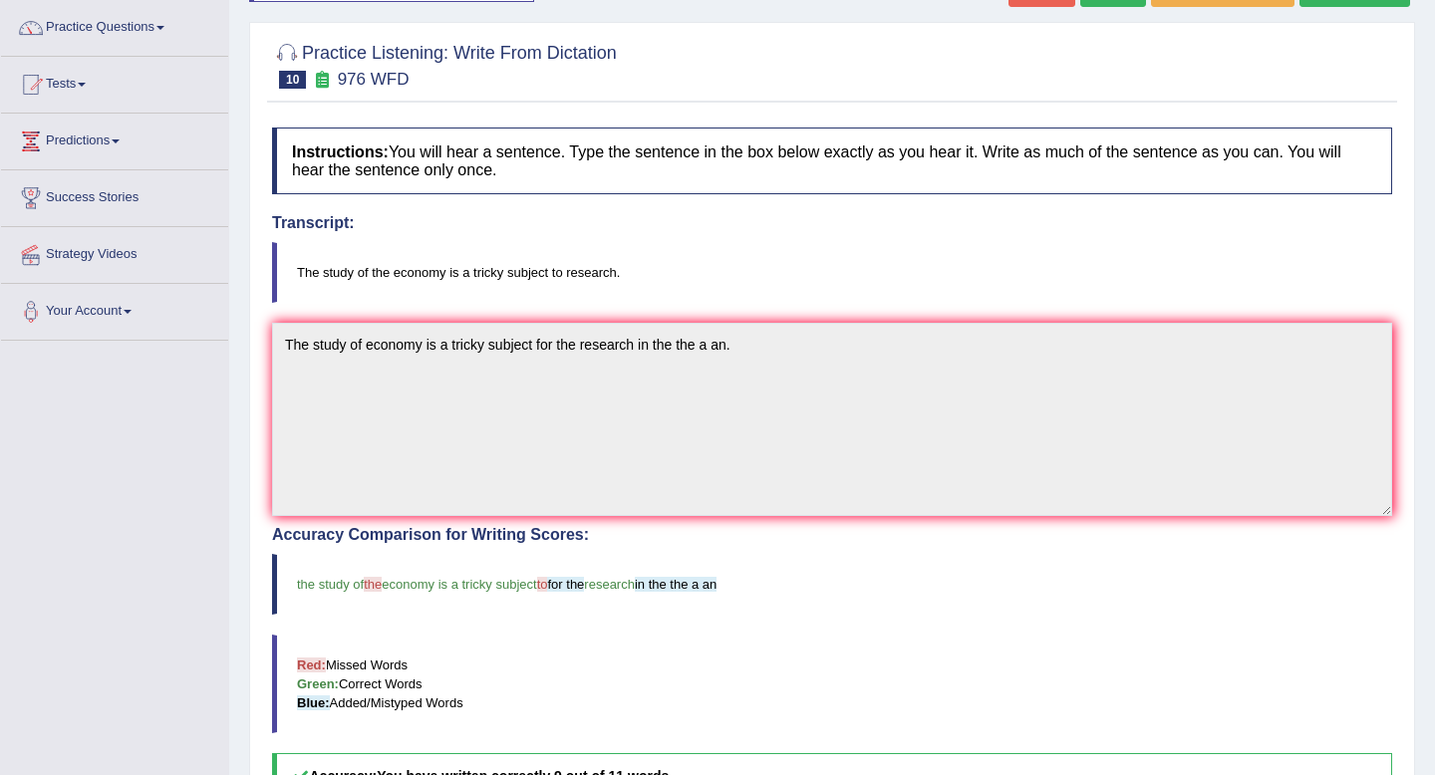
scroll to position [104, 0]
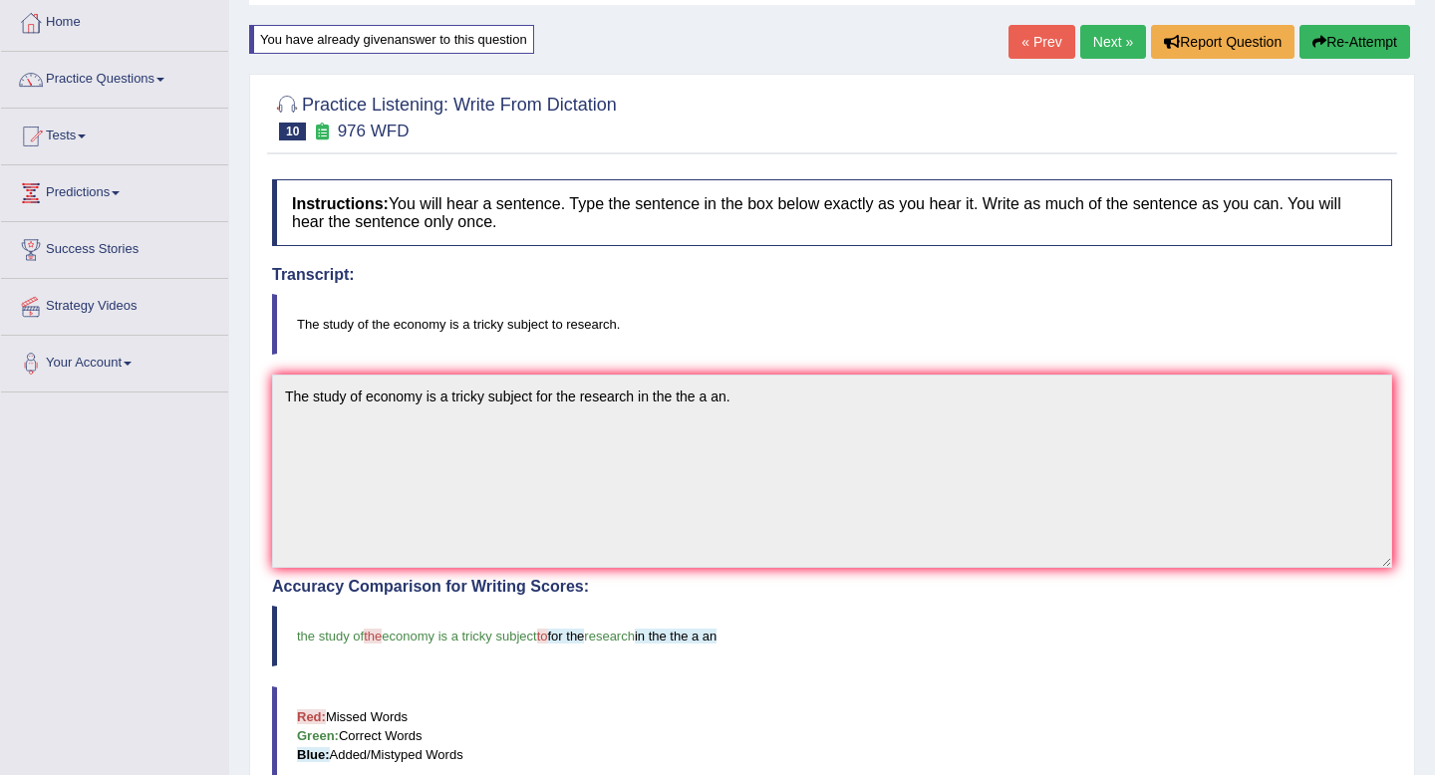
click at [1347, 43] on button "Re-Attempt" at bounding box center [1355, 42] width 111 height 34
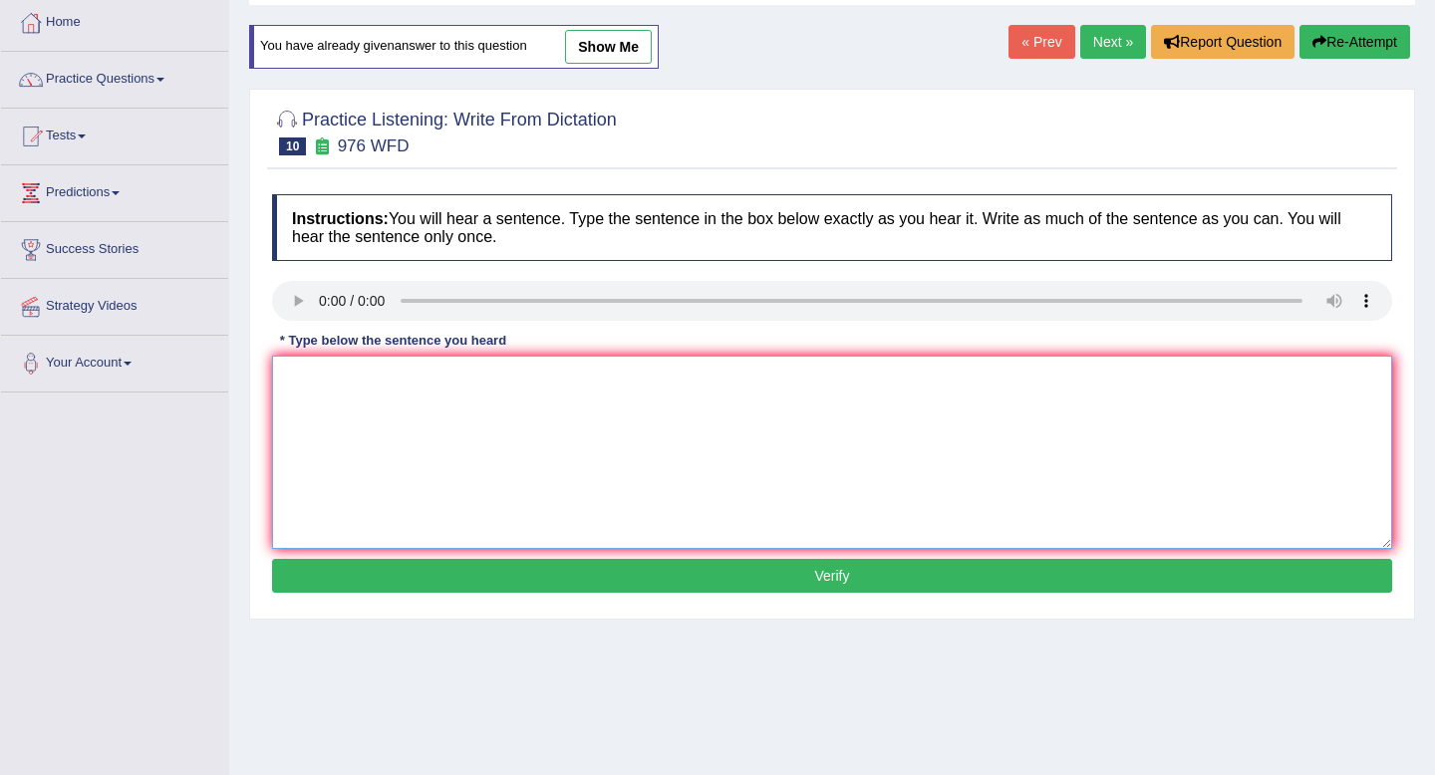
click at [401, 449] on textarea at bounding box center [832, 452] width 1120 height 193
paste textarea "The study of economy is a tricky subject for the research in the the a an."
click at [366, 384] on textarea "The study of economy is a tricky subject for the research in the the a an." at bounding box center [832, 452] width 1120 height 193
click at [580, 379] on textarea "The study of the economy is a tricky subject for the research in the the a an." at bounding box center [832, 452] width 1120 height 193
type textarea "The study of the economy is a tricky subject for to the research in the the a a…"
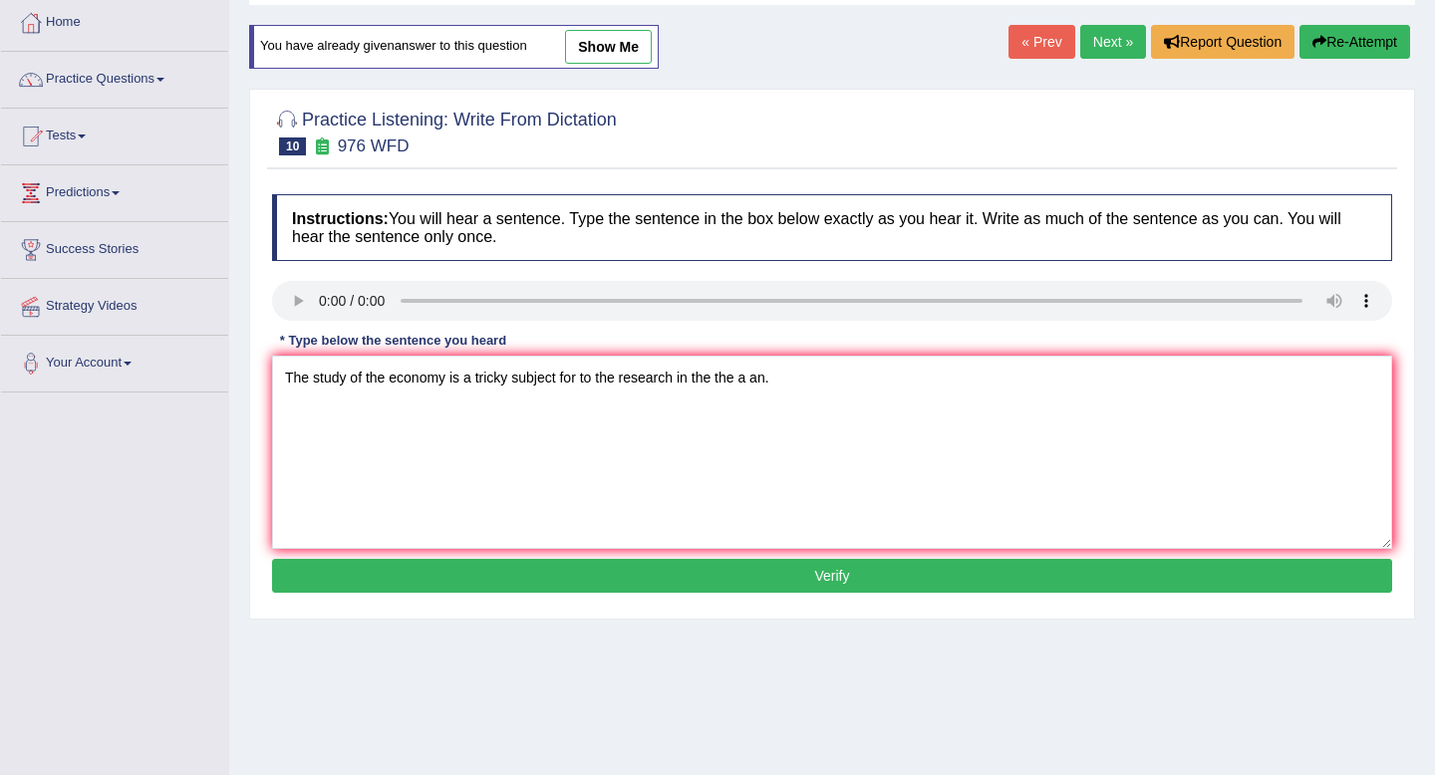
click at [859, 559] on button "Verify" at bounding box center [832, 576] width 1120 height 34
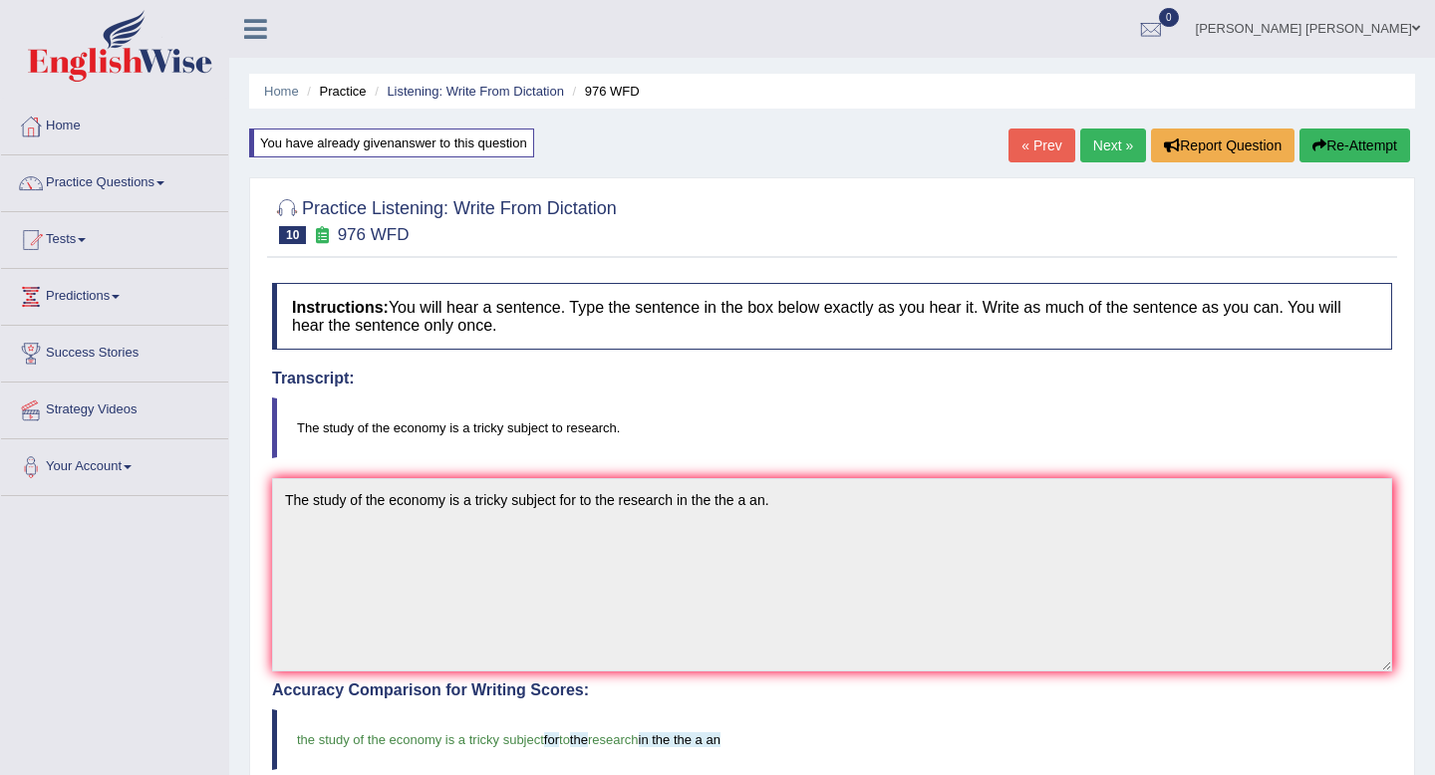
click at [1121, 143] on link "Next »" at bounding box center [1113, 146] width 66 height 34
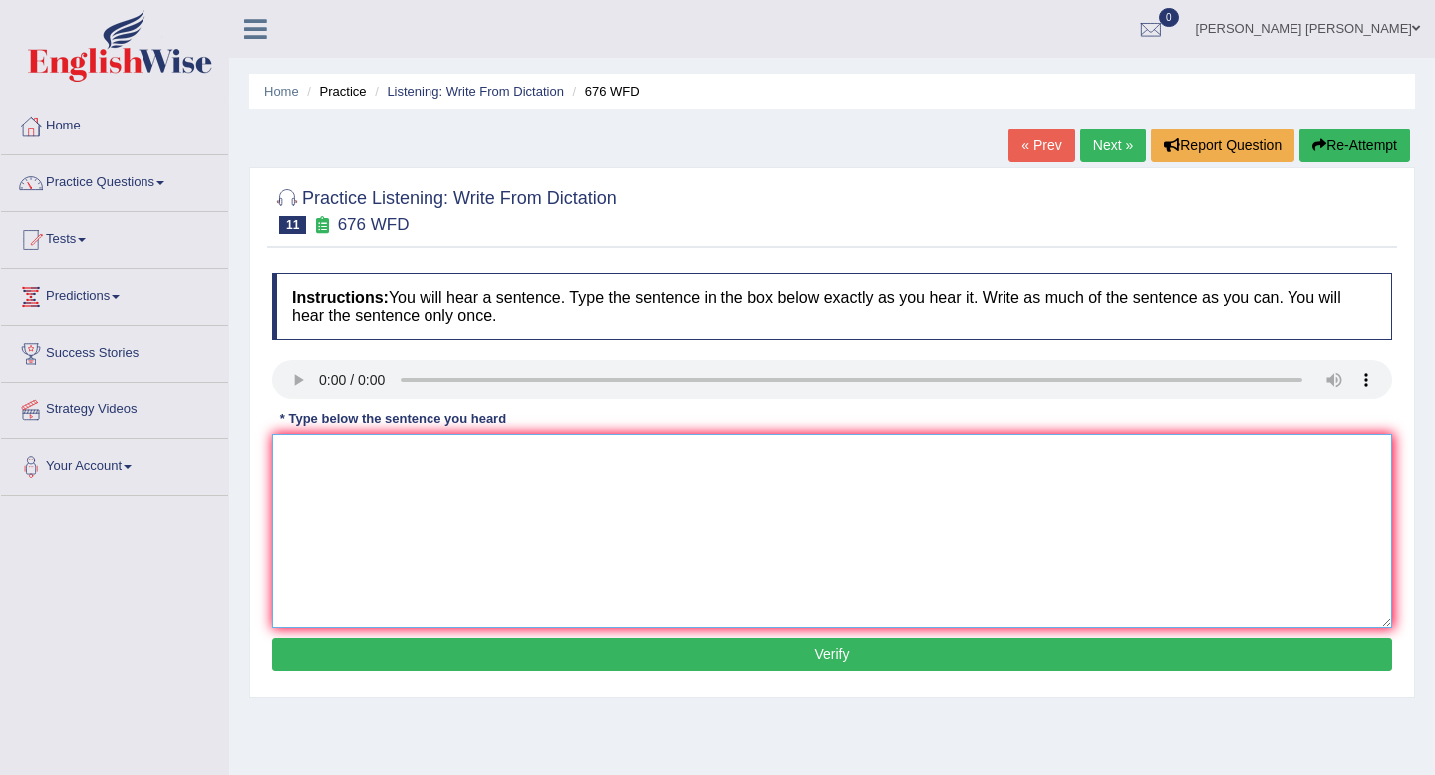
click at [336, 451] on textarea at bounding box center [832, 531] width 1120 height 193
type textarea "uni need to securtiy grdn i the subjevt"
click at [426, 643] on button "Verify" at bounding box center [832, 655] width 1120 height 34
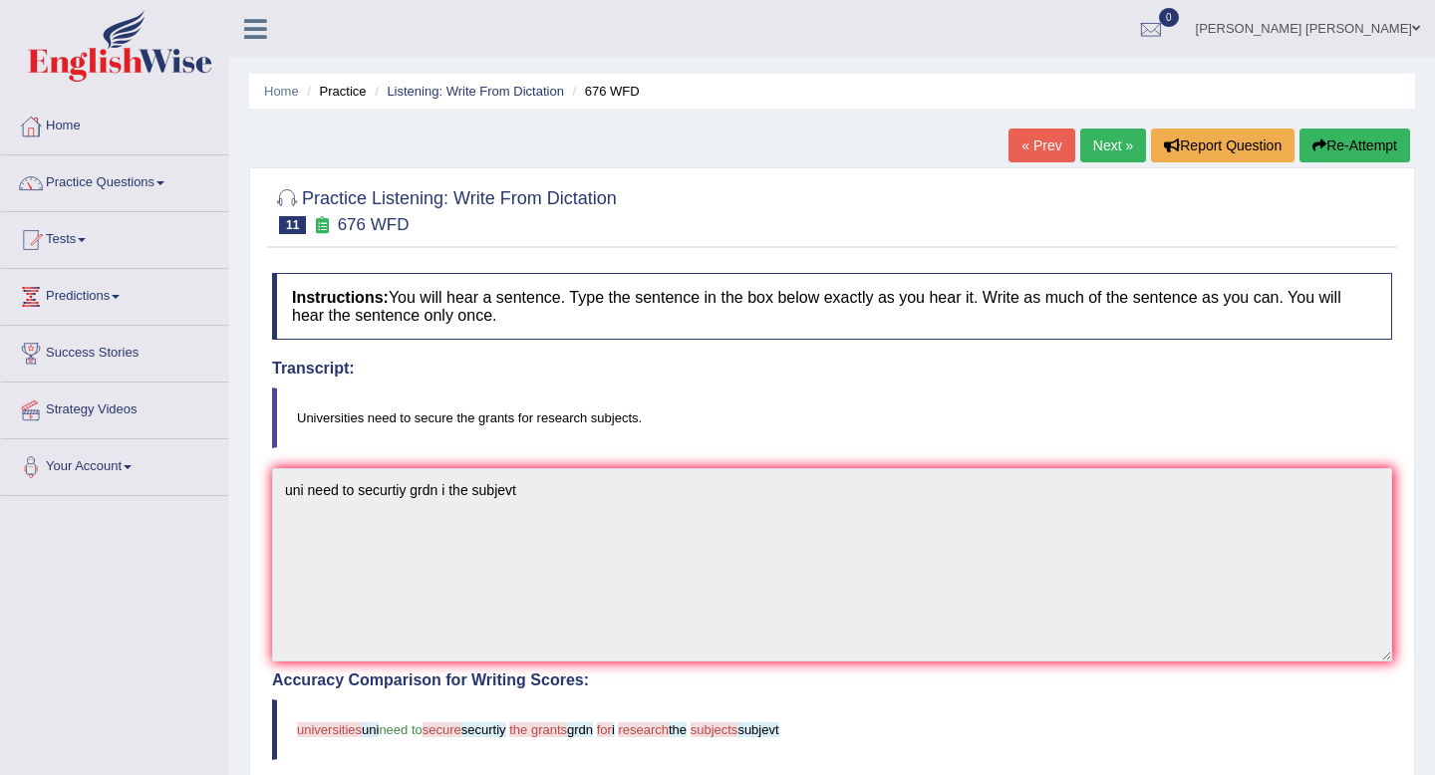
scroll to position [71, 0]
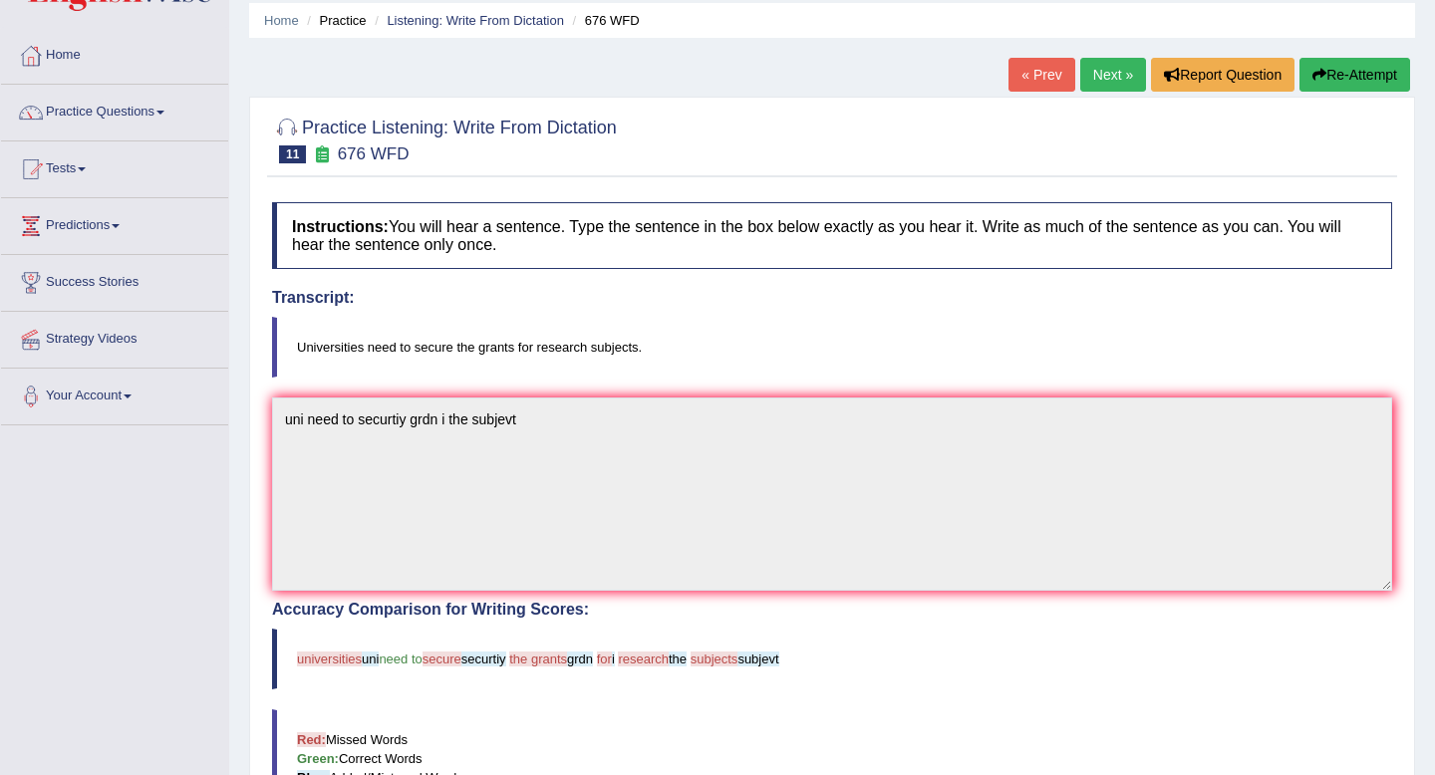
click at [1355, 75] on button "Re-Attempt" at bounding box center [1355, 75] width 111 height 34
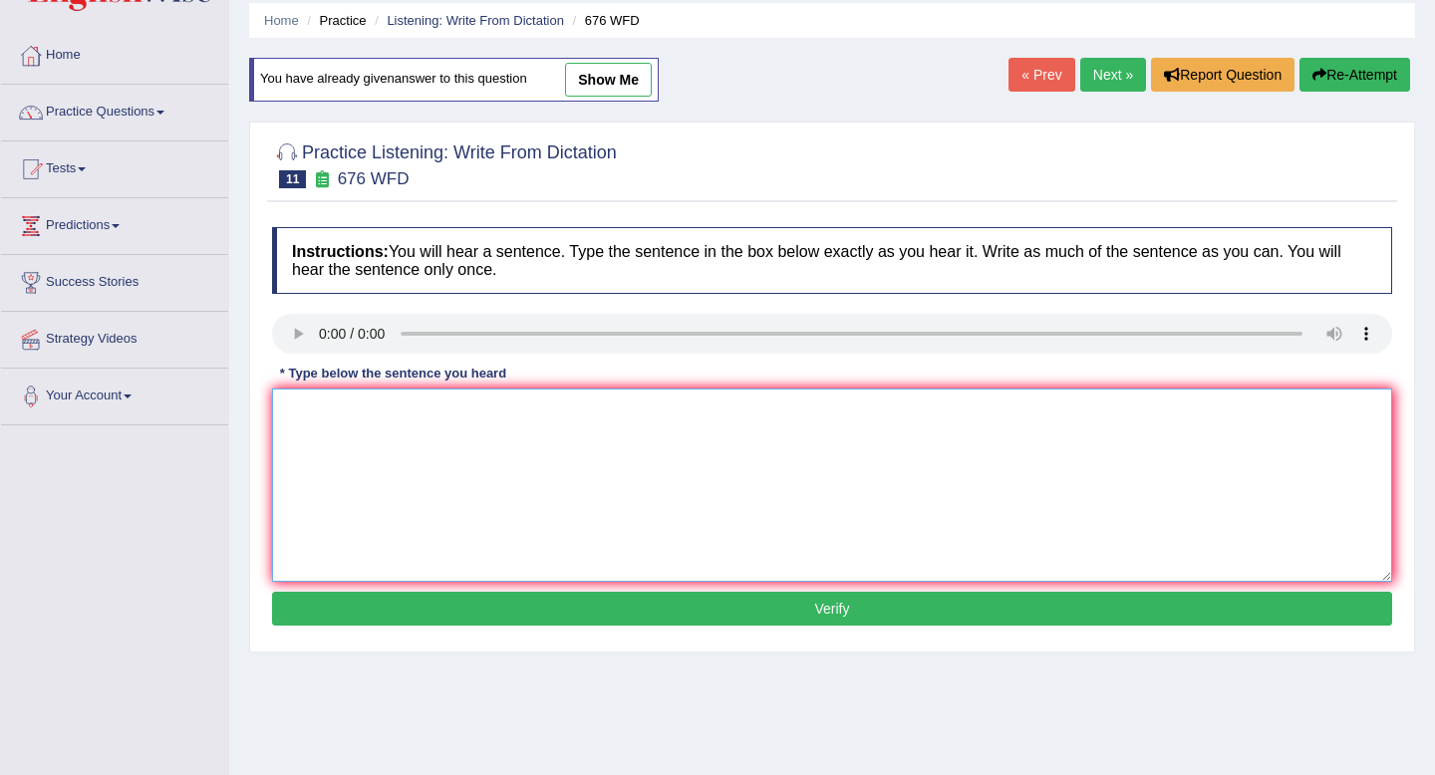
click at [660, 460] on textarea at bounding box center [832, 485] width 1120 height 193
type textarea "Universities"
click at [727, 625] on button "Verify" at bounding box center [832, 609] width 1120 height 34
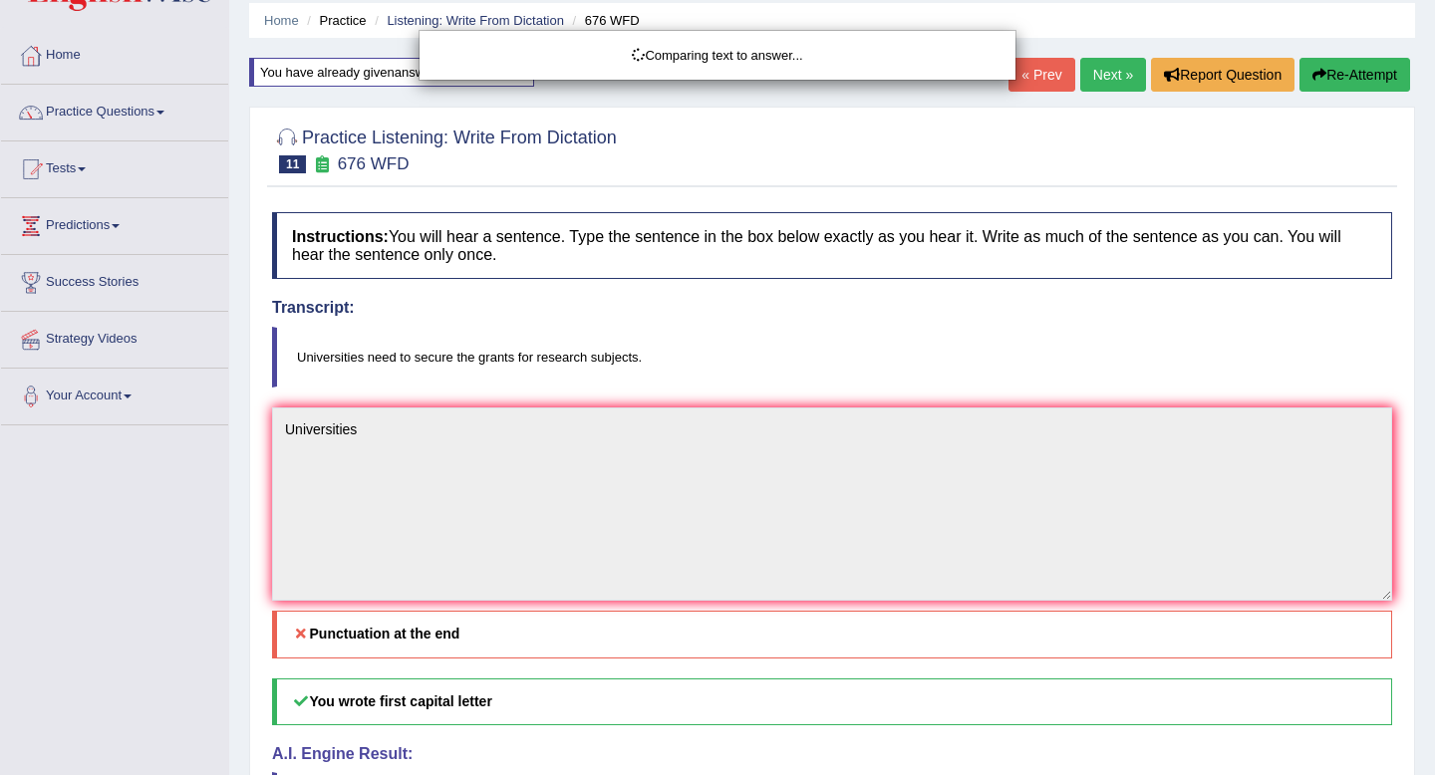
click at [462, 475] on body "Toggle navigation Home Practice Questions Speaking Practice Read Aloud Repeat S…" at bounding box center [717, 316] width 1435 height 775
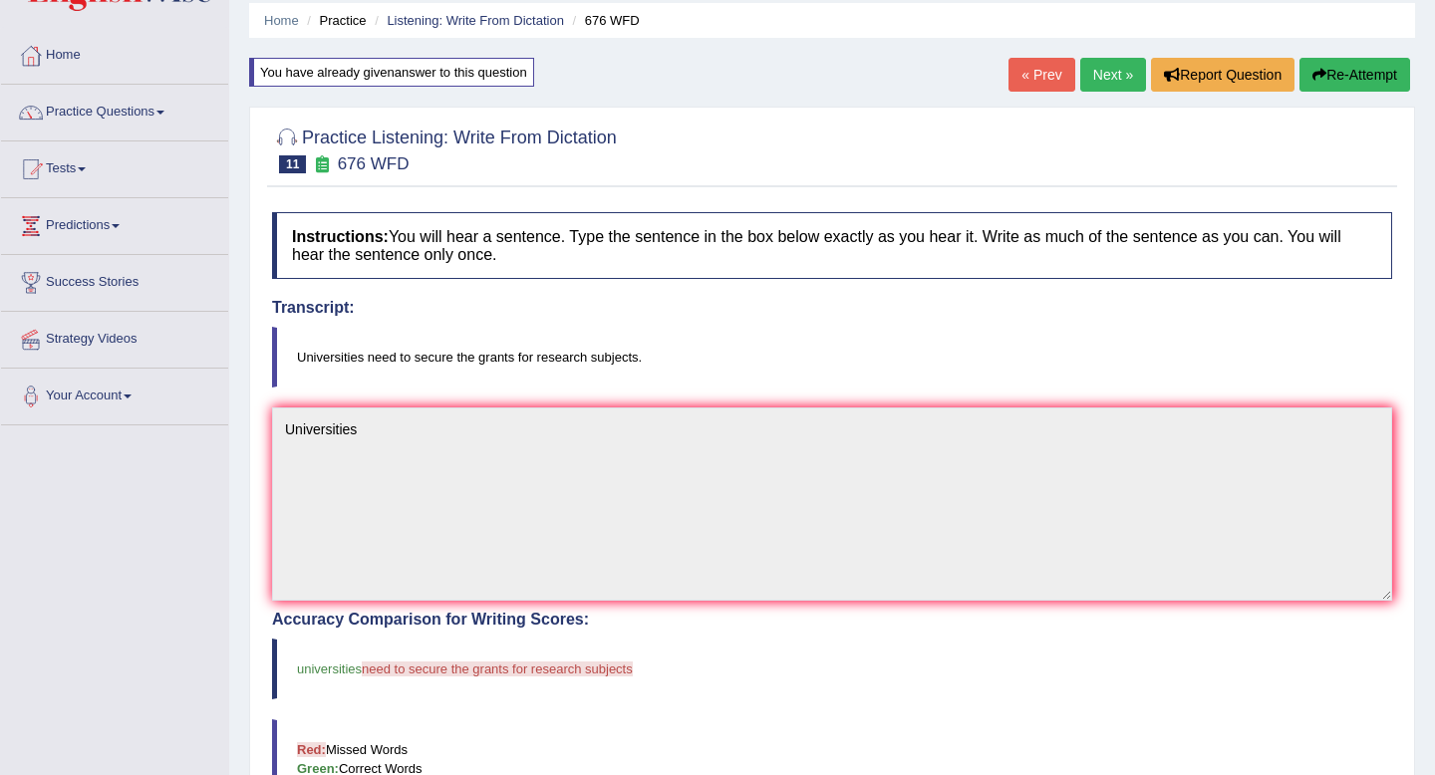
click at [1322, 68] on button "Re-Attempt" at bounding box center [1355, 75] width 111 height 34
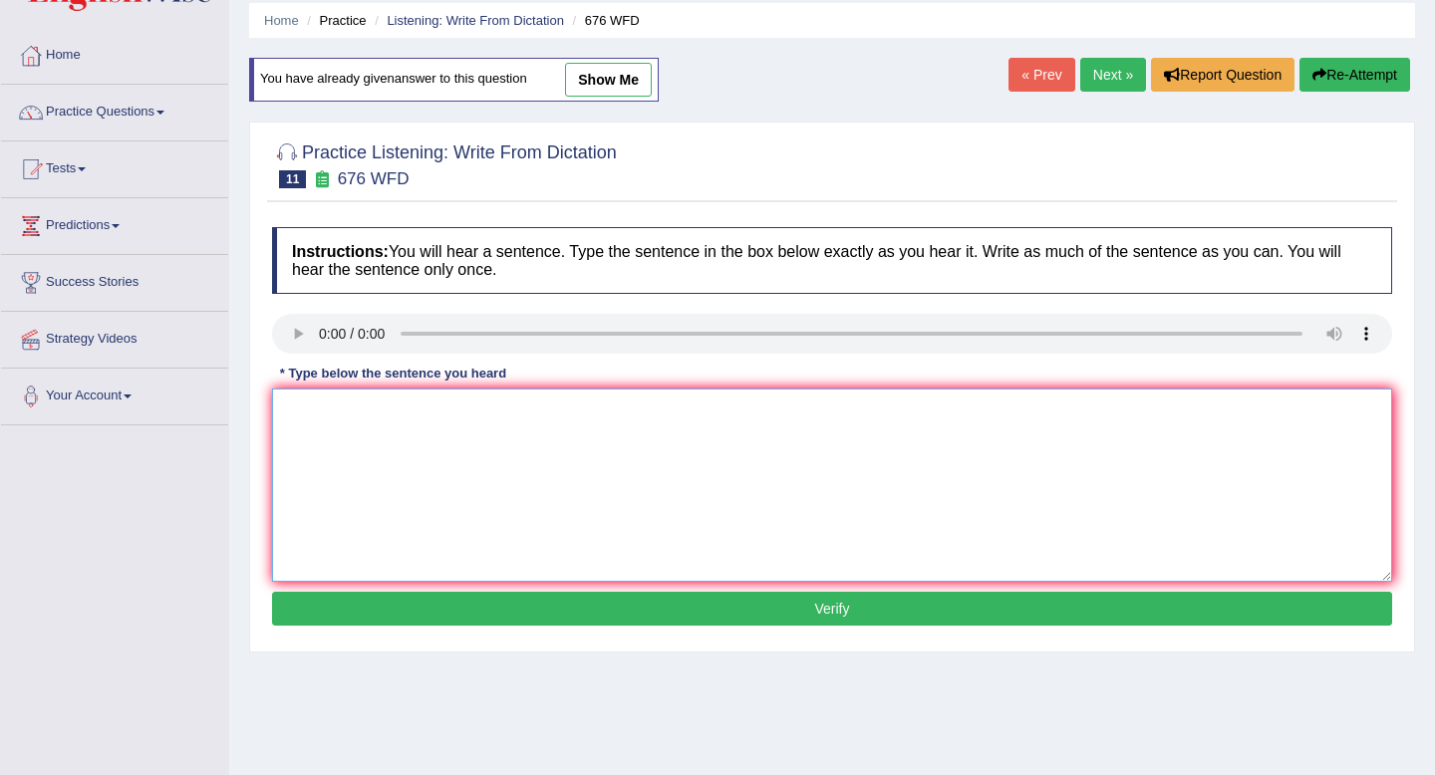
click at [626, 416] on textarea at bounding box center [832, 485] width 1120 height 193
click at [401, 427] on textarea "Universities" at bounding box center [832, 485] width 1120 height 193
click at [398, 420] on textarea "Universities need secure grand in the reseacrh subjects" at bounding box center [832, 485] width 1120 height 193
type textarea "Universities need to be a secure the grant in the research subjects subject sec…"
click at [554, 597] on button "Verify" at bounding box center [832, 609] width 1120 height 34
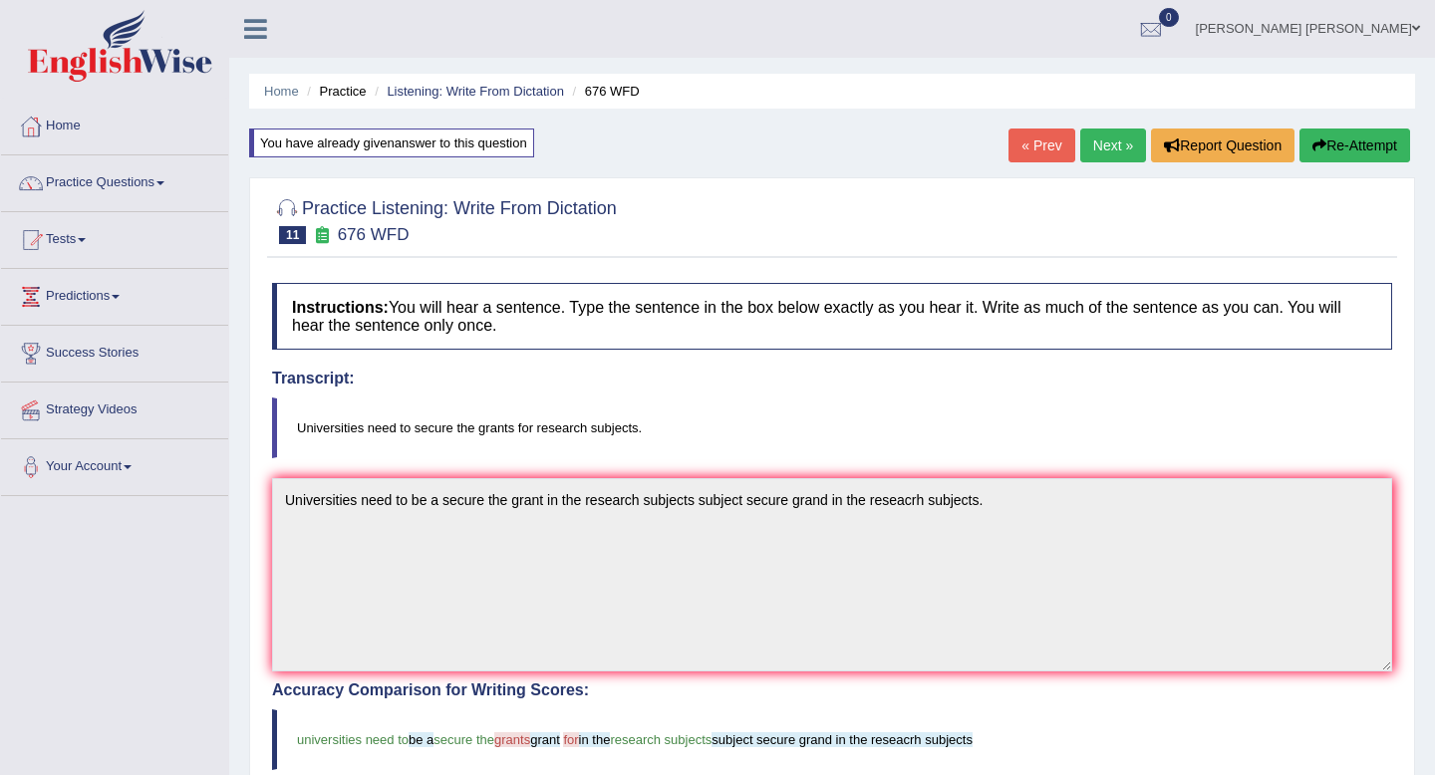
click at [1094, 150] on link "Next »" at bounding box center [1113, 146] width 66 height 34
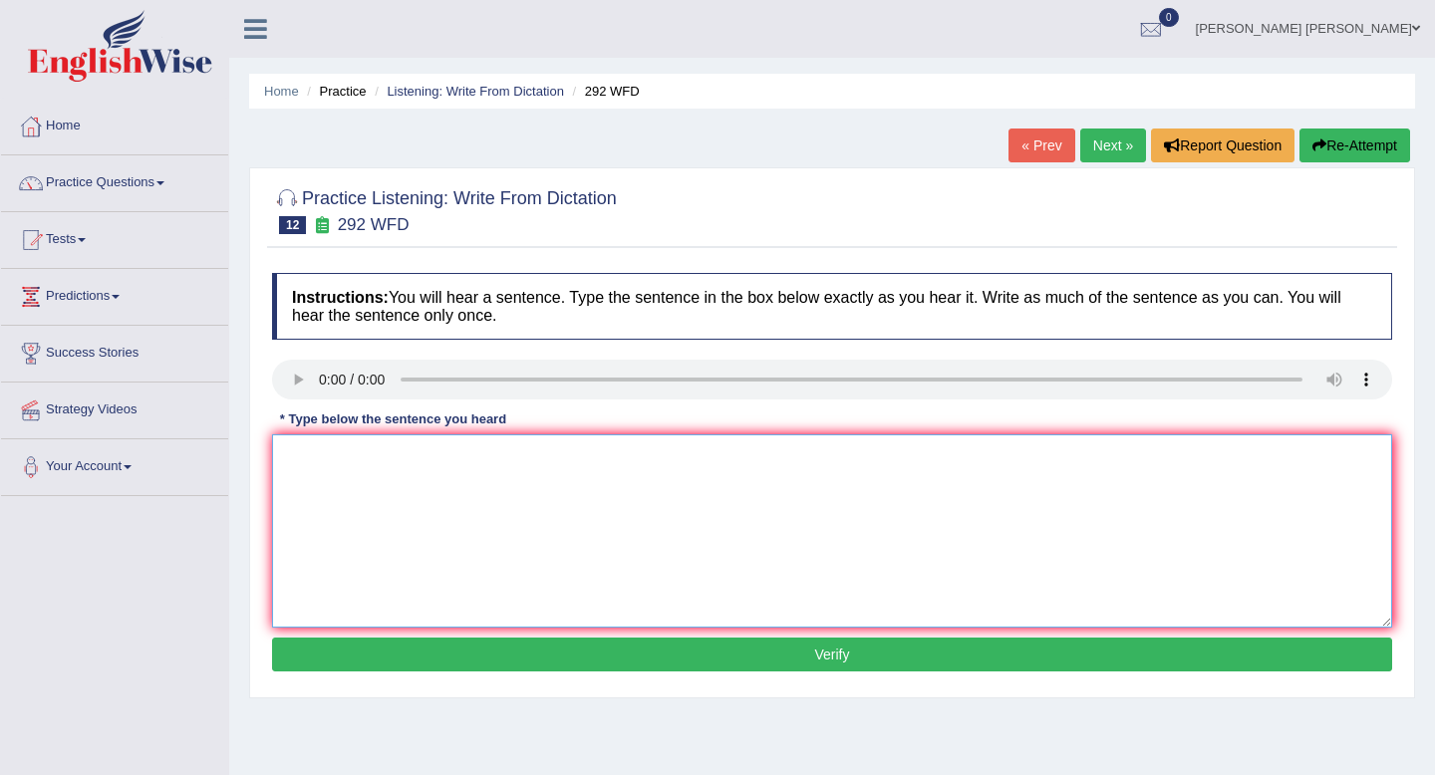
click at [541, 445] on textarea at bounding box center [832, 531] width 1120 height 193
click at [353, 447] on textarea at bounding box center [832, 531] width 1120 height 193
click at [273, 462] on textarea "some peopl aregu that eduaction os not that important" at bounding box center [832, 531] width 1120 height 193
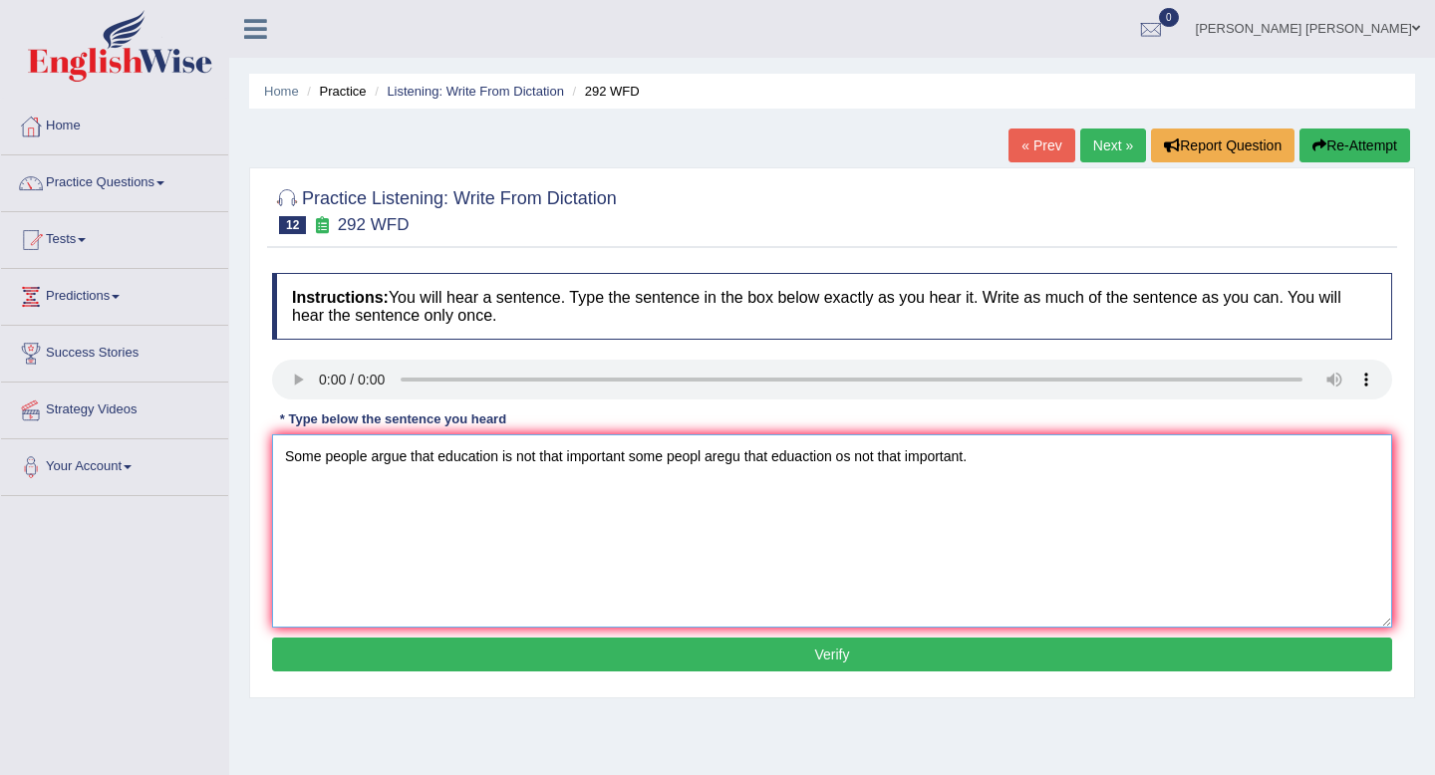
type textarea "Some people argue that education is not that important some peopl aregu that ed…"
click at [776, 641] on button "Verify" at bounding box center [832, 655] width 1120 height 34
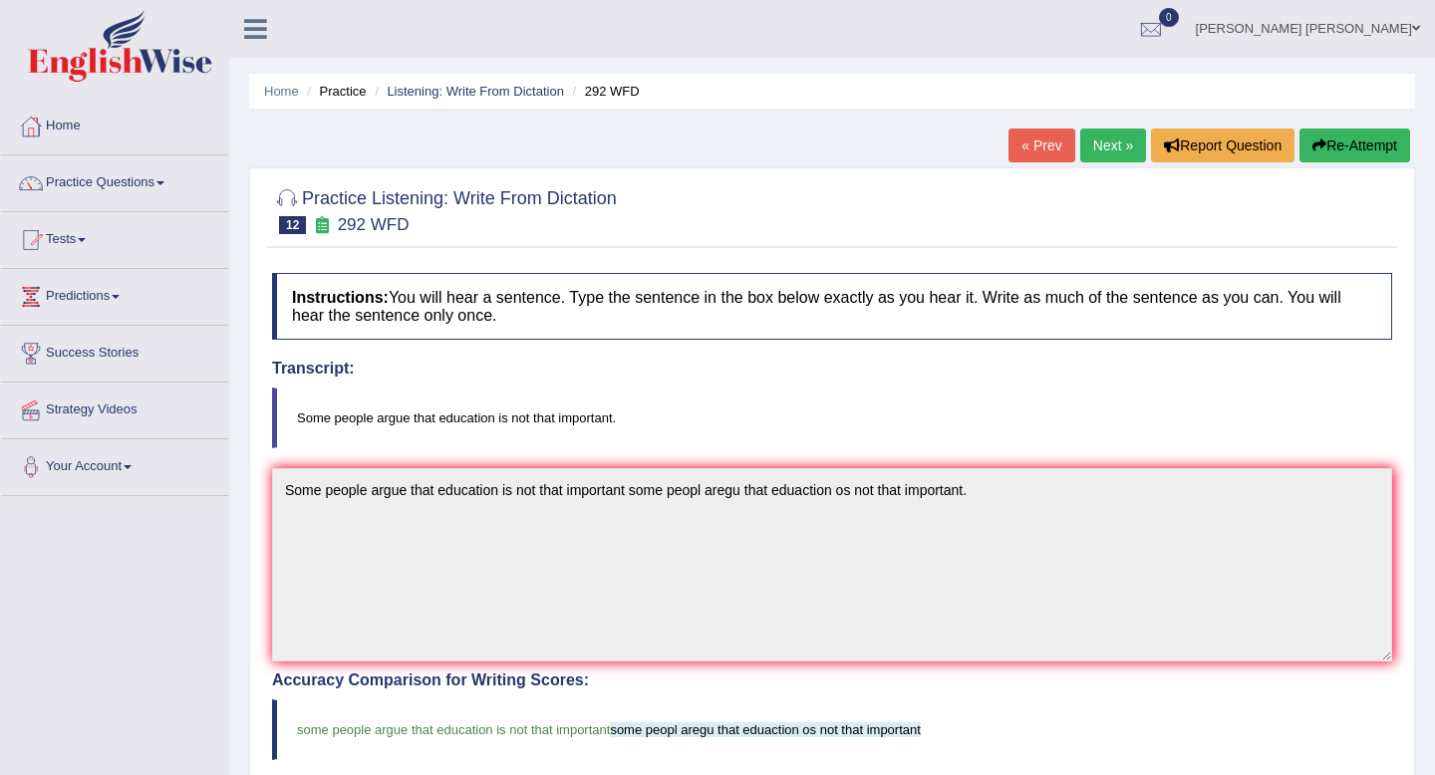
click at [1088, 161] on link "Next »" at bounding box center [1113, 146] width 66 height 34
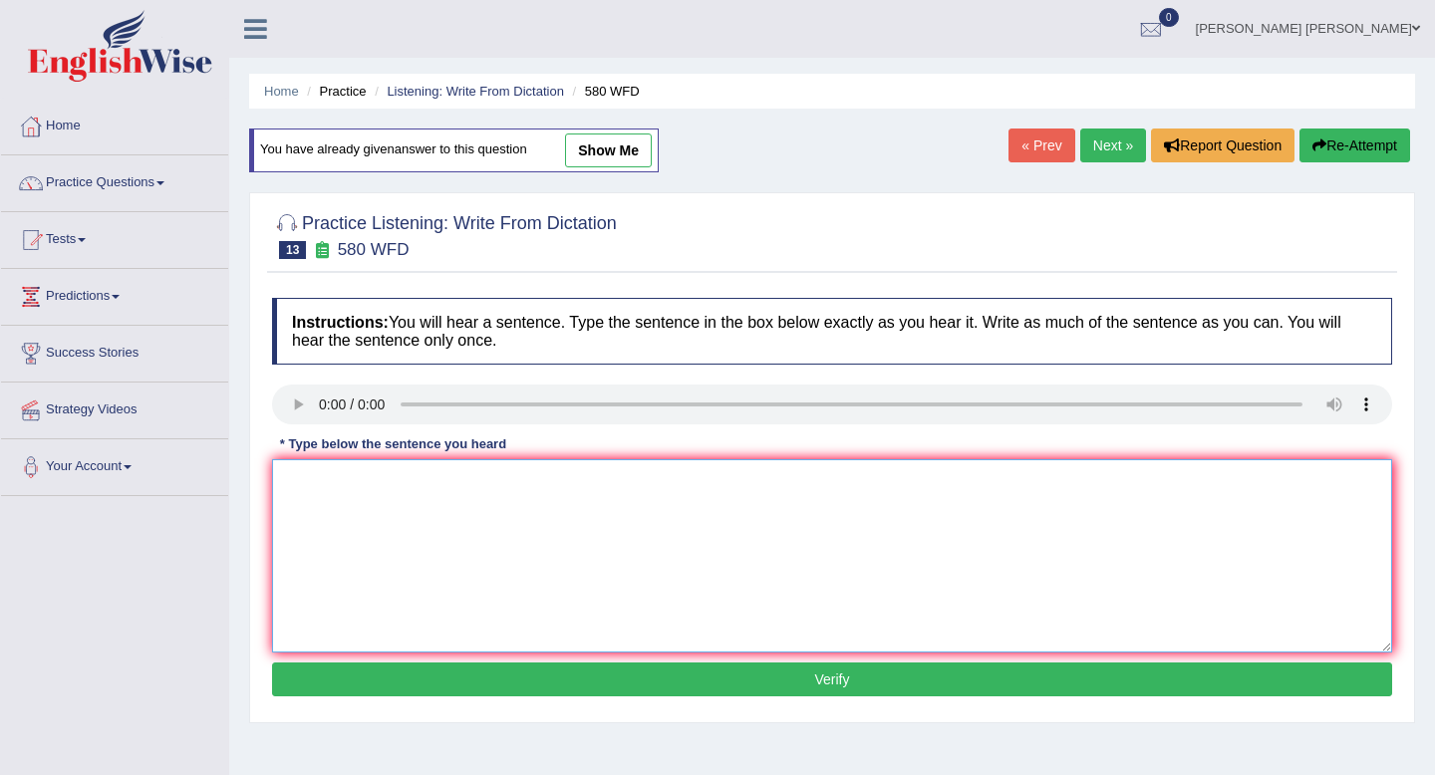
click at [356, 485] on textarea at bounding box center [832, 556] width 1120 height 193
click at [284, 484] on textarea "u can use the laptop in the lecture" at bounding box center [832, 556] width 1120 height 193
type textarea "You can use your laptop in the lecture in the lectures u can use the laptop in …"
click at [426, 680] on button "Verify" at bounding box center [832, 680] width 1120 height 34
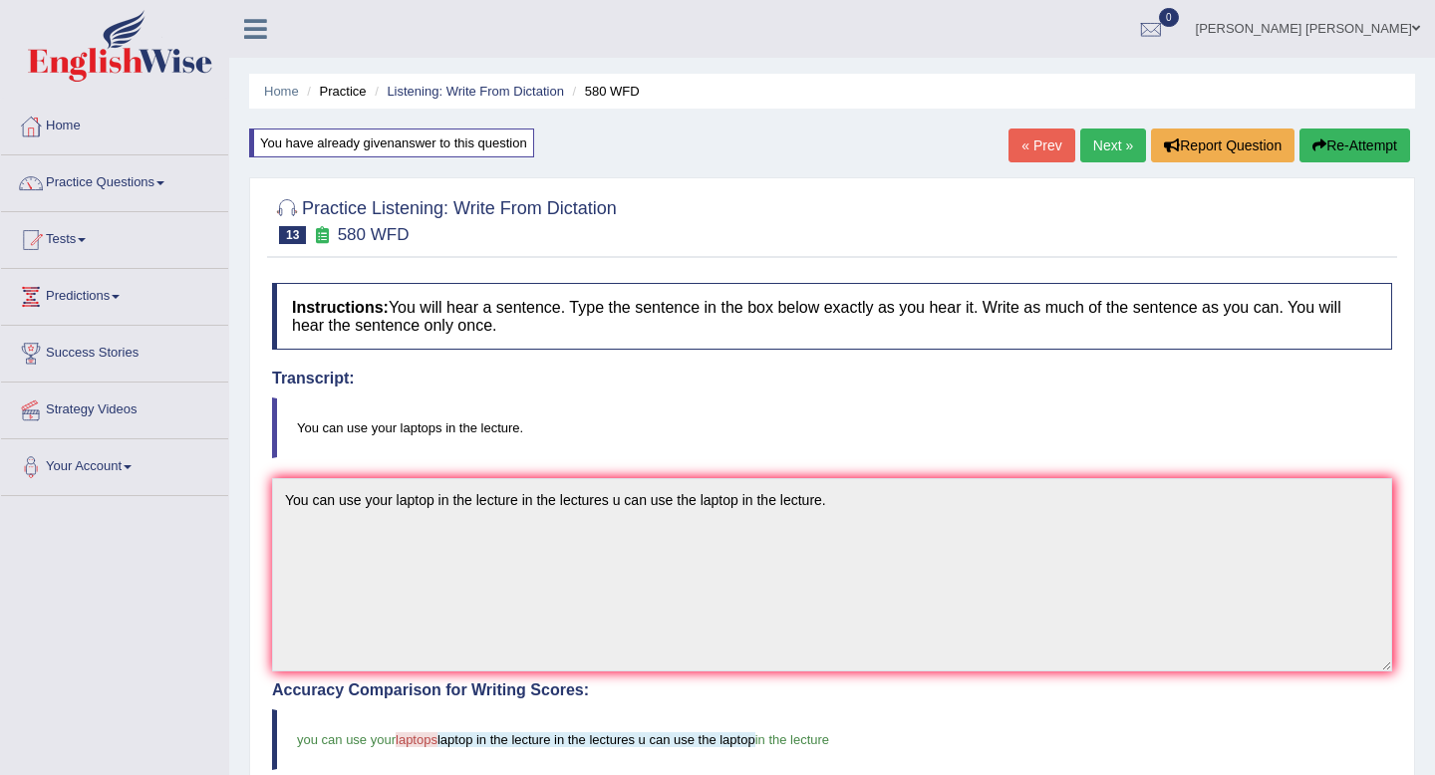
click at [1114, 140] on link "Next »" at bounding box center [1113, 146] width 66 height 34
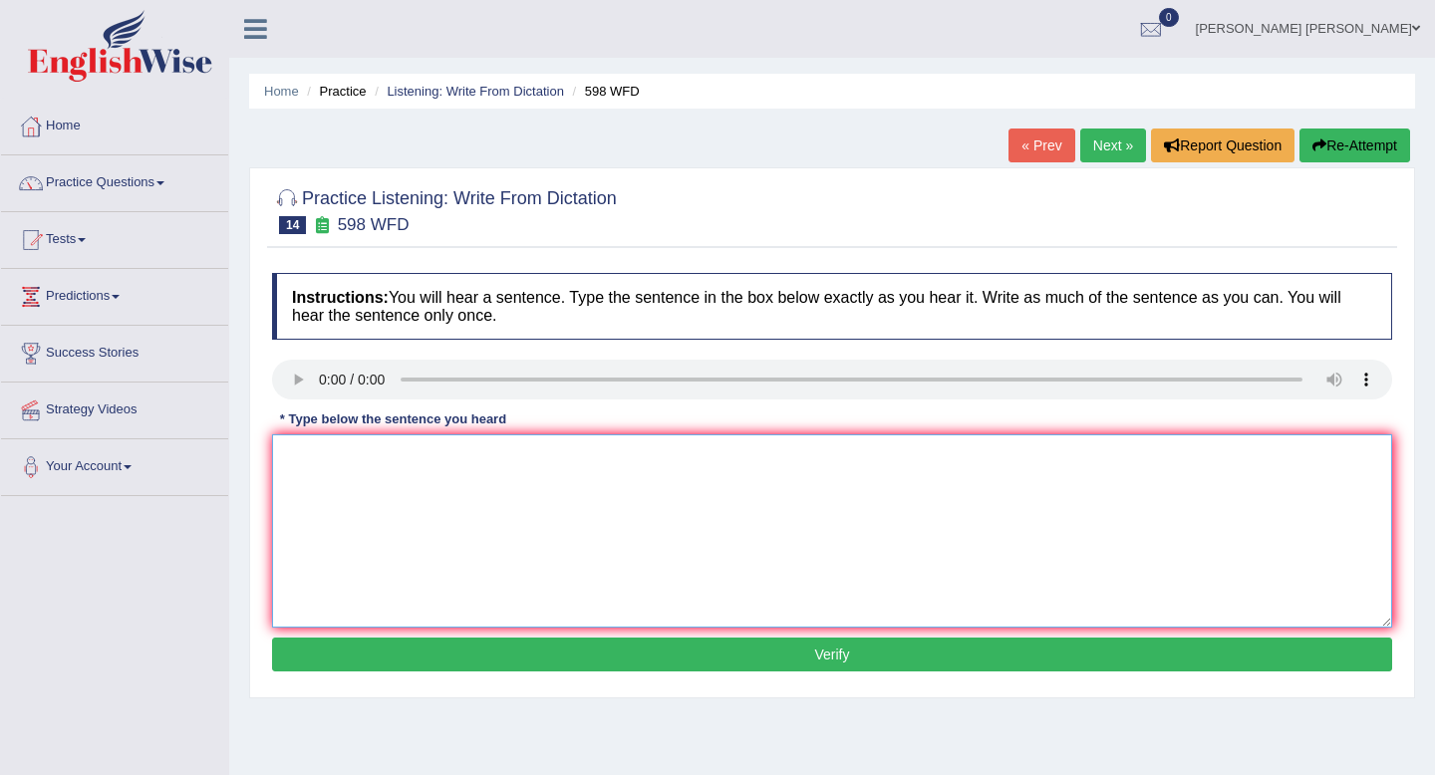
click at [350, 474] on textarea at bounding box center [832, 531] width 1120 height 193
click at [280, 451] on textarea "che the web s when u are looking for the discoutes books" at bounding box center [832, 531] width 1120 height 193
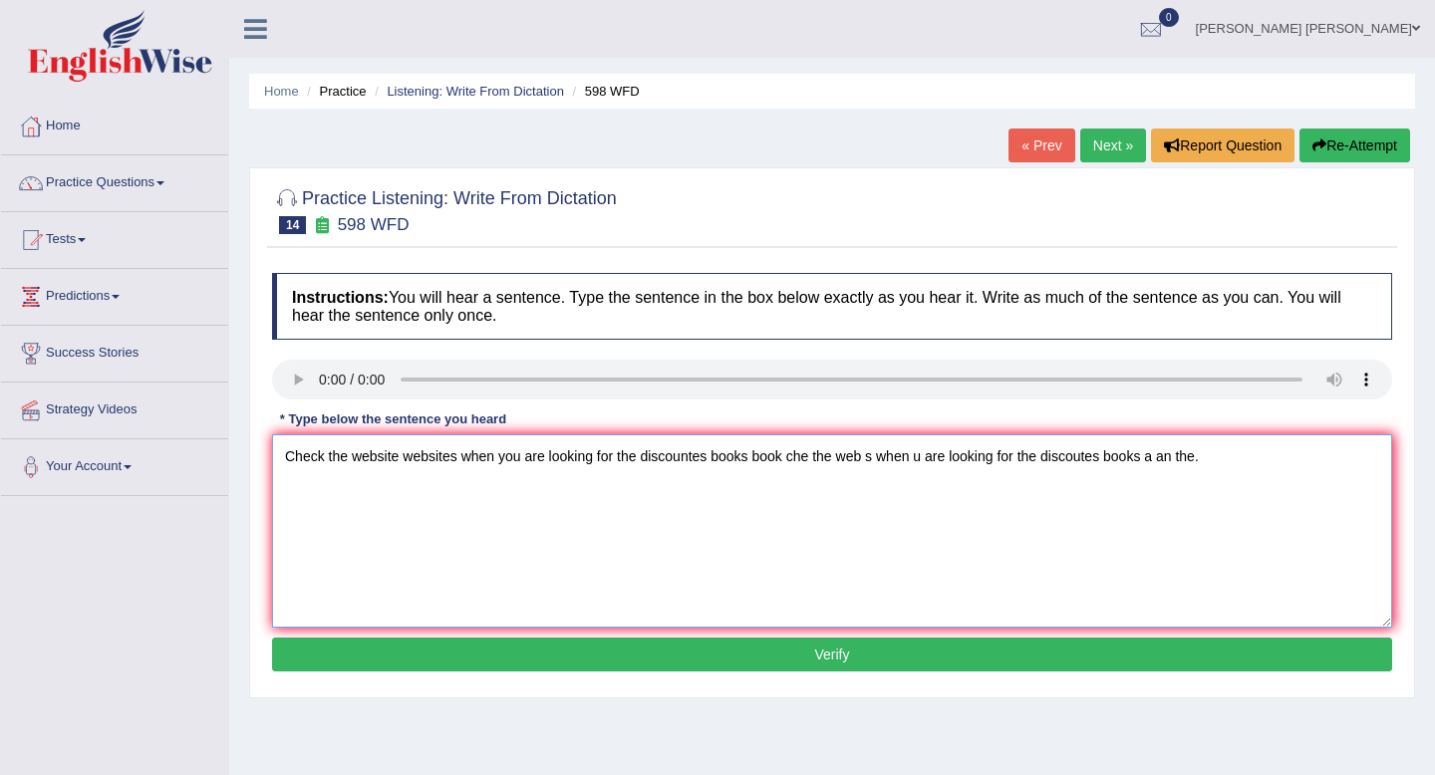
type textarea "Check the website websites when you are looking for the discountes books book c…"
click at [534, 646] on button "Verify" at bounding box center [832, 655] width 1120 height 34
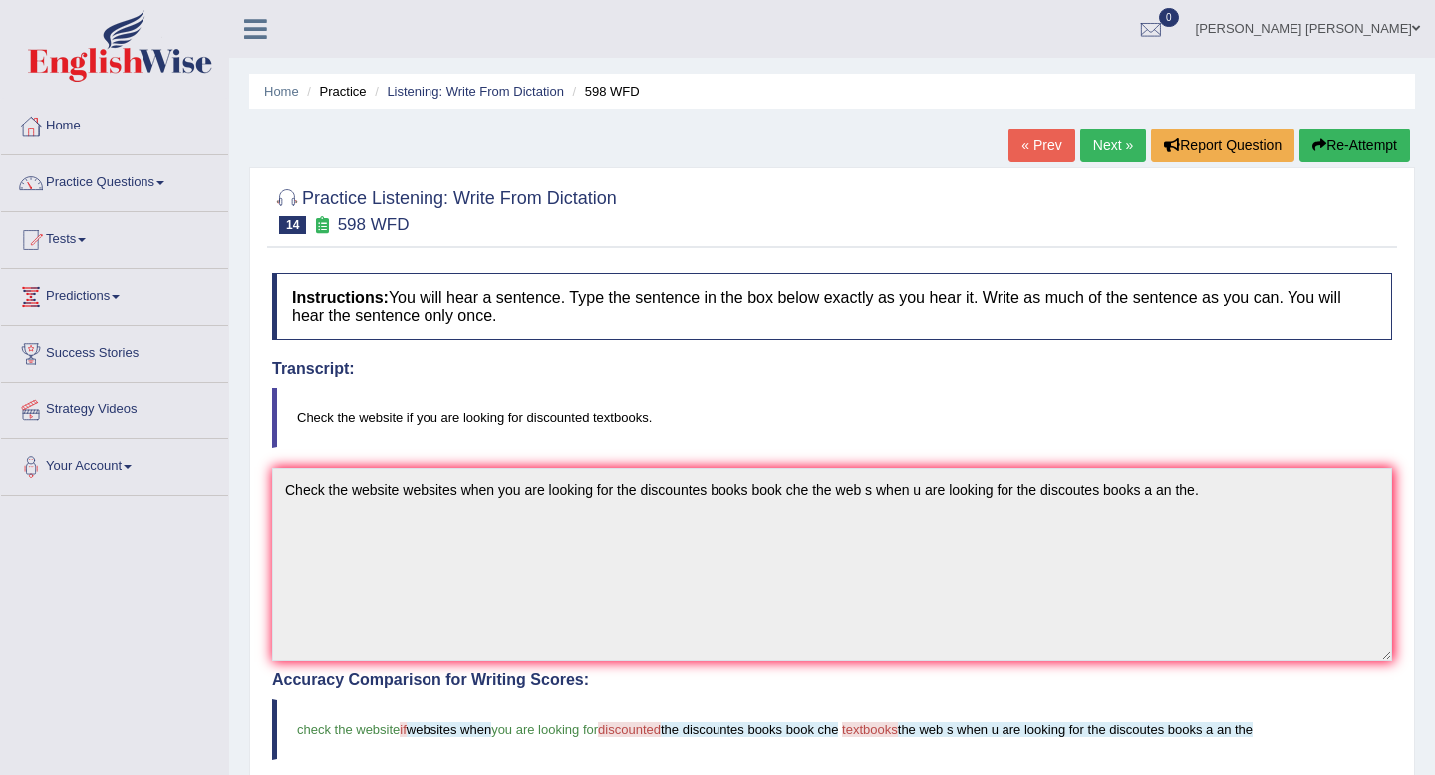
click at [1331, 150] on button "Re-Attempt" at bounding box center [1355, 146] width 111 height 34
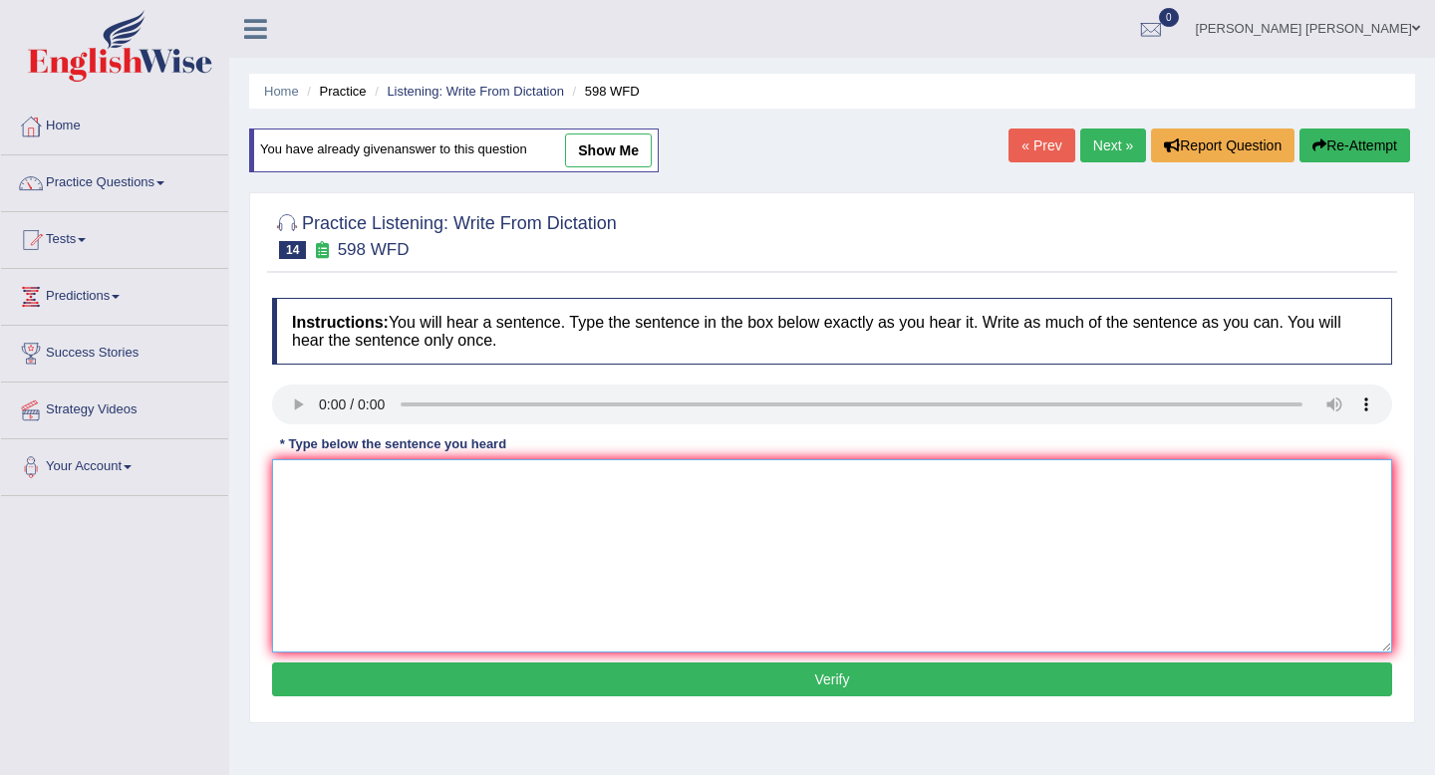
click at [539, 502] on textarea at bounding box center [832, 556] width 1120 height 193
click at [389, 491] on textarea "Check the" at bounding box center [832, 556] width 1120 height 193
click at [405, 483] on textarea "Check the website if your looking fro the discounted textbook textbooks." at bounding box center [832, 556] width 1120 height 193
click at [569, 488] on textarea "Check the website websites if your looking fro the discounted textbook textbook…" at bounding box center [832, 556] width 1120 height 193
type textarea "Check the website websites if your looking fro for the discounted textbook text…"
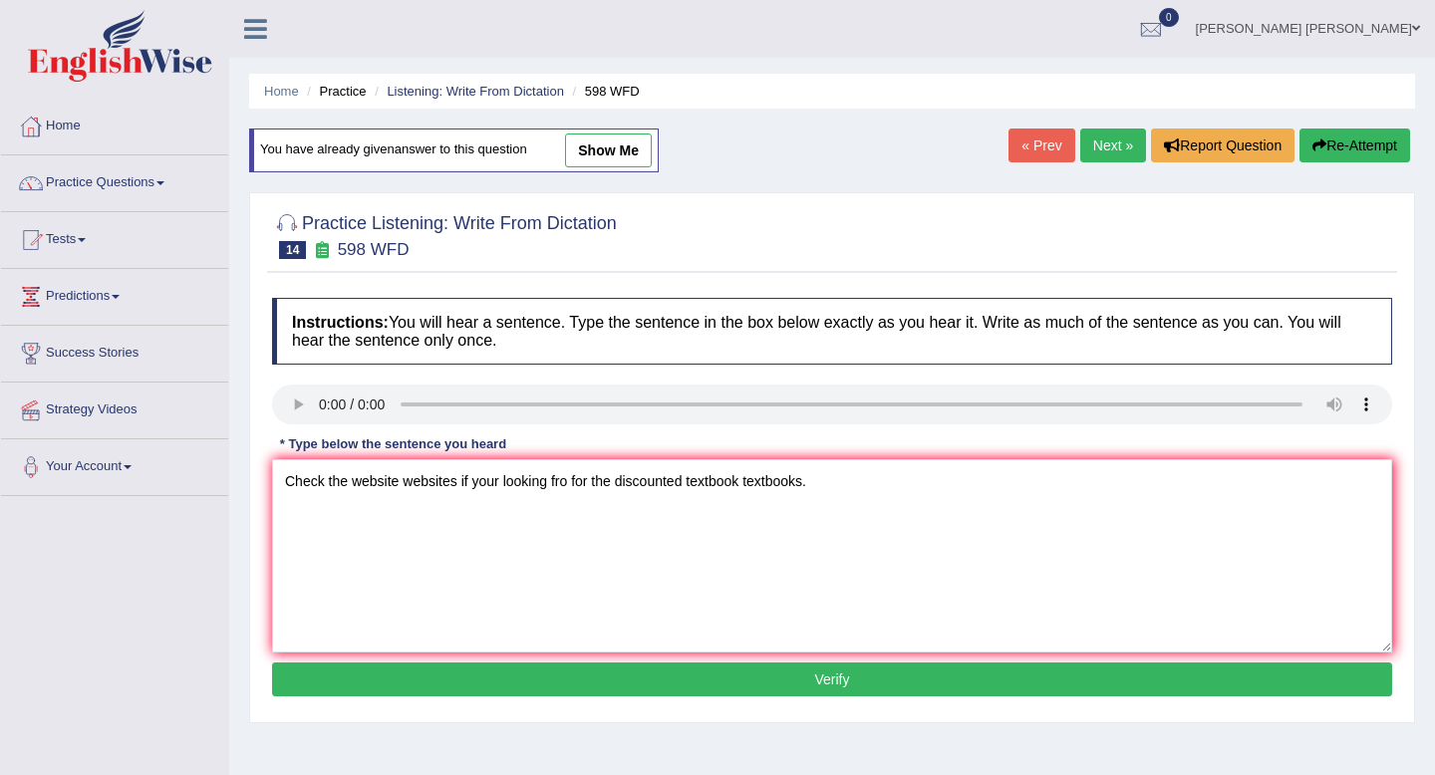
click at [755, 677] on button "Verify" at bounding box center [832, 680] width 1120 height 34
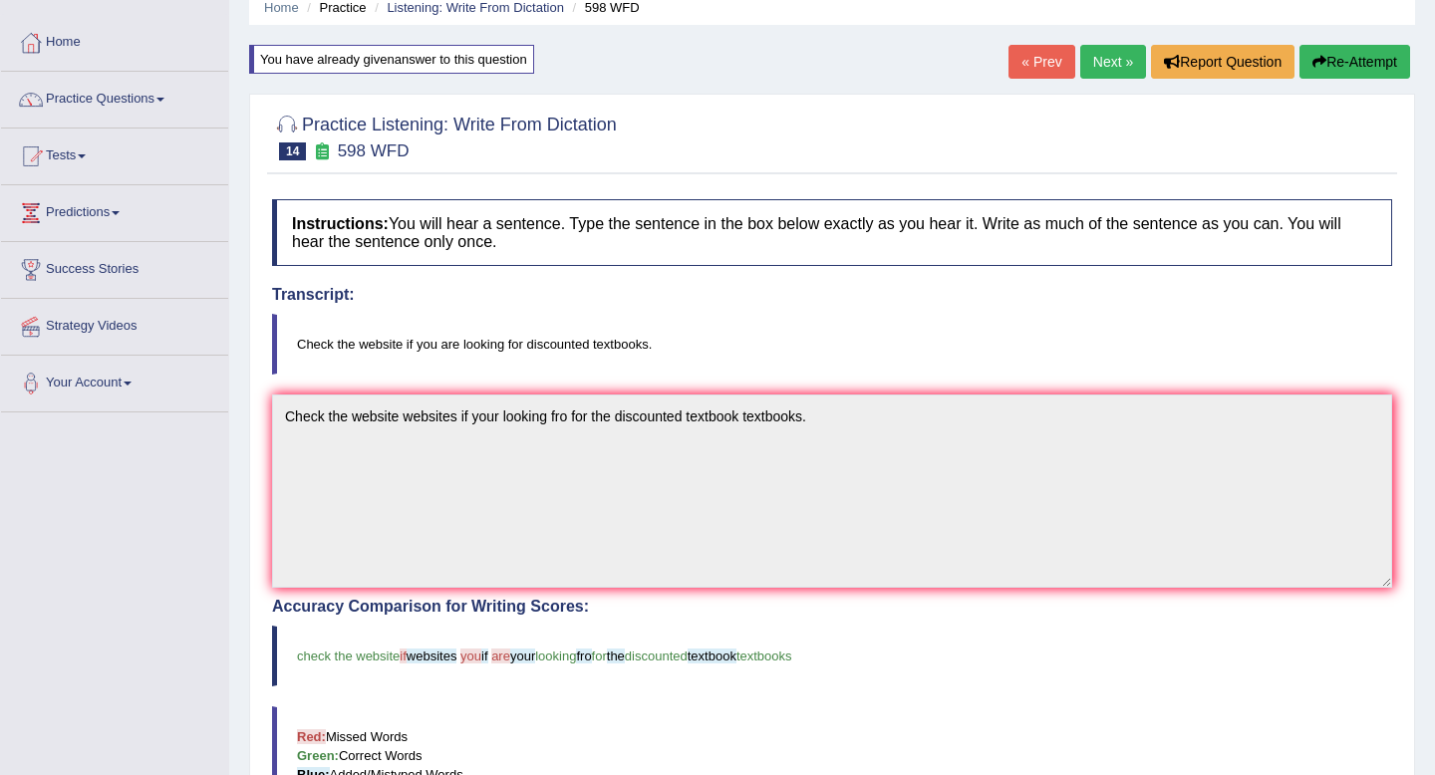
scroll to position [67, 0]
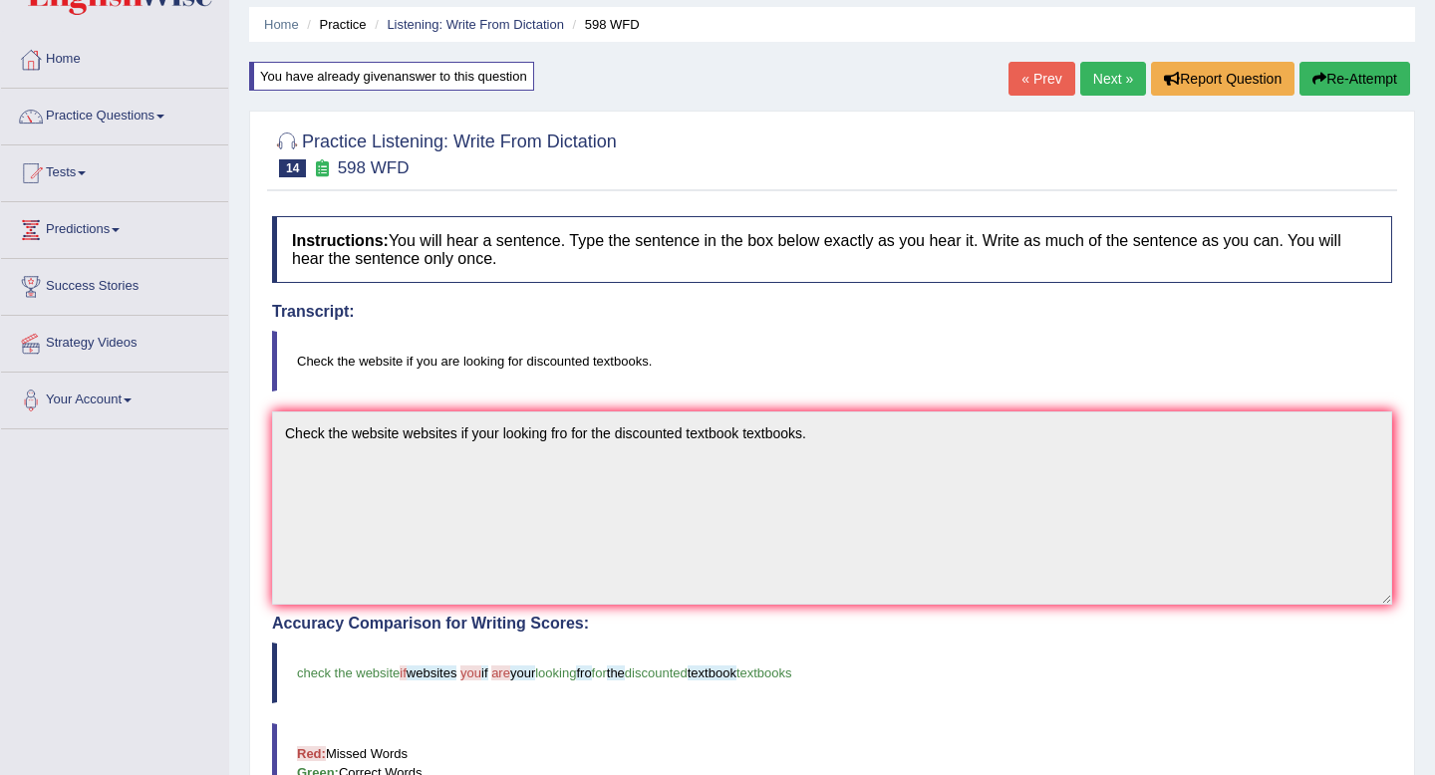
click at [1359, 71] on button "Re-Attempt" at bounding box center [1355, 79] width 111 height 34
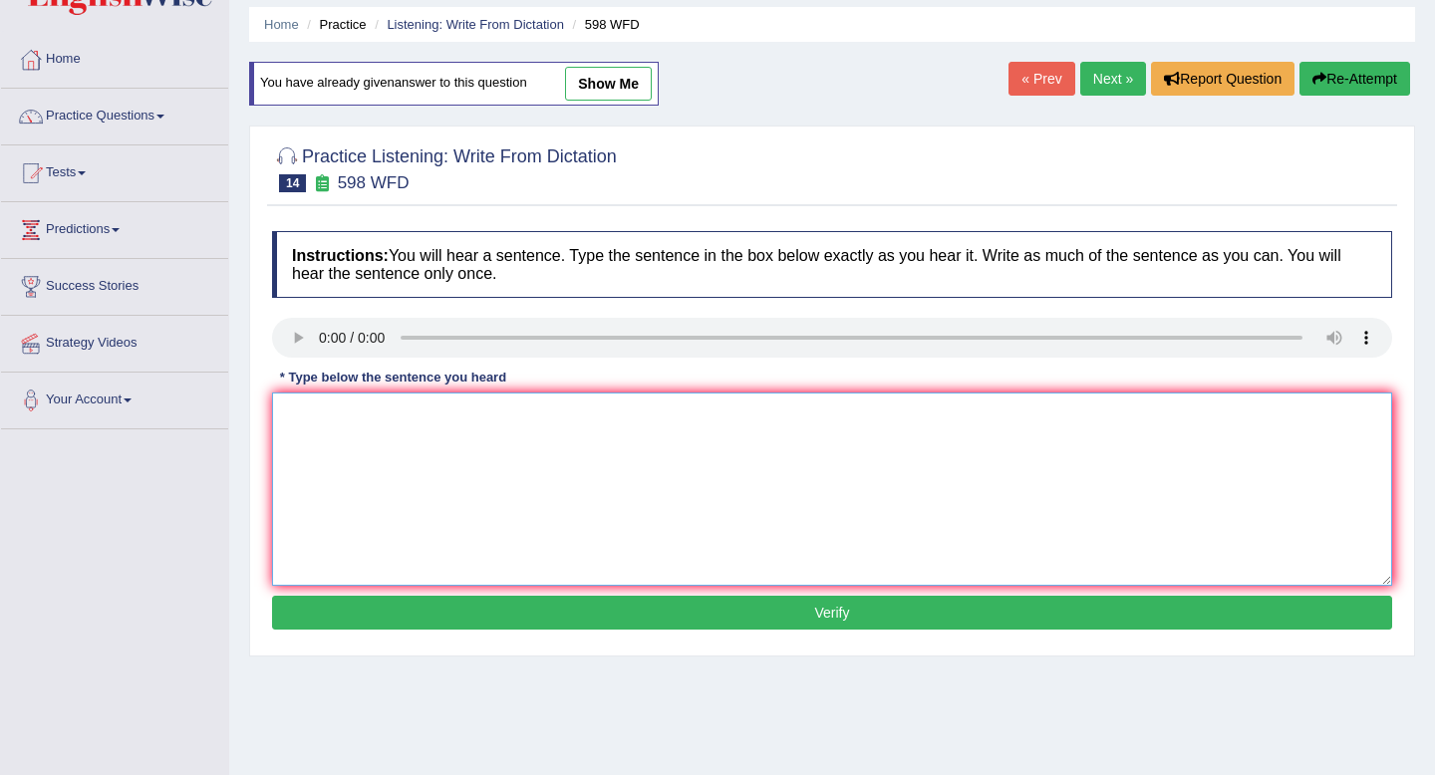
click at [331, 398] on textarea at bounding box center [832, 489] width 1120 height 193
click at [283, 416] on textarea "check the websites if you are looking fro the discounted textbooks textbook." at bounding box center [832, 489] width 1120 height 193
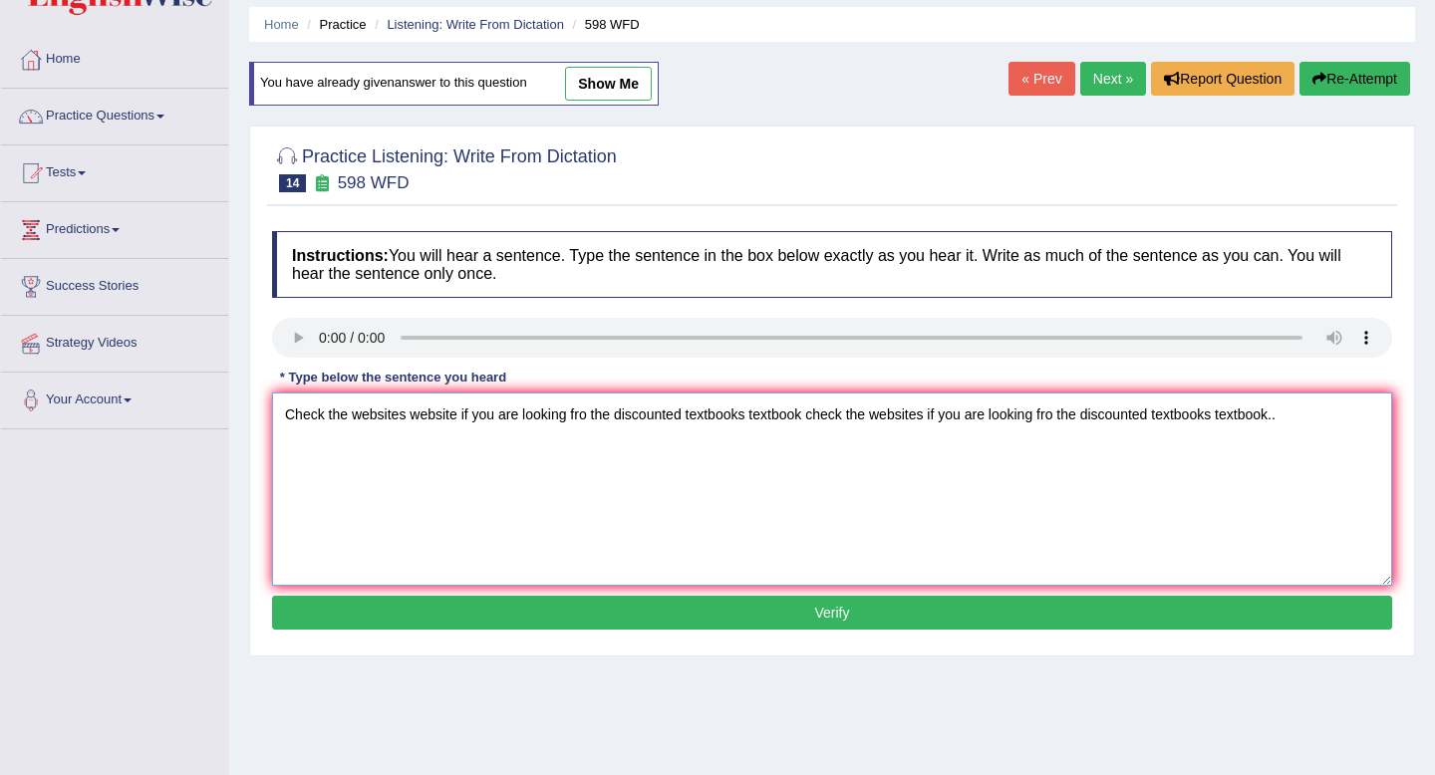
type textarea "Check the websites website if you are looking fro the discounted textbooks text…"
click at [573, 608] on button "Verify" at bounding box center [832, 613] width 1120 height 34
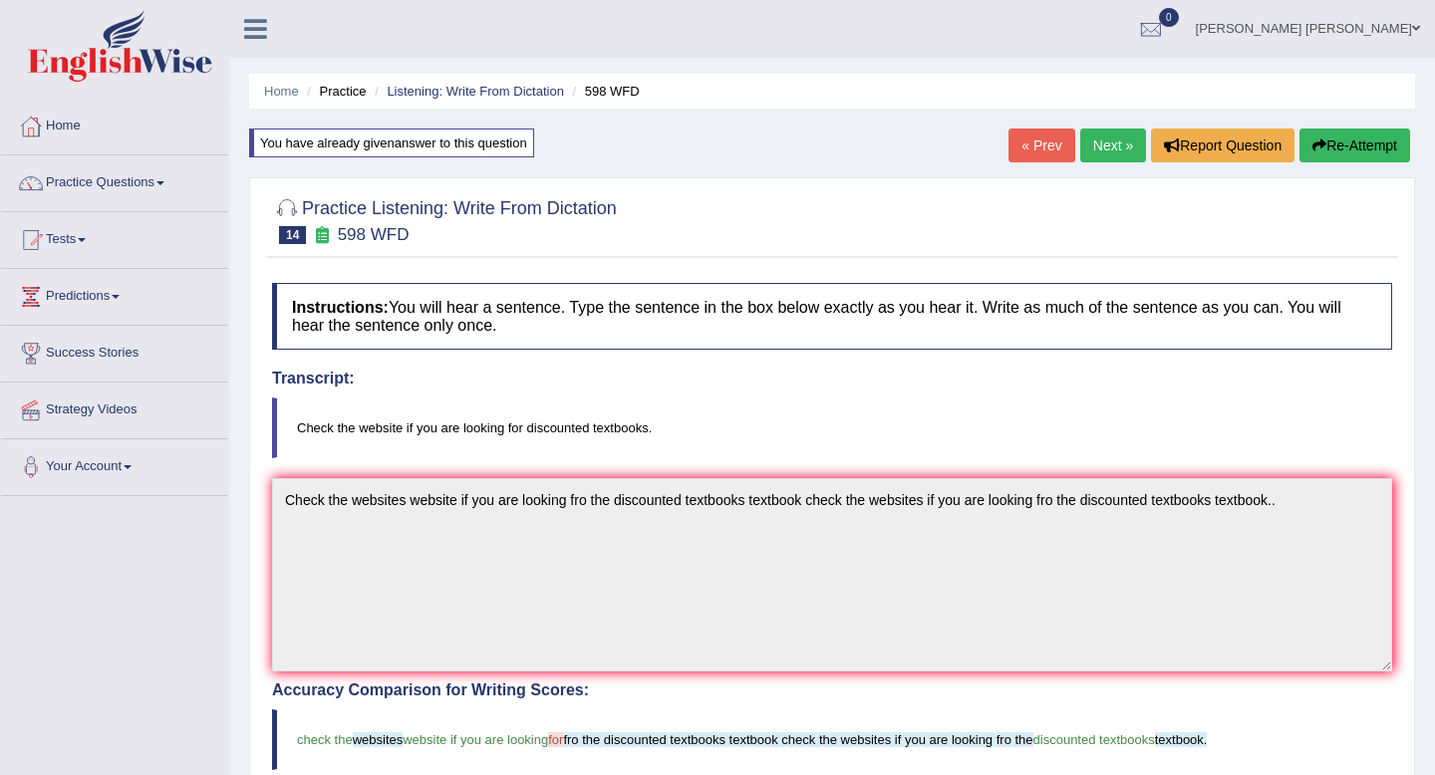
click at [1096, 150] on link "Next »" at bounding box center [1113, 146] width 66 height 34
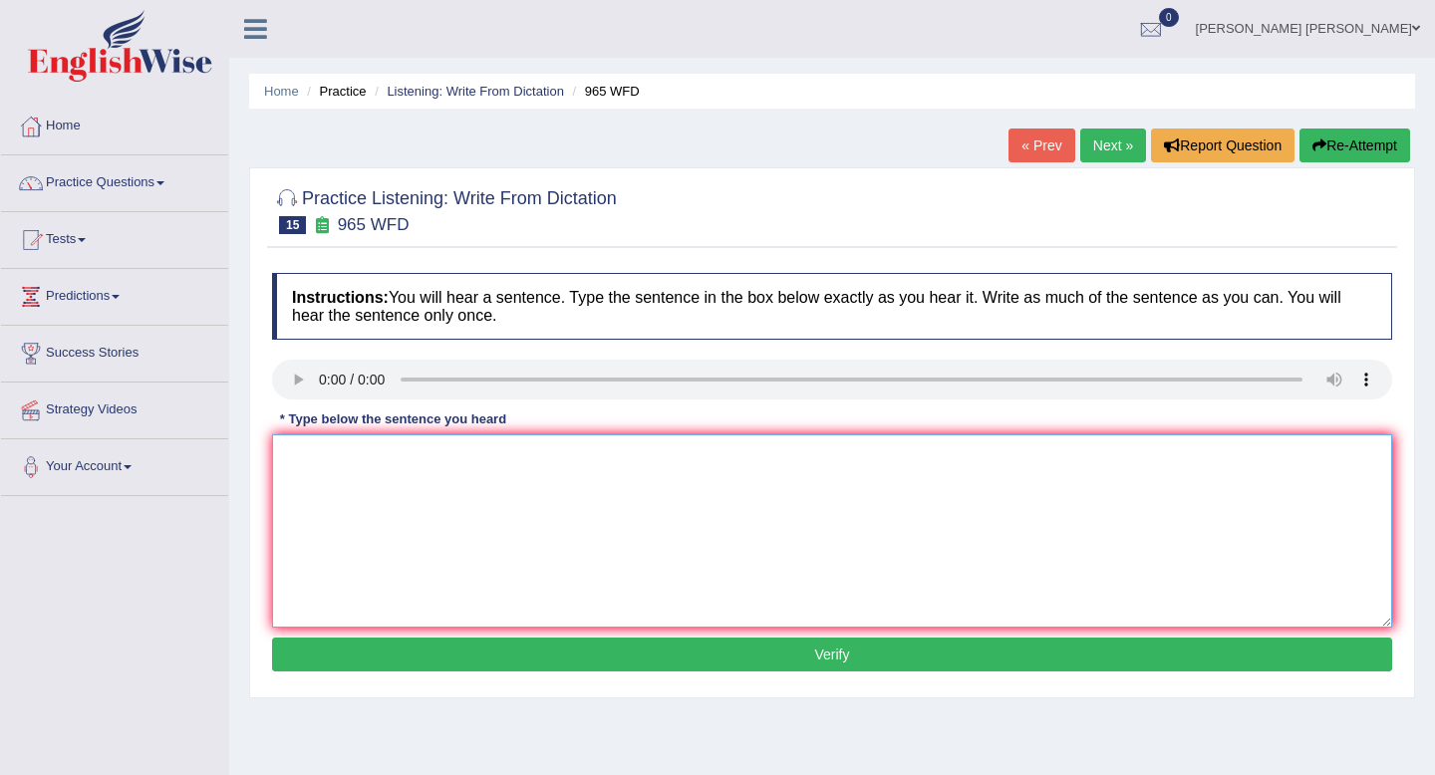
click at [344, 451] on textarea at bounding box center [832, 531] width 1120 height 193
click at [278, 464] on textarea "u must answer secury qyestui wehn reset password" at bounding box center [832, 531] width 1120 height 193
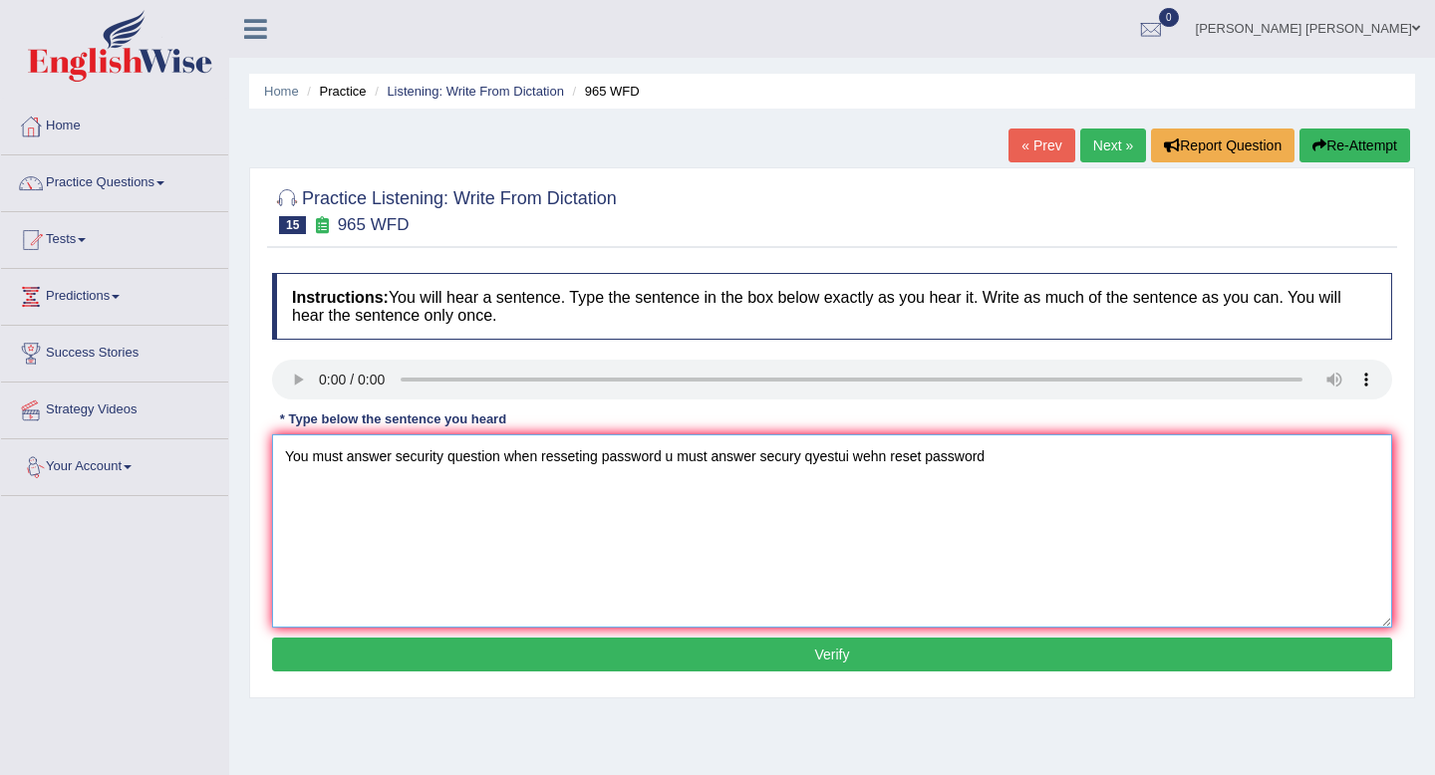
click at [397, 463] on textarea "You must answer security question when resseting password u must answer secury …" at bounding box center [832, 531] width 1120 height 193
click at [527, 462] on textarea "You must answer the security question when resseting password u must answer sec…" at bounding box center [832, 531] width 1120 height 193
click at [782, 461] on textarea "You must answer the security questions question when you are when resseting pas…" at bounding box center [832, 531] width 1120 height 193
click at [1204, 456] on textarea "You must answer the security questions question when you are when resseting the…" at bounding box center [832, 531] width 1120 height 193
type textarea "You must answer the security questions question when you are when resseting the…"
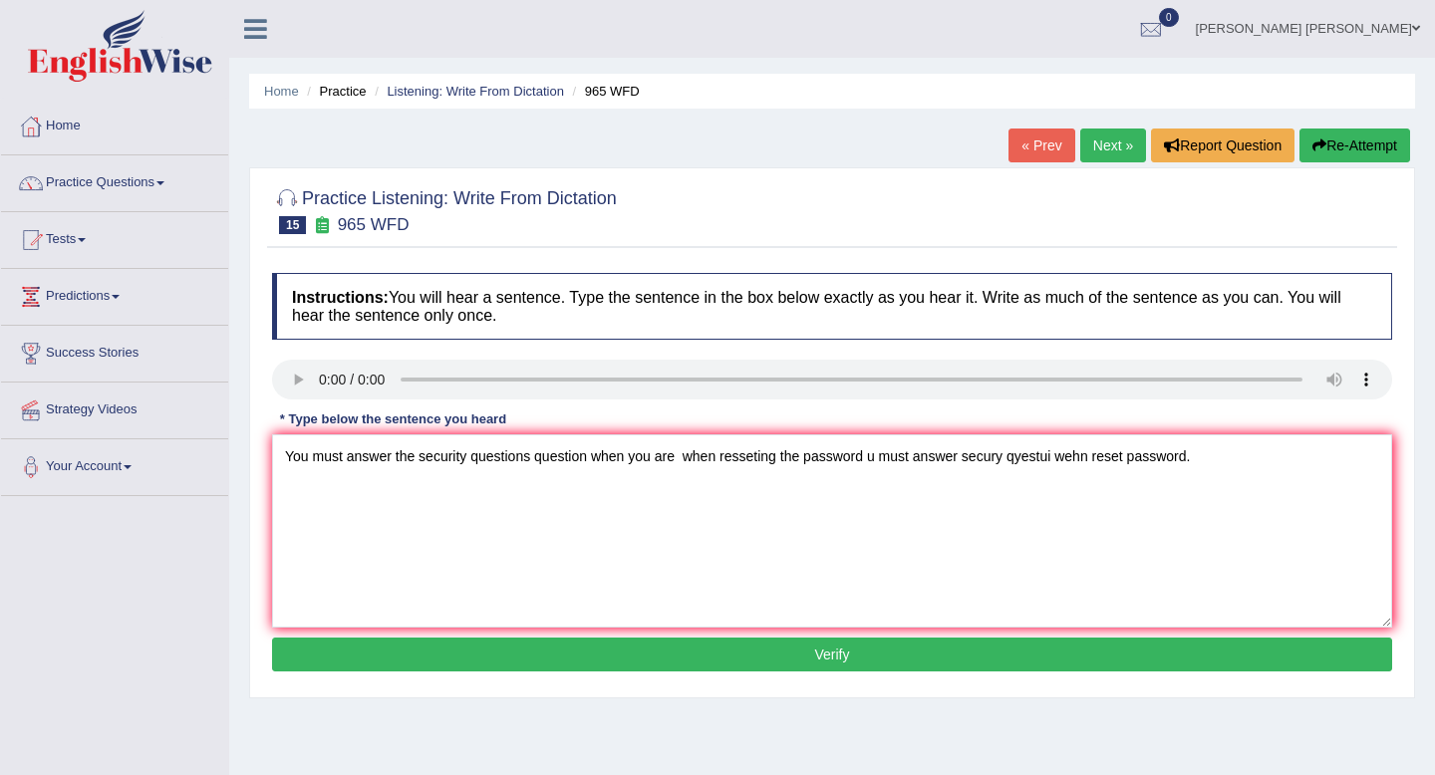
click at [1079, 641] on button "Verify" at bounding box center [832, 655] width 1120 height 34
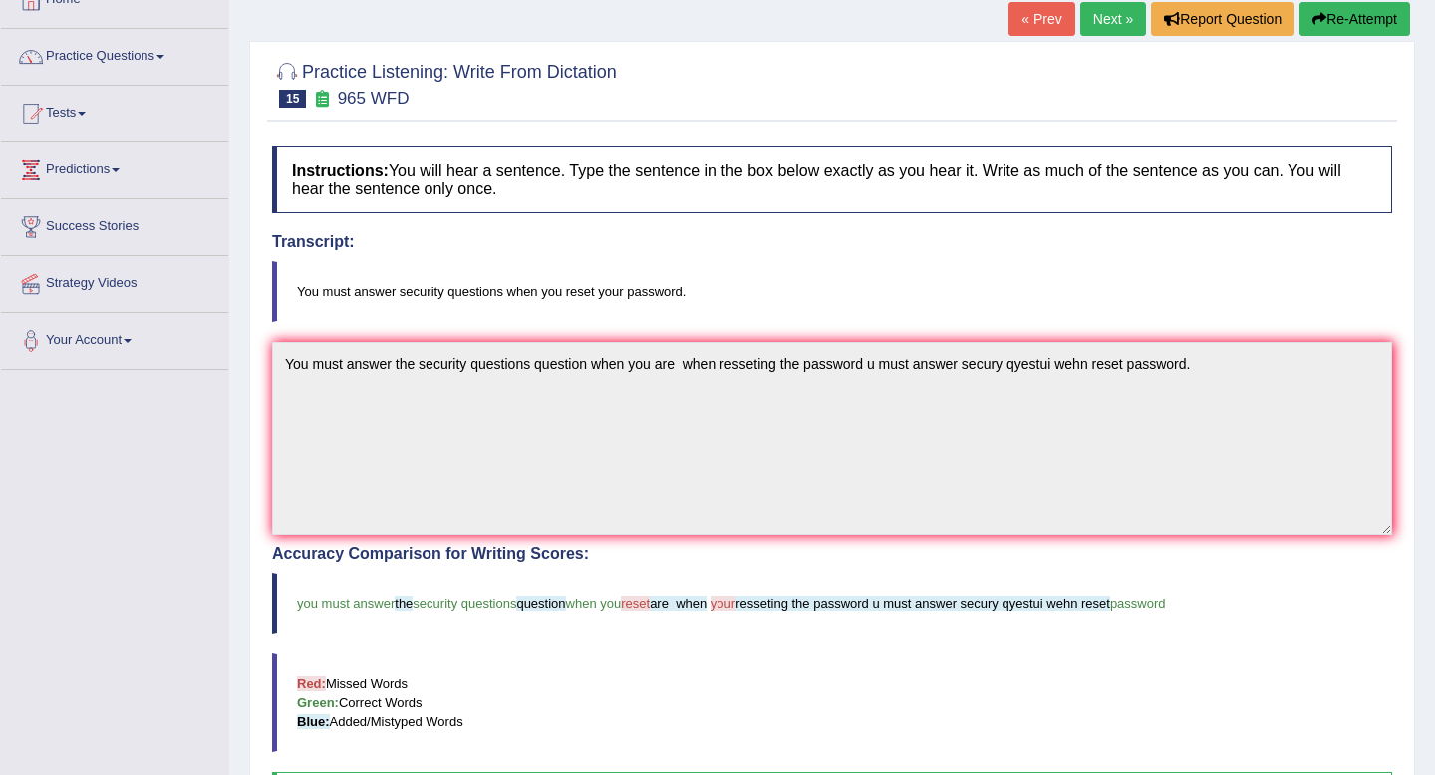
scroll to position [113, 0]
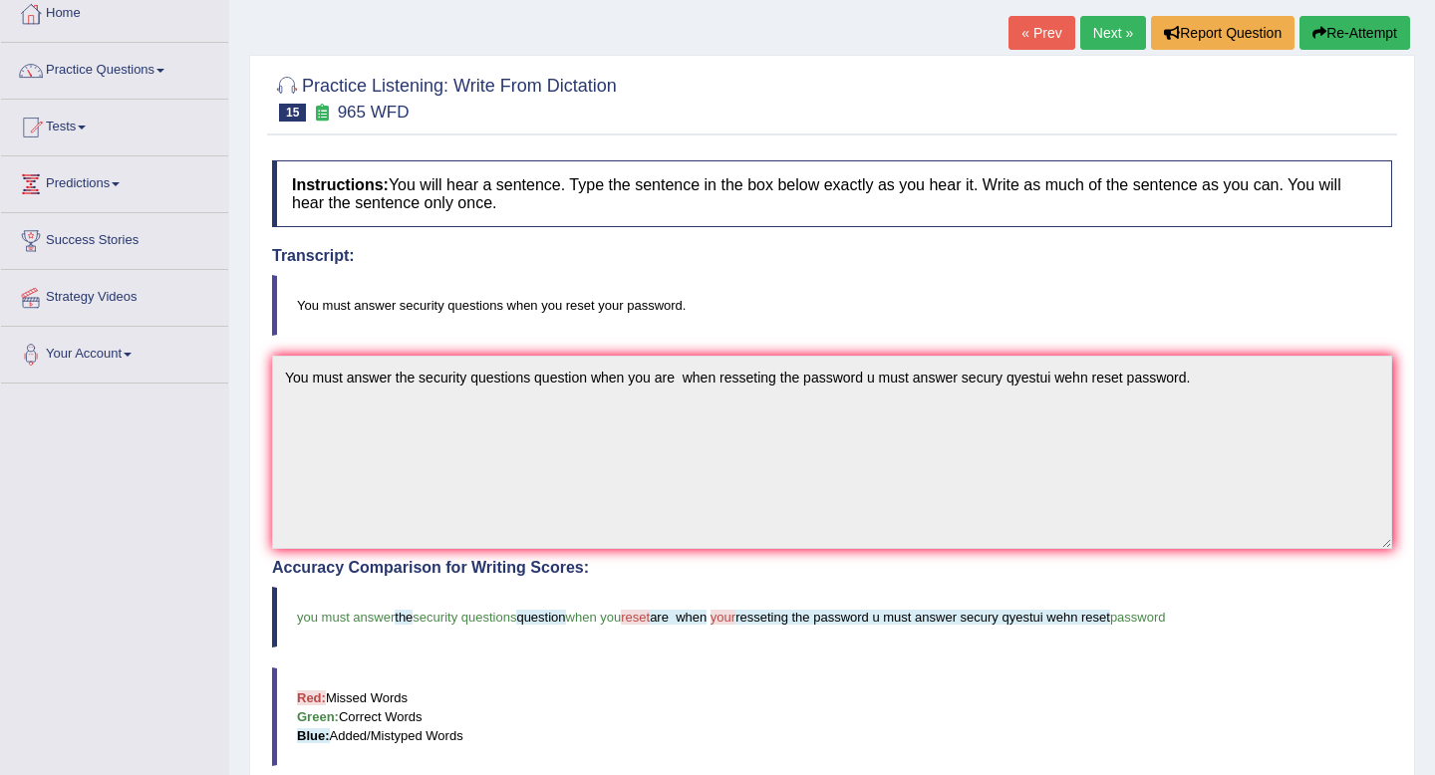
click at [1374, 37] on button "Re-Attempt" at bounding box center [1355, 33] width 111 height 34
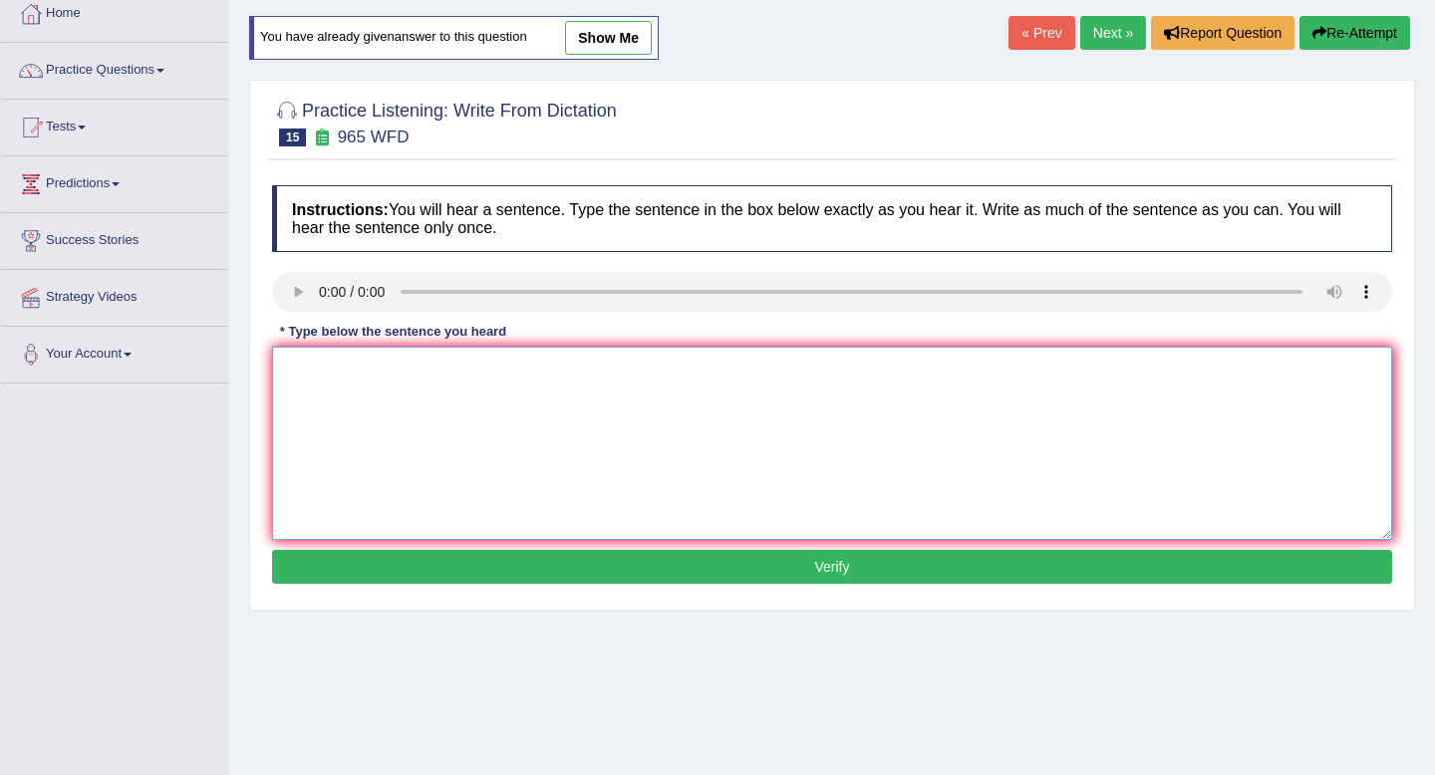
click at [327, 371] on textarea at bounding box center [832, 443] width 1120 height 193
click at [395, 371] on textarea "you must answer security question when reset the password." at bounding box center [832, 443] width 1120 height 193
click at [526, 372] on textarea "you must answer the security question when reset the password." at bounding box center [832, 443] width 1120 height 193
type textarea "you must answer the security question questions when reset the password."
click at [812, 558] on button "Verify" at bounding box center [832, 567] width 1120 height 34
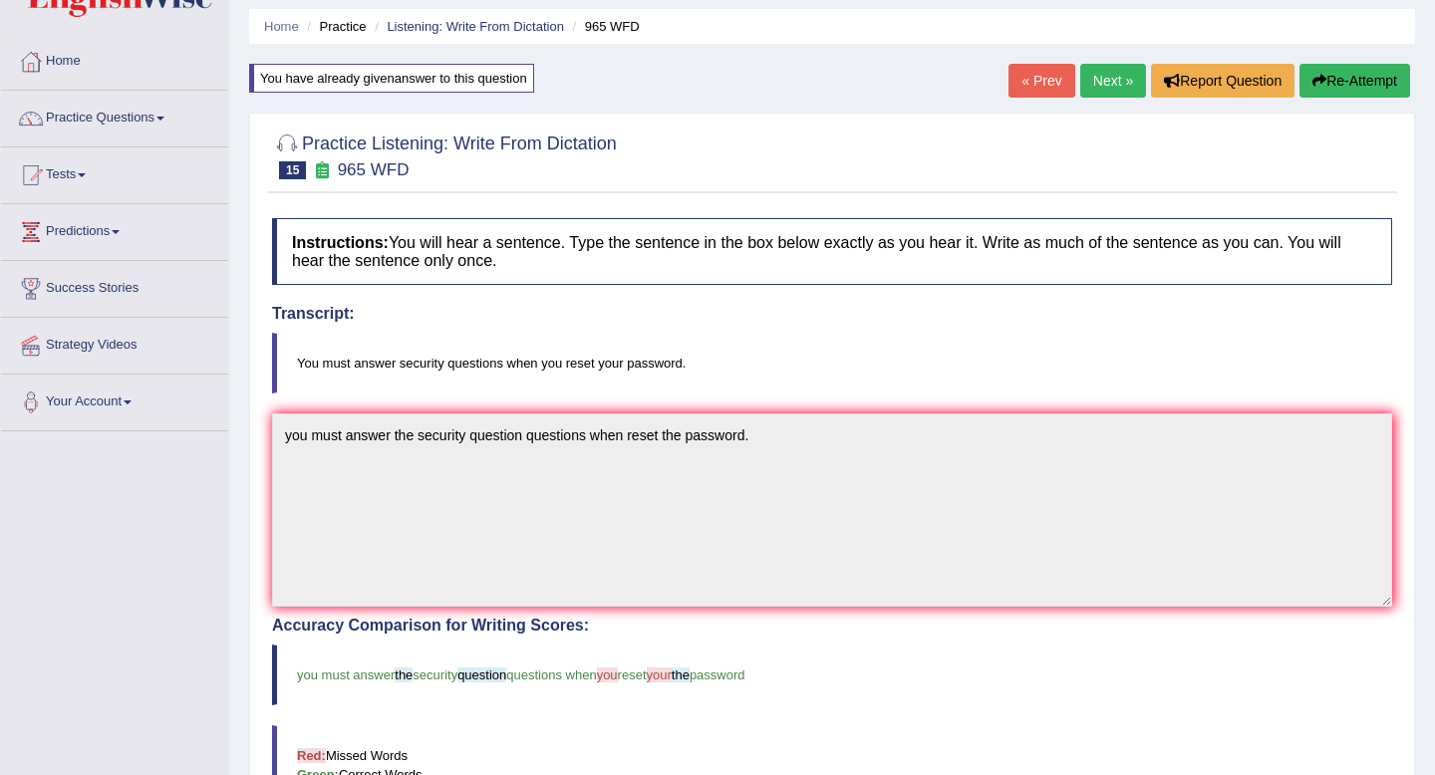
scroll to position [7, 0]
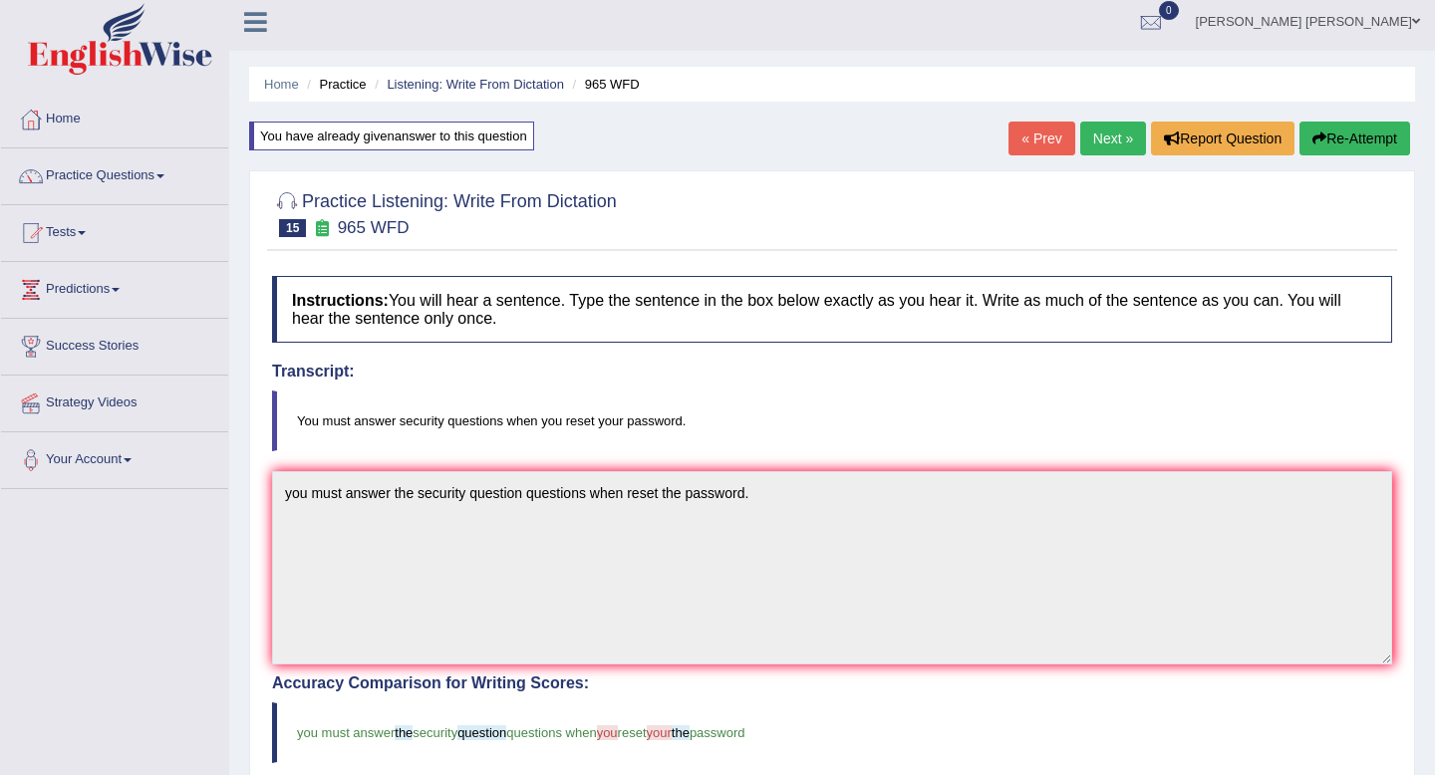
click at [1349, 144] on button "Re-Attempt" at bounding box center [1355, 139] width 111 height 34
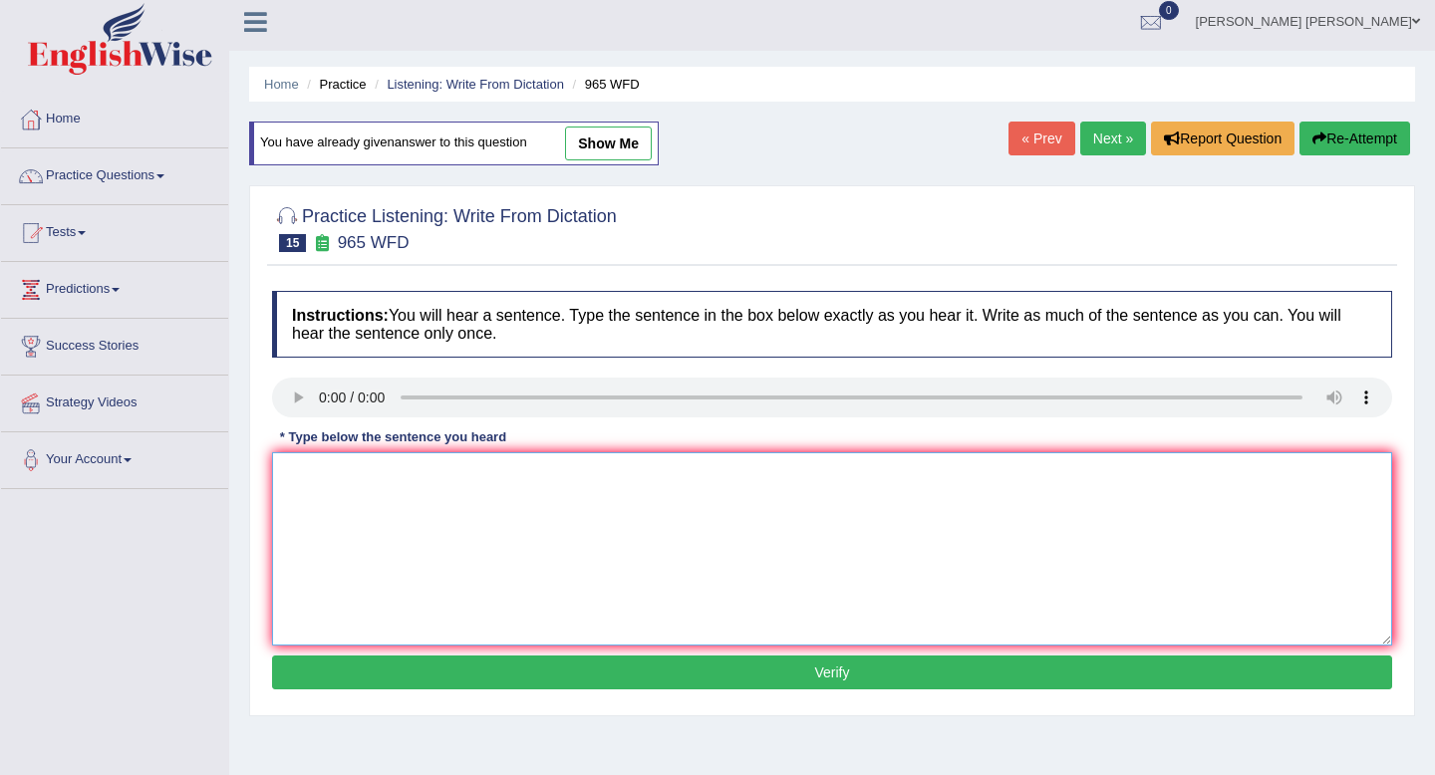
click at [693, 509] on textarea at bounding box center [832, 549] width 1120 height 193
click at [345, 476] on textarea at bounding box center [832, 549] width 1120 height 193
click at [521, 472] on textarea "You must answer the security question when you reset the password." at bounding box center [832, 549] width 1120 height 193
click at [789, 470] on textarea "You must answer the security question questions when you reset the password." at bounding box center [832, 549] width 1120 height 193
type textarea "You must answer the security question questions when you reset the password."
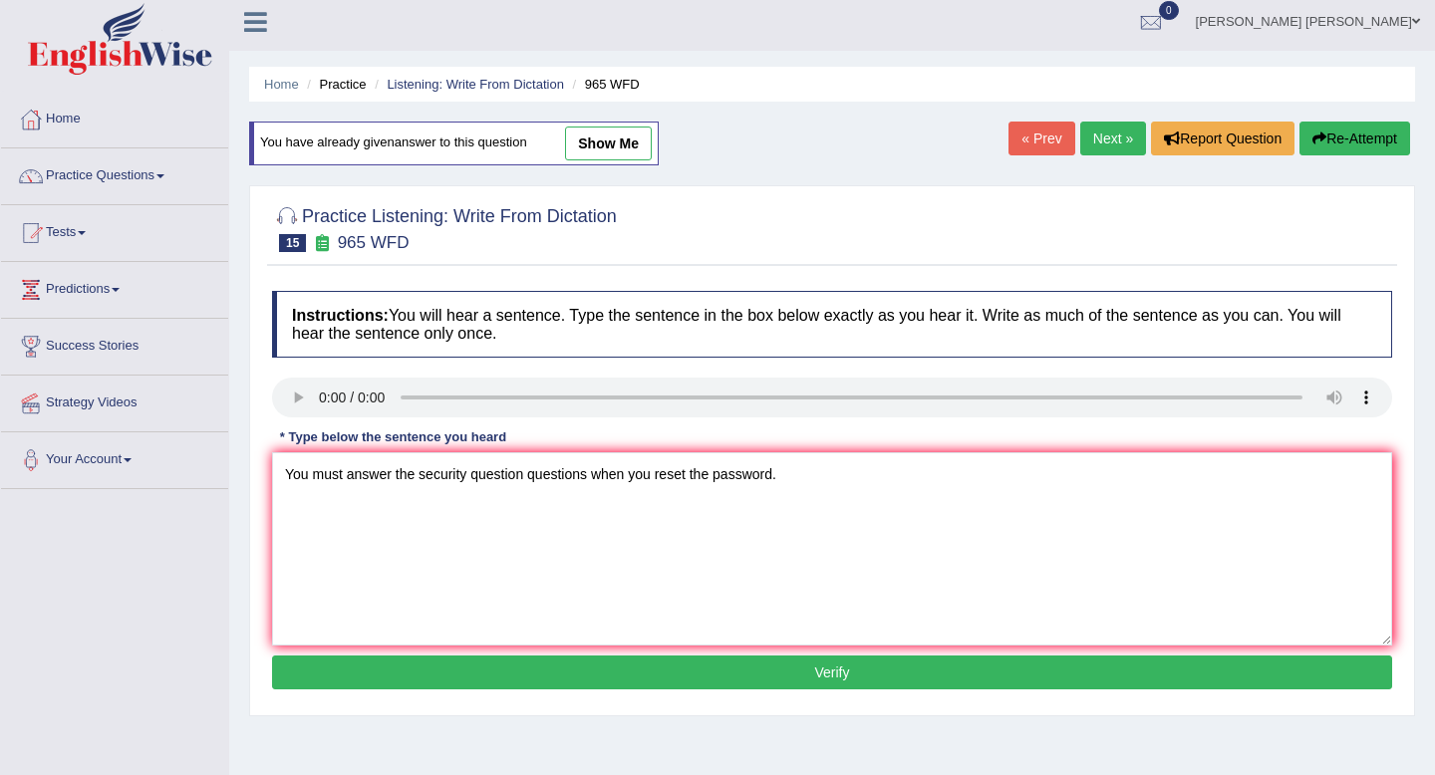
click at [800, 668] on button "Verify" at bounding box center [832, 673] width 1120 height 34
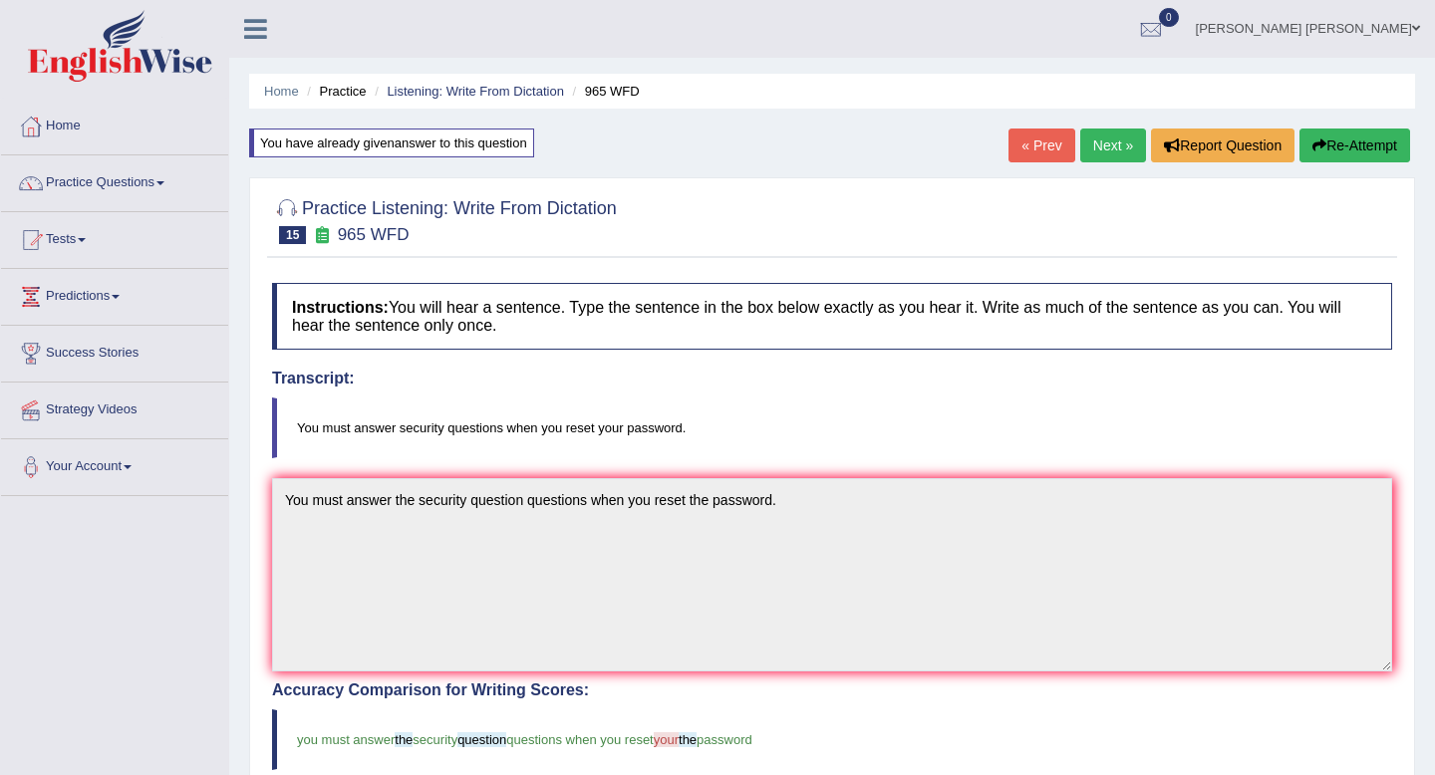
click at [1083, 149] on link "Next »" at bounding box center [1113, 146] width 66 height 34
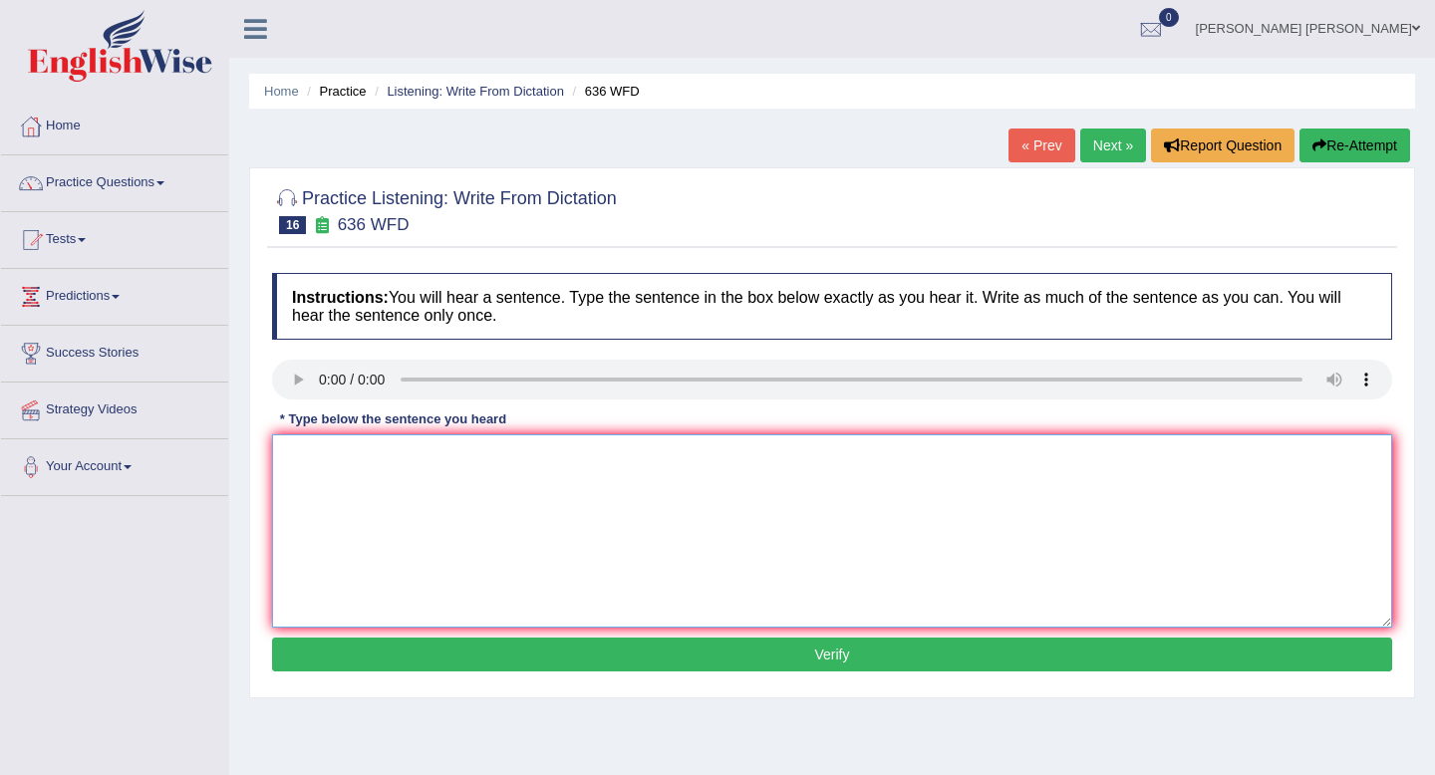
click at [351, 459] on textarea at bounding box center [832, 531] width 1120 height 193
click at [271, 453] on div "Instructions: You will hear a sentence. Type the sentence in the box below exac…" at bounding box center [832, 475] width 1130 height 425
click at [298, 457] on textarea "sever canndita the select greste scietsis at all the time" at bounding box center [832, 531] width 1120 height 193
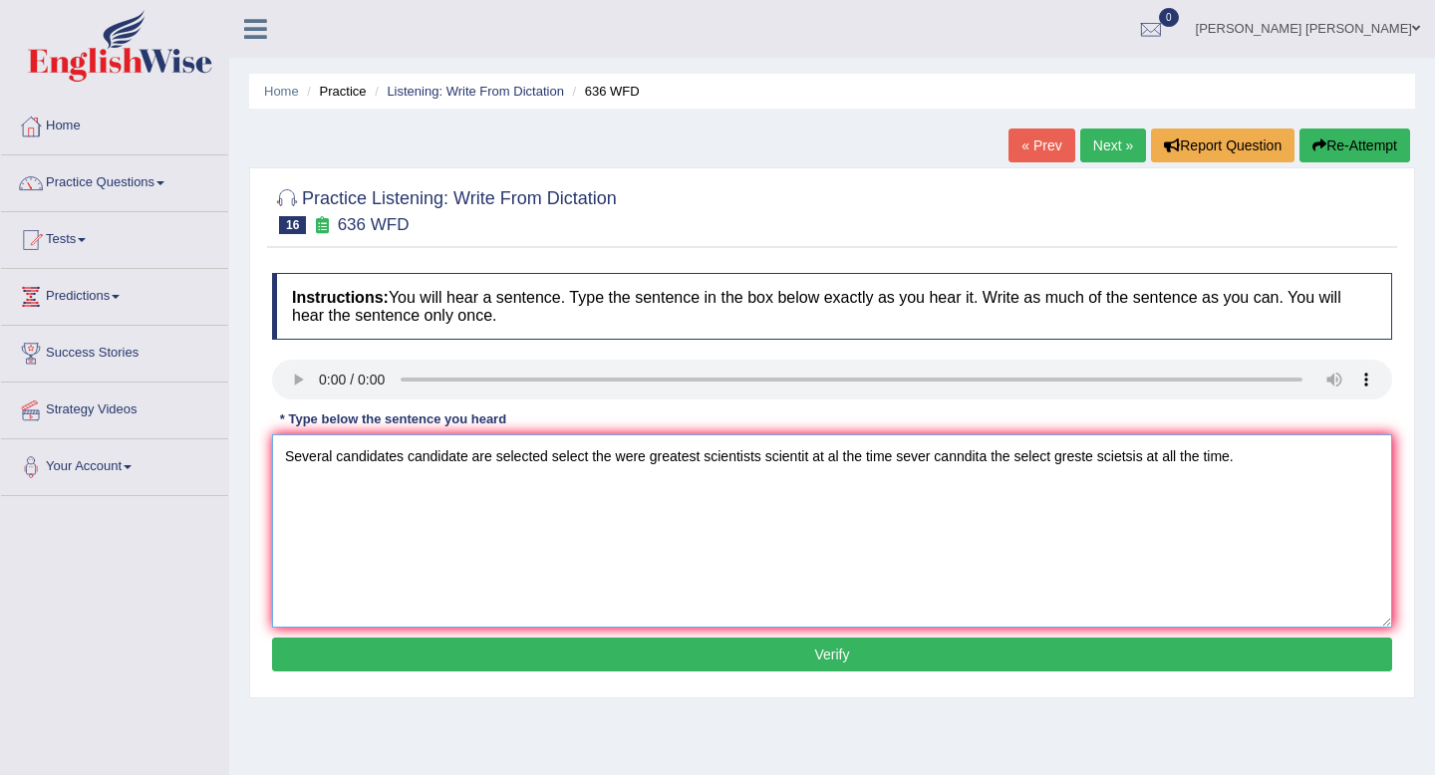
type textarea "Several candidates candidate are selected select the were greatest scientists s…"
click at [589, 656] on button "Verify" at bounding box center [832, 655] width 1120 height 34
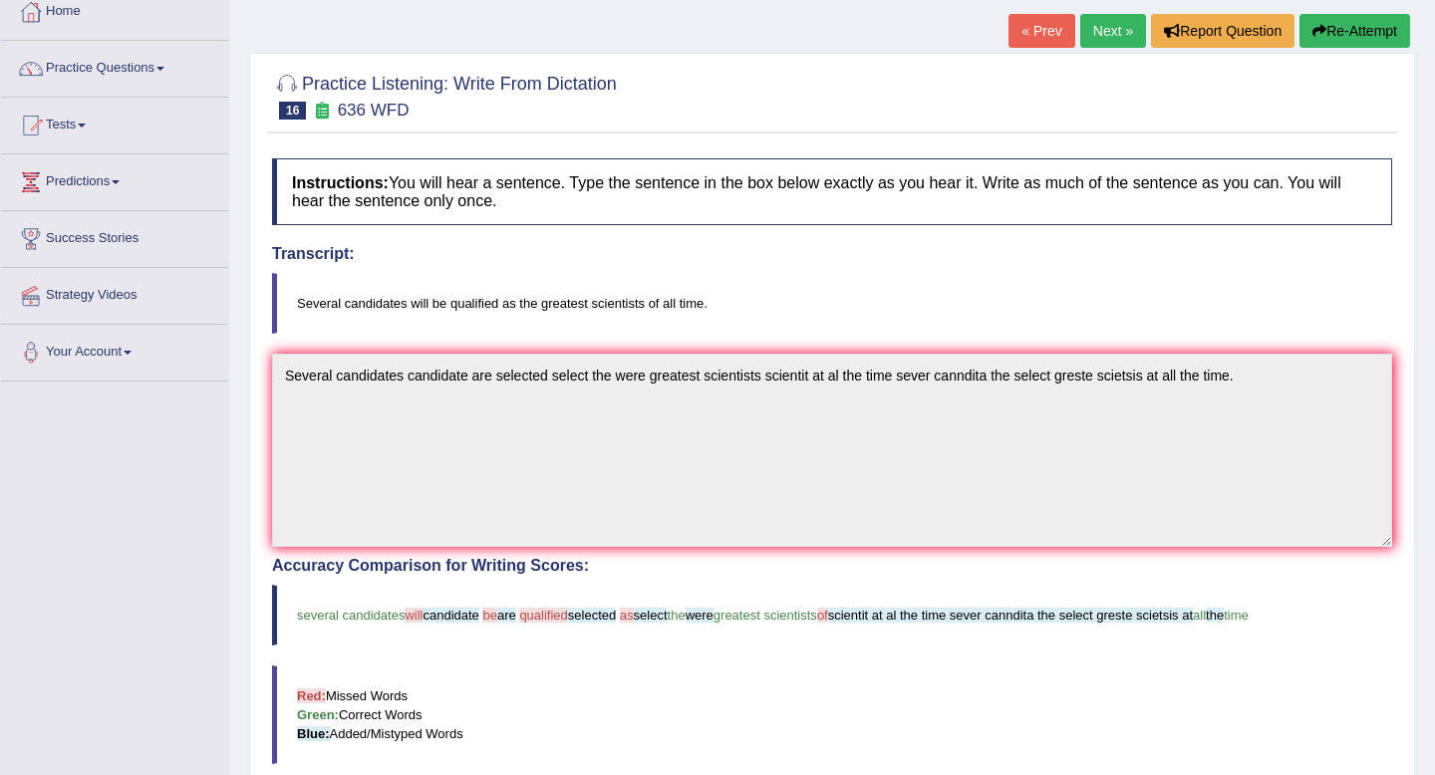
scroll to position [113, 0]
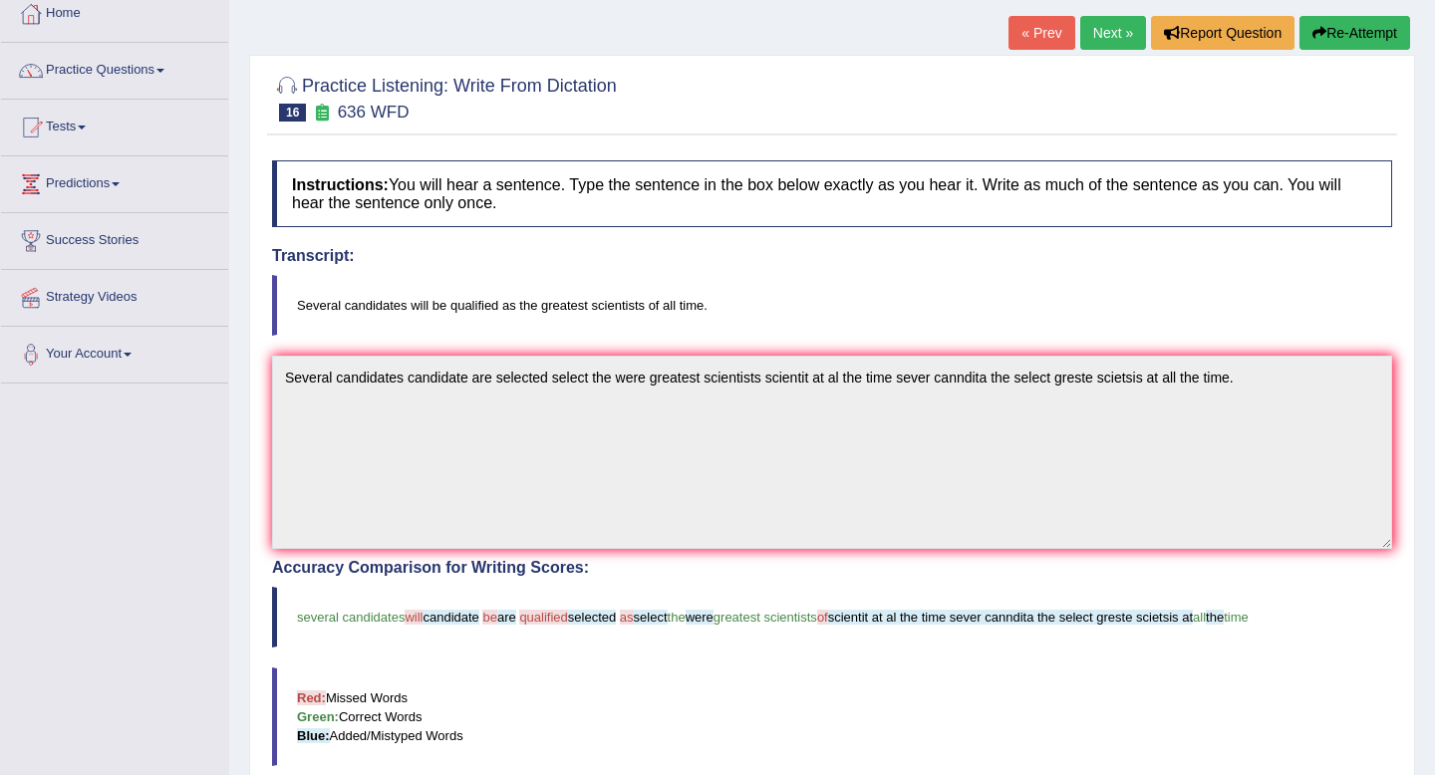
click at [1315, 33] on icon "button" at bounding box center [1320, 33] width 14 height 14
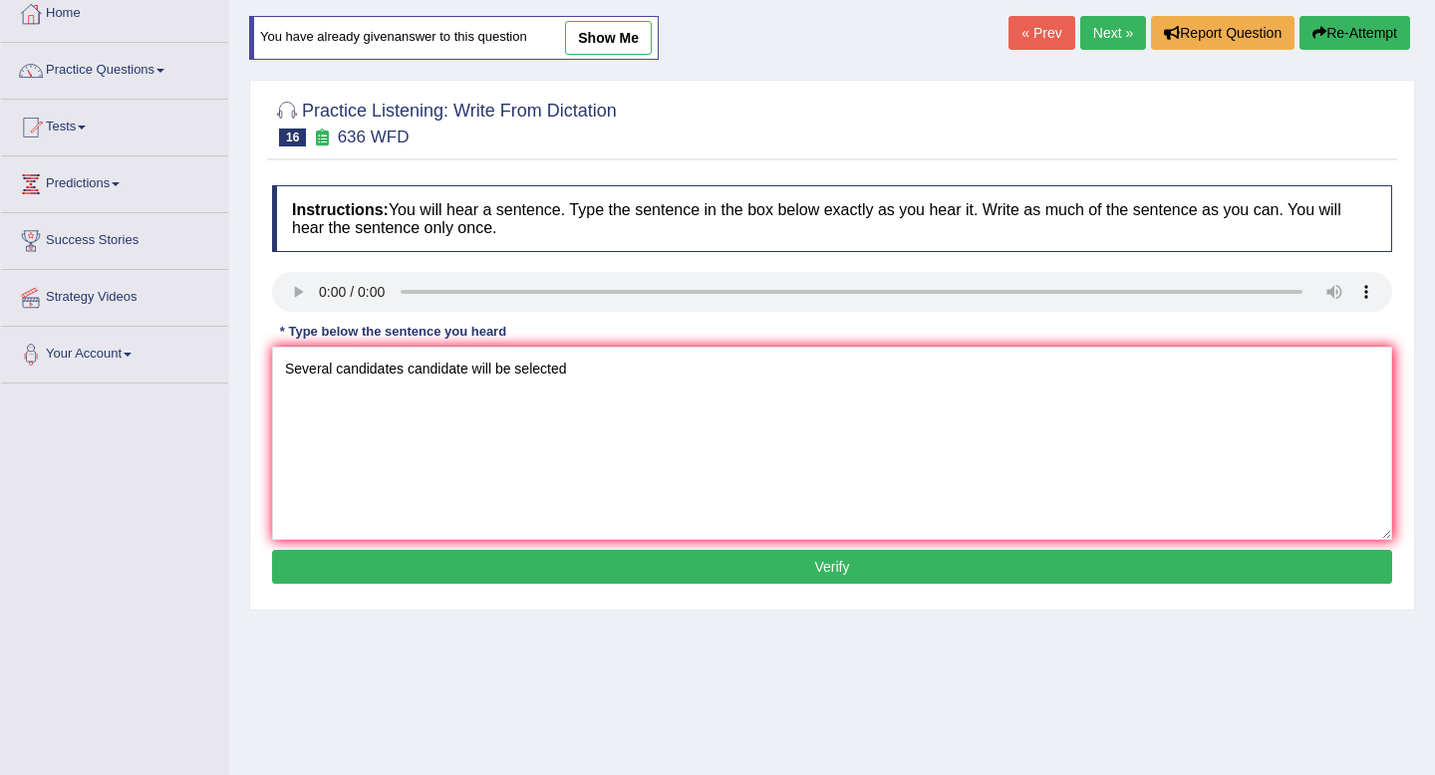
type textarea "Several candidates candidate will be selected"
click at [665, 583] on button "Verify" at bounding box center [832, 567] width 1120 height 34
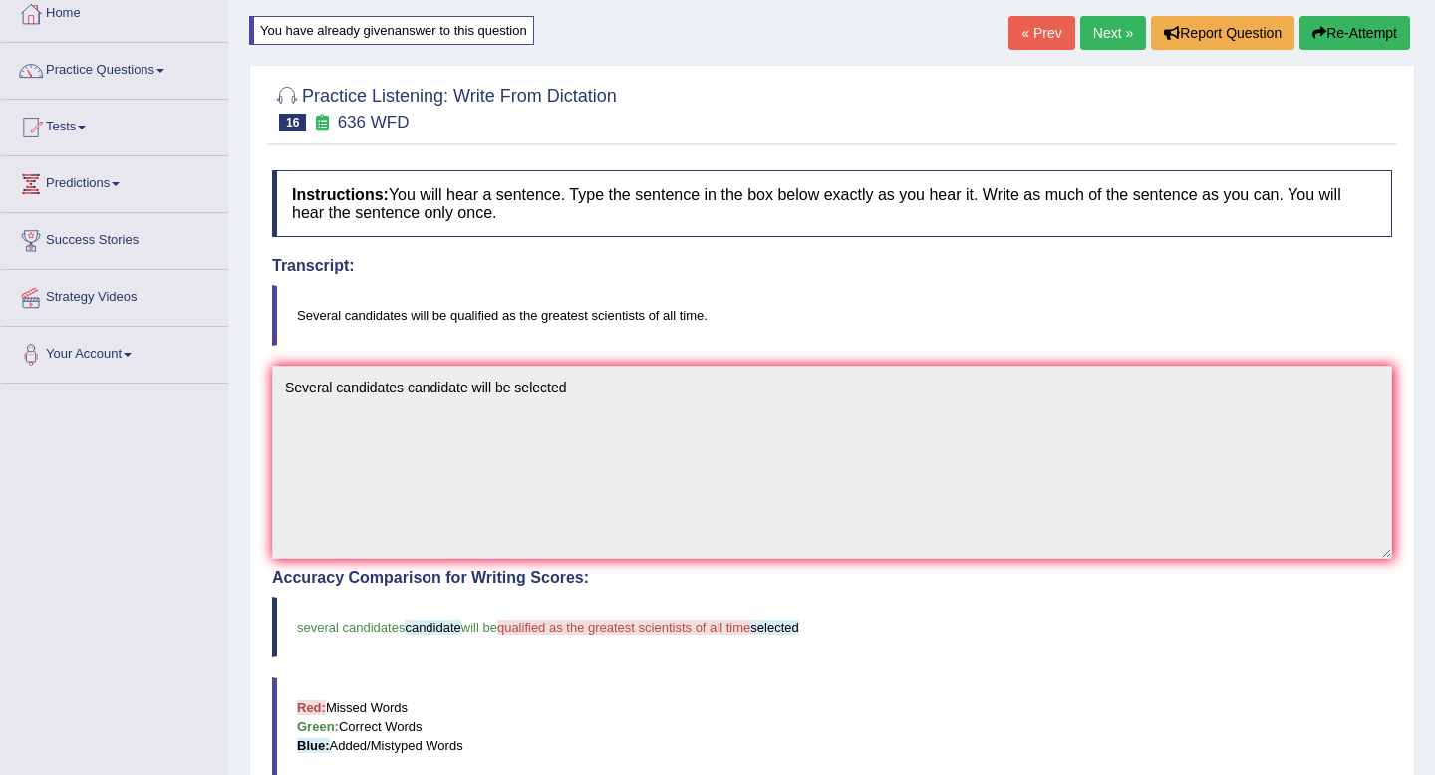
click at [1375, 35] on button "Re-Attempt" at bounding box center [1355, 33] width 111 height 34
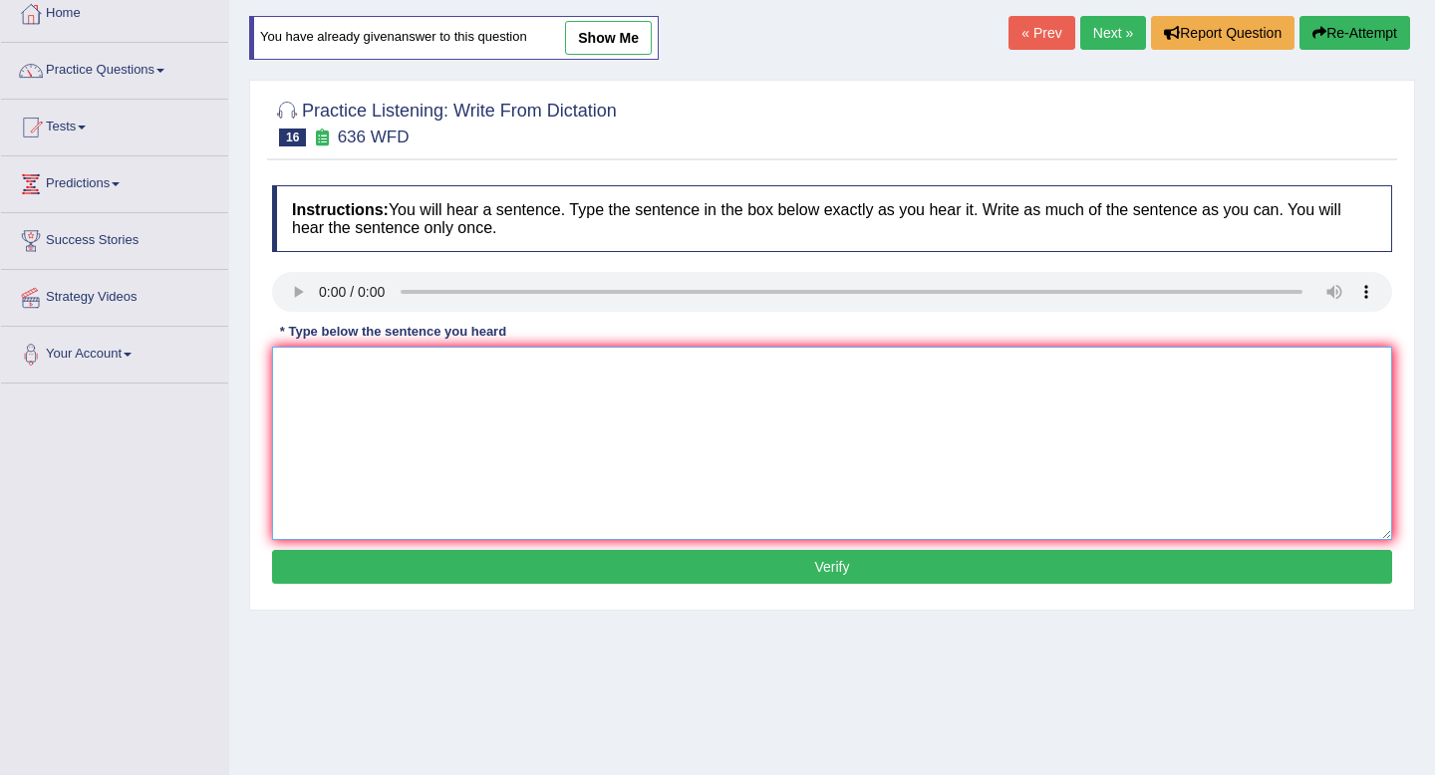
click at [338, 357] on textarea at bounding box center [832, 443] width 1120 height 193
paste textarea "Several candidates candidate will be selected"
click at [737, 378] on textarea "Several candidates candidate will be selected qualifies greatest scientits at a…" at bounding box center [832, 443] width 1120 height 193
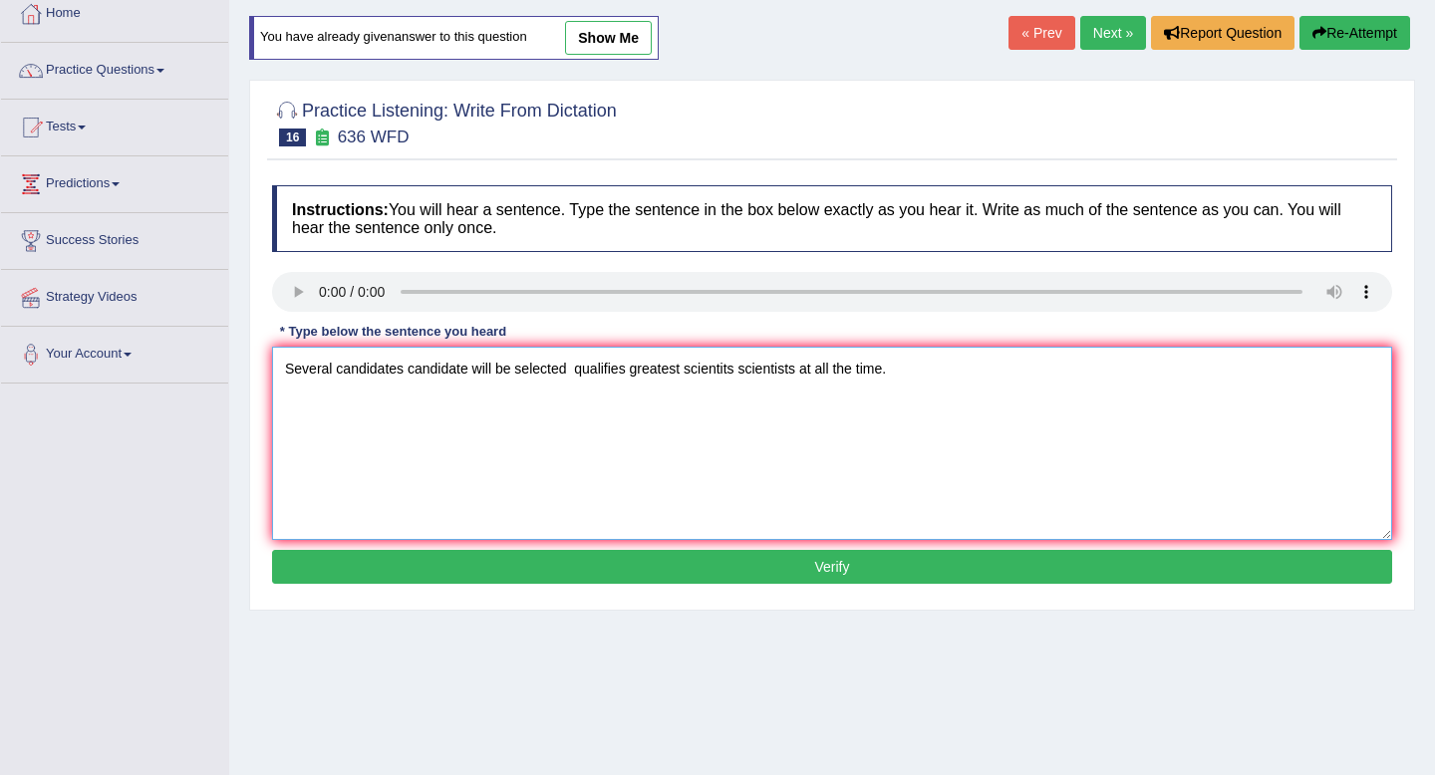
click at [575, 376] on textarea "Several candidates candidate will be selected qualifies greatest scientits scie…" at bounding box center [832, 443] width 1120 height 193
type textarea "Several candidates candidate will be selected qualified qualifies greatest scie…"
click at [796, 571] on button "Verify" at bounding box center [832, 567] width 1120 height 34
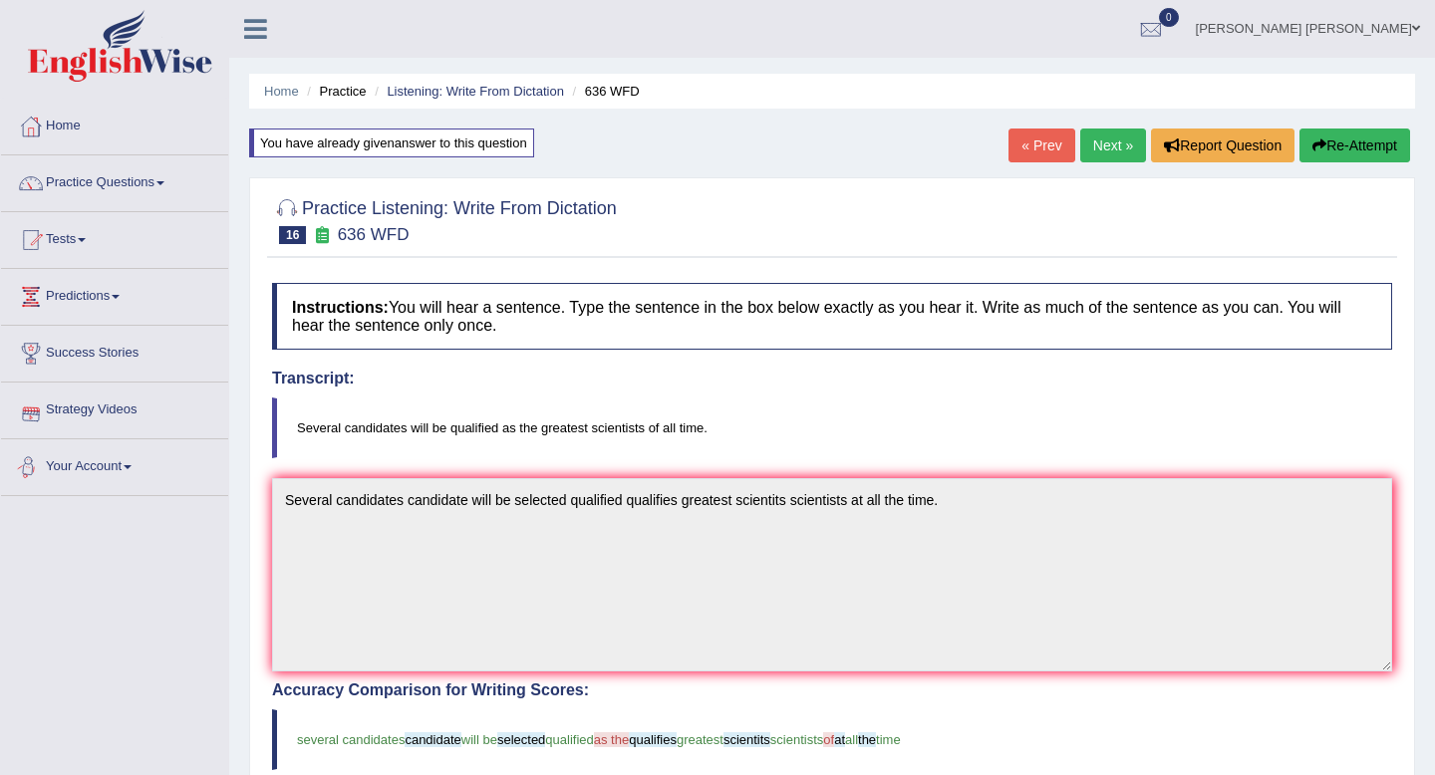
click at [100, 414] on link "Strategy Videos" at bounding box center [114, 408] width 227 height 50
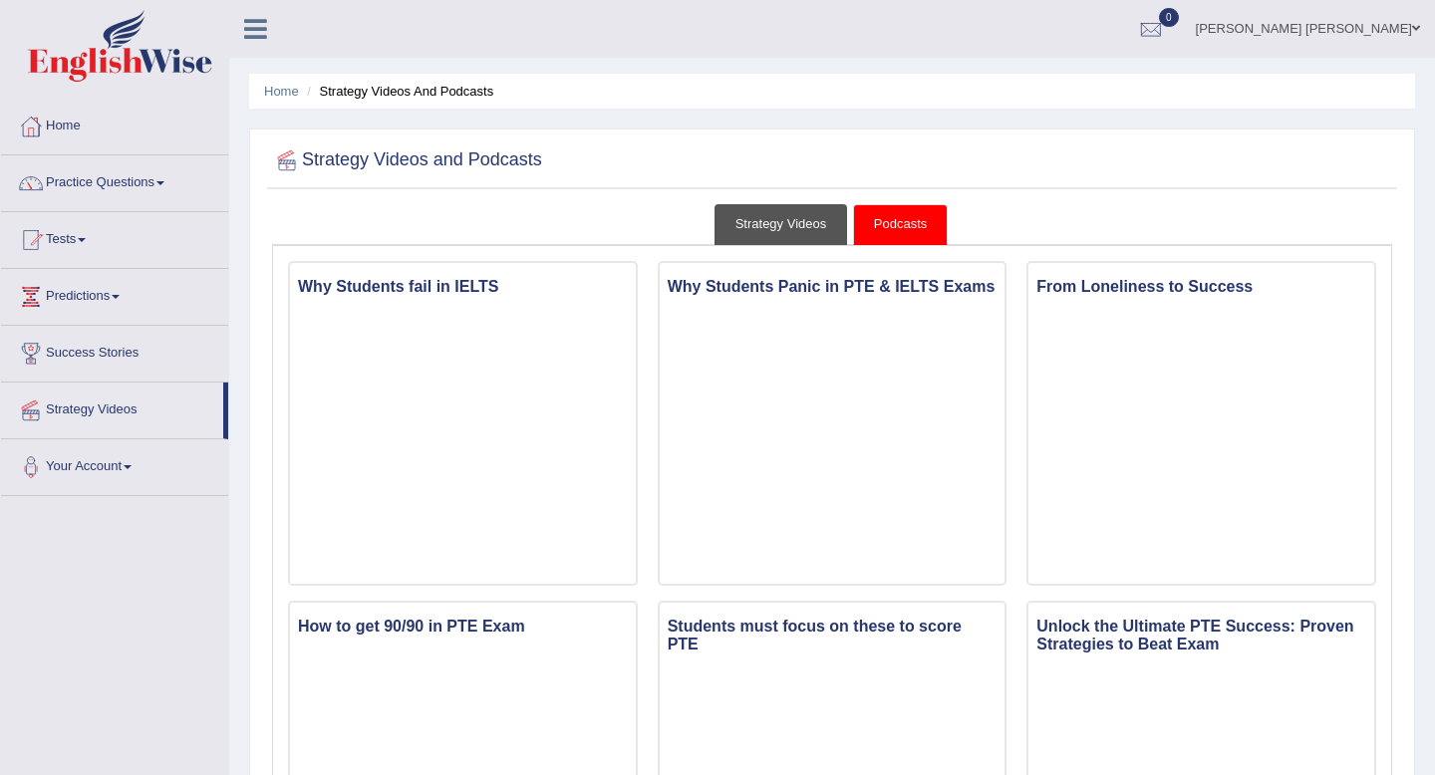
click at [789, 220] on link "Strategy Videos" at bounding box center [782, 224] width 134 height 41
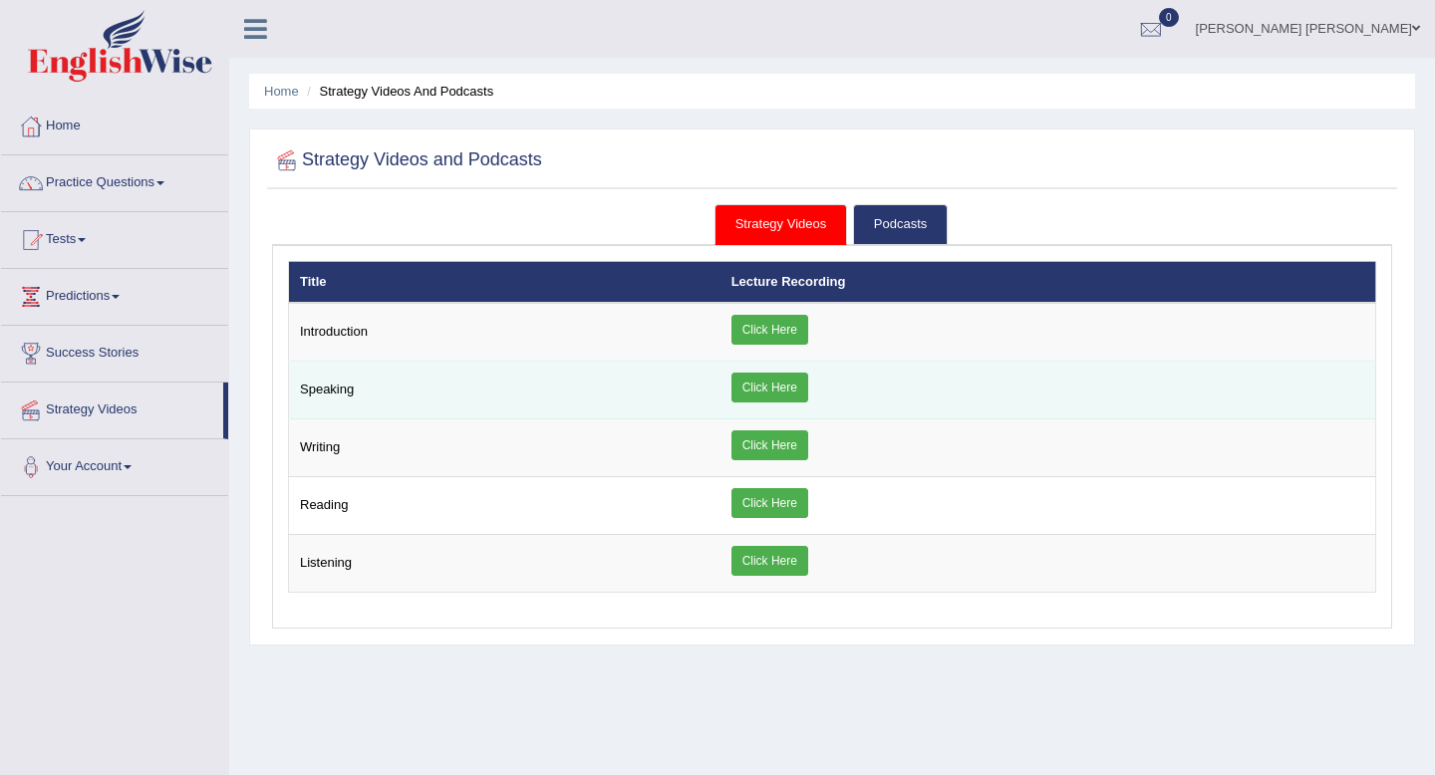
click at [786, 385] on link "Click Here" at bounding box center [770, 388] width 77 height 30
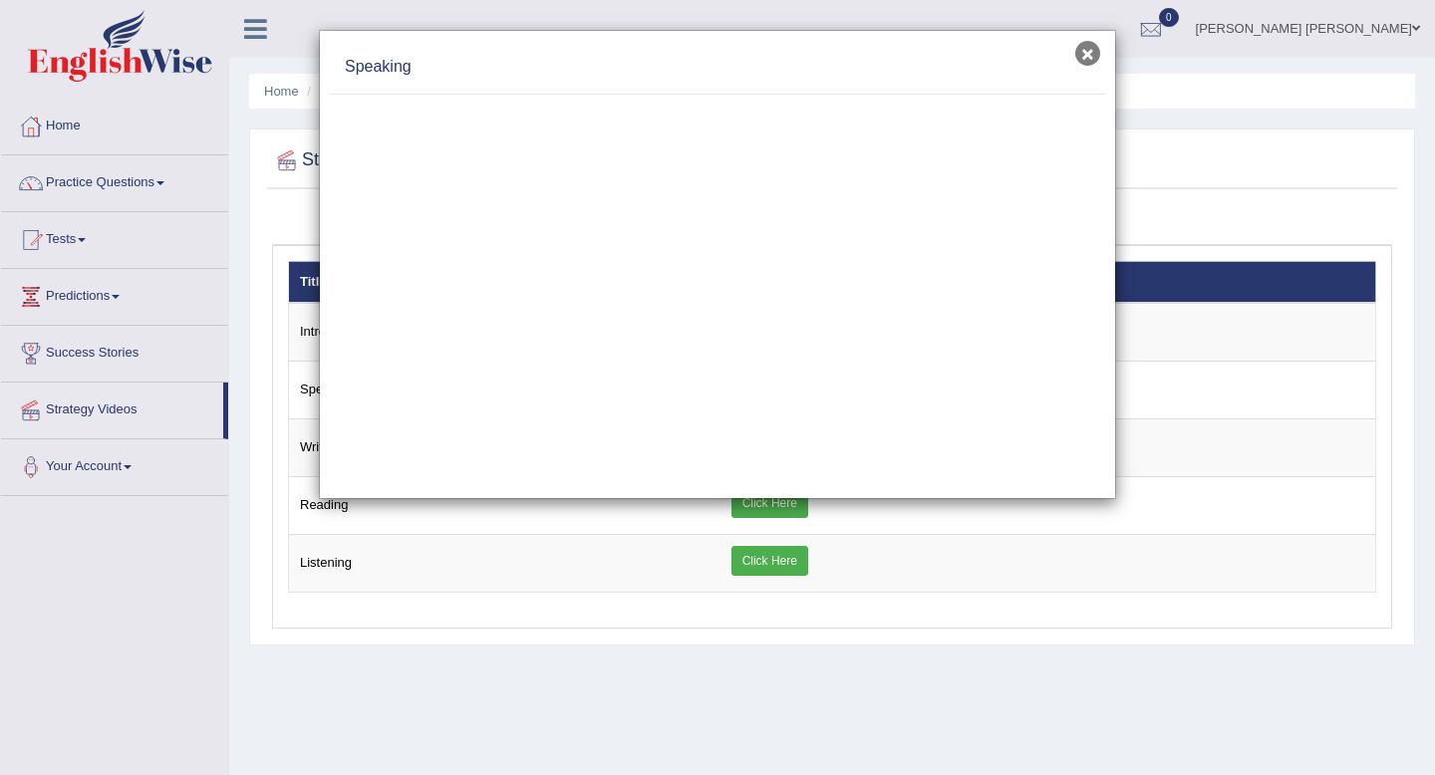
click at [1081, 55] on button "×" at bounding box center [1088, 53] width 25 height 25
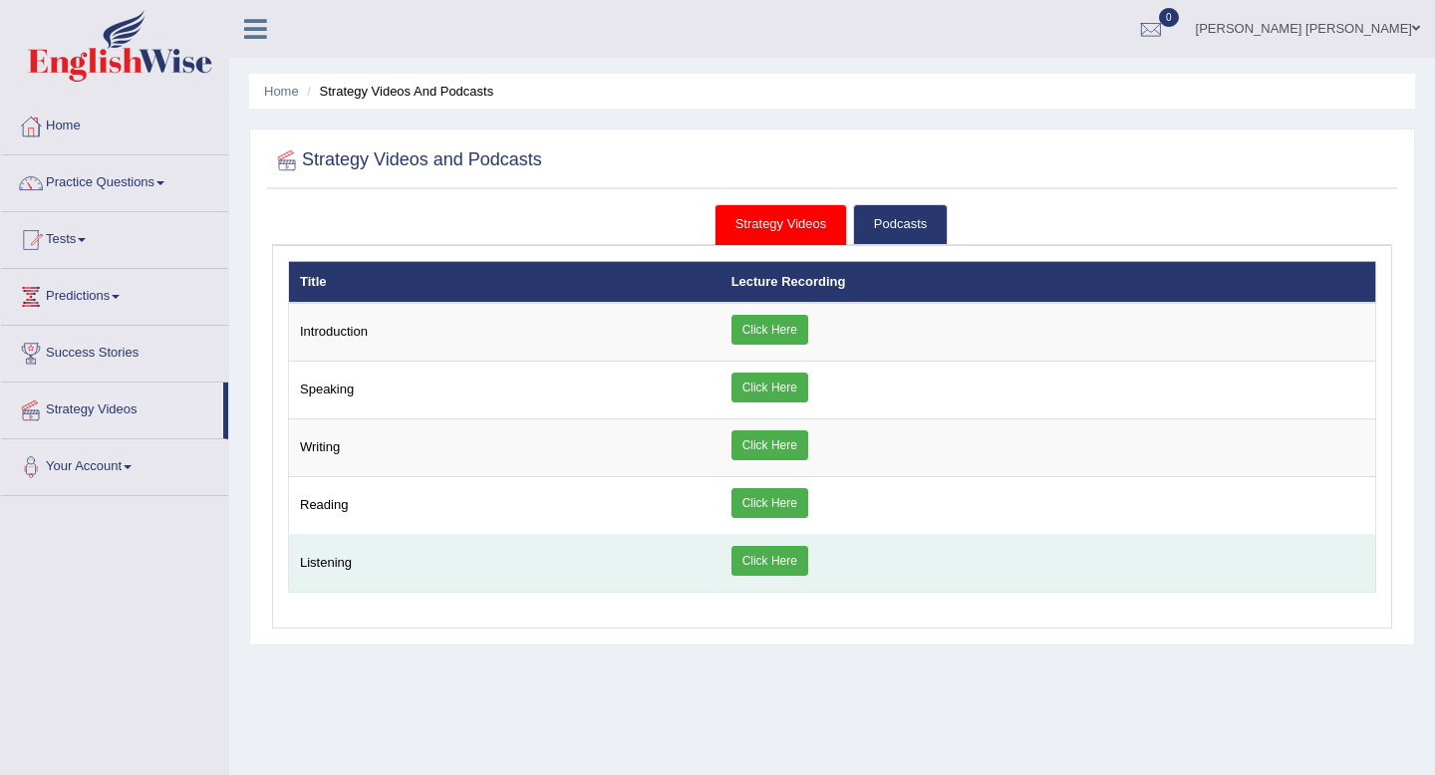
click at [780, 562] on link "Click Here" at bounding box center [770, 561] width 77 height 30
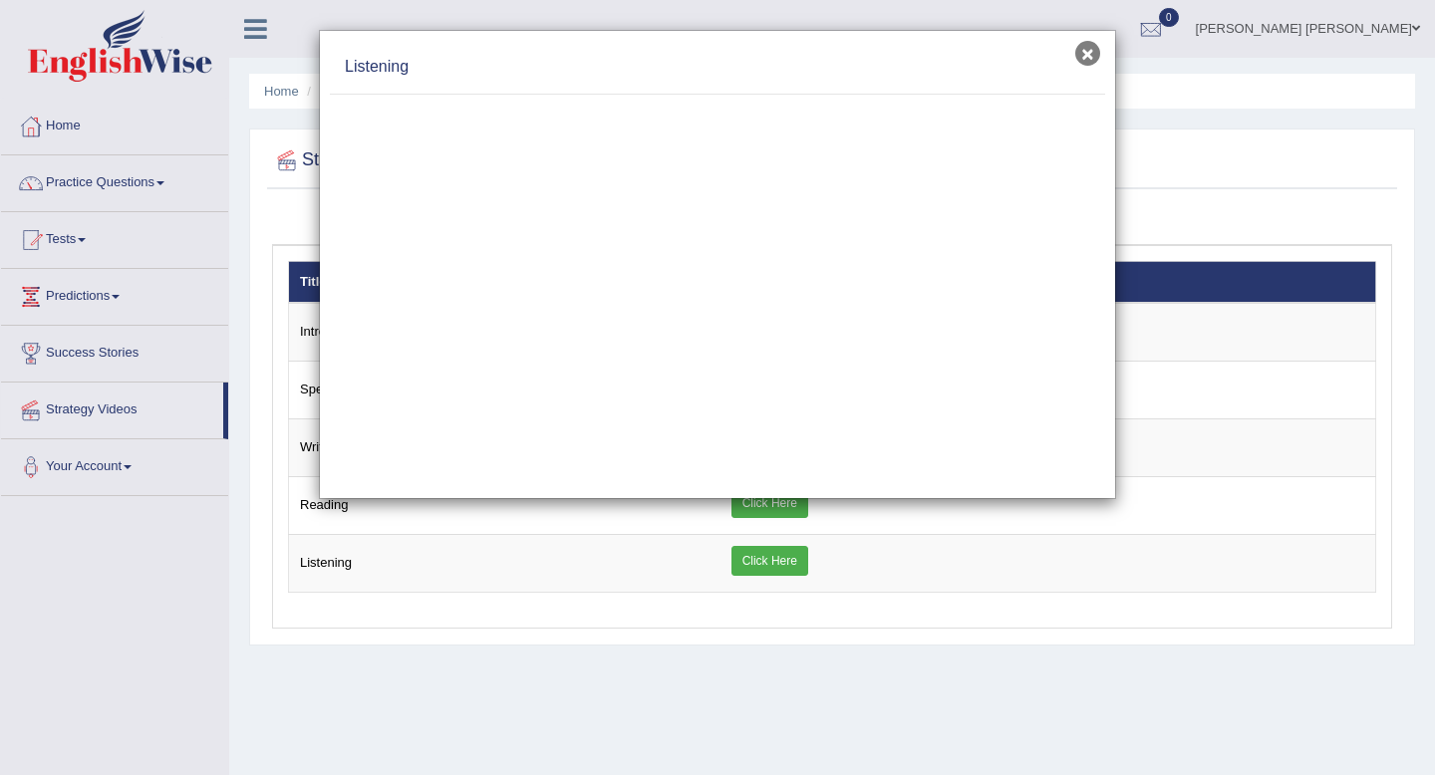
click at [1092, 55] on button "×" at bounding box center [1088, 53] width 25 height 25
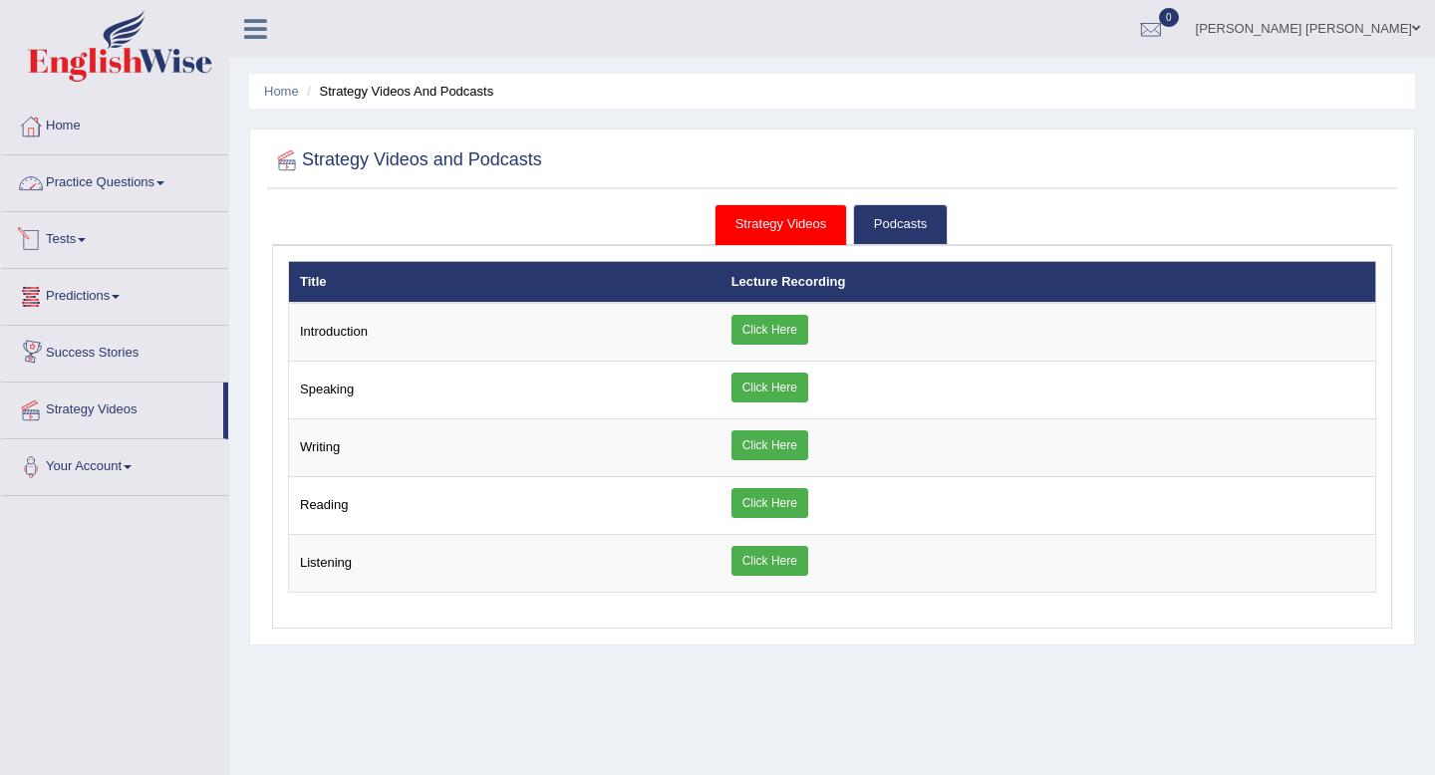
click at [102, 179] on link "Practice Questions" at bounding box center [114, 180] width 227 height 50
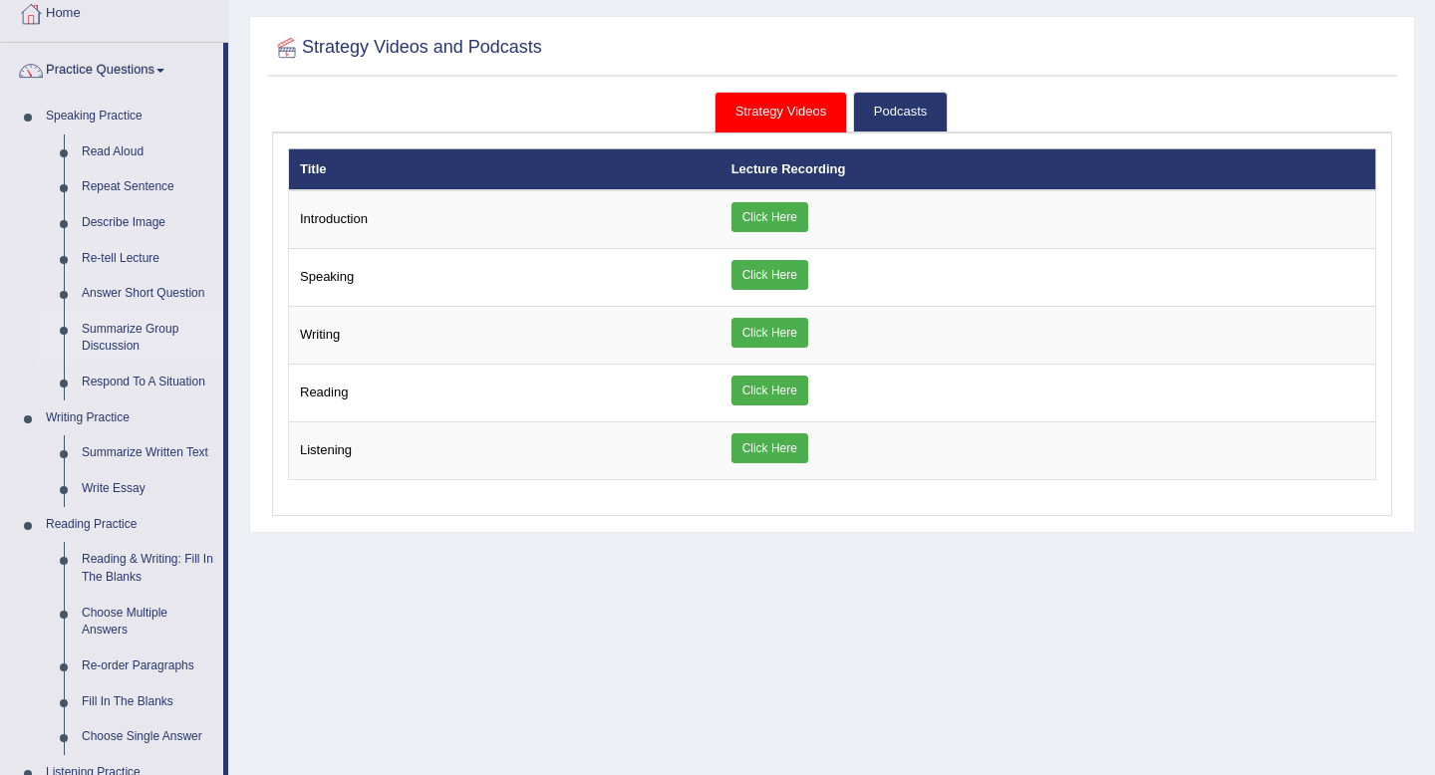
scroll to position [106, 0]
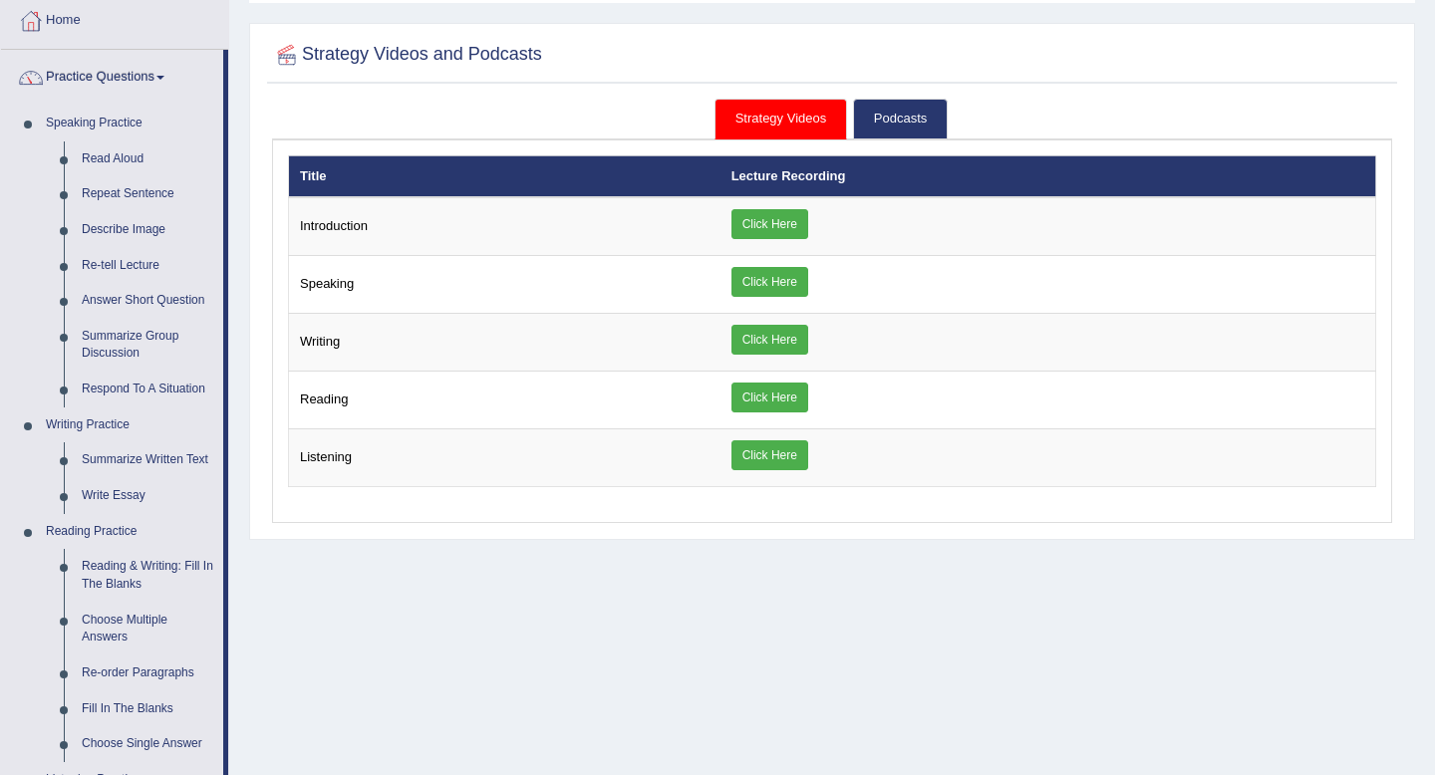
click at [935, 97] on div "Strategy Videos and Podcasts Strategy Videos Podcasts × Introduction × Speaking…" at bounding box center [832, 281] width 1166 height 517
click at [929, 106] on link "Podcasts" at bounding box center [900, 119] width 95 height 41
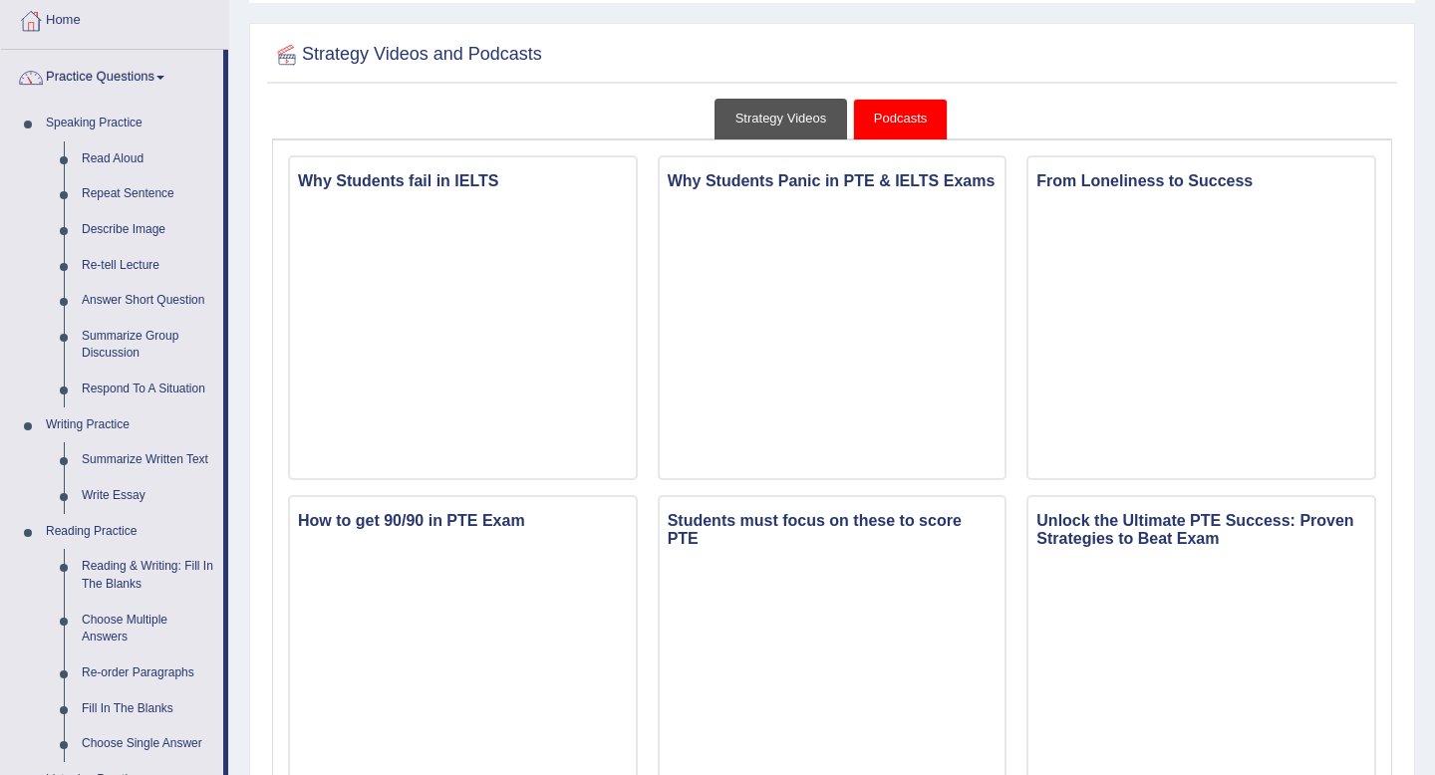
click at [807, 113] on link "Strategy Videos" at bounding box center [782, 119] width 134 height 41
